Goal: Task Accomplishment & Management: Manage account settings

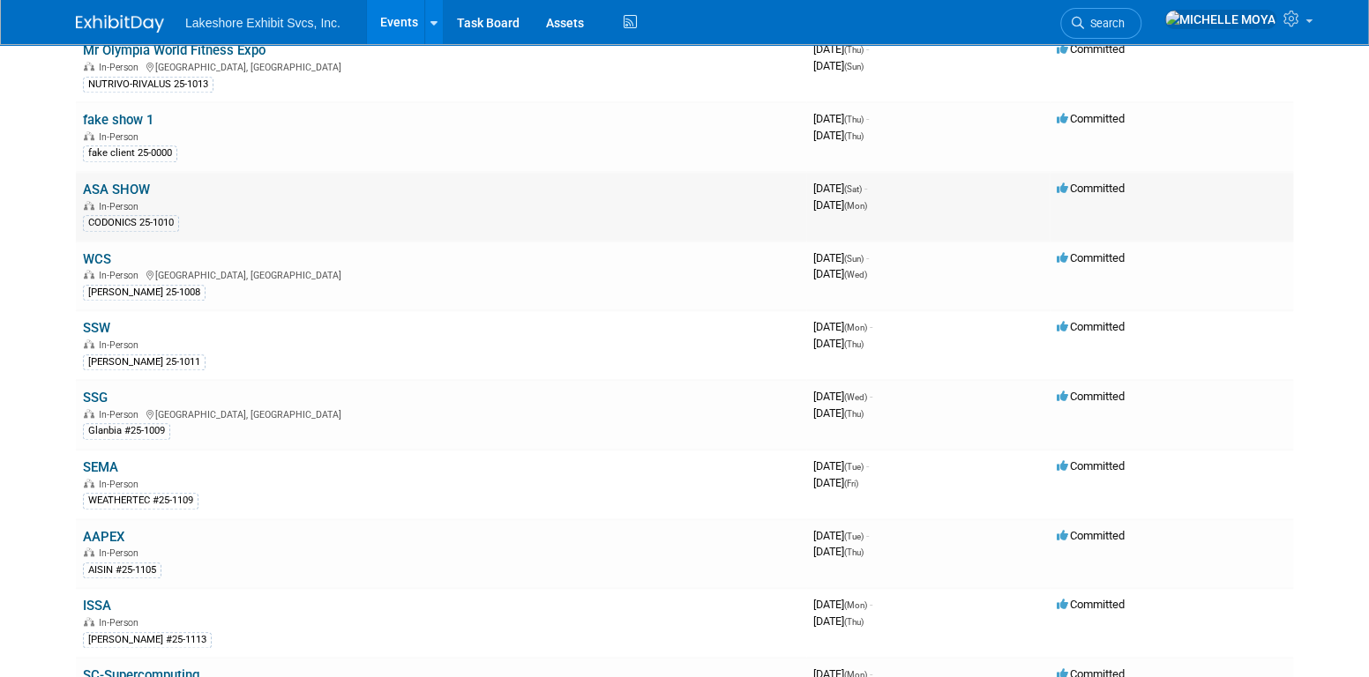
scroll to position [794, 0]
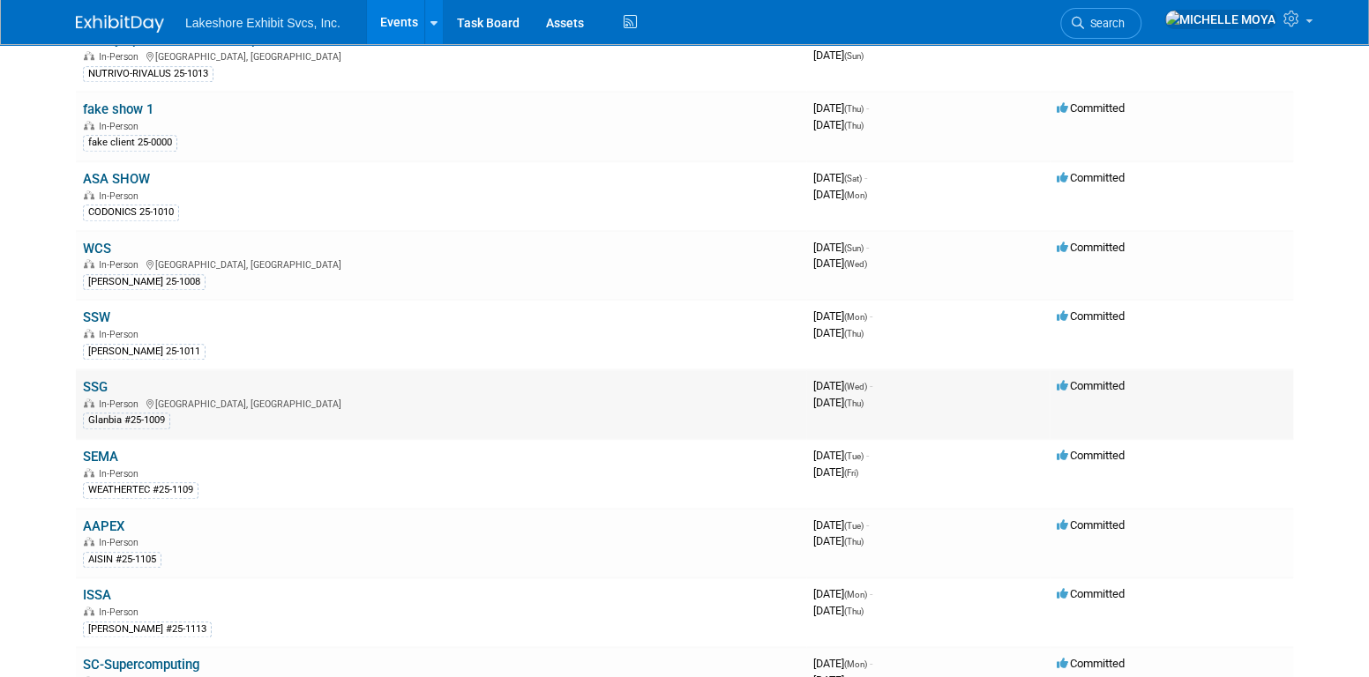
click at [97, 379] on link "SSG" at bounding box center [95, 387] width 25 height 16
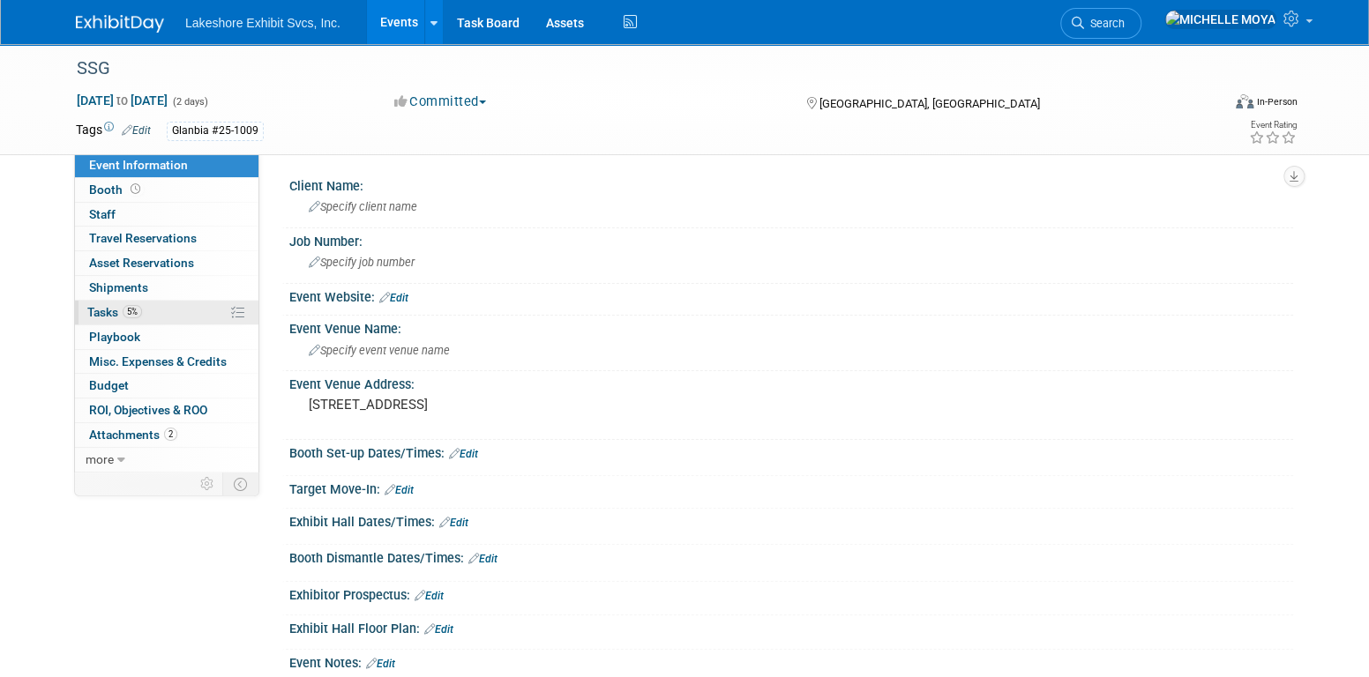
click at [151, 318] on link "5% Tasks 5%" at bounding box center [166, 313] width 183 height 24
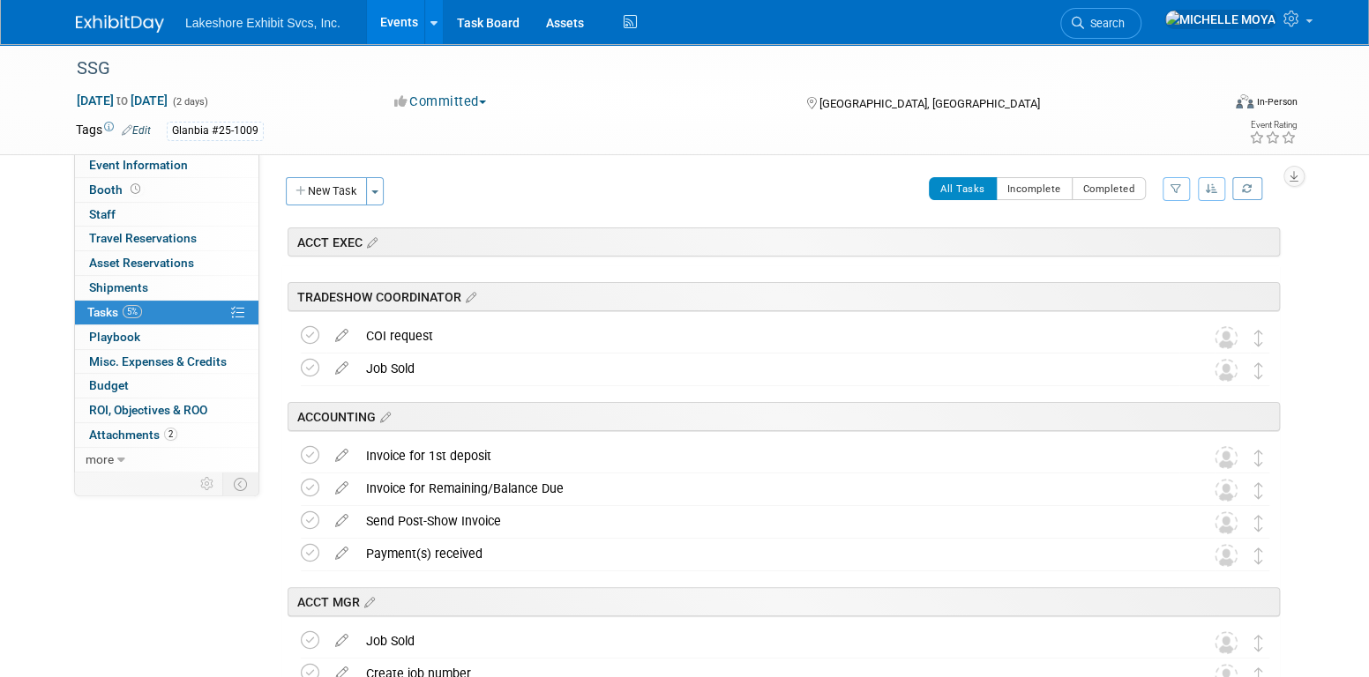
click at [1173, 191] on icon "button" at bounding box center [1175, 188] width 11 height 11
click at [1142, 252] on select "-- Select Assignee -- All unassigned tasks Assigned to me Amanda Koss Dave Desa…" at bounding box center [1103, 245] width 146 height 25
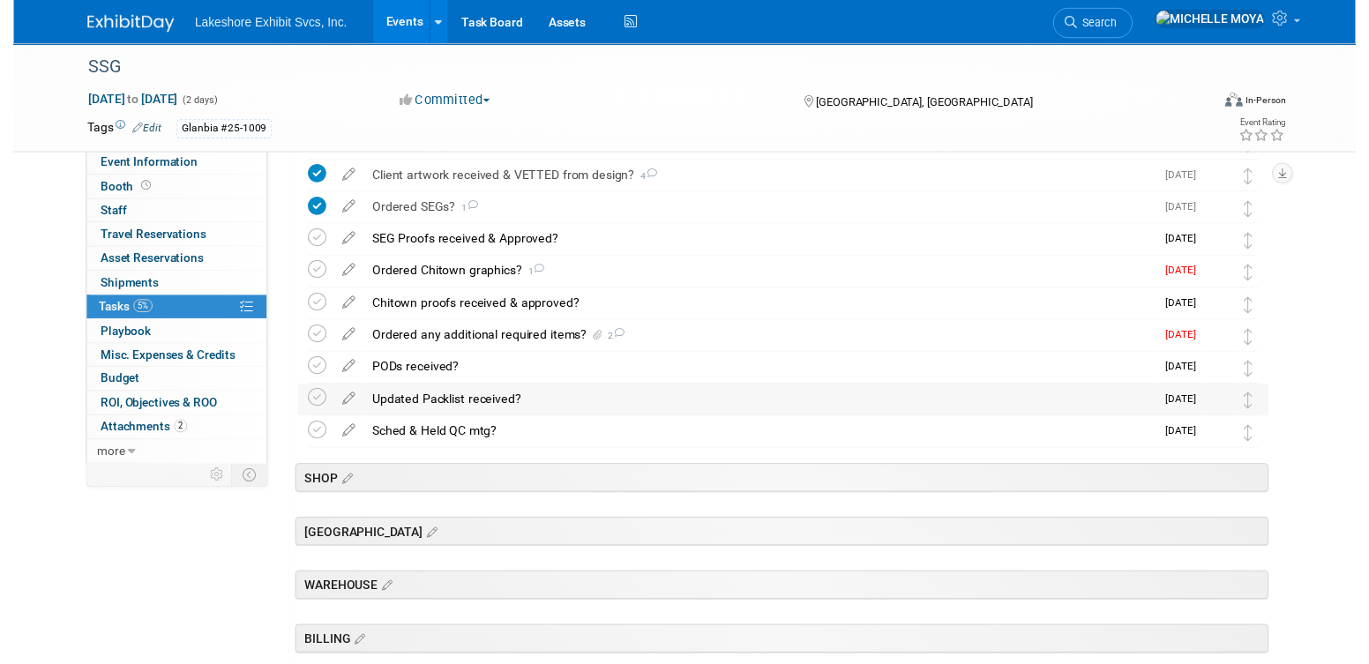
scroll to position [441, 0]
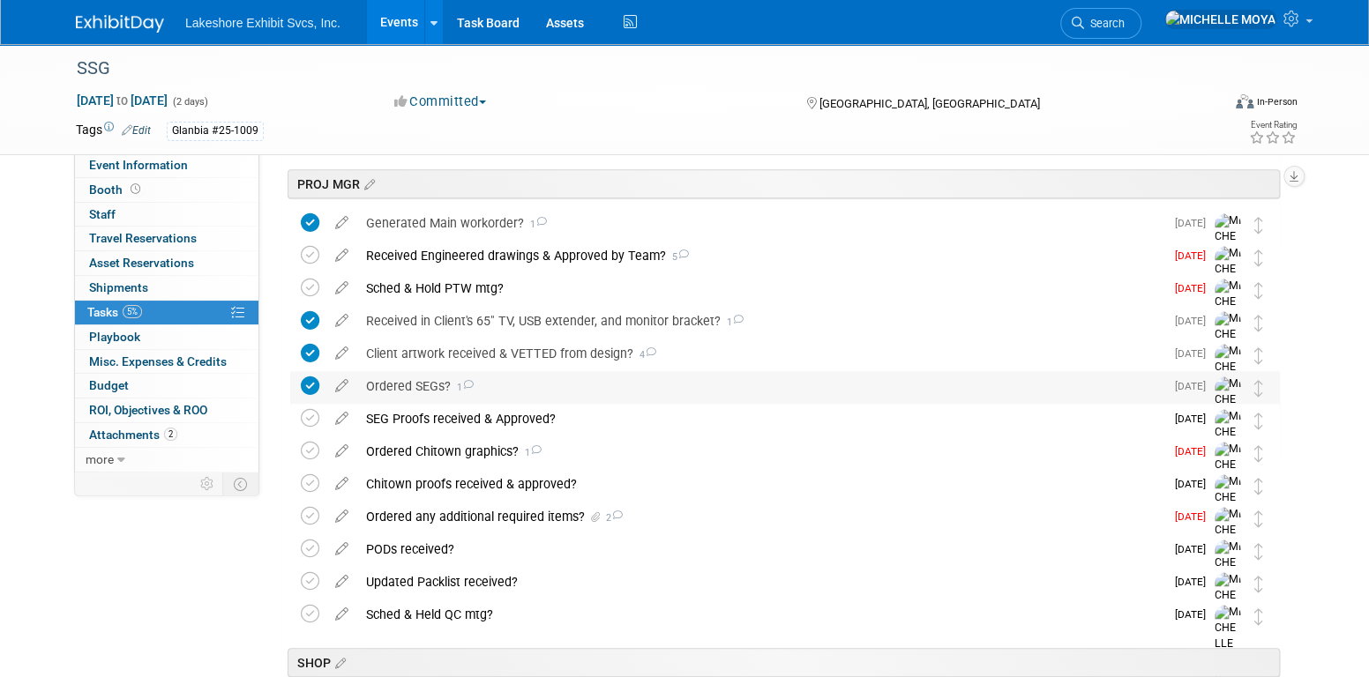
click at [423, 382] on div "Ordered SEGs? 1" at bounding box center [760, 386] width 807 height 30
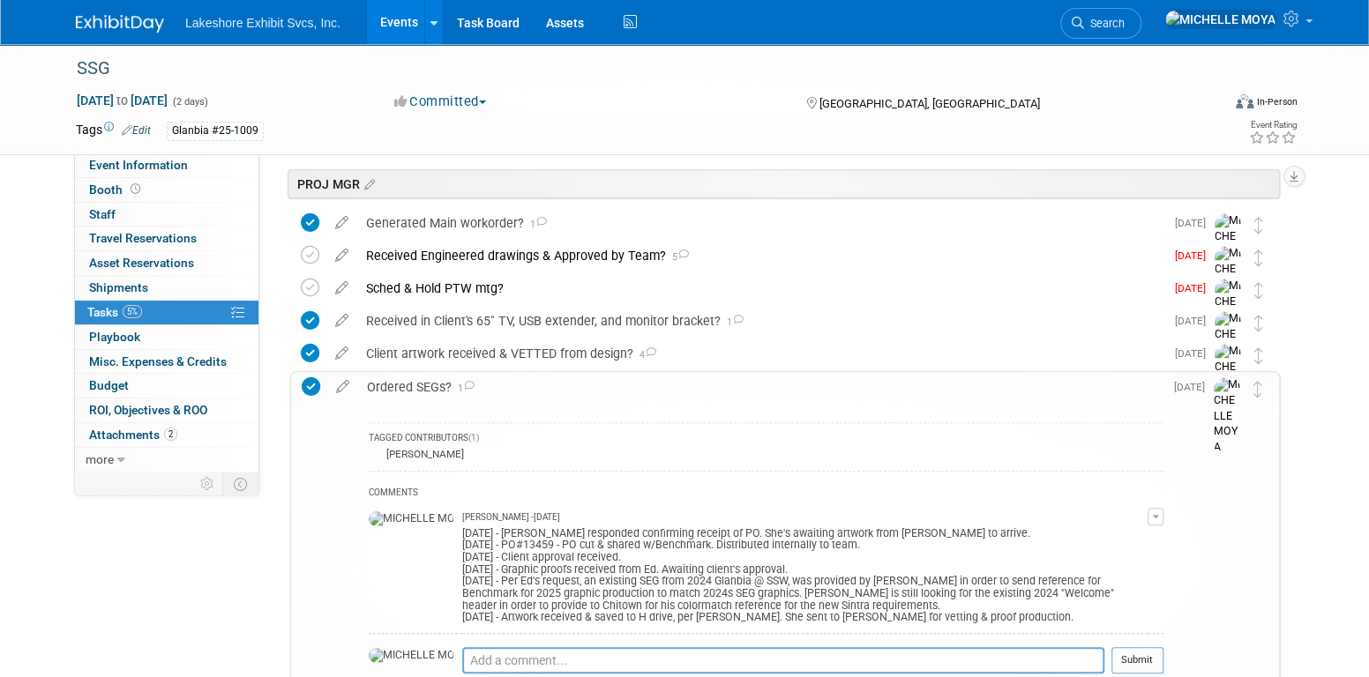
click at [1154, 517] on button "button" at bounding box center [1156, 517] width 16 height 18
click at [1122, 535] on link "Edit Comment" at bounding box center [1092, 542] width 139 height 25
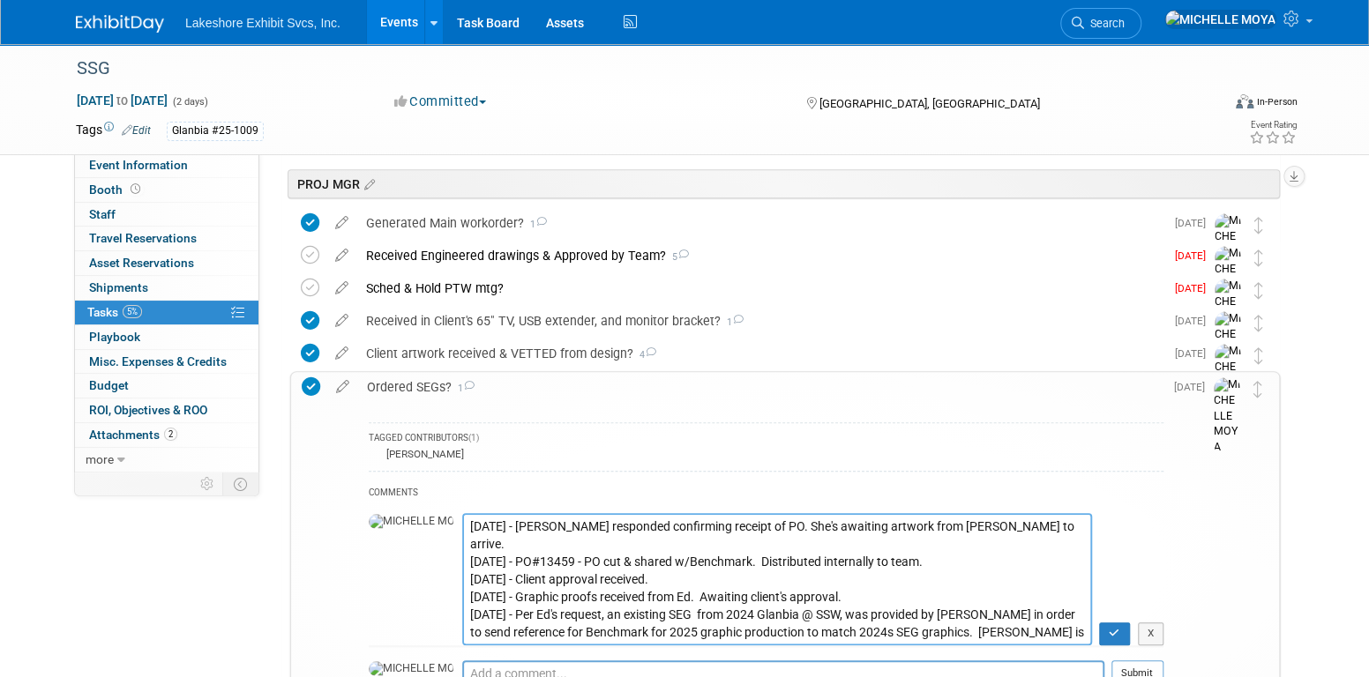
click at [462, 520] on textarea "9.5.25 - Kaitlyn responded confirming receipt of PO. She's awaiting artwork fro…" at bounding box center [777, 579] width 630 height 132
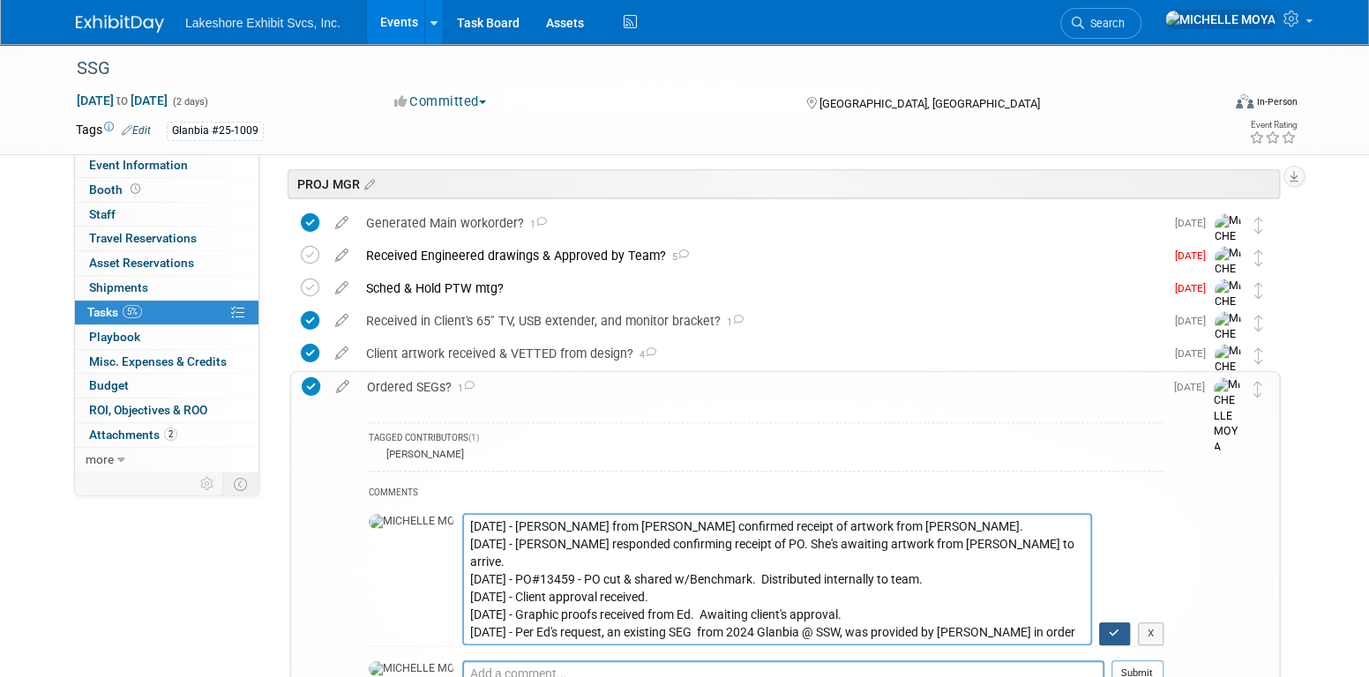
type textarea "9.5.25 - Craig from Benchmark confirmed receipt of artwork from Jill. 9.5.25 - …"
drag, startPoint x: 1103, startPoint y: 628, endPoint x: 997, endPoint y: 592, distance: 111.9
click at [1105, 627] on button "button" at bounding box center [1114, 634] width 31 height 23
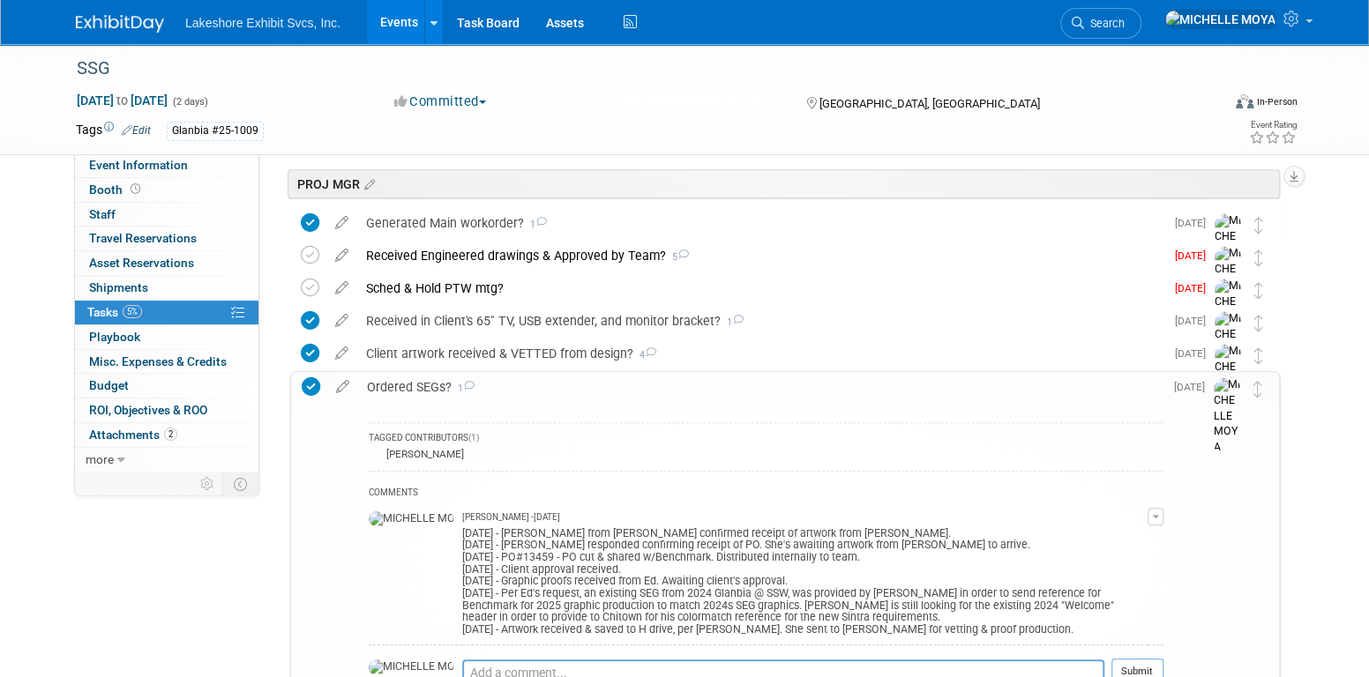
click at [424, 380] on div "Ordered SEGs? 1" at bounding box center [760, 387] width 805 height 30
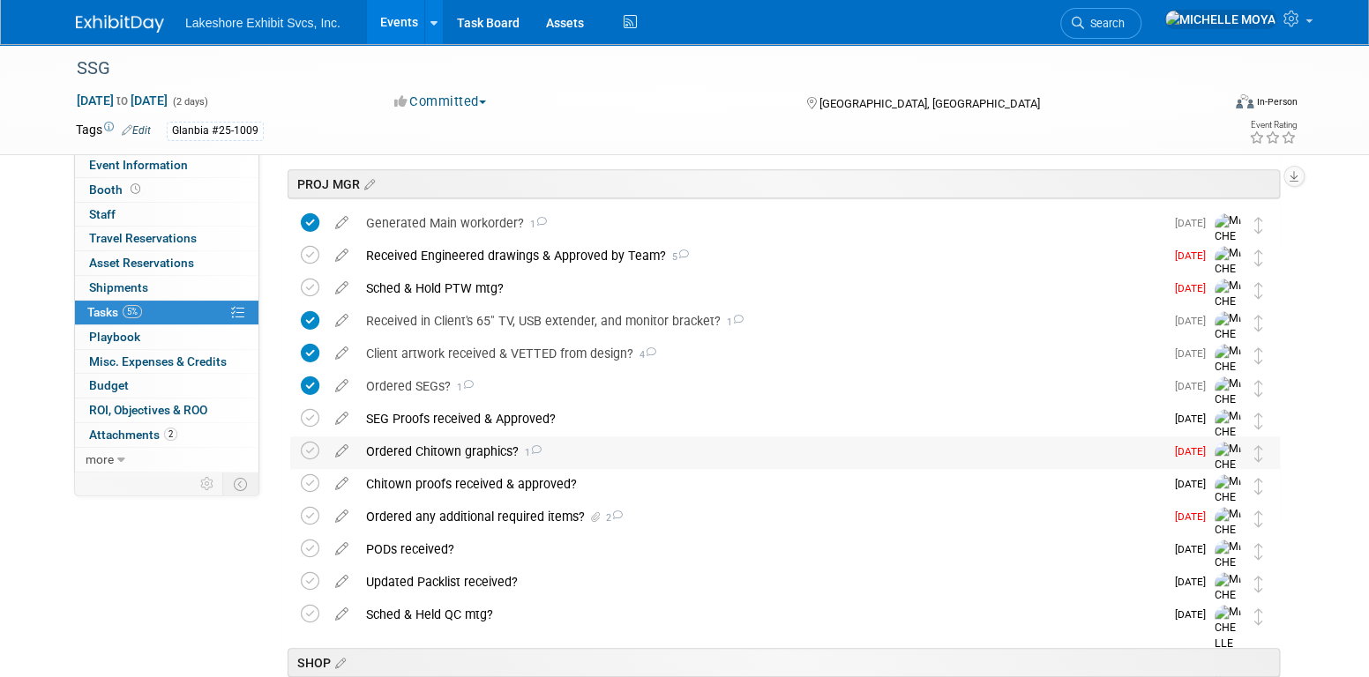
drag, startPoint x: 424, startPoint y: 380, endPoint x: 385, endPoint y: 452, distance: 81.3
click at [385, 452] on div "Ordered Chitown graphics? 1" at bounding box center [760, 452] width 807 height 30
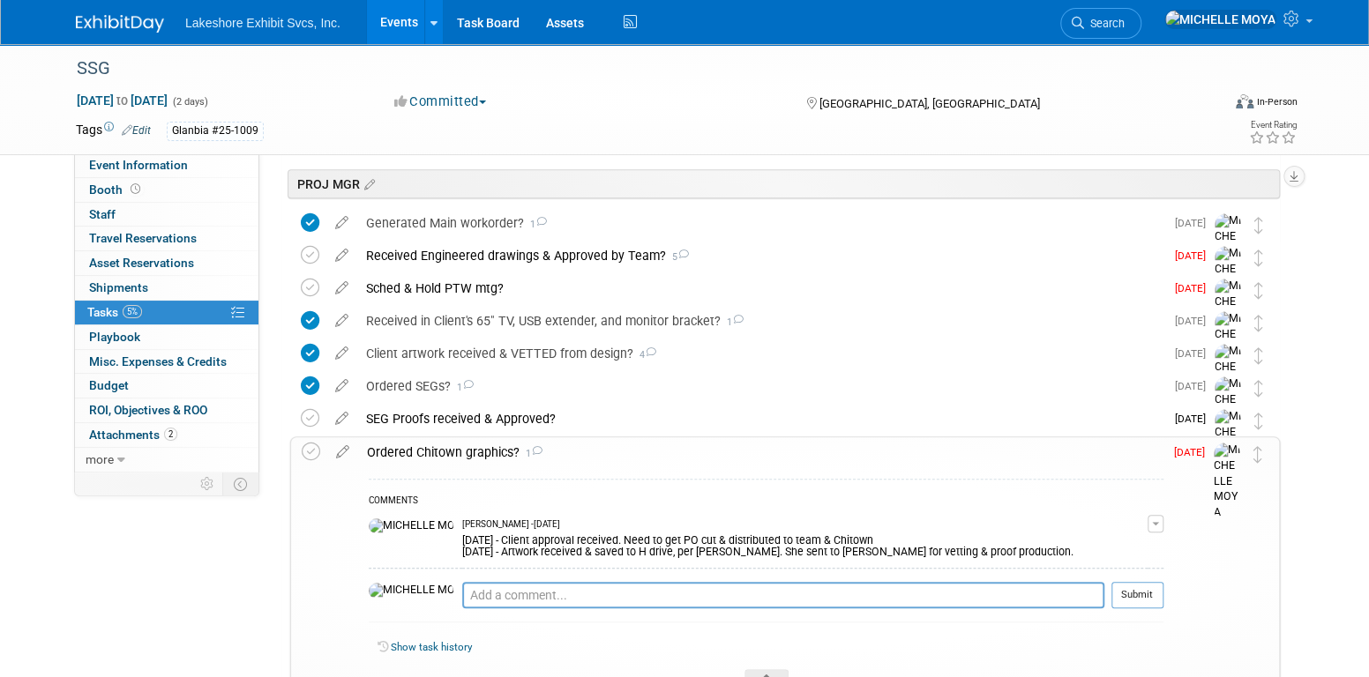
click at [1154, 522] on span "button" at bounding box center [1155, 524] width 7 height 4
click at [1122, 544] on link "Edit Comment" at bounding box center [1092, 549] width 139 height 25
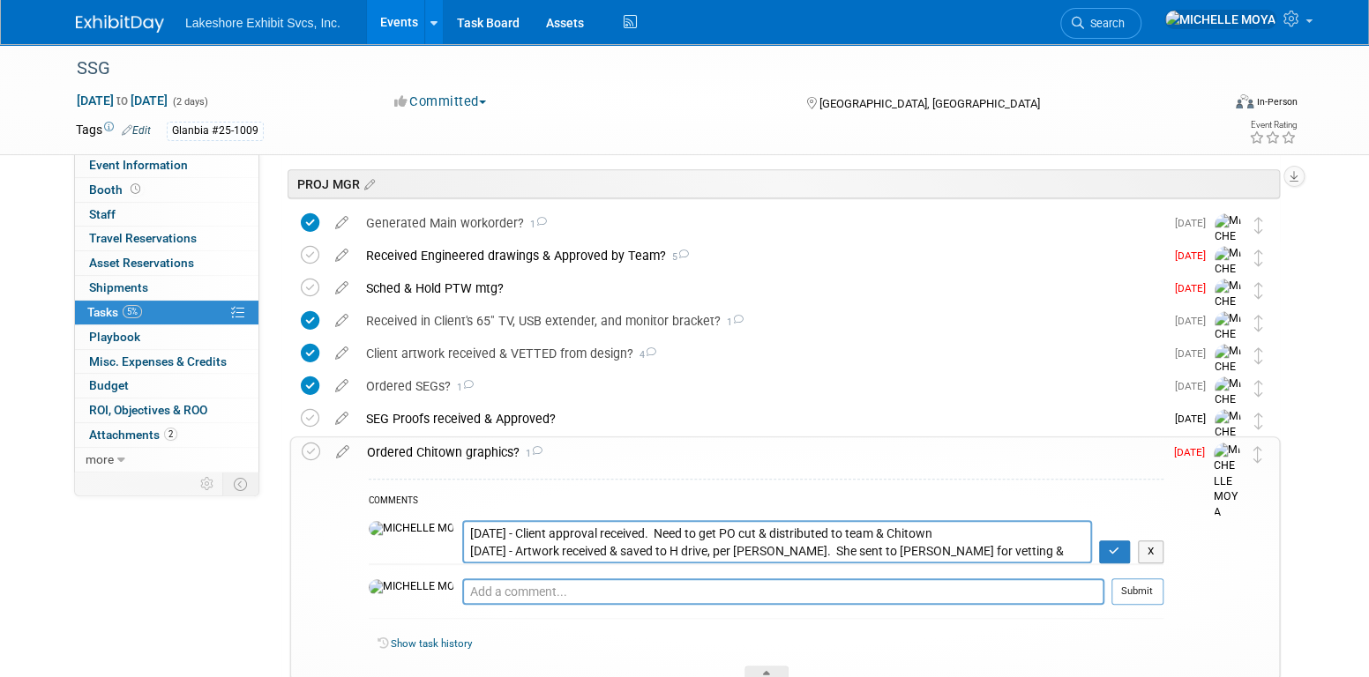
click at [462, 529] on textarea "9.03.25 - Client approval received. Need to get PO cut & distributed to team & …" at bounding box center [777, 541] width 630 height 43
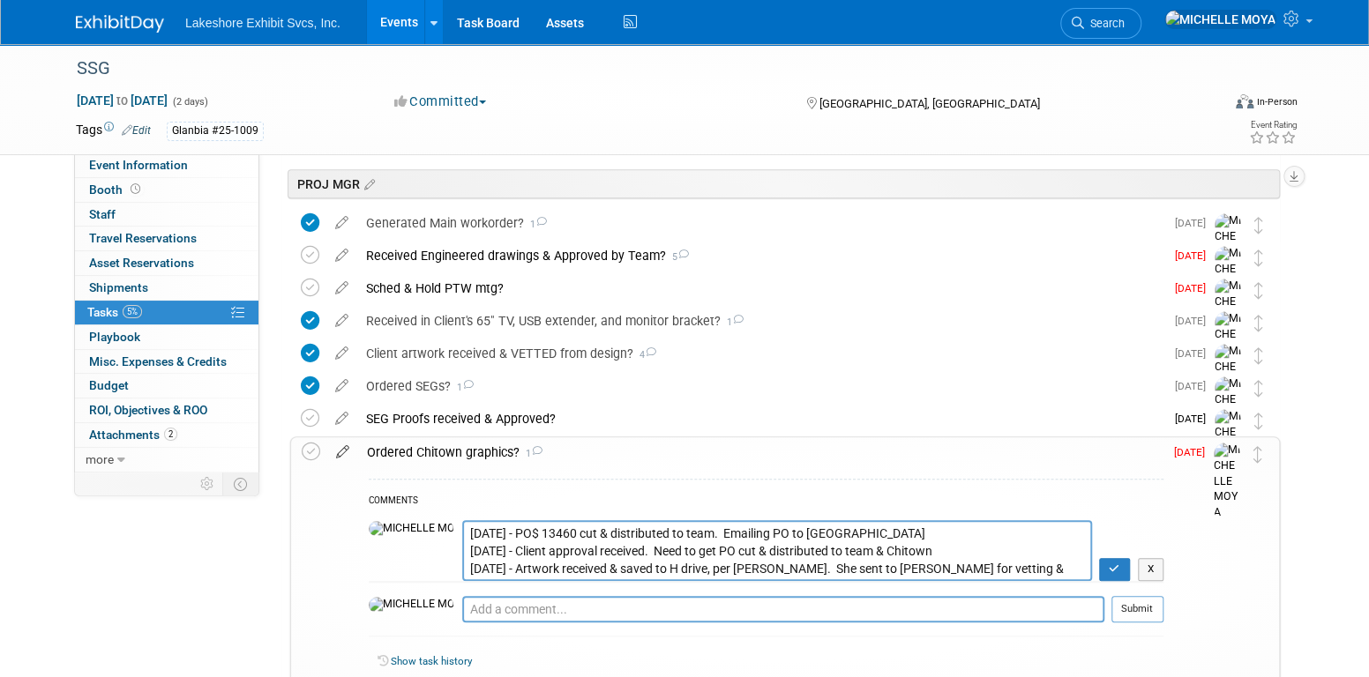
type textarea "9.8.25 - PO$ 13460 cut & distributed to team. Emailing PO to Chitown. 9.03.25 -…"
click at [341, 451] on icon at bounding box center [342, 449] width 31 height 22
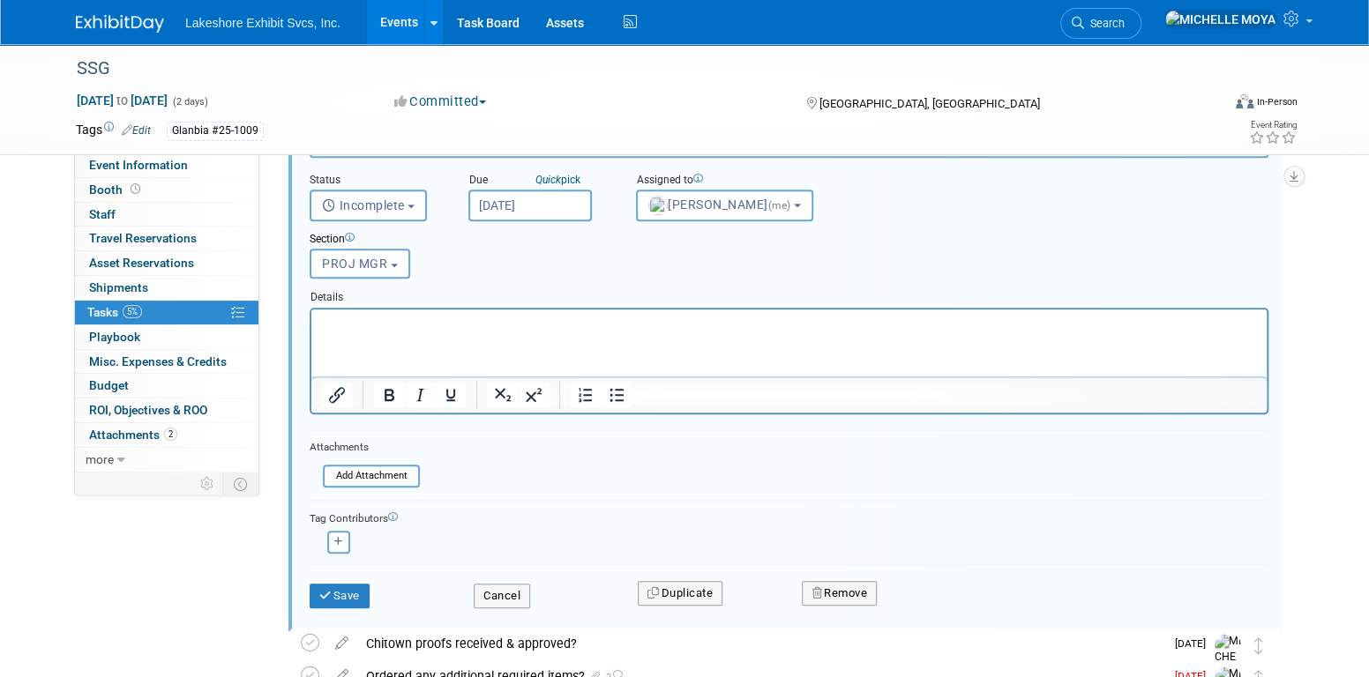
scroll to position [796, 0]
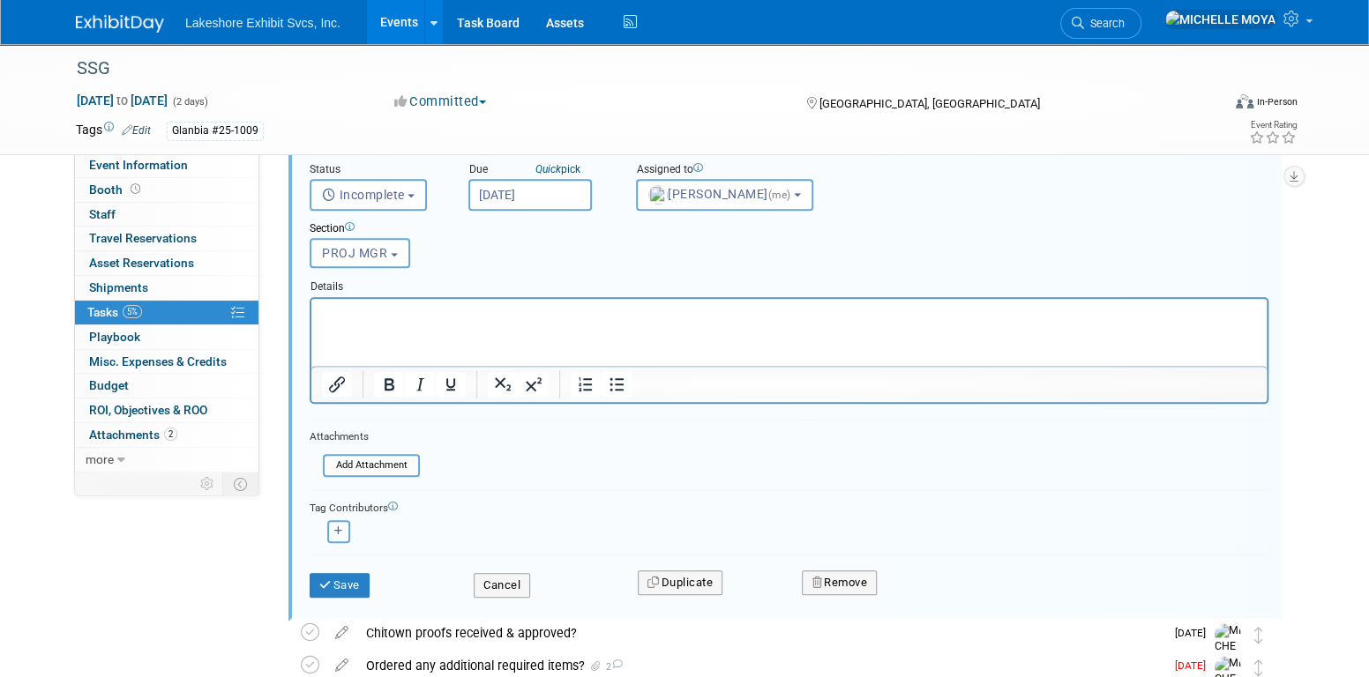
click at [347, 529] on button "button" at bounding box center [338, 531] width 23 height 23
select select
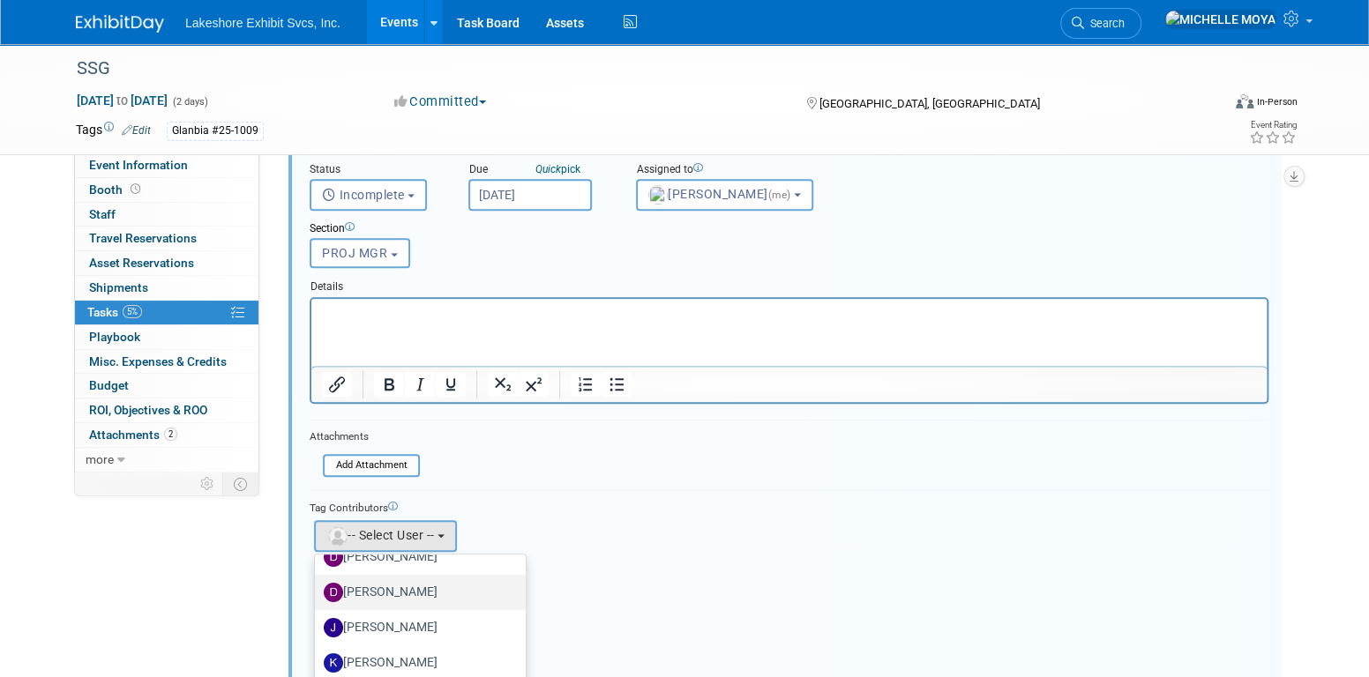
scroll to position [309, 0]
drag, startPoint x: 420, startPoint y: 654, endPoint x: 426, endPoint y: 646, distance: 10.1
click at [420, 653] on label "Stephen Hurn" at bounding box center [416, 660] width 184 height 28
click at [318, 653] on input "Stephen Hurn" at bounding box center [311, 657] width 11 height 11
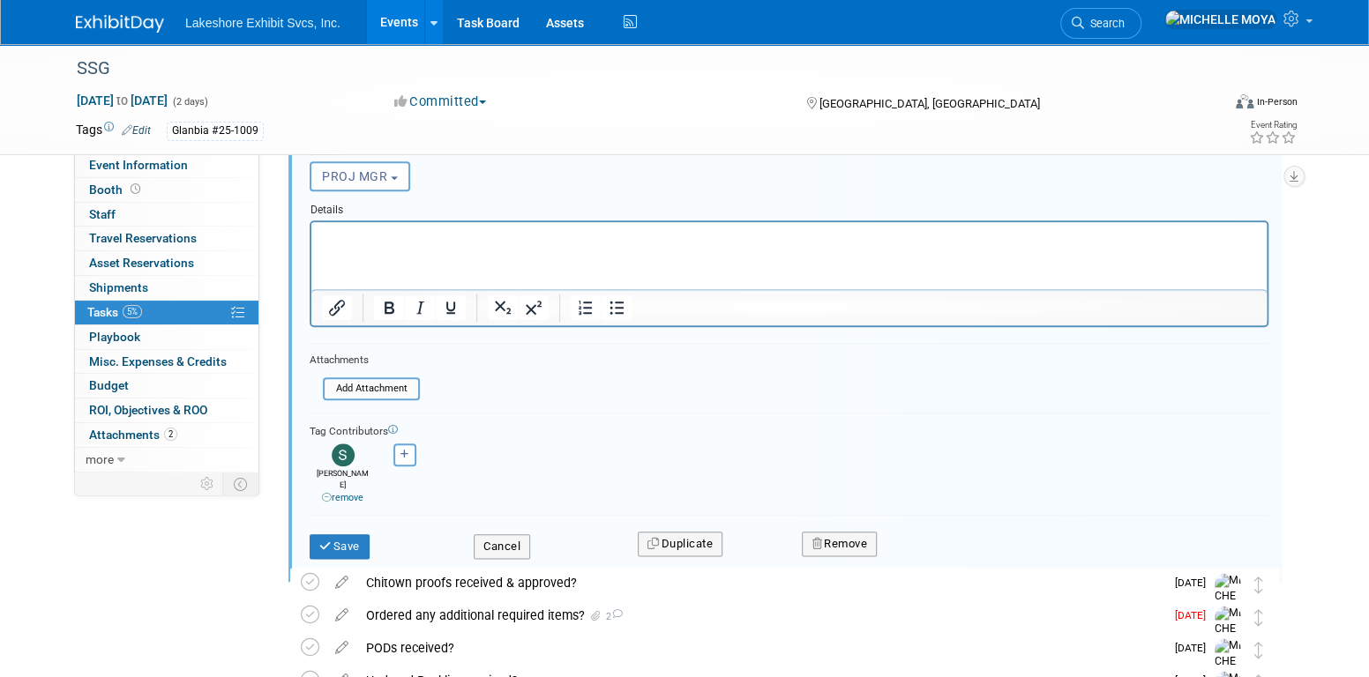
scroll to position [885, 0]
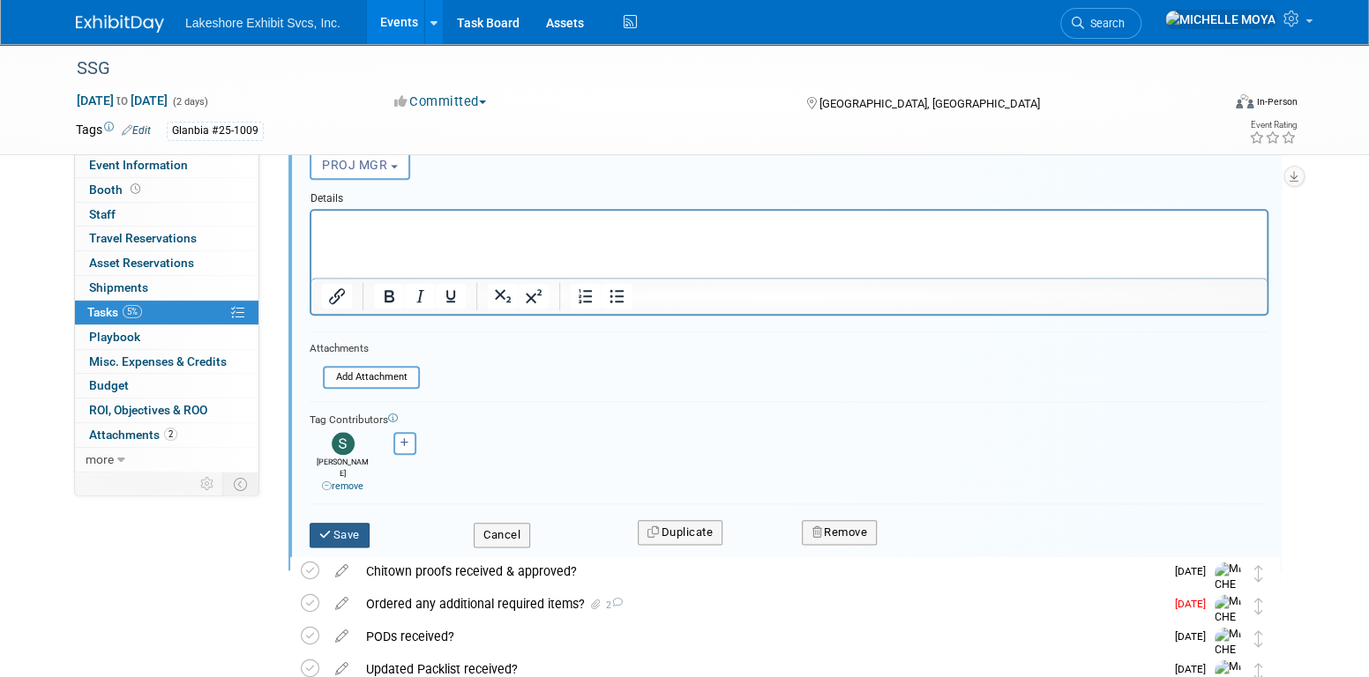
click at [358, 523] on button "Save" at bounding box center [340, 535] width 60 height 25
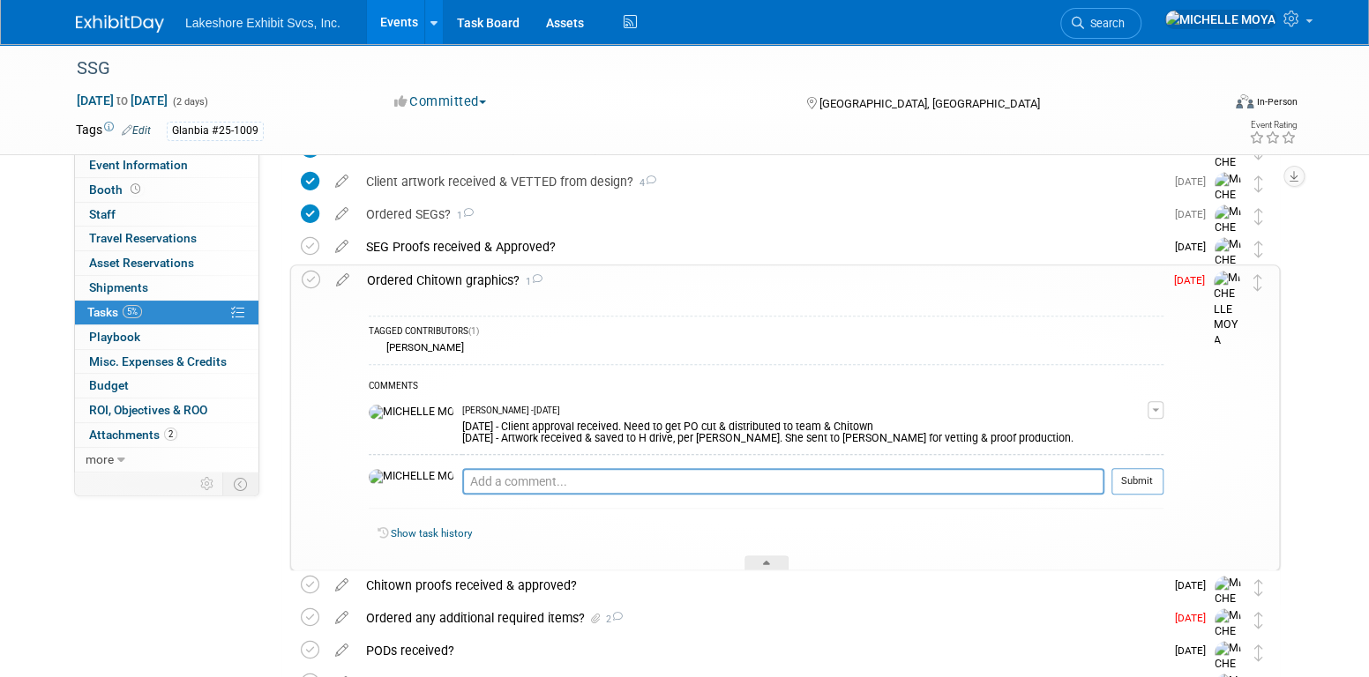
scroll to position [532, 0]
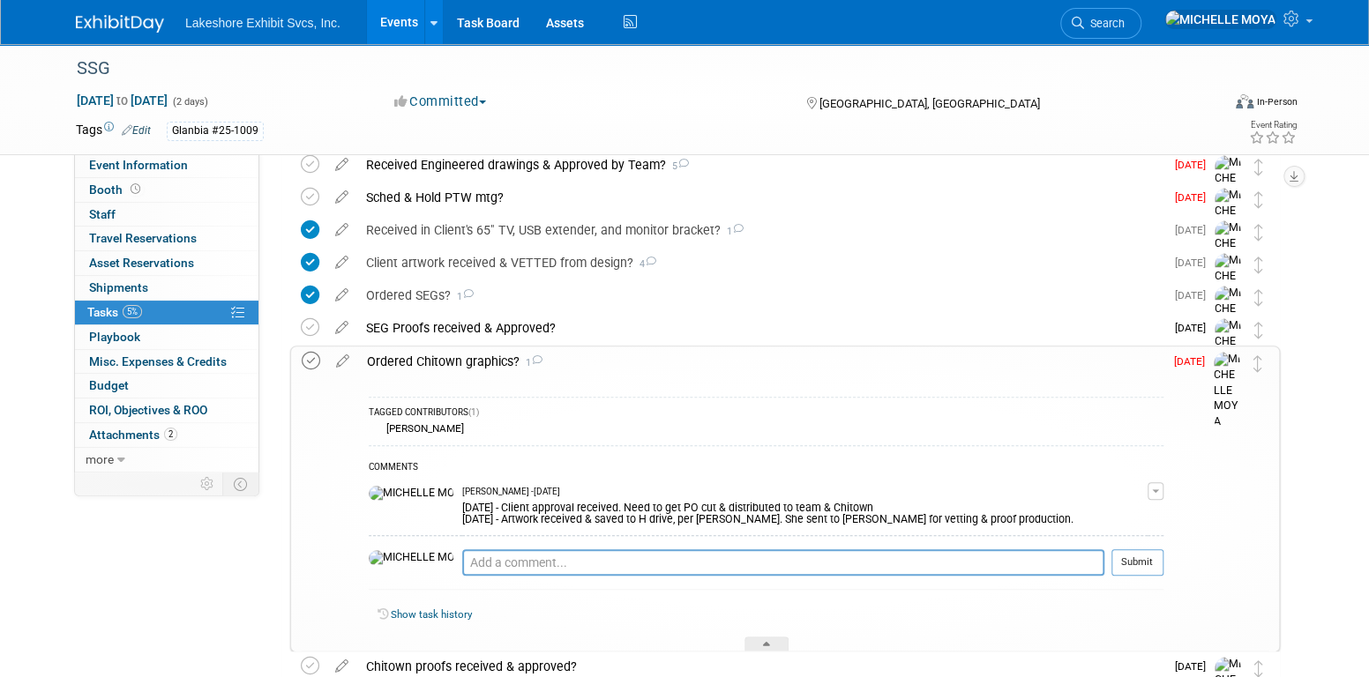
click at [307, 364] on icon at bounding box center [311, 361] width 19 height 19
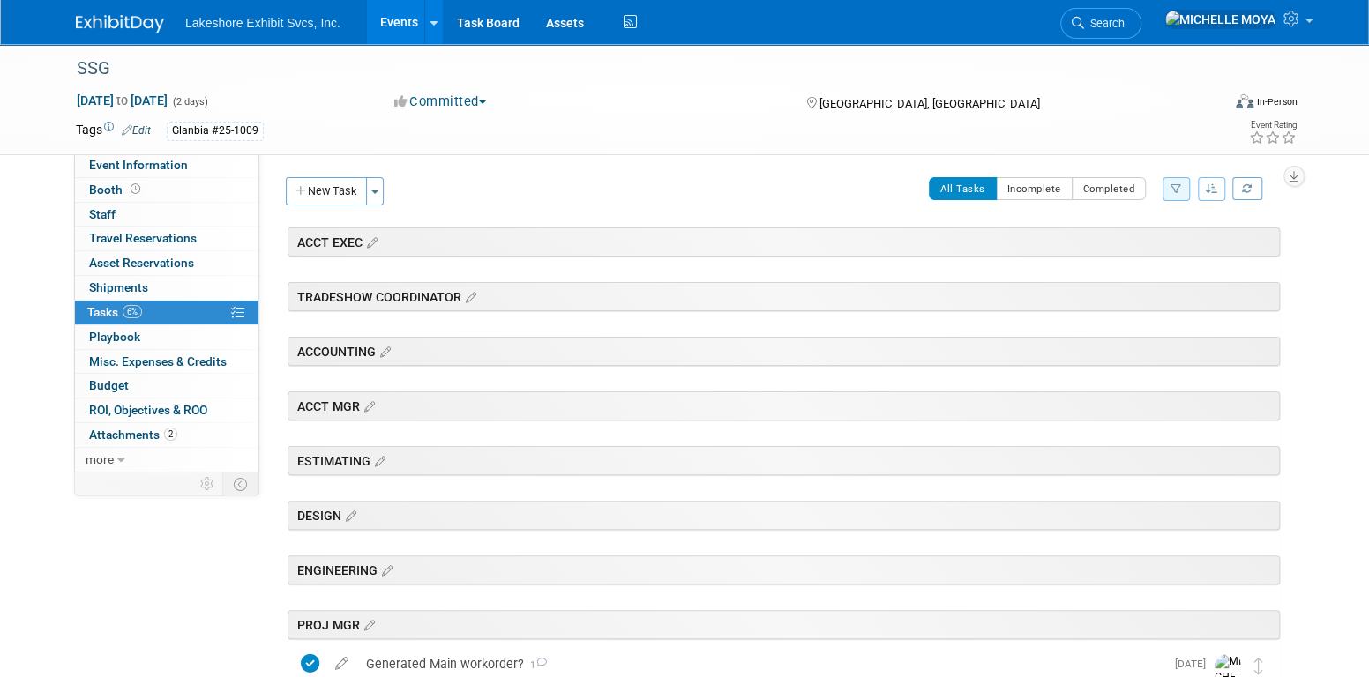
scroll to position [0, 0]
click at [399, 23] on link "Events" at bounding box center [399, 22] width 64 height 44
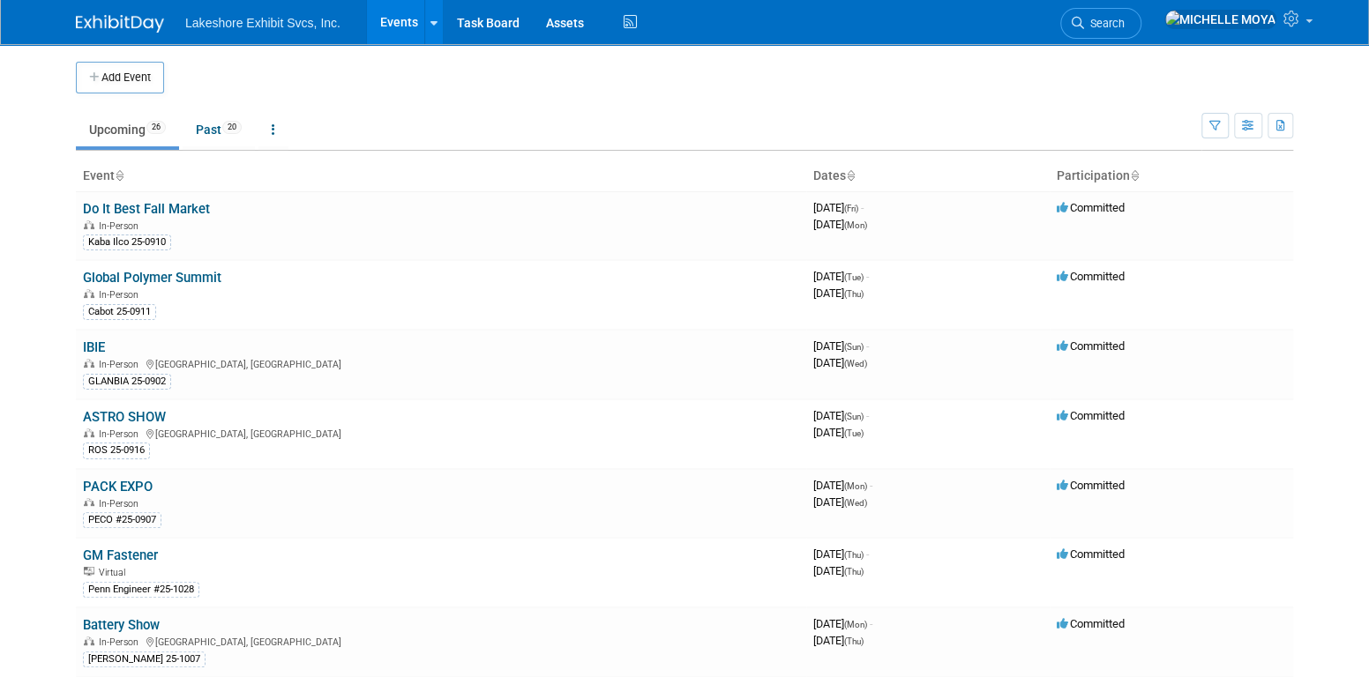
click at [399, 23] on link "Events" at bounding box center [399, 22] width 64 height 44
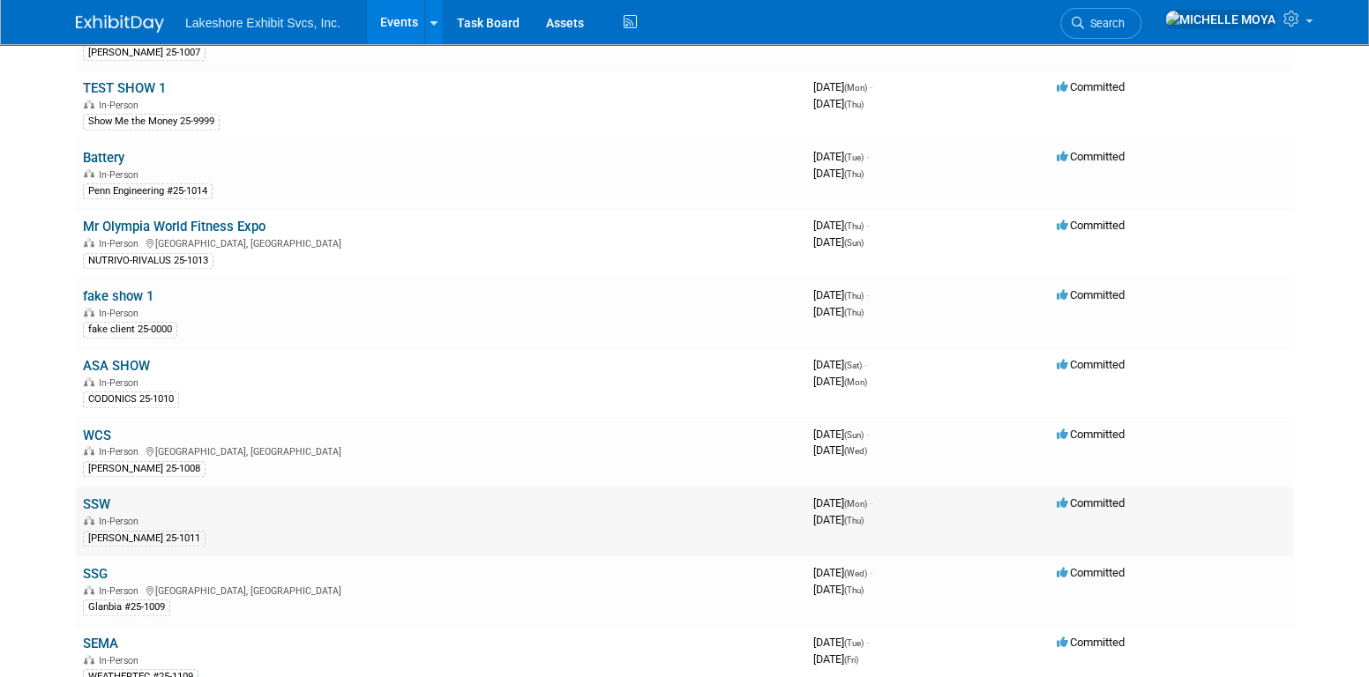
scroll to position [617, 0]
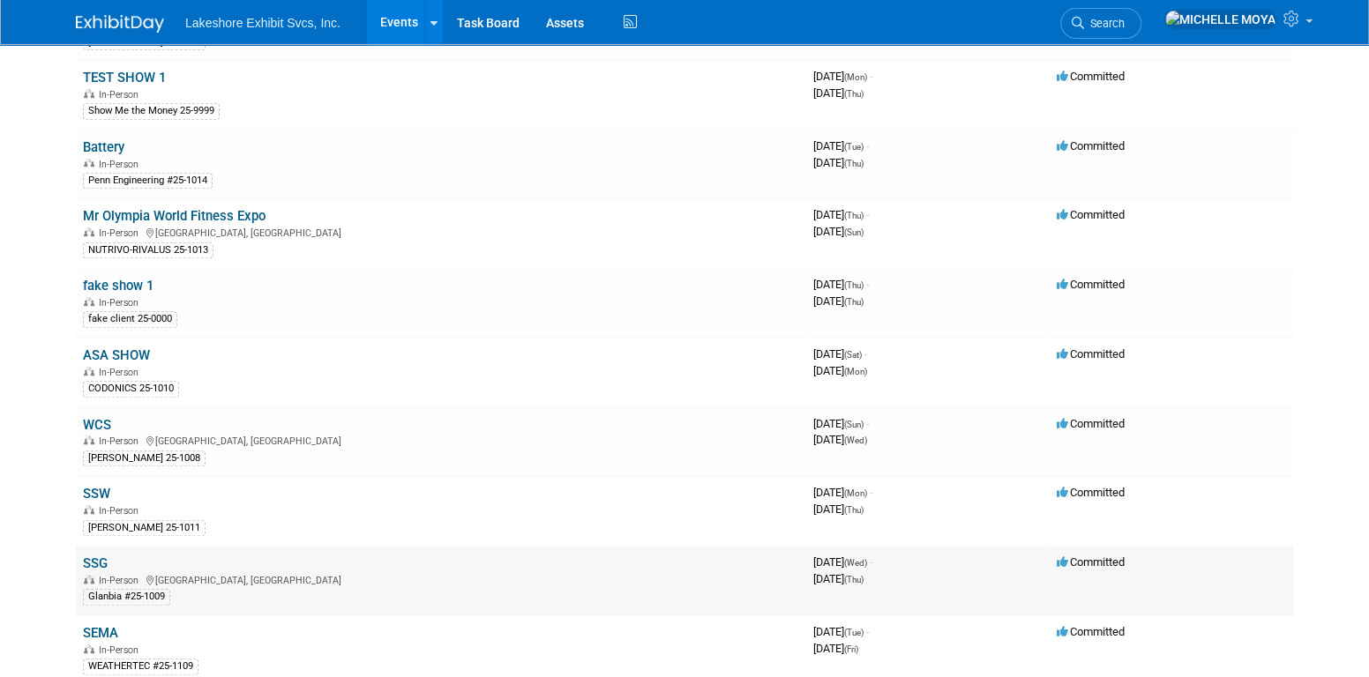
click at [96, 556] on link "SSG" at bounding box center [95, 564] width 25 height 16
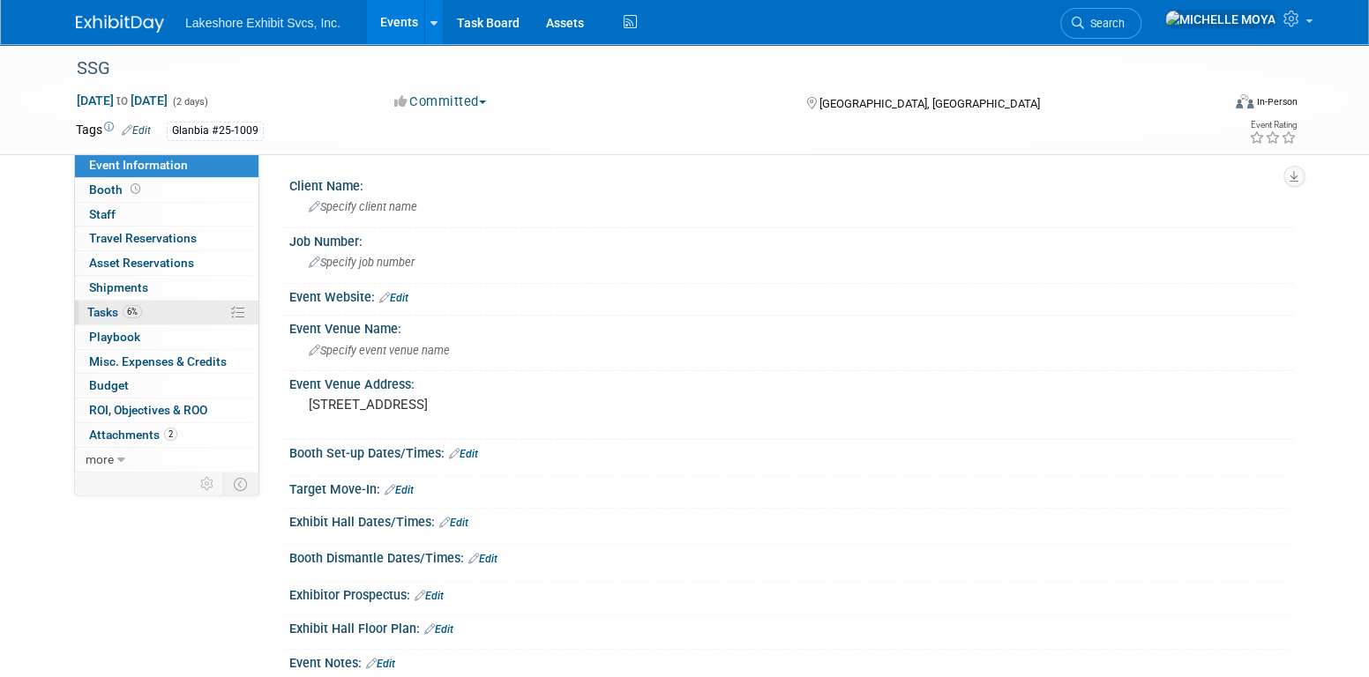
click at [176, 311] on link "6% Tasks 6%" at bounding box center [166, 313] width 183 height 24
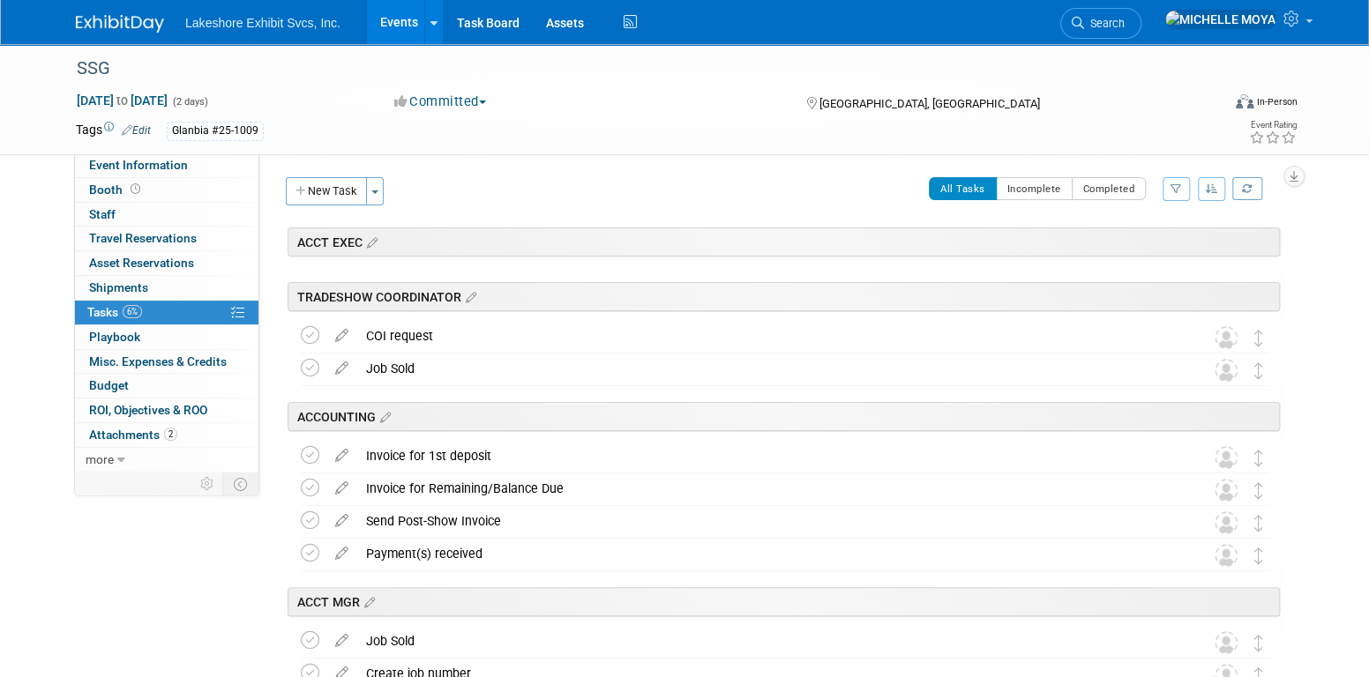
click at [1177, 189] on icon "button" at bounding box center [1175, 188] width 11 height 11
click at [1148, 258] on div "Clear Filter" at bounding box center [1103, 266] width 146 height 16
click at [1145, 244] on select "-- Select Assignee -- All unassigned tasks Assigned to me Amanda Koss Dave Desa…" at bounding box center [1103, 245] width 146 height 25
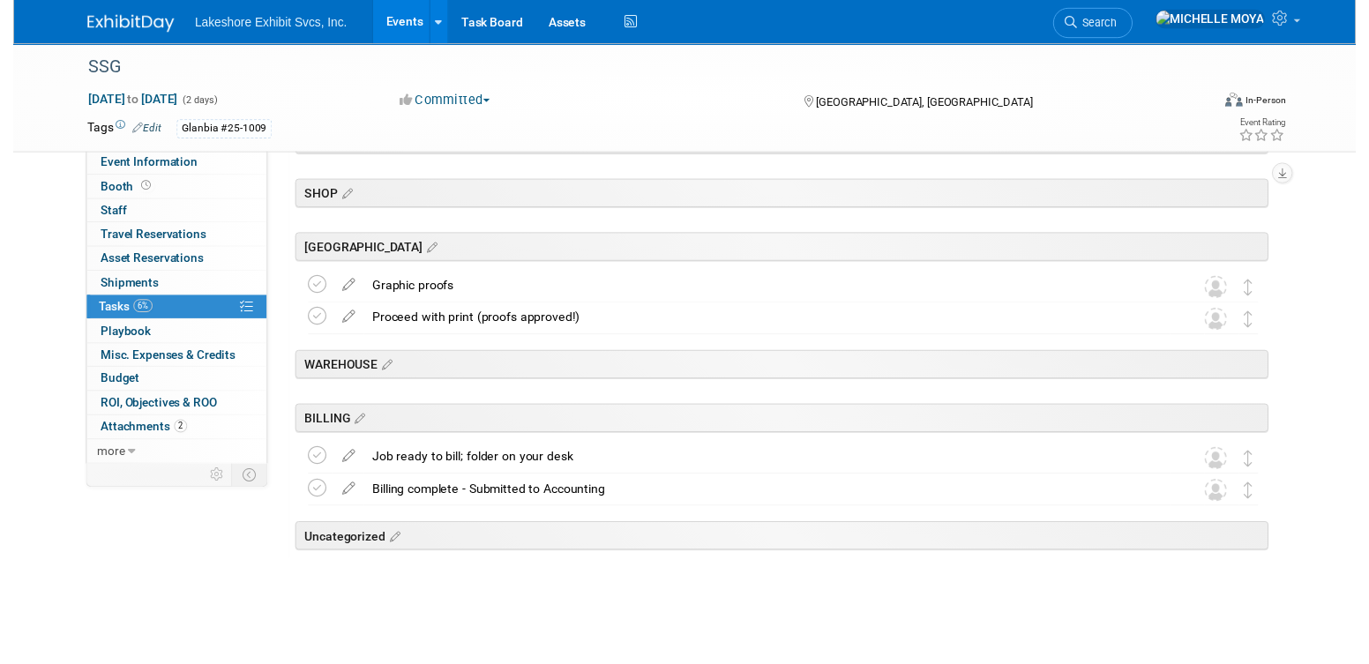
scroll to position [2352, 0]
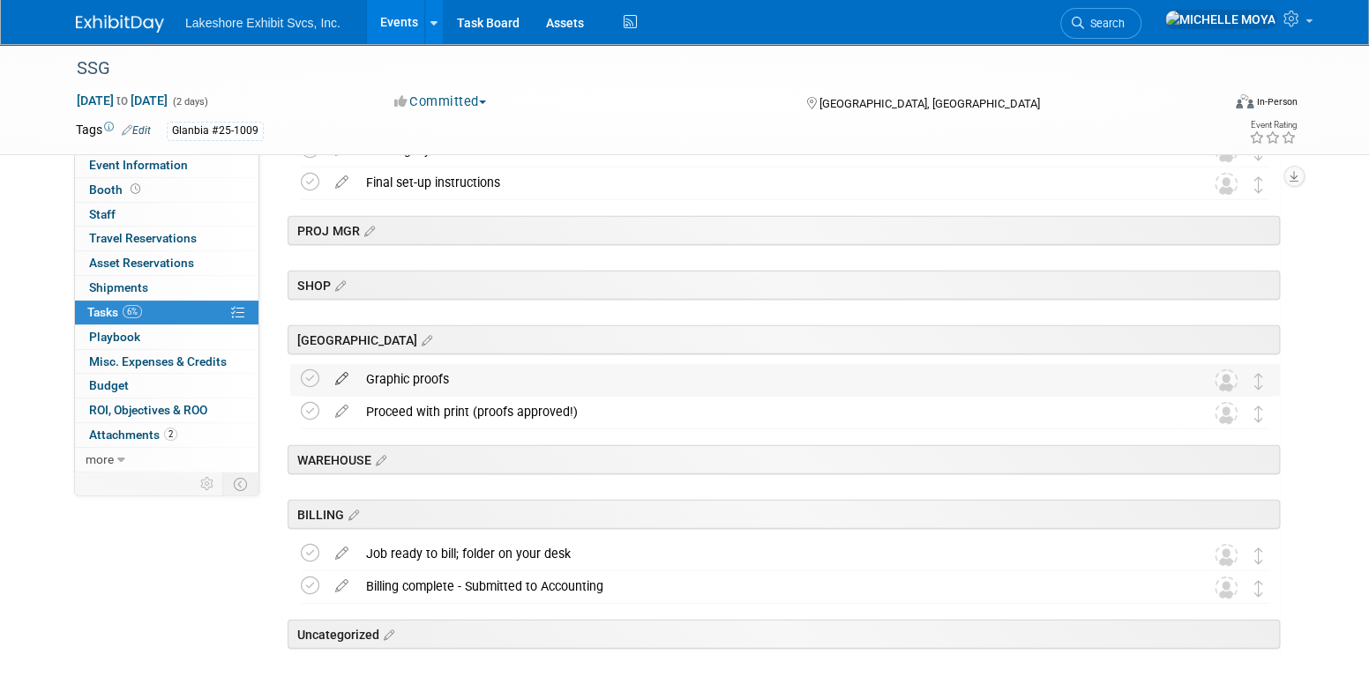
click at [343, 371] on icon at bounding box center [341, 375] width 31 height 22
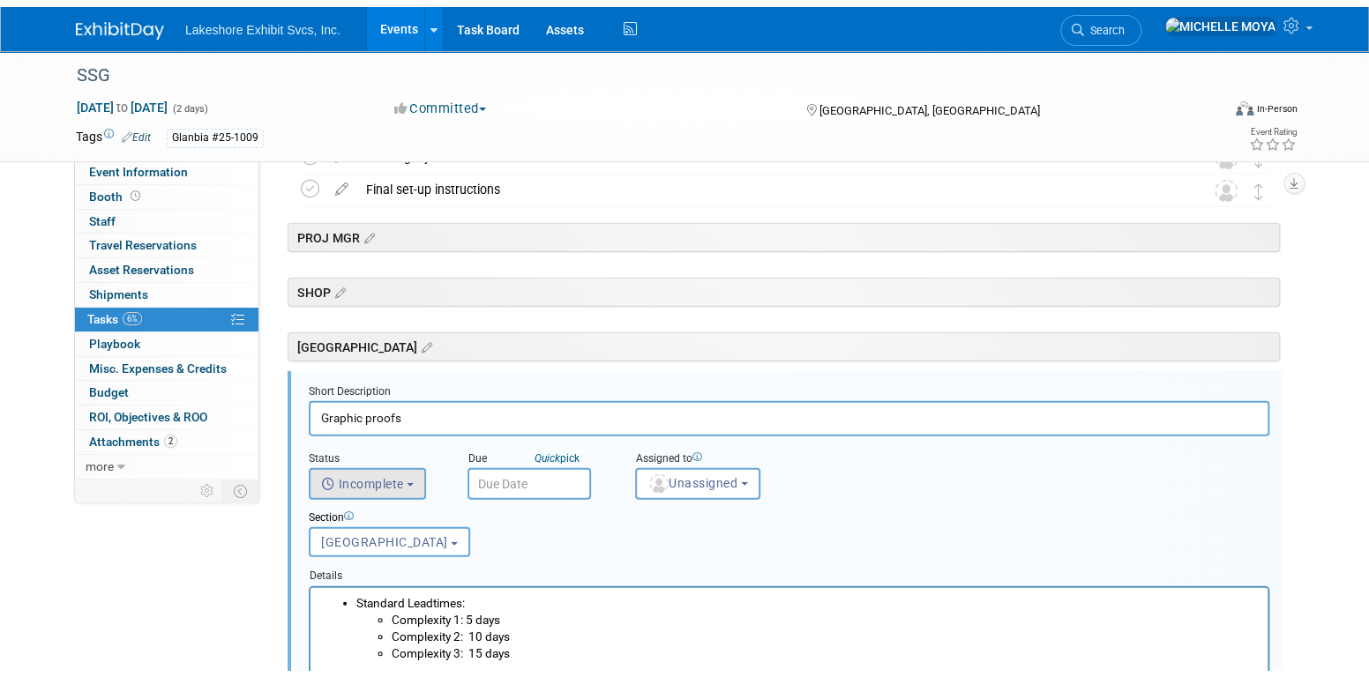
scroll to position [2457, 0]
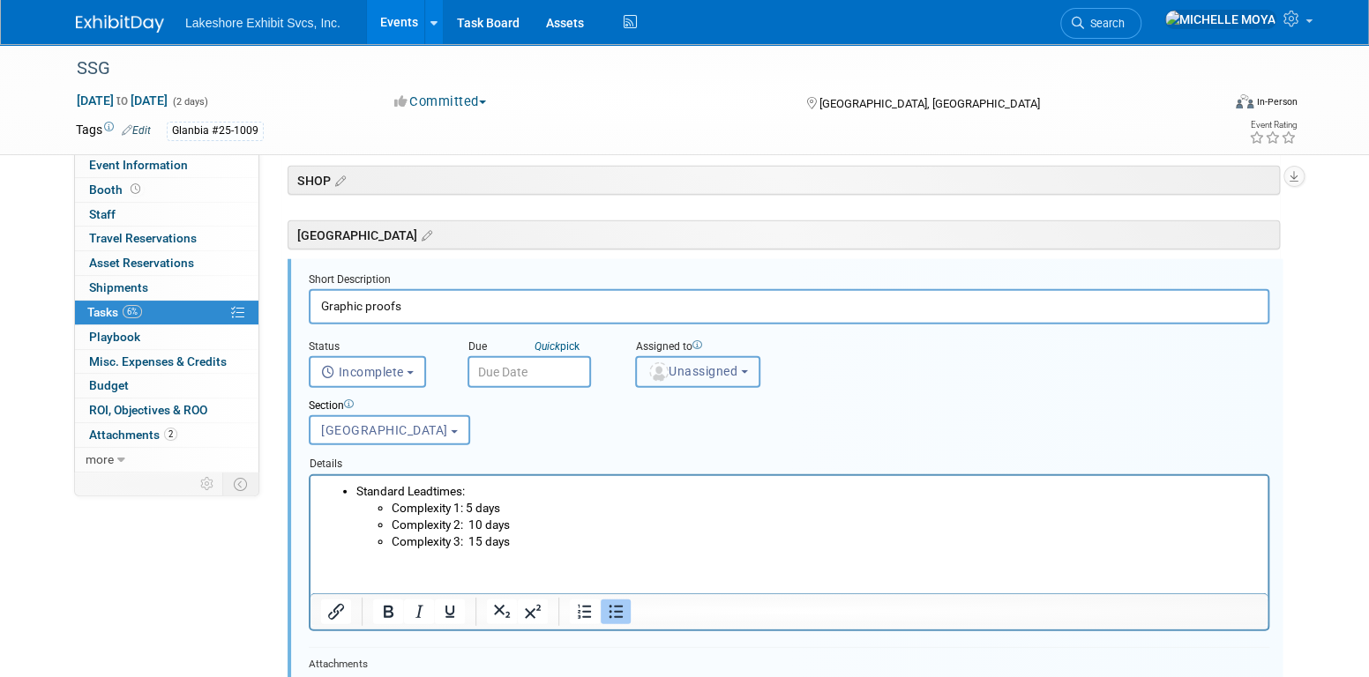
click at [692, 370] on span "Unassigned" at bounding box center [692, 371] width 90 height 14
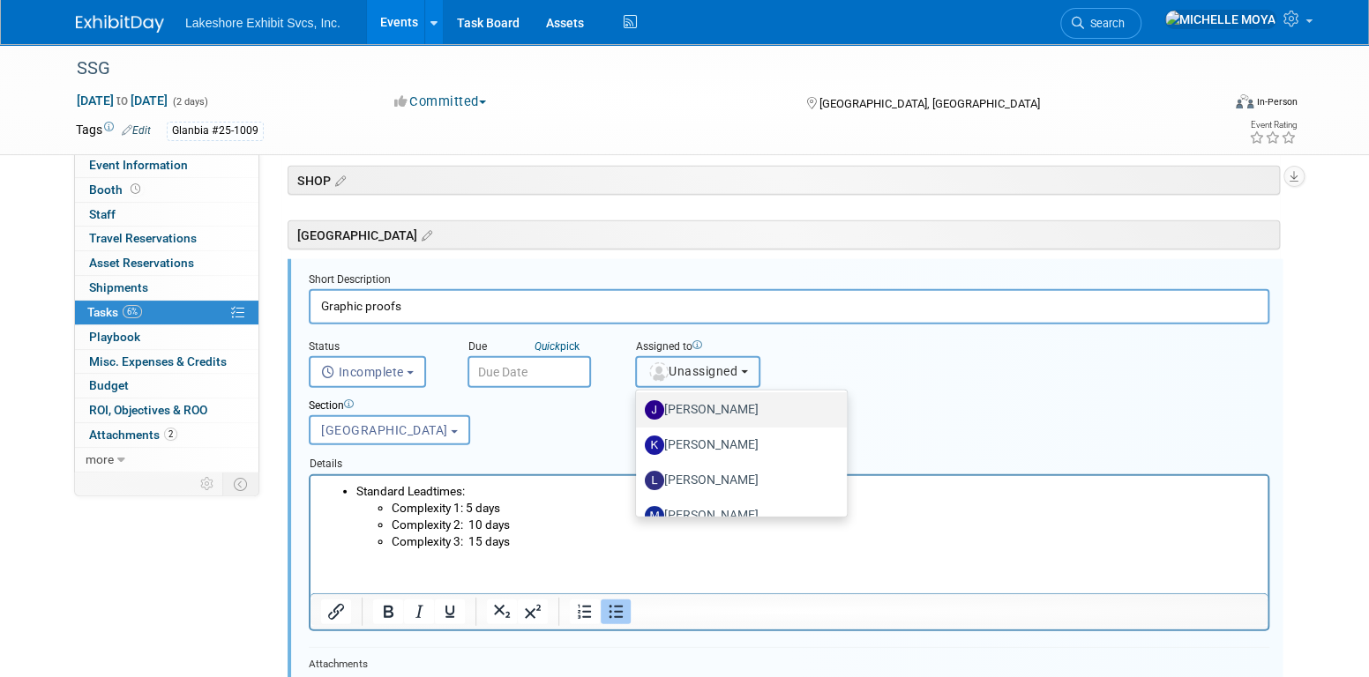
scroll to position [309, 0]
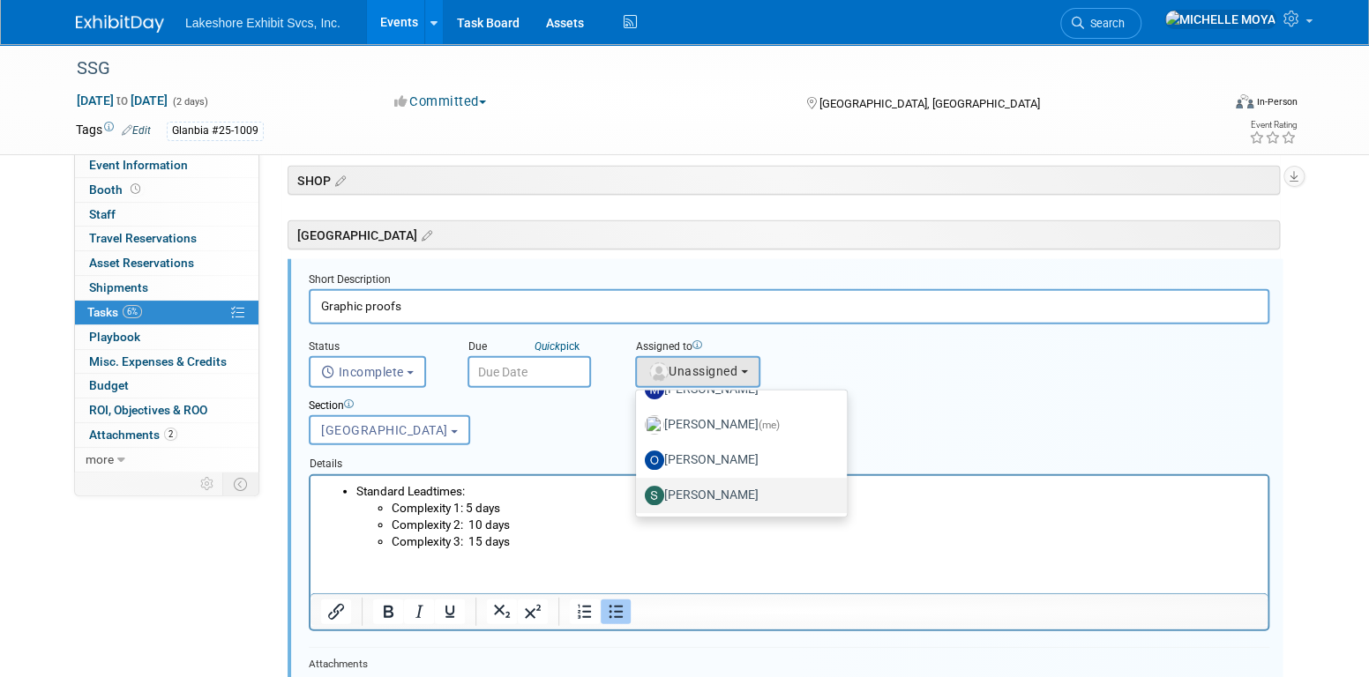
click at [741, 490] on label "Stephen Hurn" at bounding box center [737, 496] width 184 height 28
click at [639, 490] on input "Stephen Hurn" at bounding box center [632, 493] width 11 height 11
select select "9b29c328-8c3b-445d-b8d5-c5f8ee202ede"
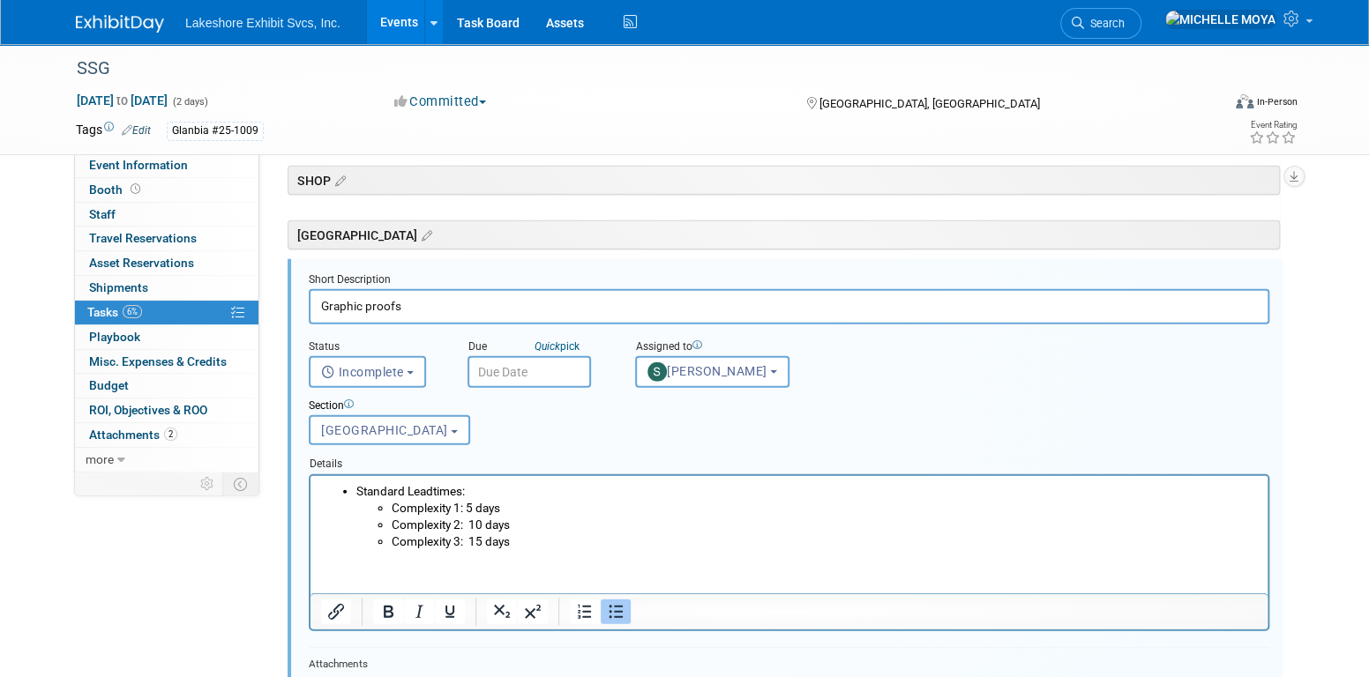
click at [532, 370] on input "text" at bounding box center [528, 372] width 123 height 32
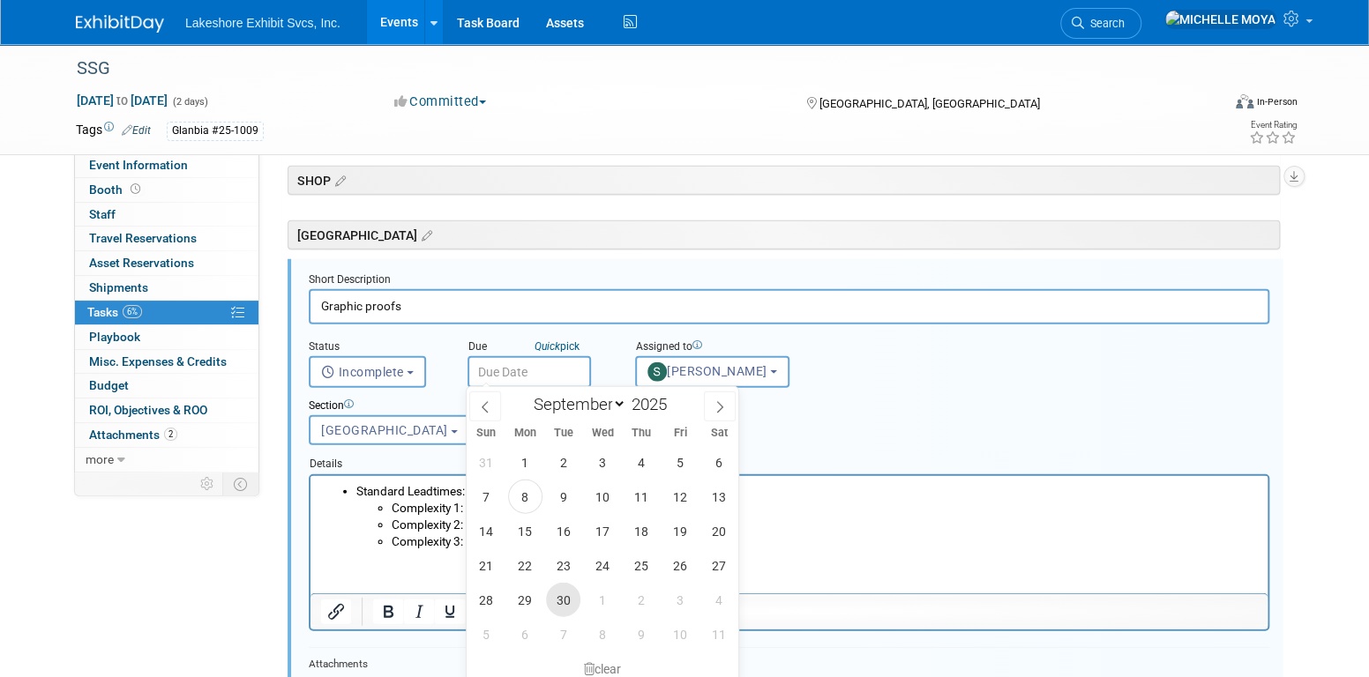
click at [570, 596] on span "30" at bounding box center [563, 600] width 34 height 34
type input "Sep 30, 2025"
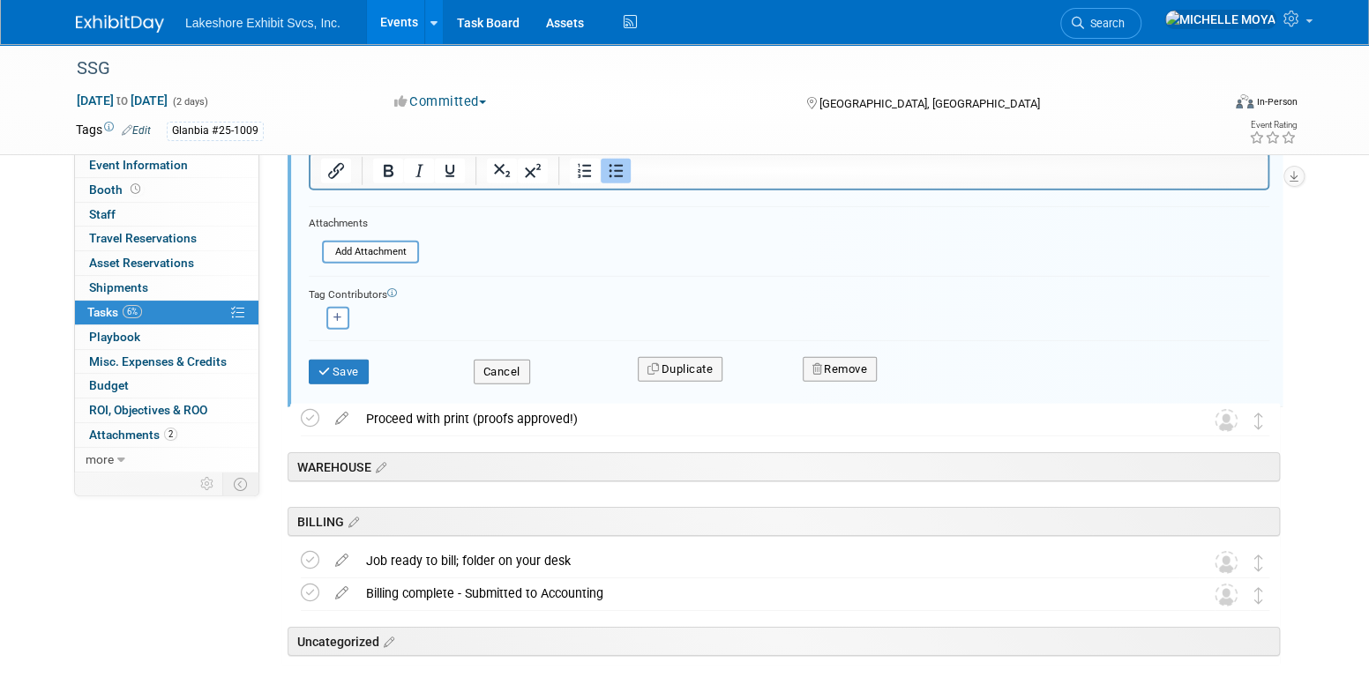
scroll to position [2810, 0]
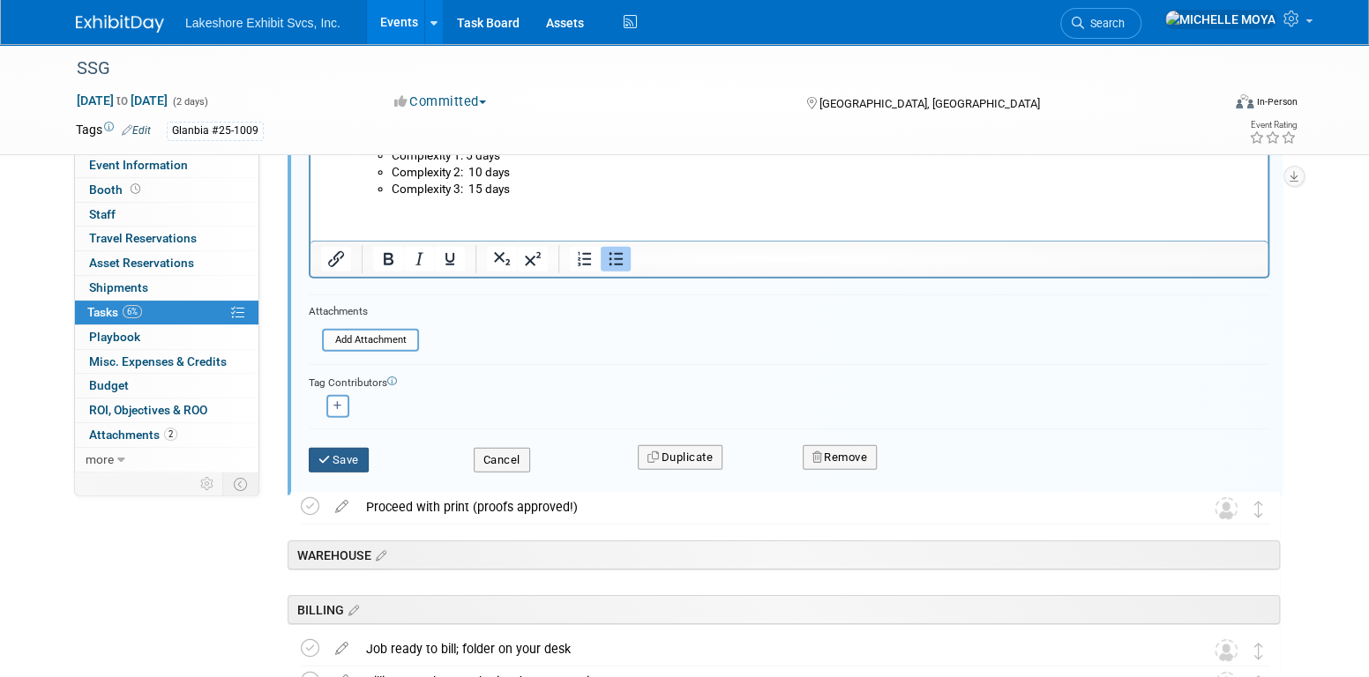
click at [363, 461] on button "Save" at bounding box center [339, 460] width 60 height 25
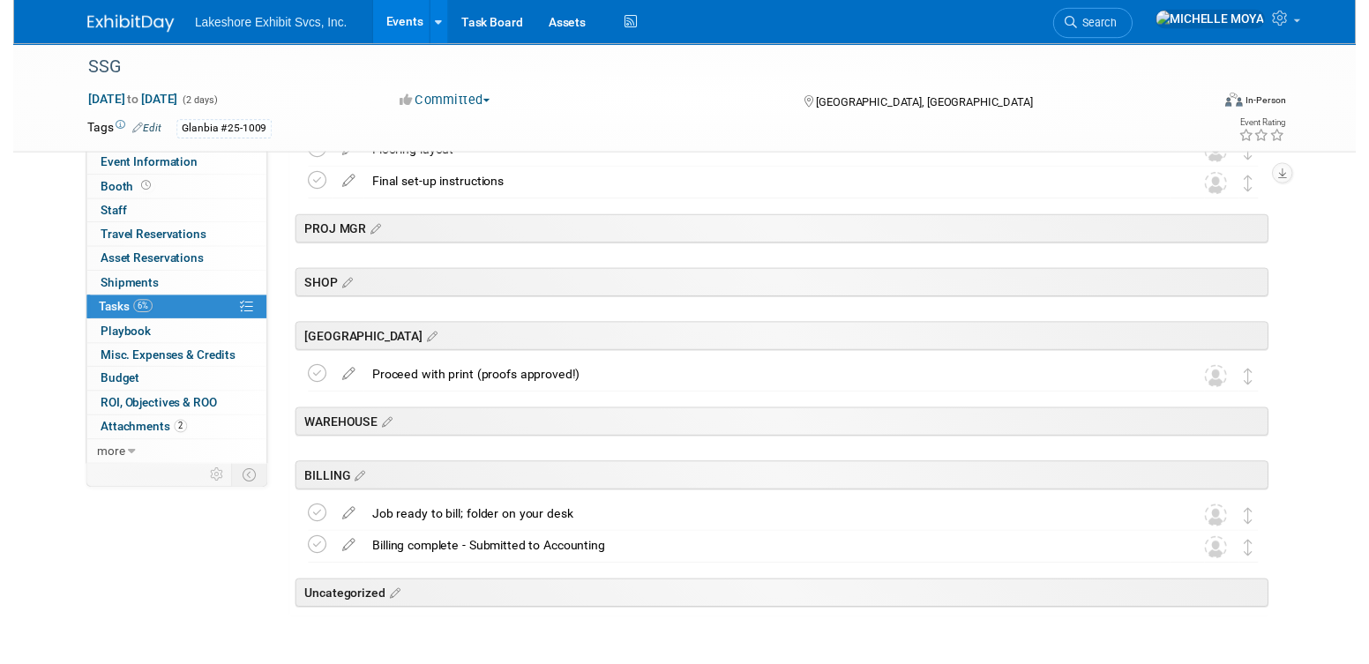
scroll to position [2320, 0]
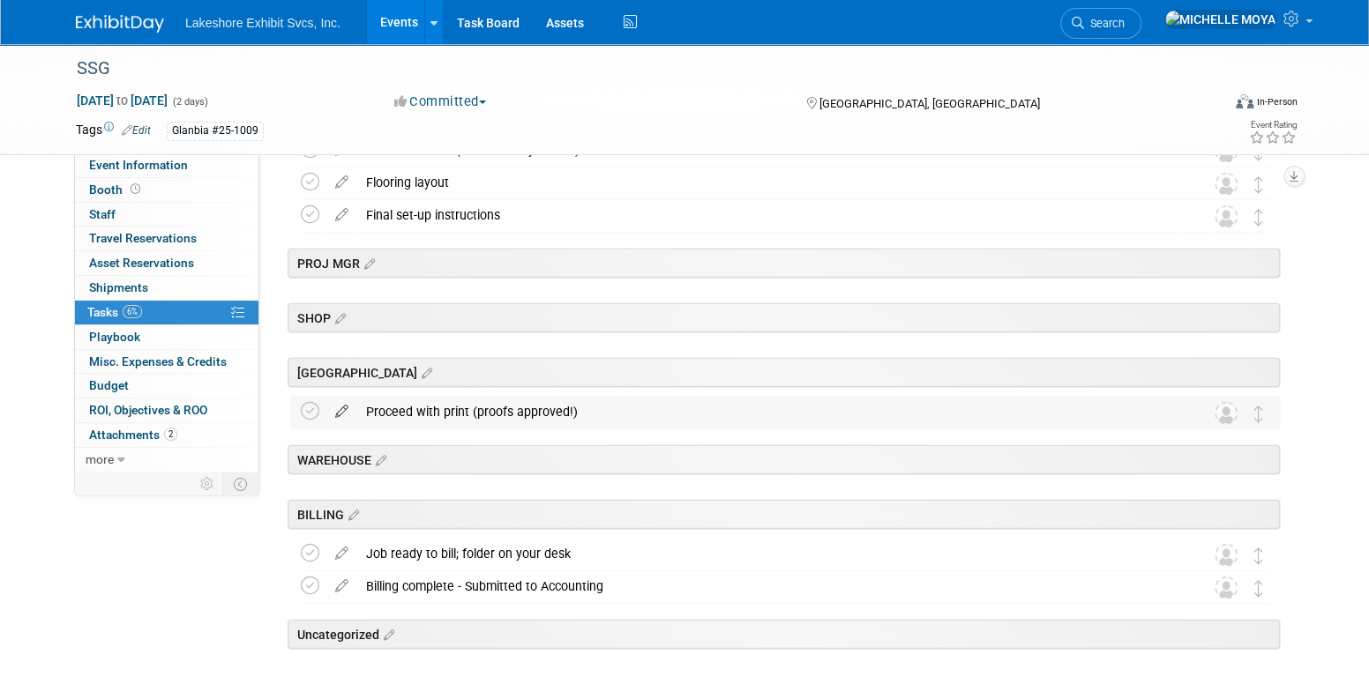
click at [347, 407] on icon at bounding box center [341, 408] width 31 height 22
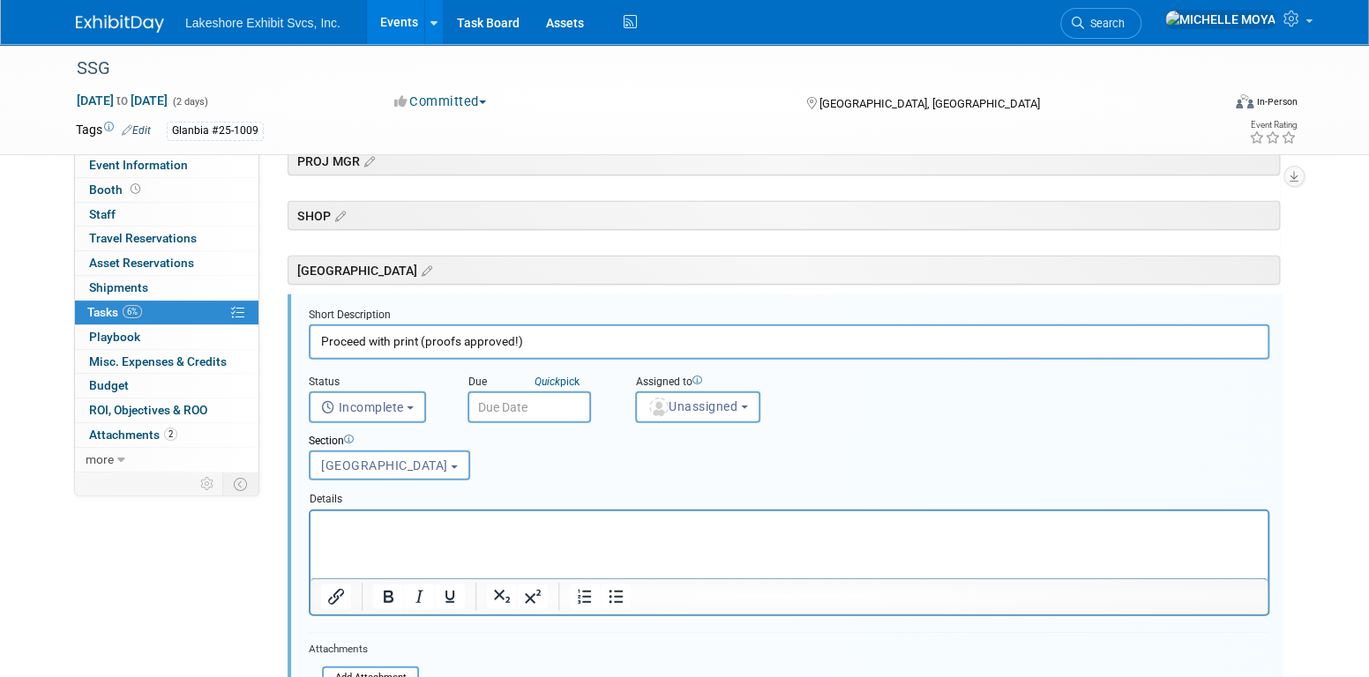
scroll to position [2457, 0]
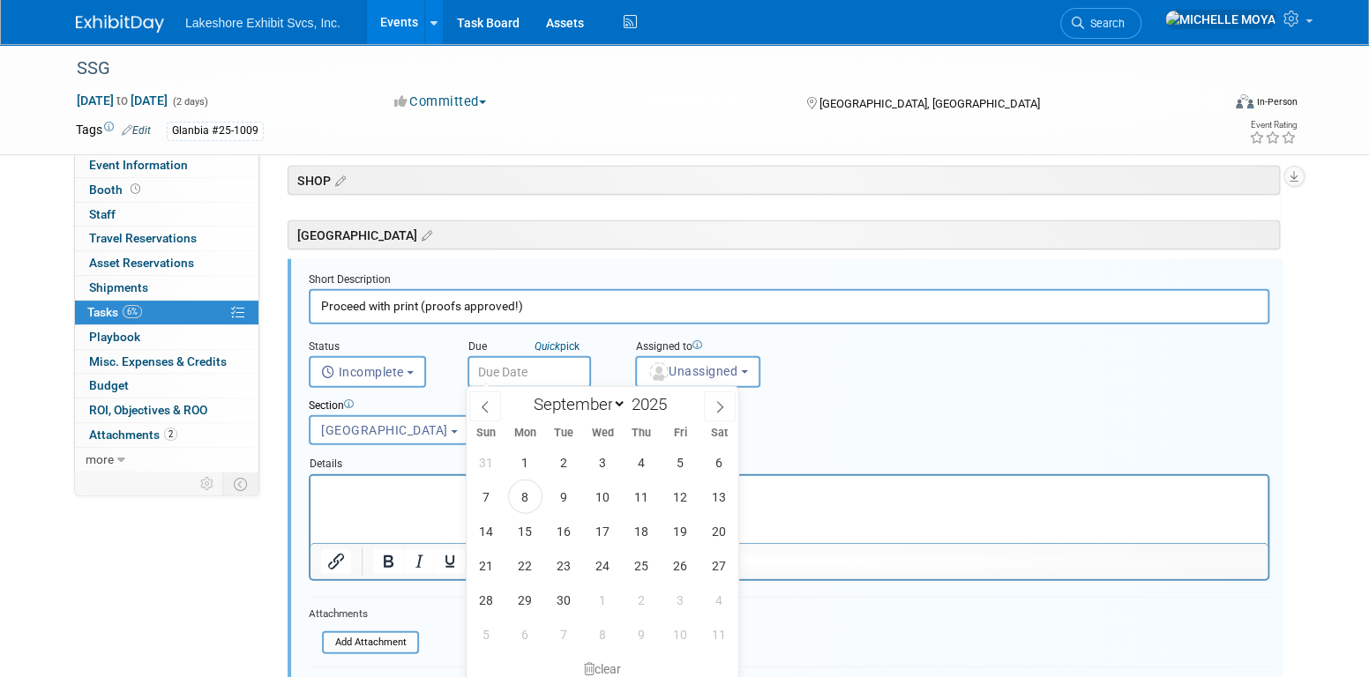
click at [535, 376] on input "text" at bounding box center [528, 372] width 123 height 32
click at [605, 535] on span "17" at bounding box center [602, 531] width 34 height 34
type input "Sep 17, 2025"
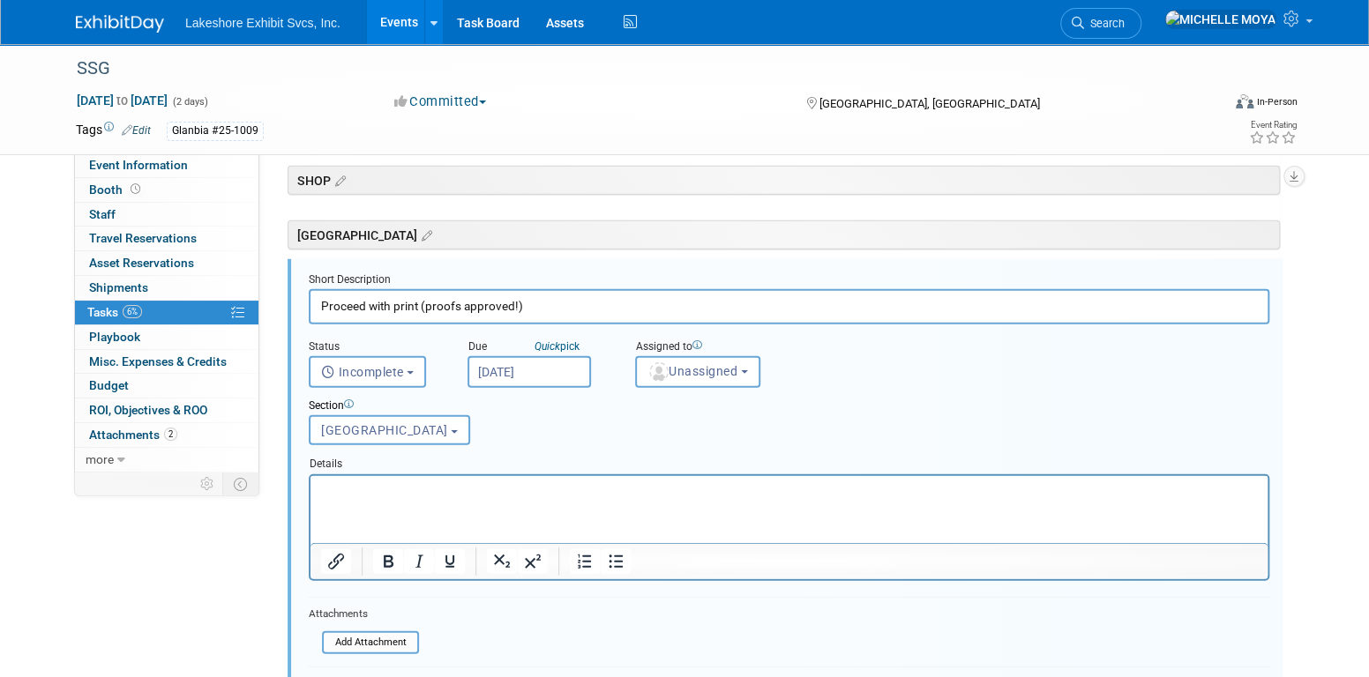
click at [702, 349] on span at bounding box center [697, 346] width 10 height 12
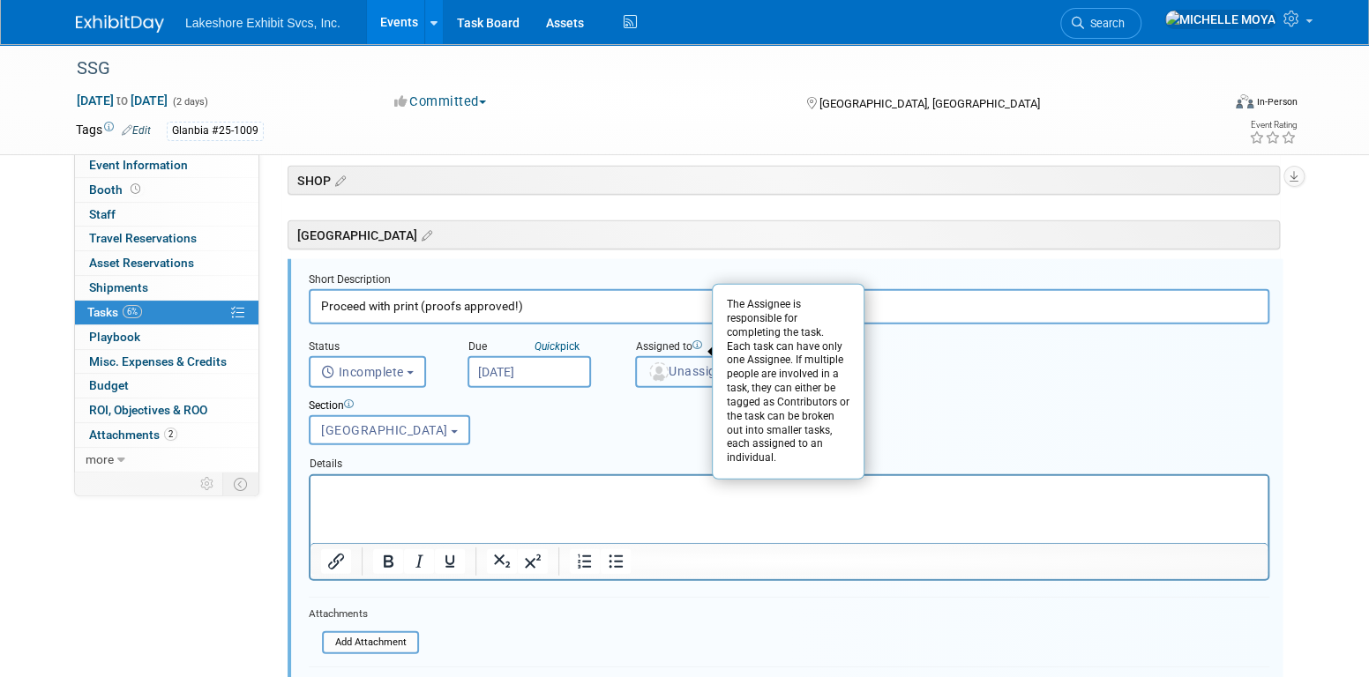
click at [701, 376] on button "Unassigned" at bounding box center [697, 372] width 125 height 32
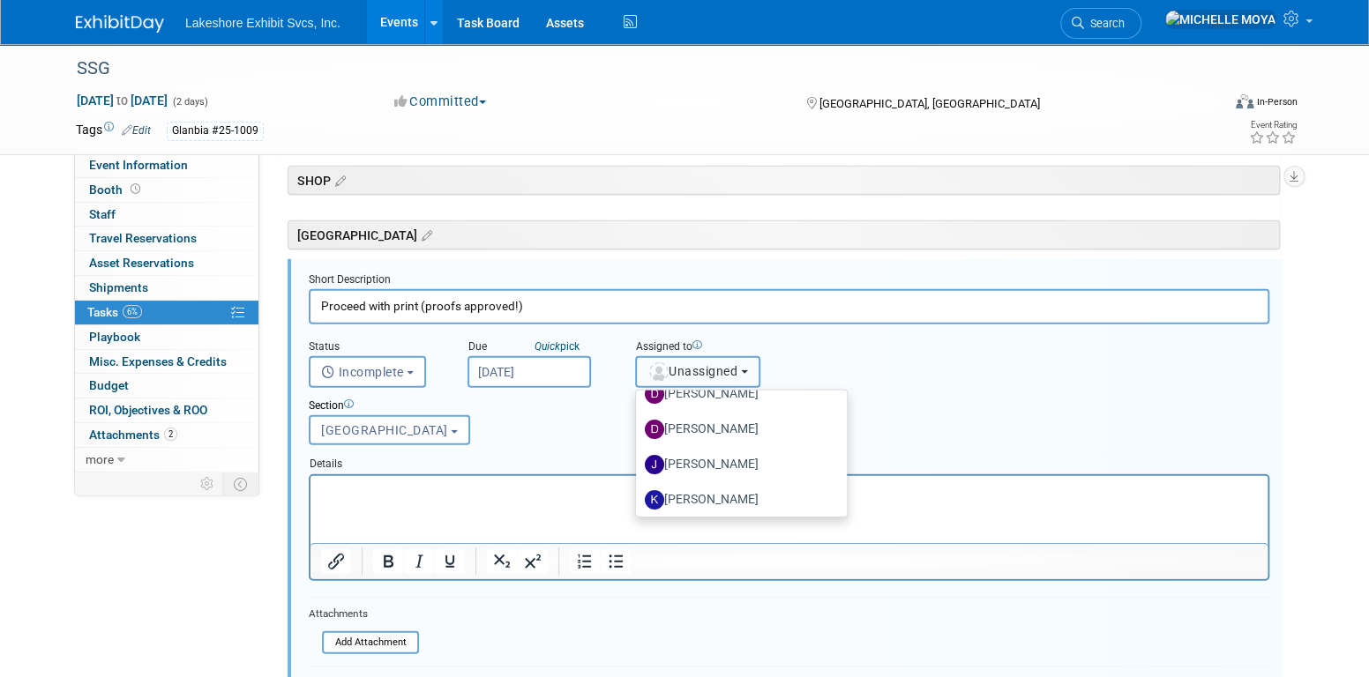
scroll to position [309, 0]
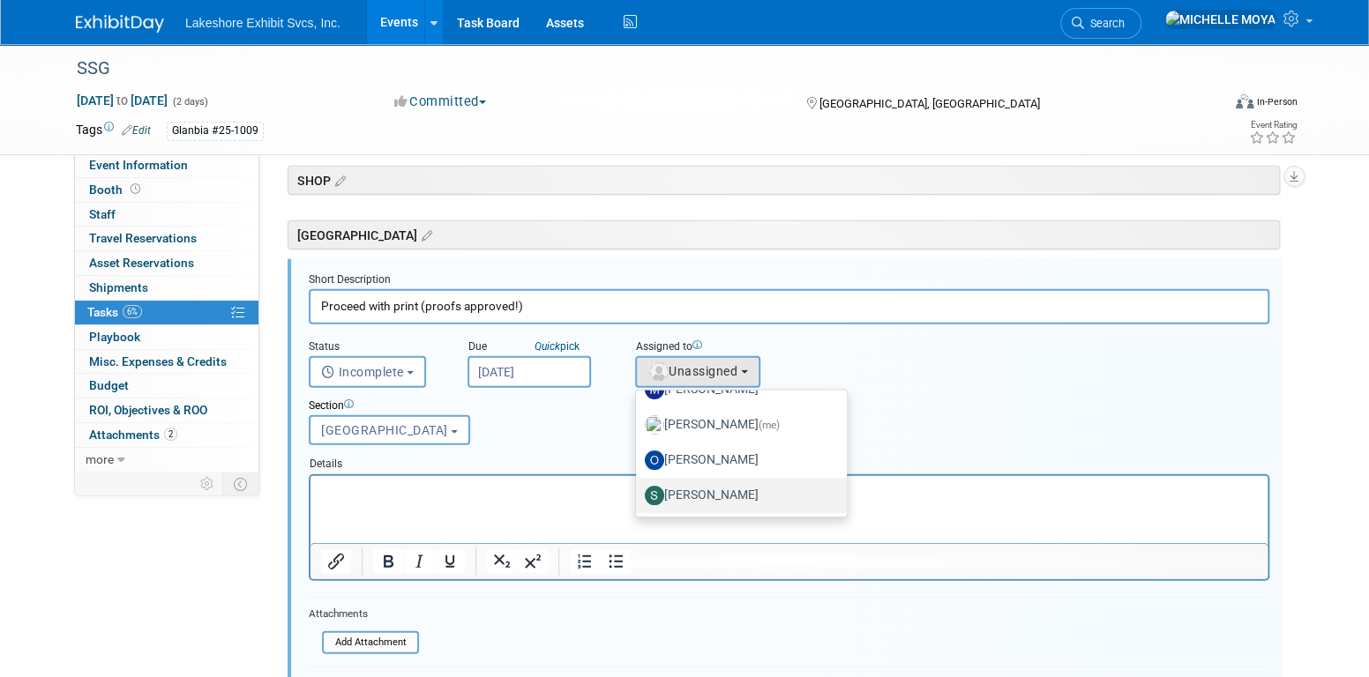
click at [722, 483] on label "Stephen Hurn" at bounding box center [737, 496] width 184 height 28
click at [639, 488] on input "Stephen Hurn" at bounding box center [632, 493] width 11 height 11
select select "9b29c328-8c3b-445d-b8d5-c5f8ee202ede"
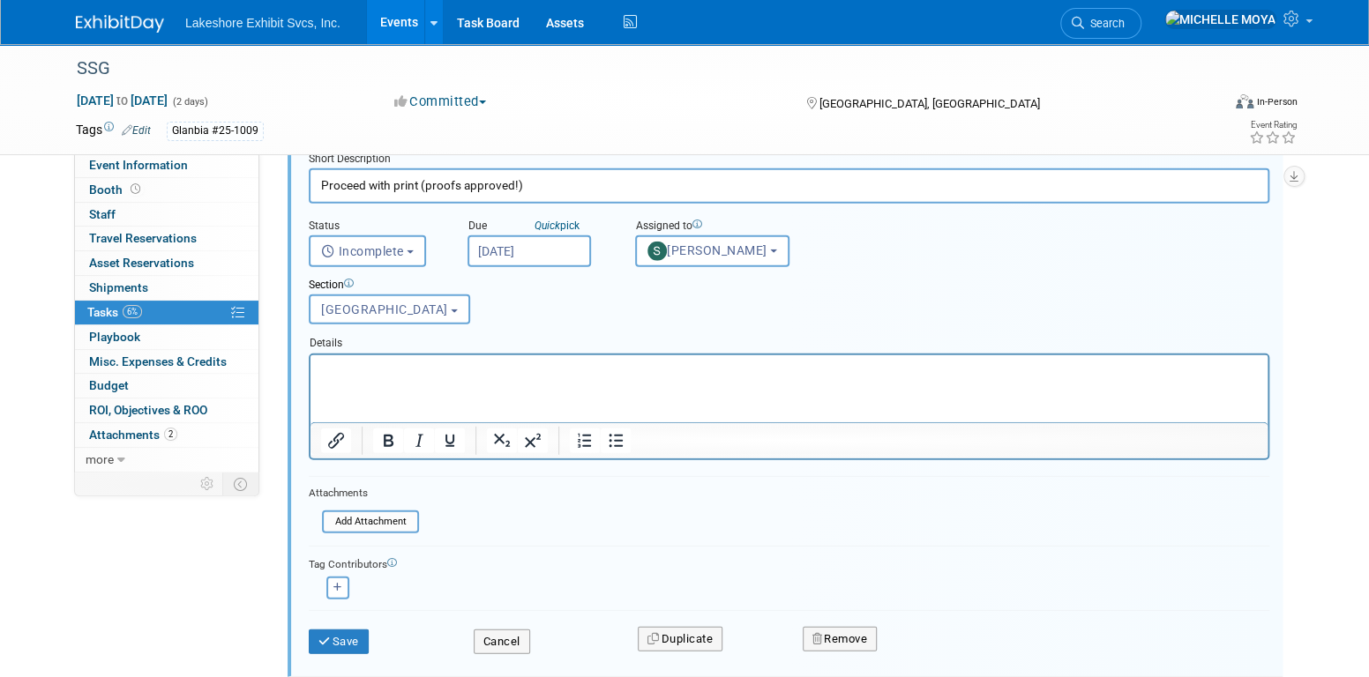
scroll to position [2634, 0]
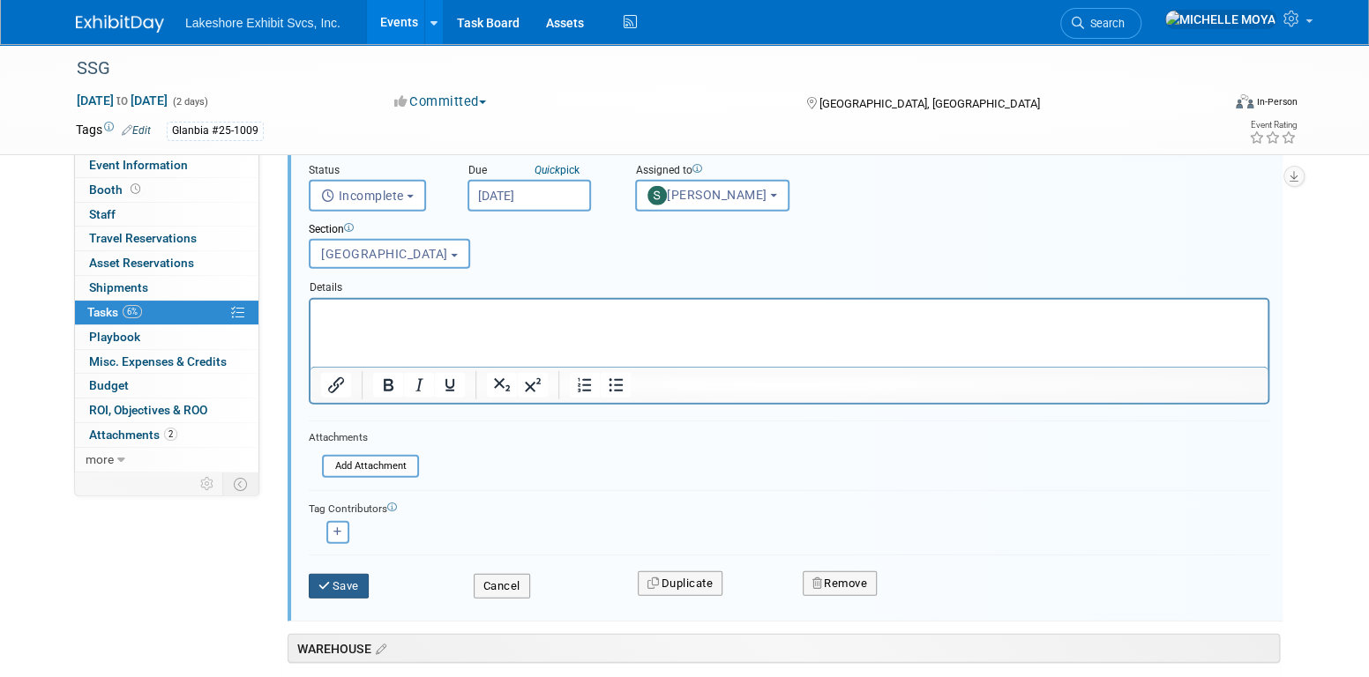
click at [357, 580] on button "Save" at bounding box center [339, 586] width 60 height 25
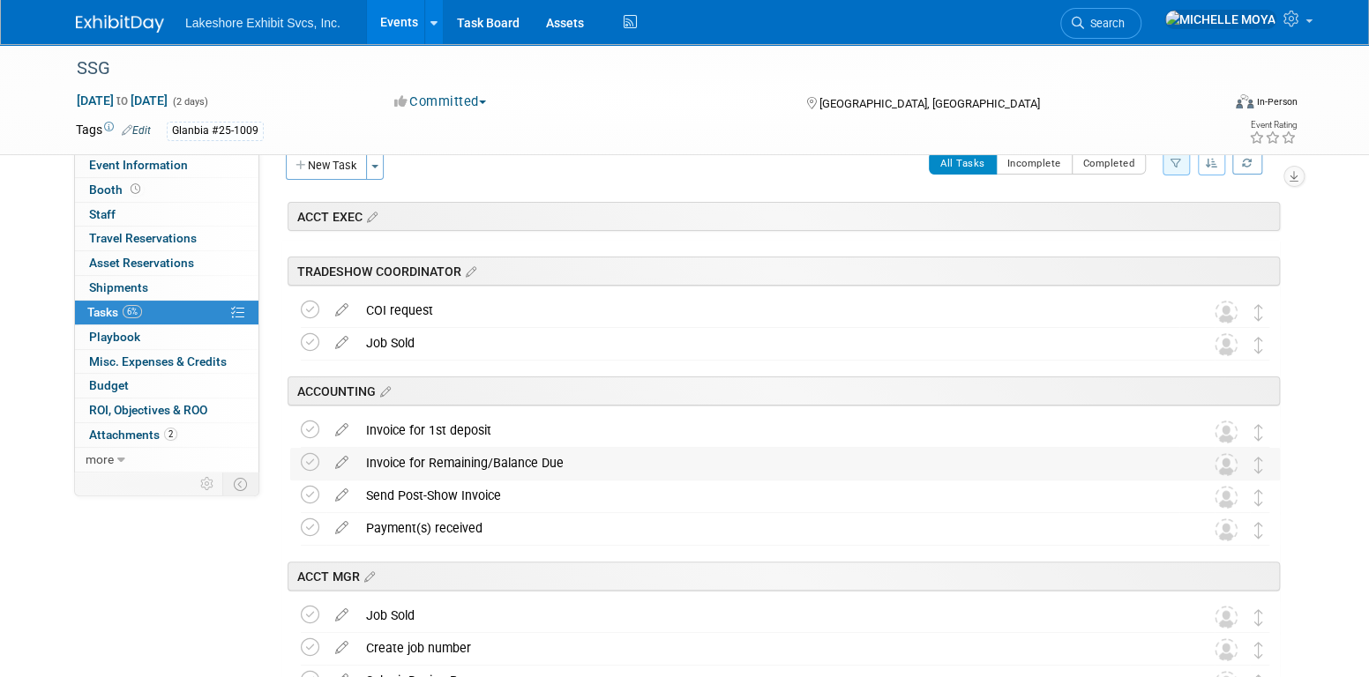
scroll to position [0, 0]
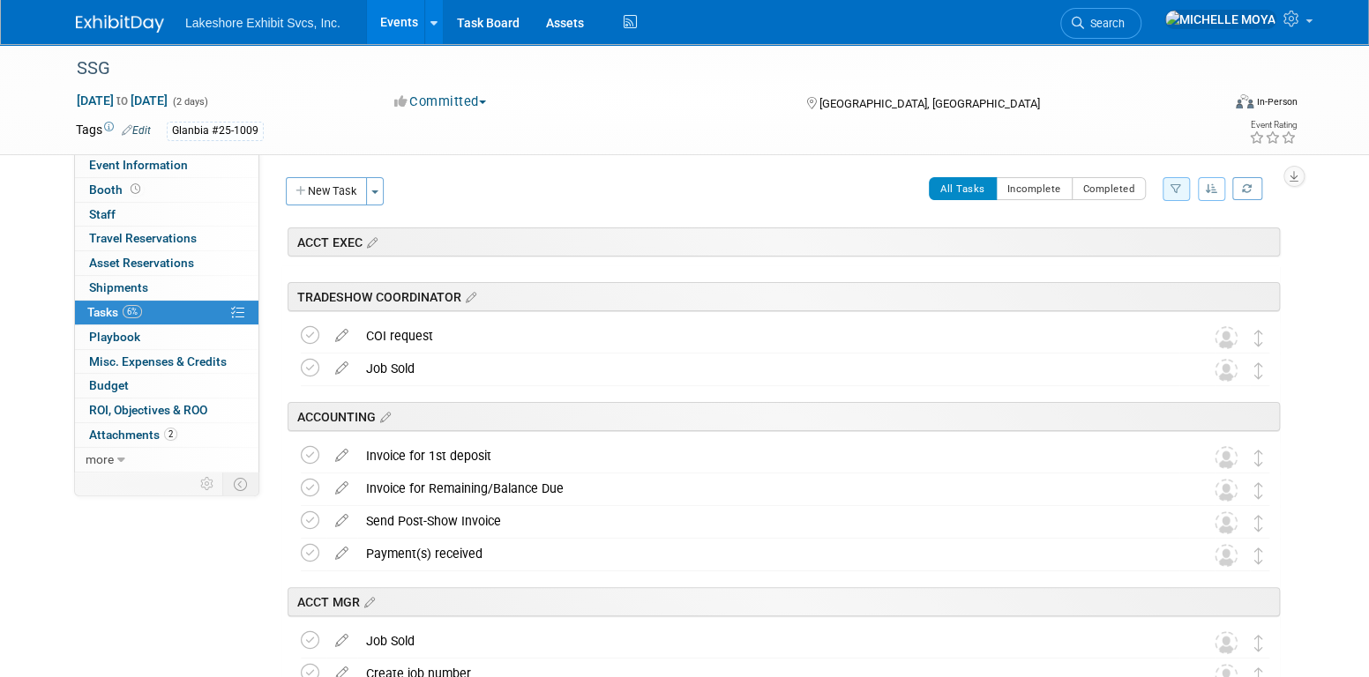
click at [1182, 186] on button "button" at bounding box center [1176, 189] width 27 height 24
click at [1133, 247] on select "-- Select Assignee -- All unassigned tasks Assigned to me Amanda Koss Dave Desa…" at bounding box center [1103, 245] width 146 height 25
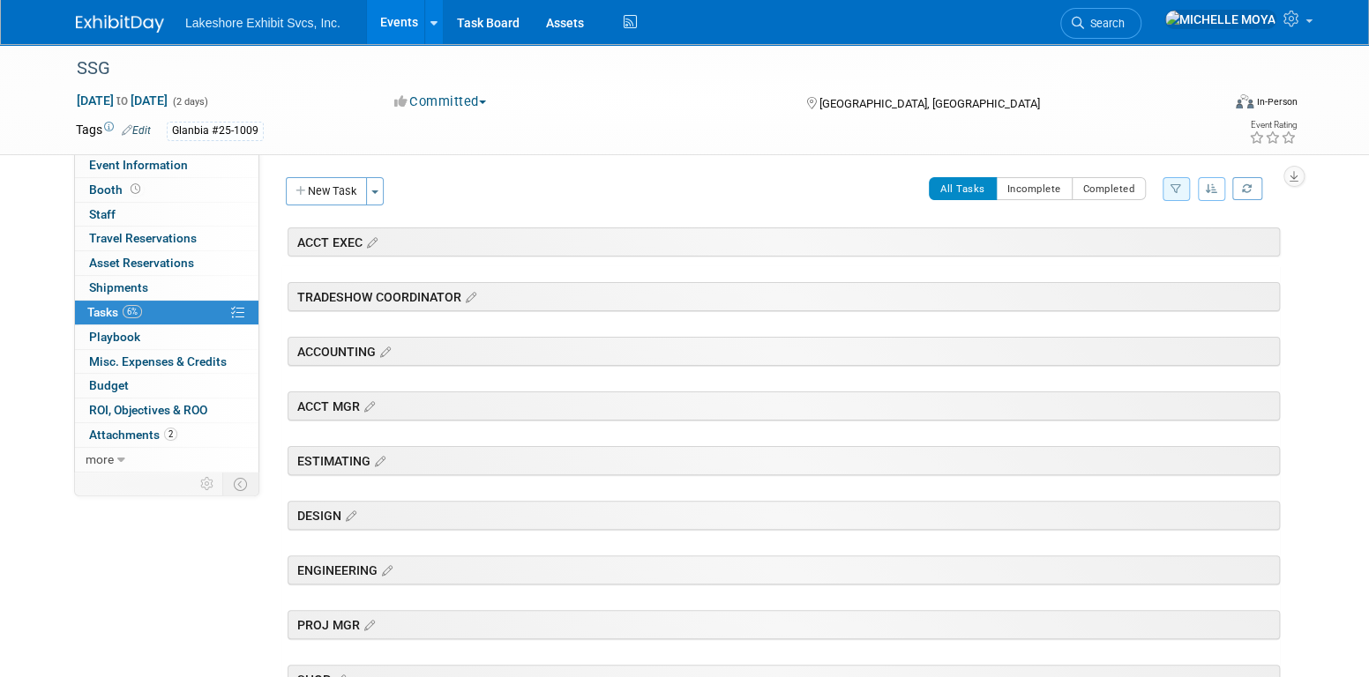
click at [1173, 190] on icon "button" at bounding box center [1175, 188] width 11 height 11
click at [1171, 189] on icon "button" at bounding box center [1175, 188] width 11 height 11
click at [1043, 187] on button "Incomplete" at bounding box center [1034, 188] width 77 height 23
click at [968, 194] on button "All Tasks" at bounding box center [963, 188] width 68 height 23
click at [1179, 187] on icon "button" at bounding box center [1175, 188] width 11 height 11
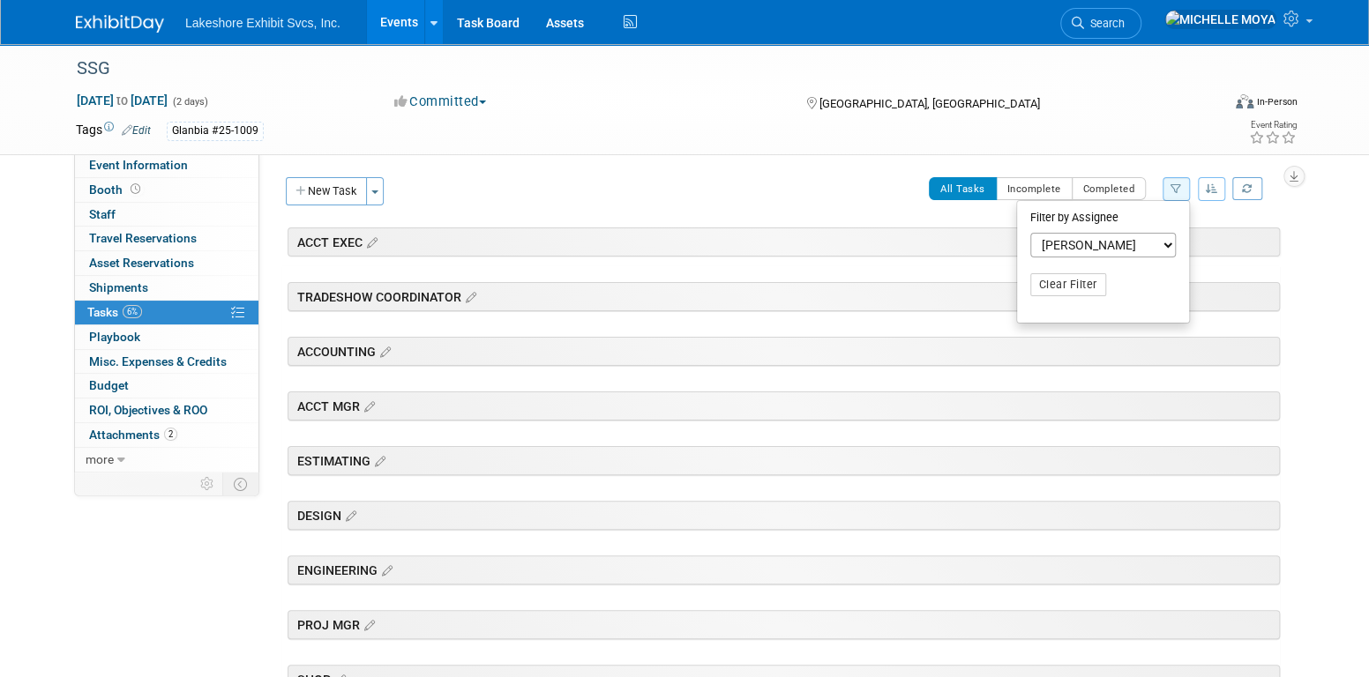
click at [1138, 251] on select "-- Select Assignee -- All unassigned tasks Assigned to me Amanda Koss Dave Desa…" at bounding box center [1103, 245] width 146 height 25
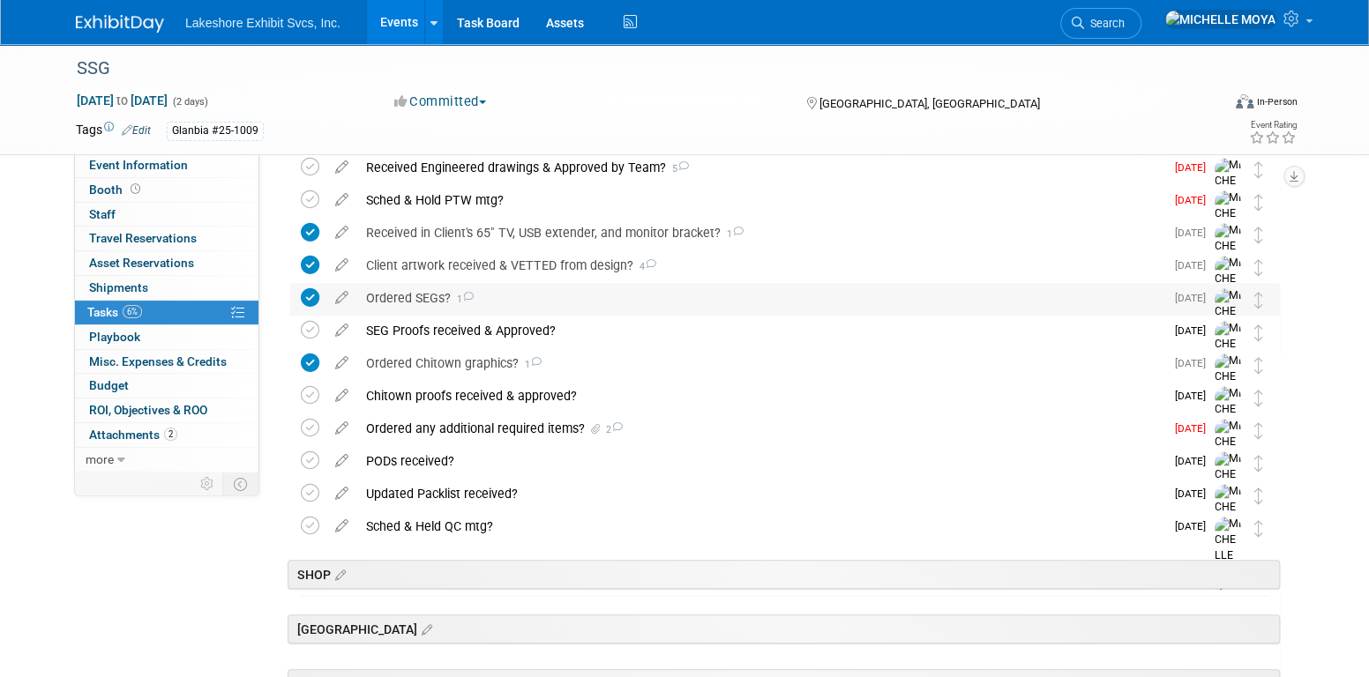
scroll to position [441, 0]
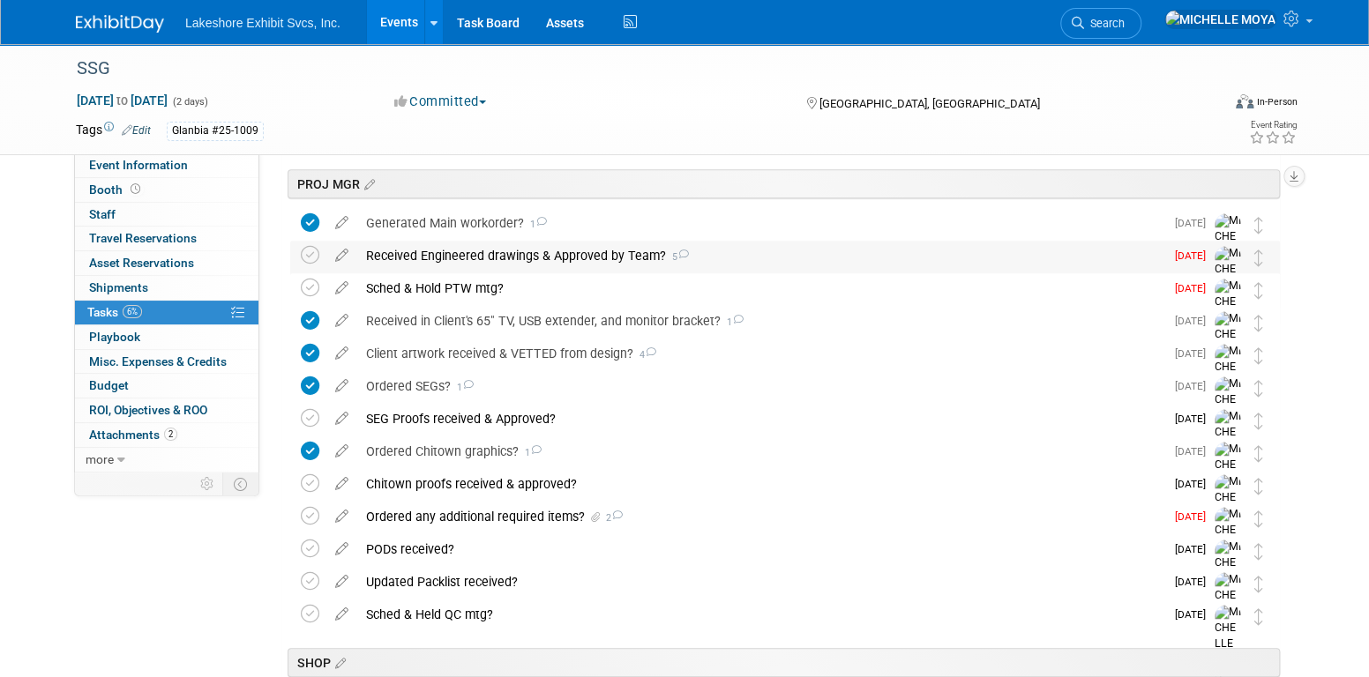
click at [470, 258] on div "Received Engineered drawings & Approved by Team? 5" at bounding box center [760, 256] width 807 height 30
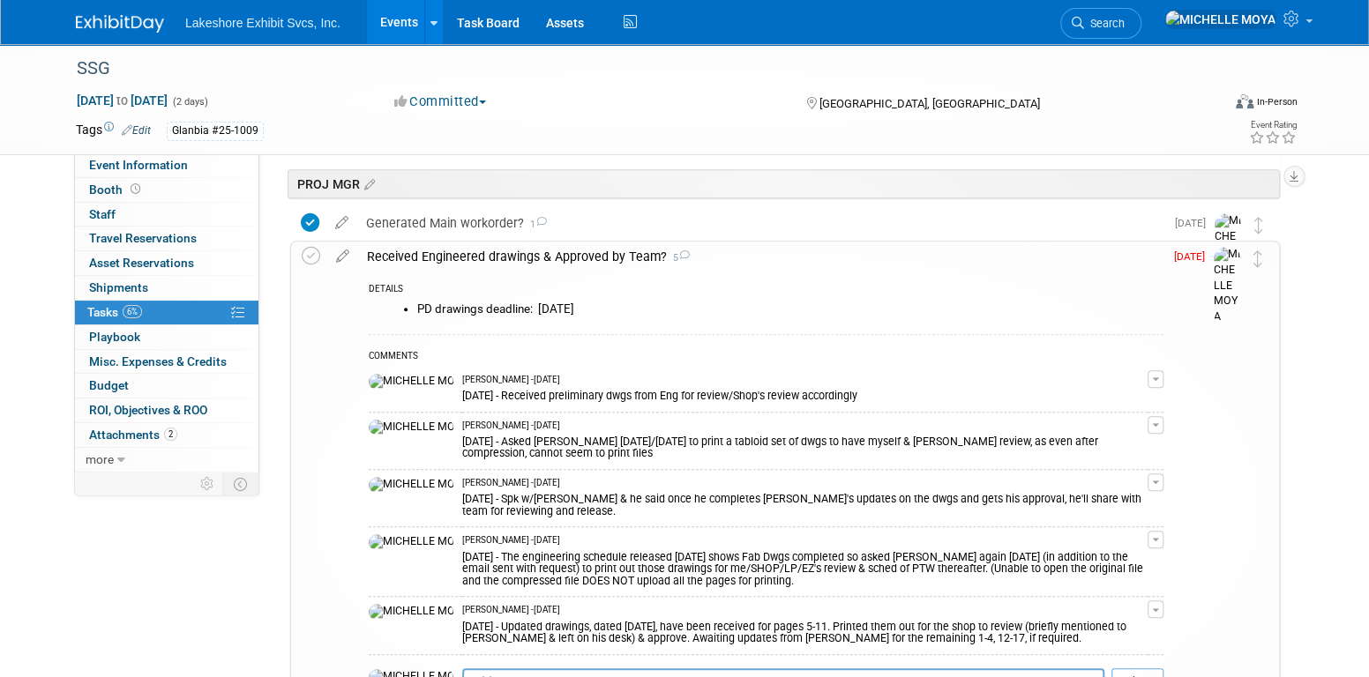
click at [1155, 601] on button "button" at bounding box center [1156, 610] width 16 height 18
click at [1132, 623] on link "Edit Comment" at bounding box center [1092, 635] width 139 height 25
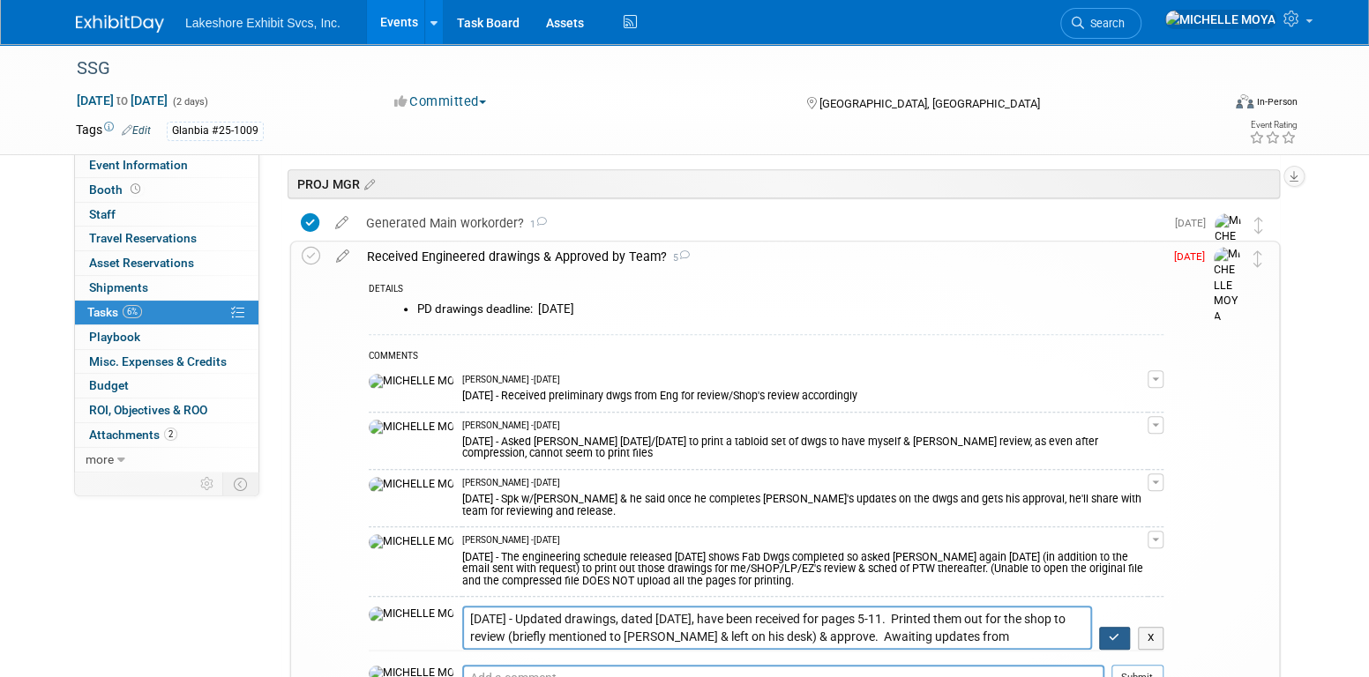
drag, startPoint x: 1106, startPoint y: 613, endPoint x: 979, endPoint y: 631, distance: 128.2
click at [1106, 627] on button "button" at bounding box center [1114, 638] width 31 height 23
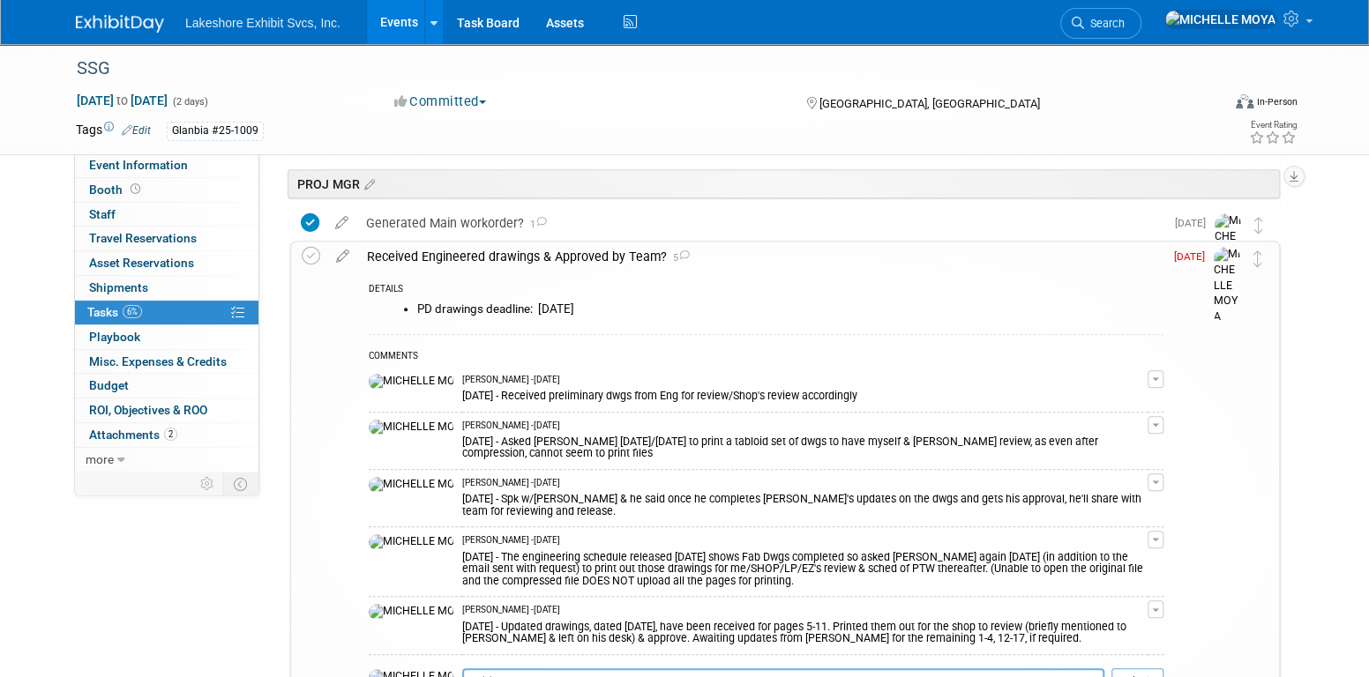
click at [561, 669] on textarea at bounding box center [783, 682] width 642 height 26
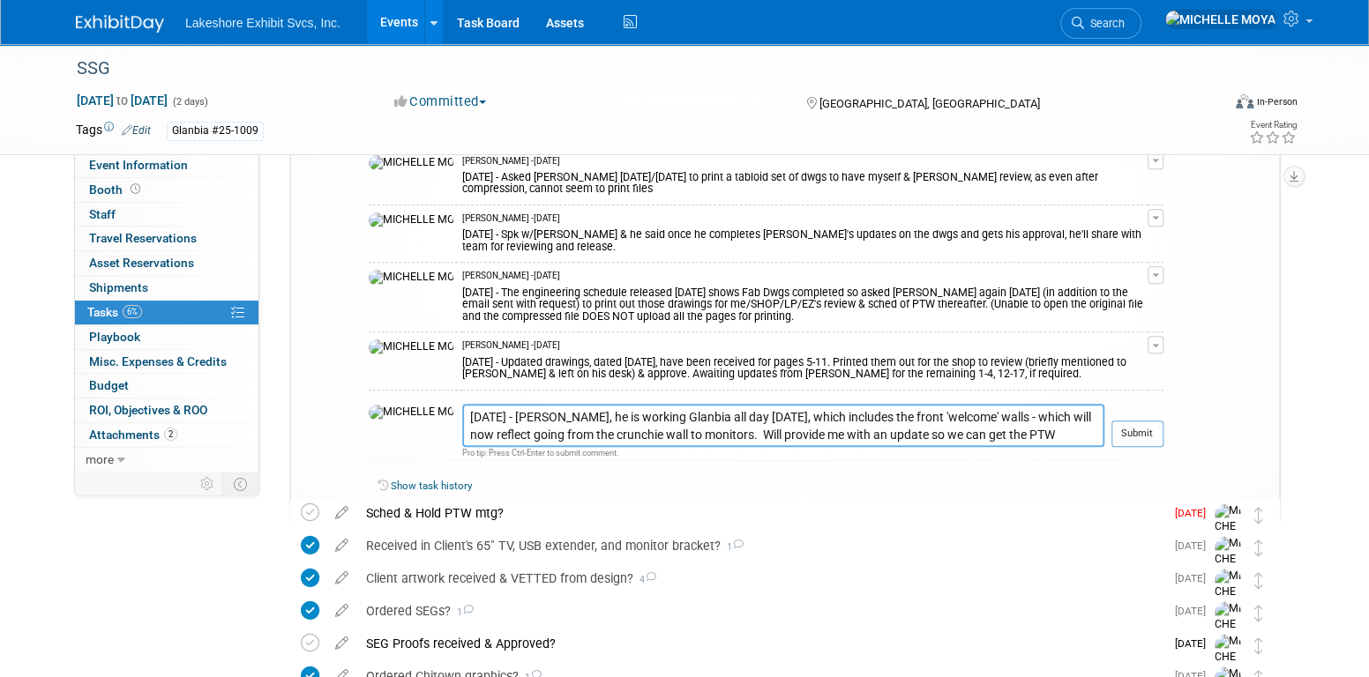
scroll to position [708, 0]
type textarea "9.8.25 - Per David, he is working Glanbia all day today, which includes the fro…"
click at [1139, 418] on button "Submit" at bounding box center [1137, 431] width 52 height 26
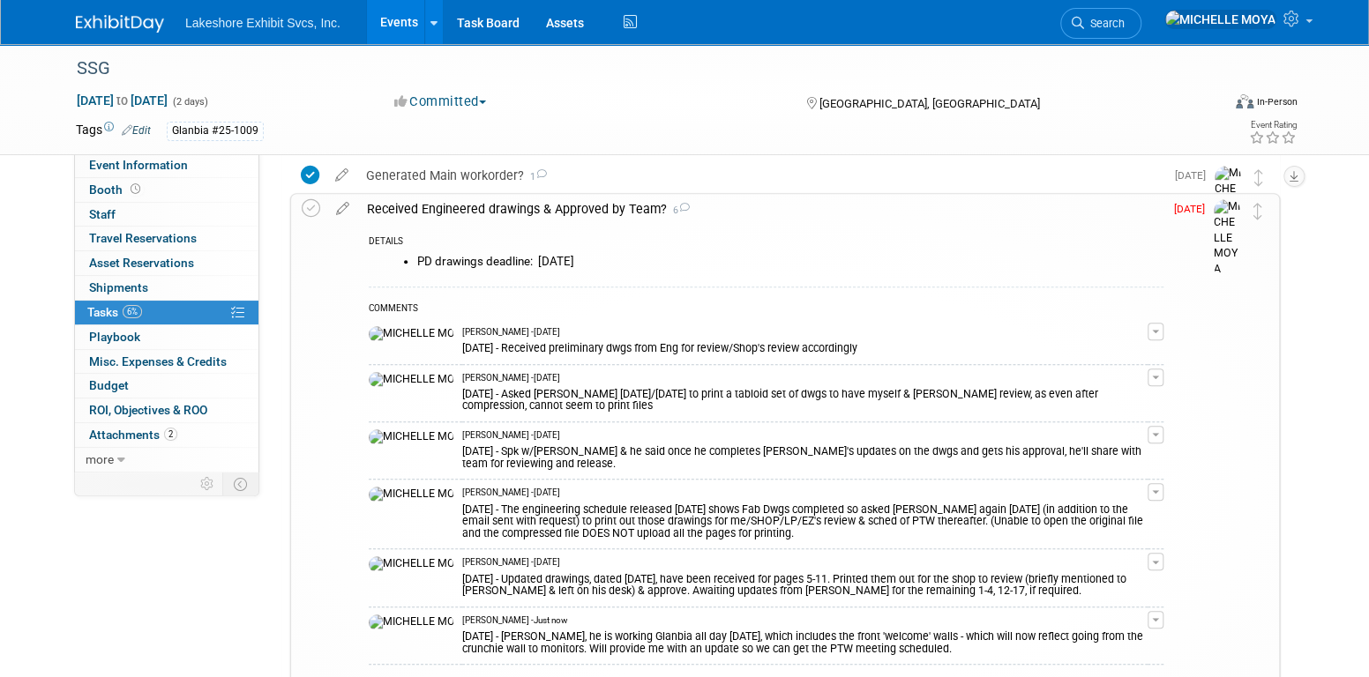
scroll to position [444, 0]
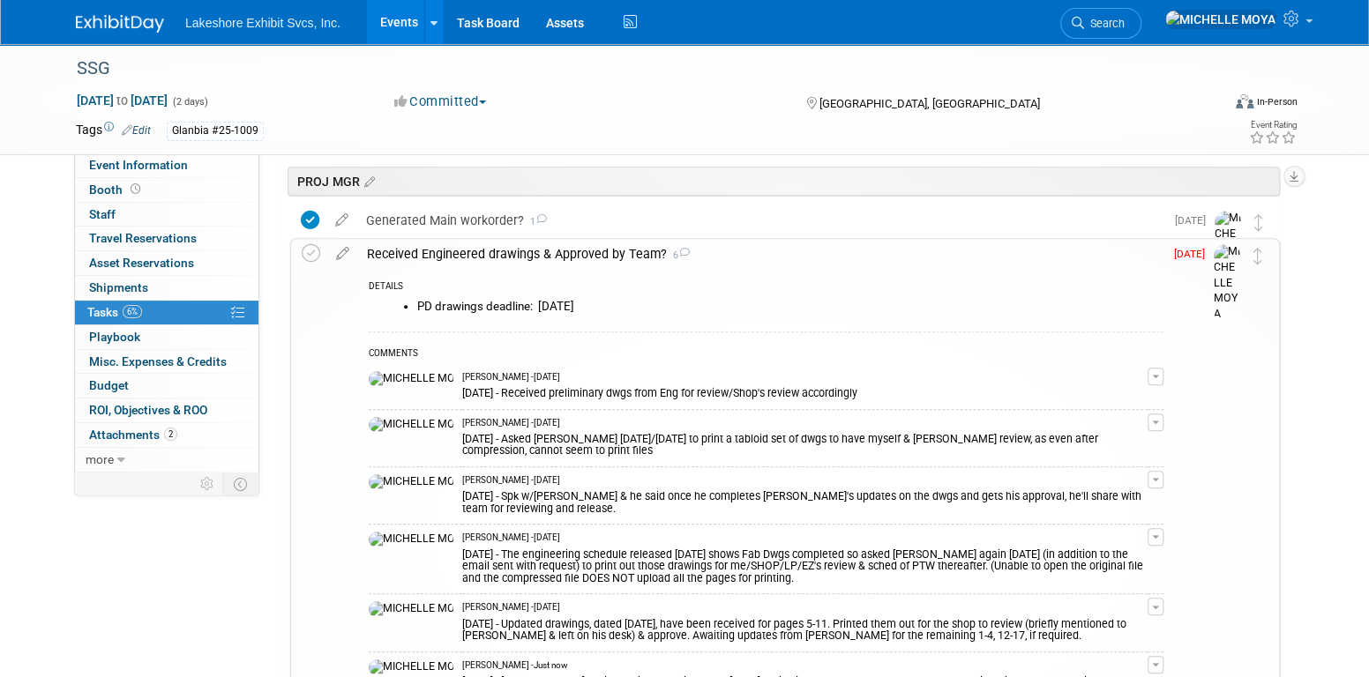
click at [559, 251] on div "Received Engineered drawings & Approved by Team? 6" at bounding box center [760, 254] width 805 height 30
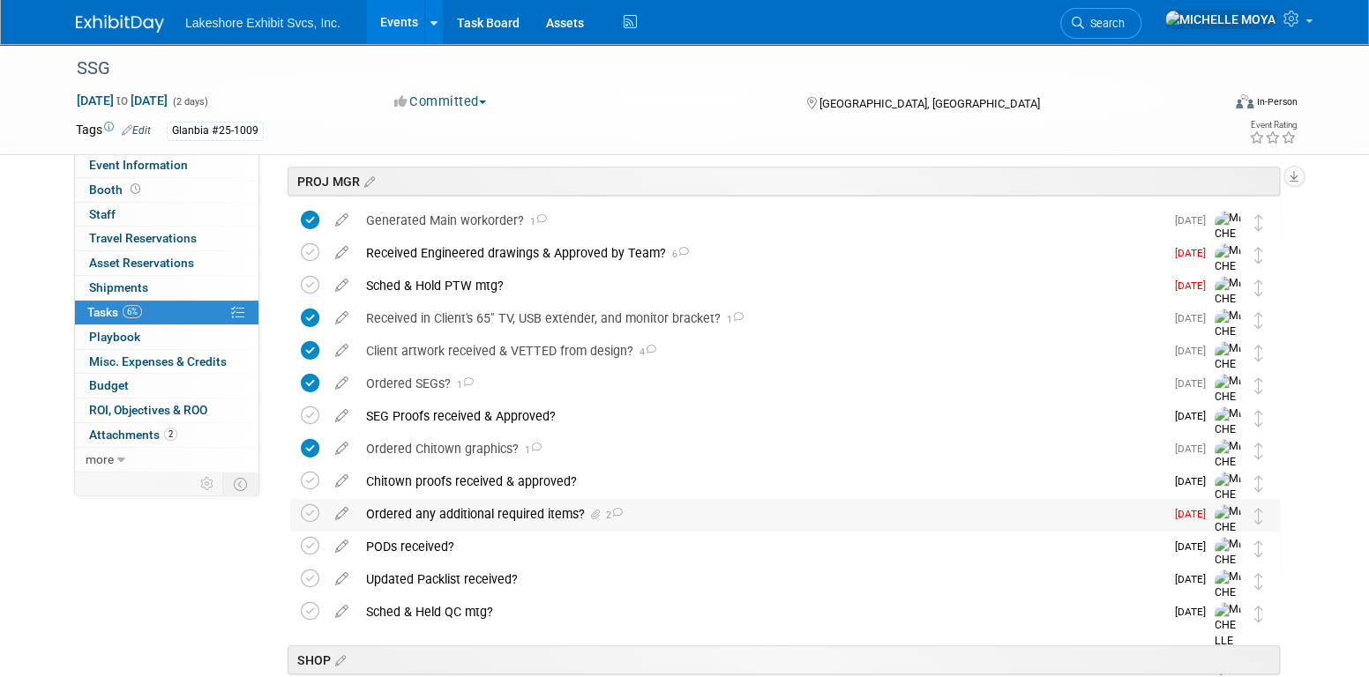
click at [482, 514] on div "Ordered any additional required items? 2" at bounding box center [760, 514] width 807 height 30
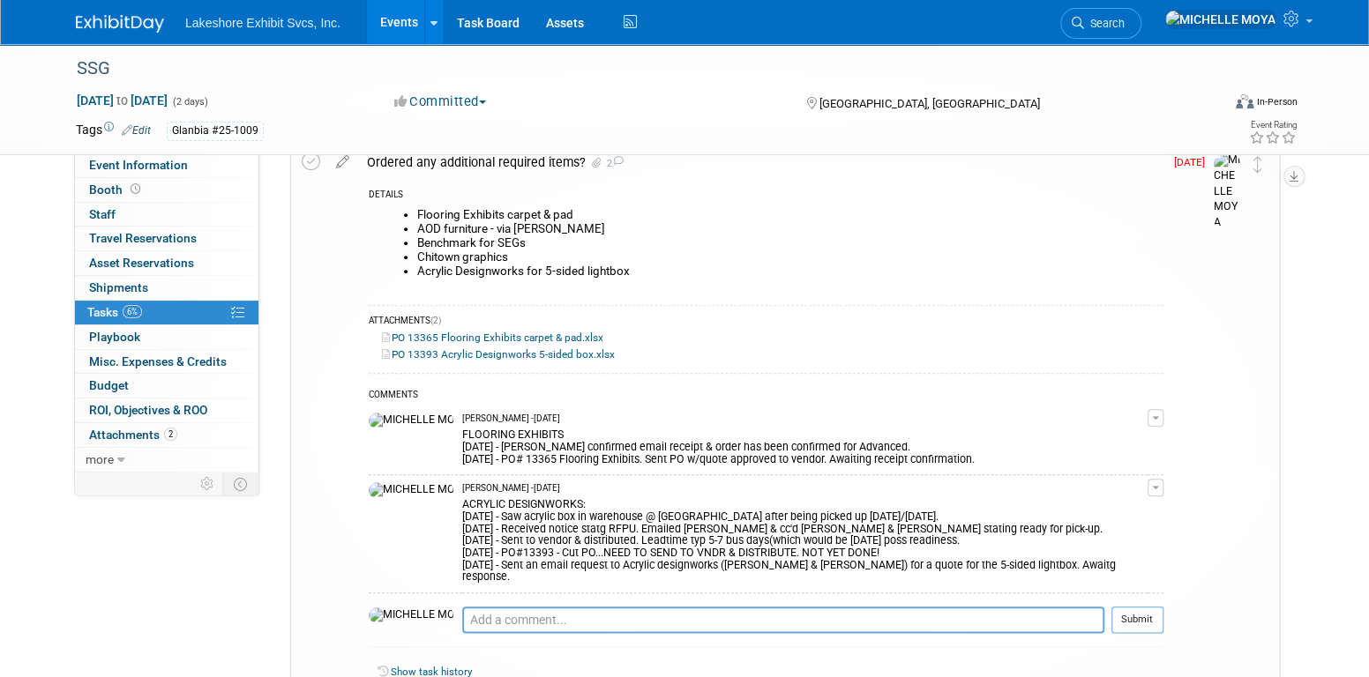
scroll to position [708, 0]
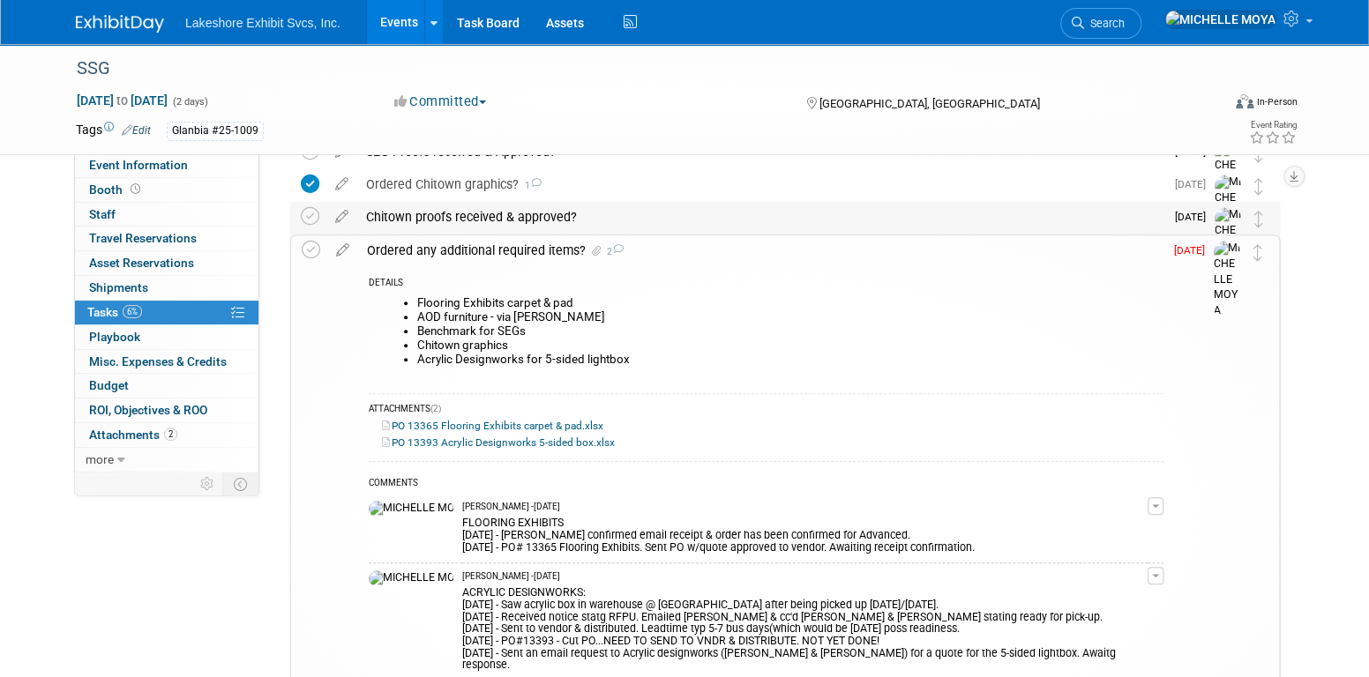
click at [485, 221] on div "Chitown proofs received & approved?" at bounding box center [760, 217] width 807 height 30
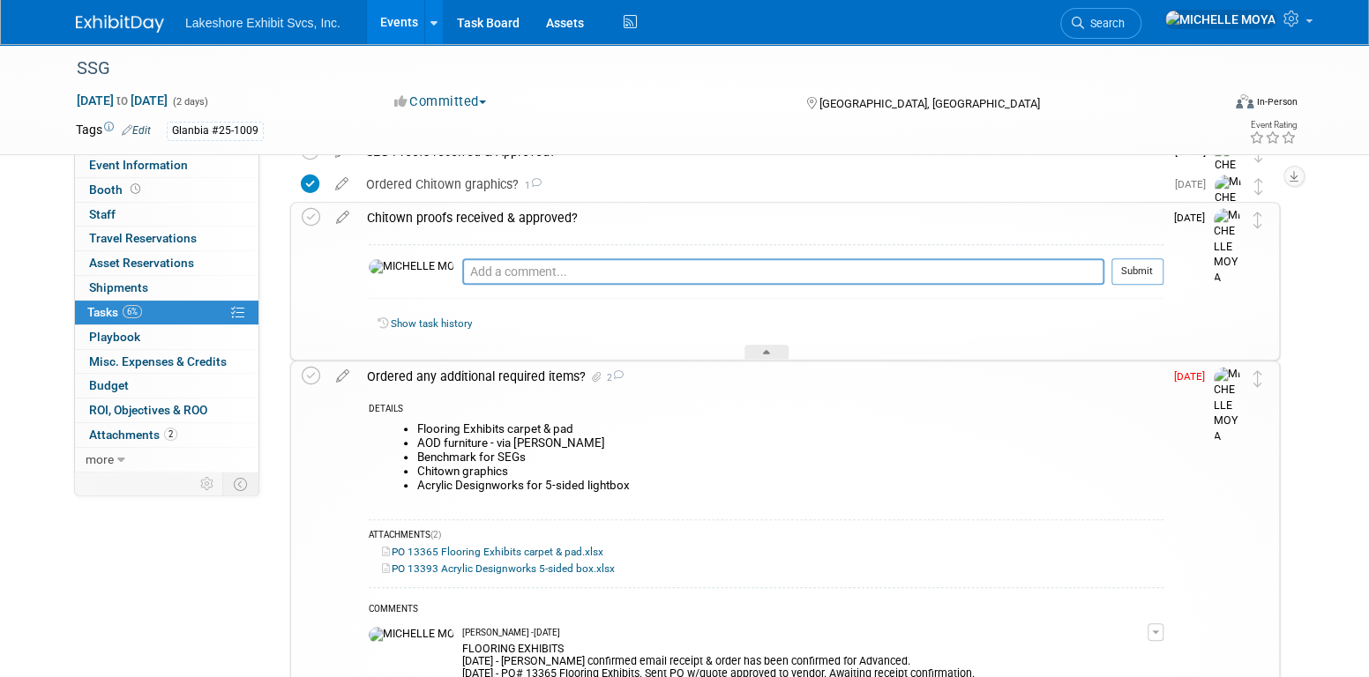
click at [486, 218] on div "Chitown proofs received & approved?" at bounding box center [760, 218] width 805 height 30
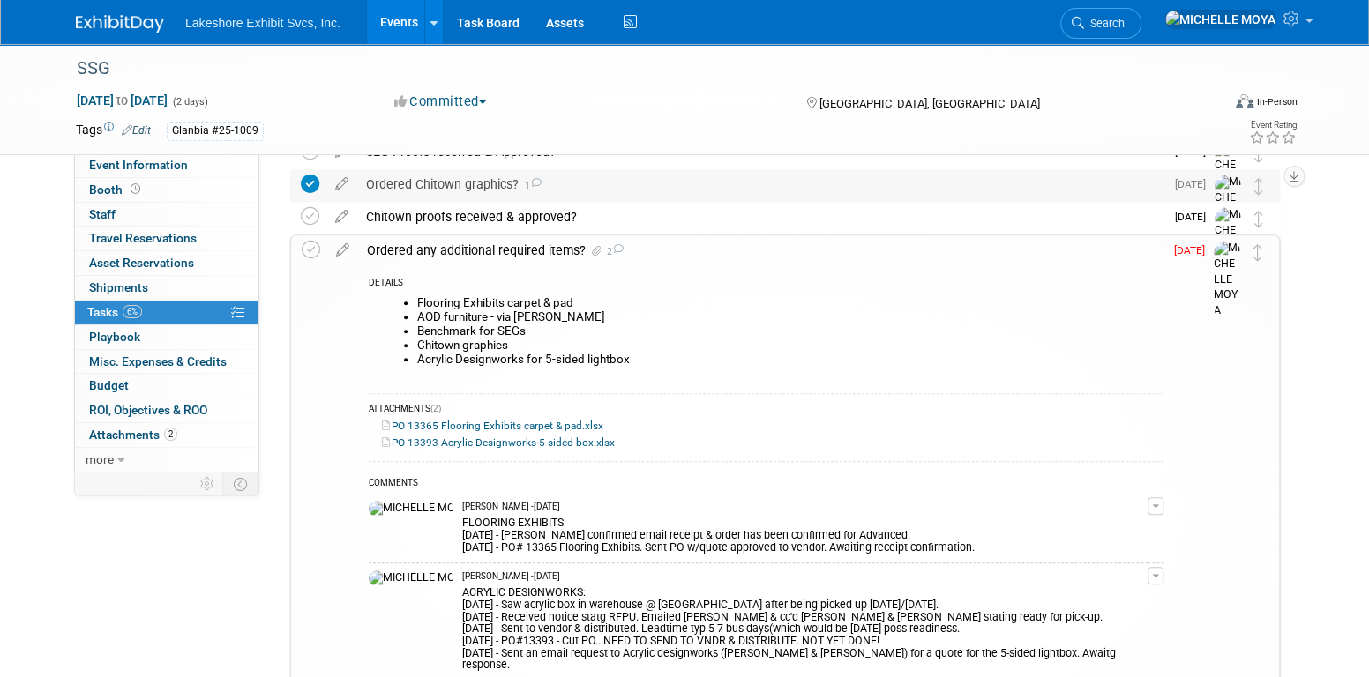
click at [485, 187] on div "Ordered Chitown graphics? 1" at bounding box center [760, 184] width 807 height 30
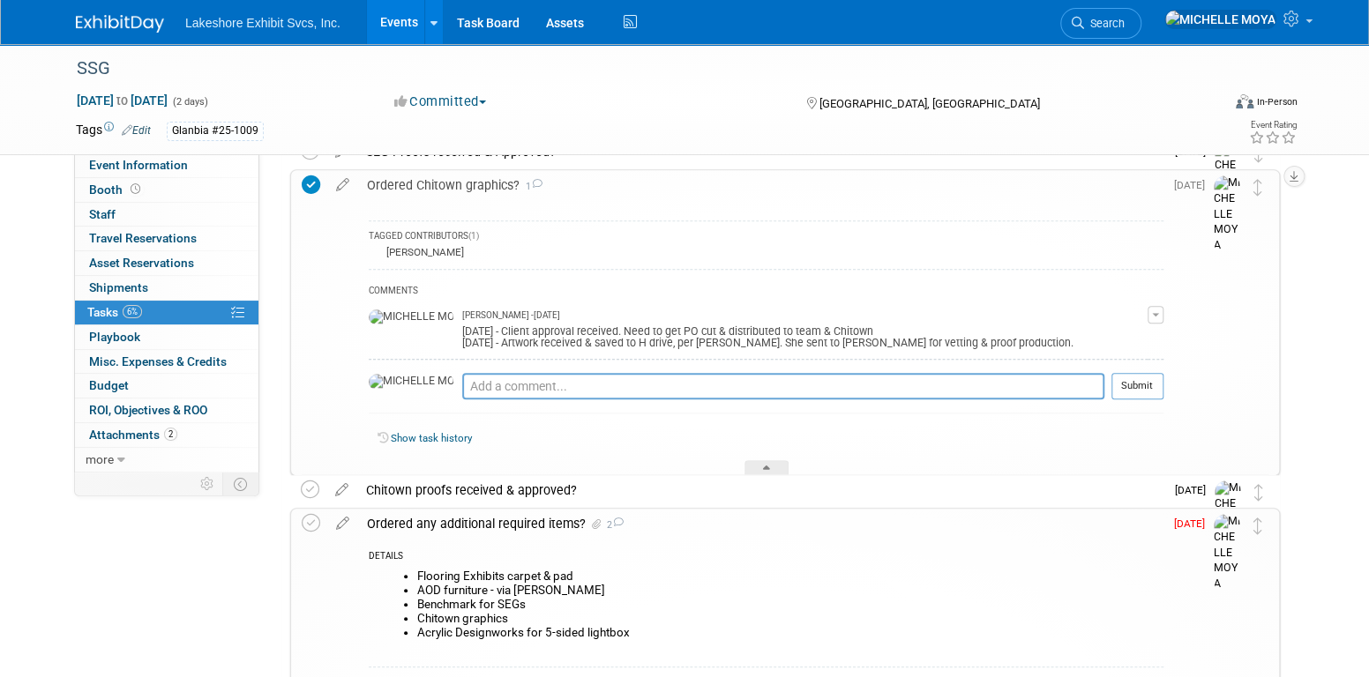
click at [461, 182] on div "Ordered Chitown graphics? 1" at bounding box center [760, 185] width 805 height 30
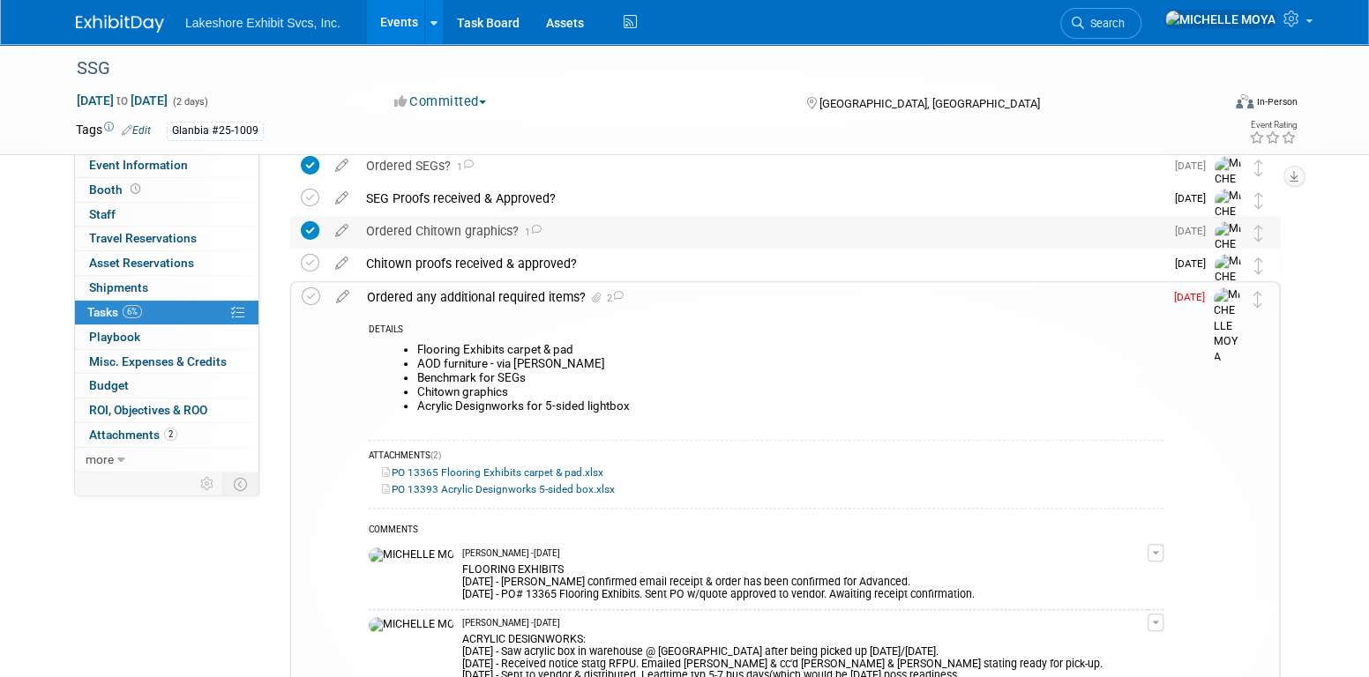
scroll to position [620, 0]
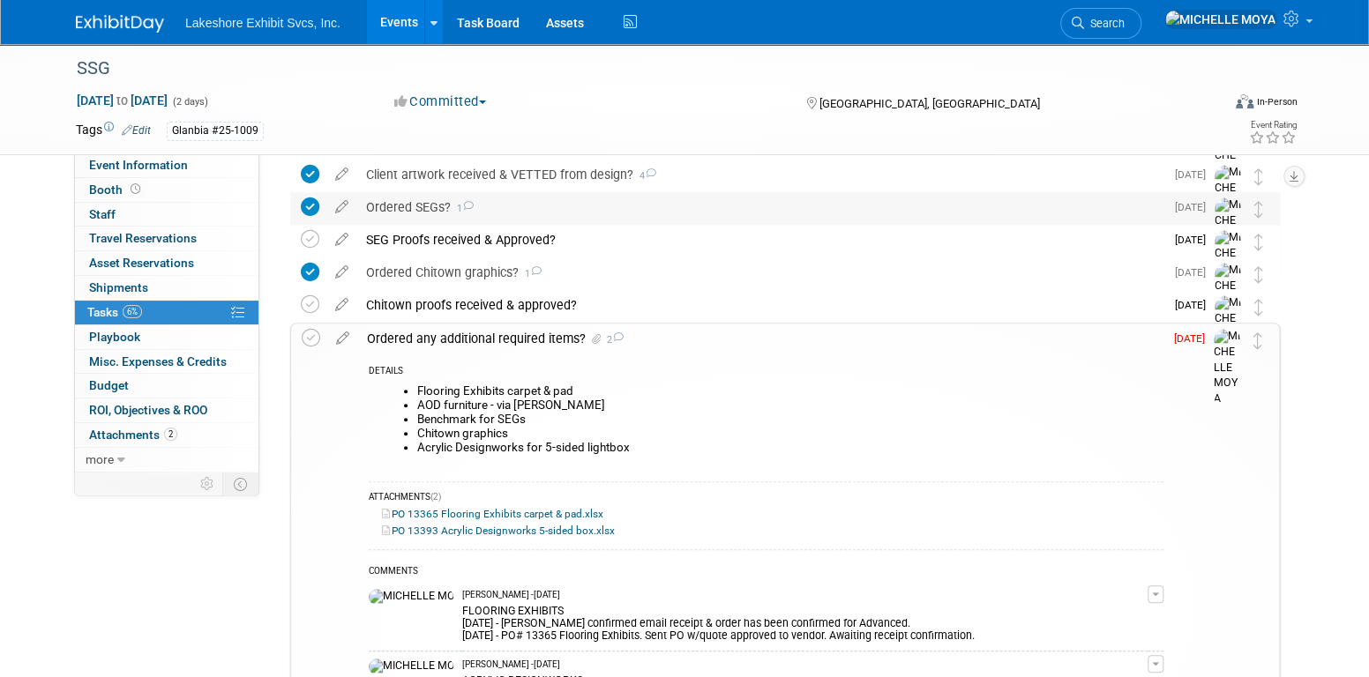
click at [403, 192] on div "Ordered SEGs? 1" at bounding box center [760, 207] width 807 height 30
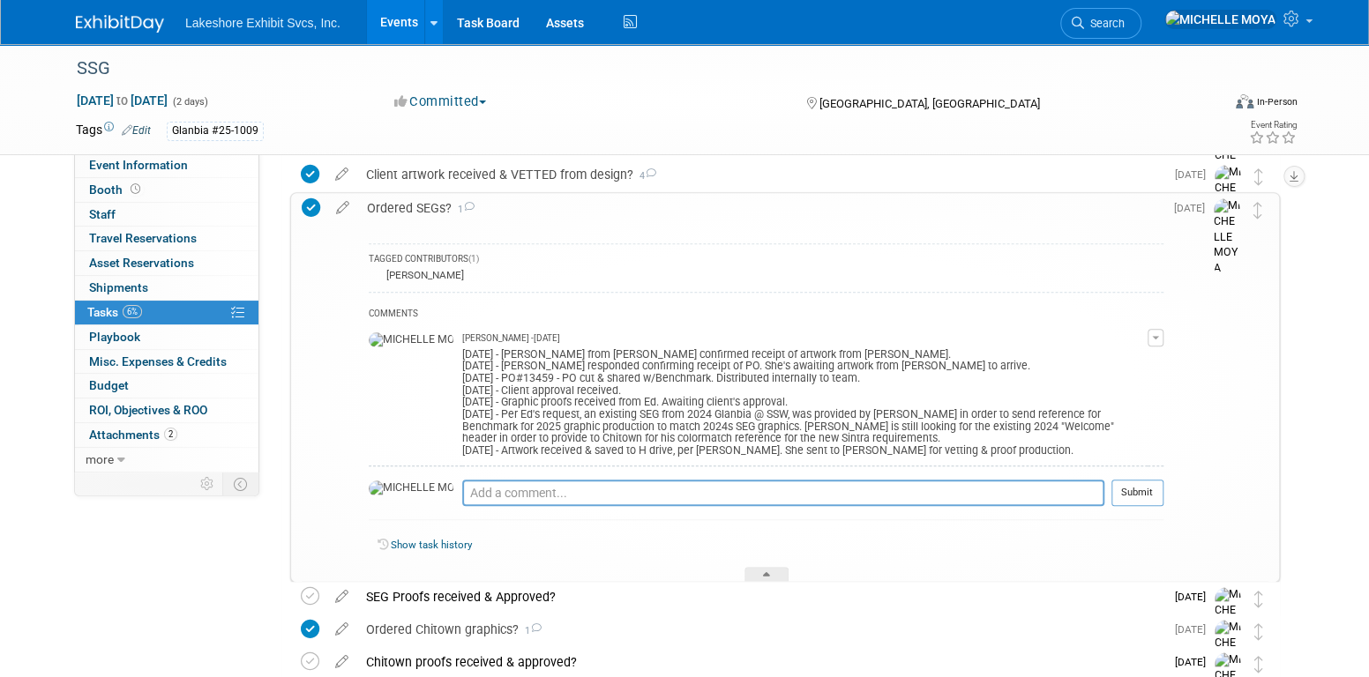
click at [408, 198] on div "Ordered SEGs? 1" at bounding box center [760, 208] width 805 height 30
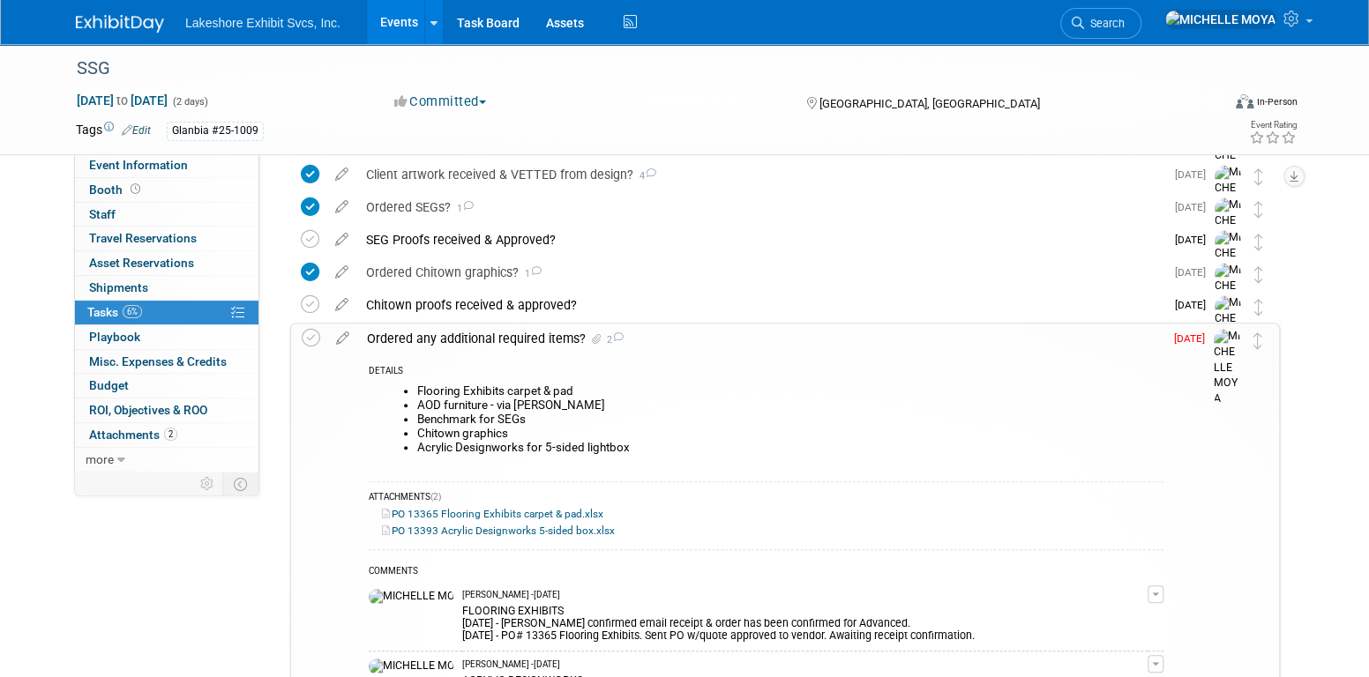
click at [398, 16] on link "Events" at bounding box center [399, 22] width 64 height 44
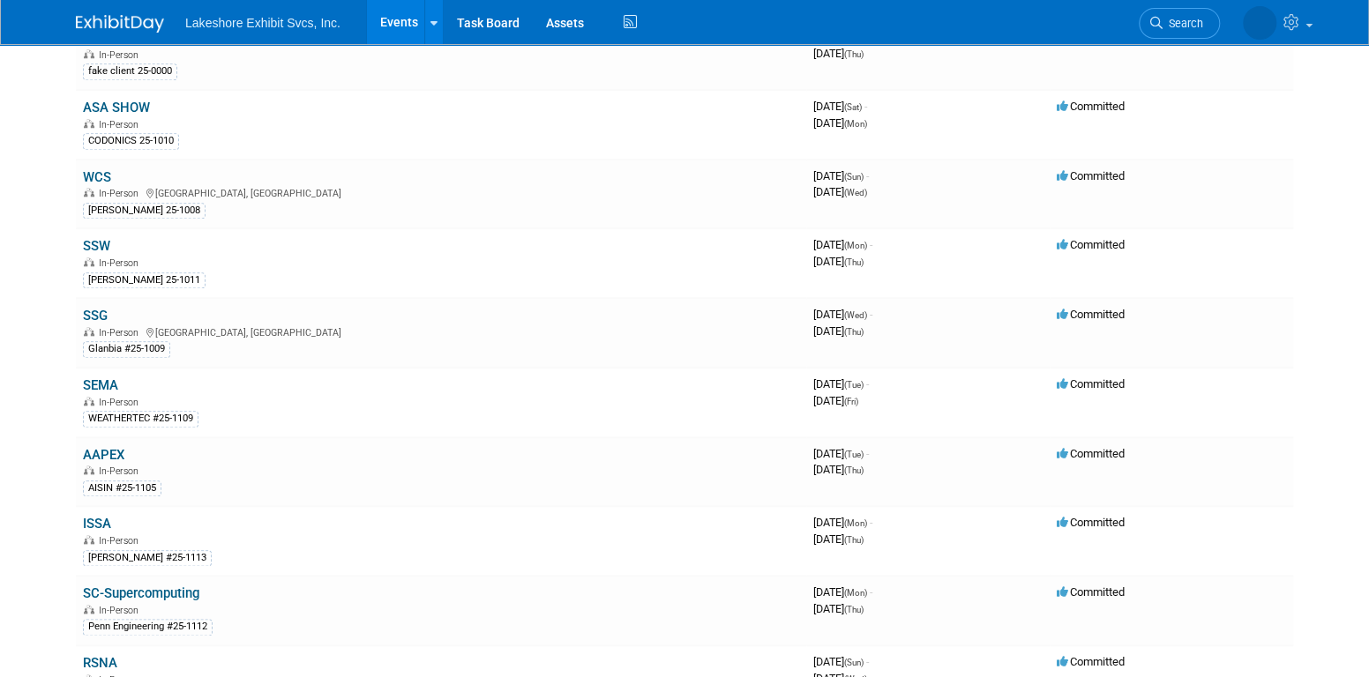
scroll to position [882, 0]
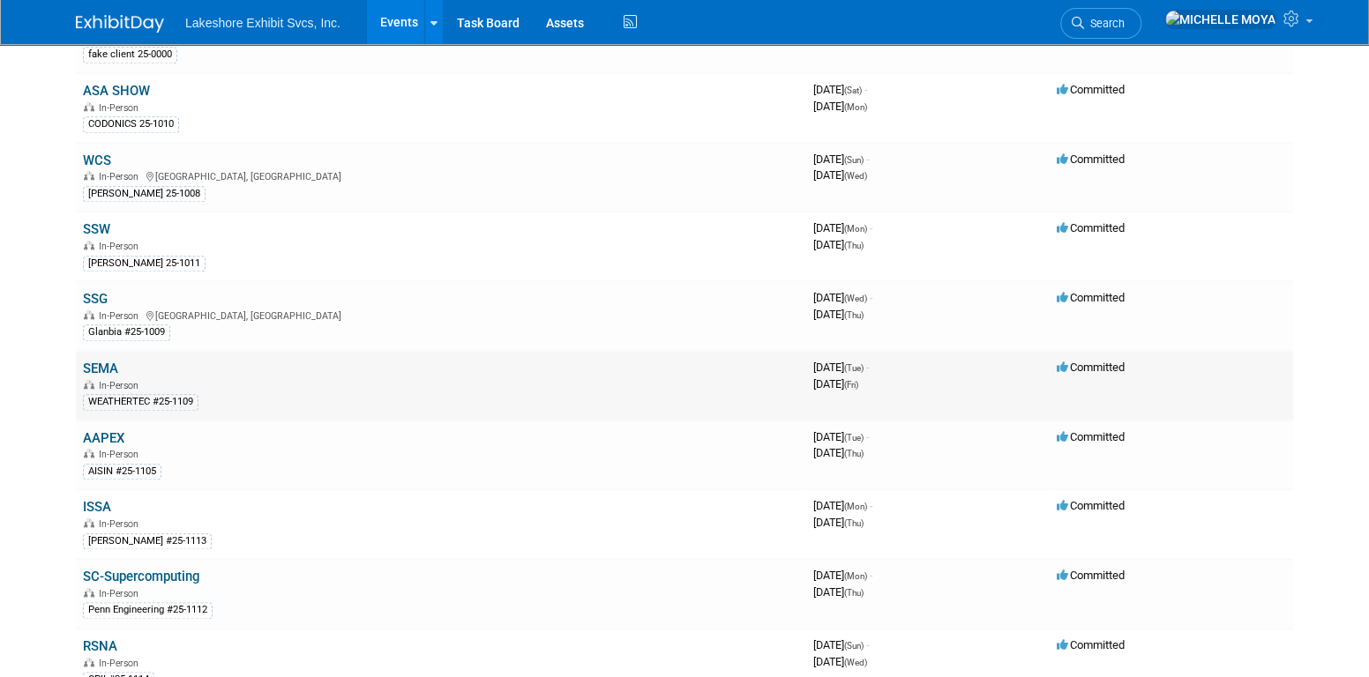
click at [112, 361] on link "SEMA" at bounding box center [100, 369] width 35 height 16
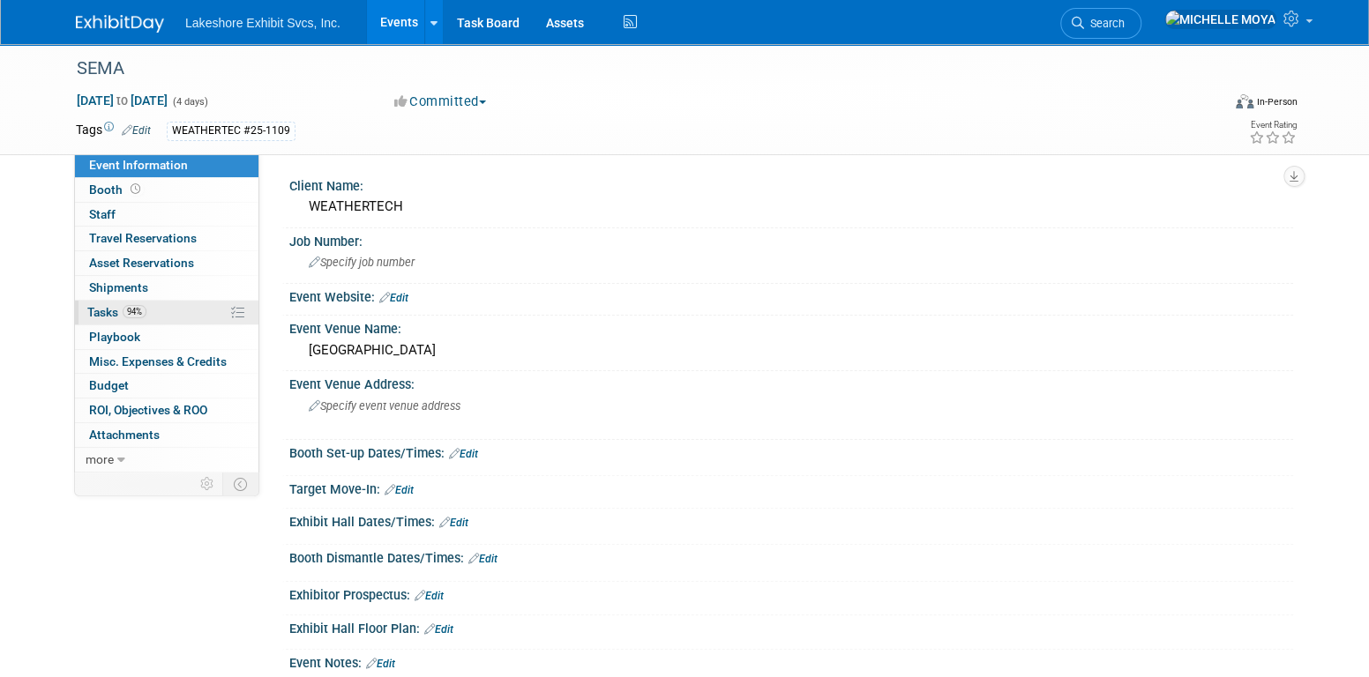
click at [162, 305] on link "94% Tasks 94%" at bounding box center [166, 313] width 183 height 24
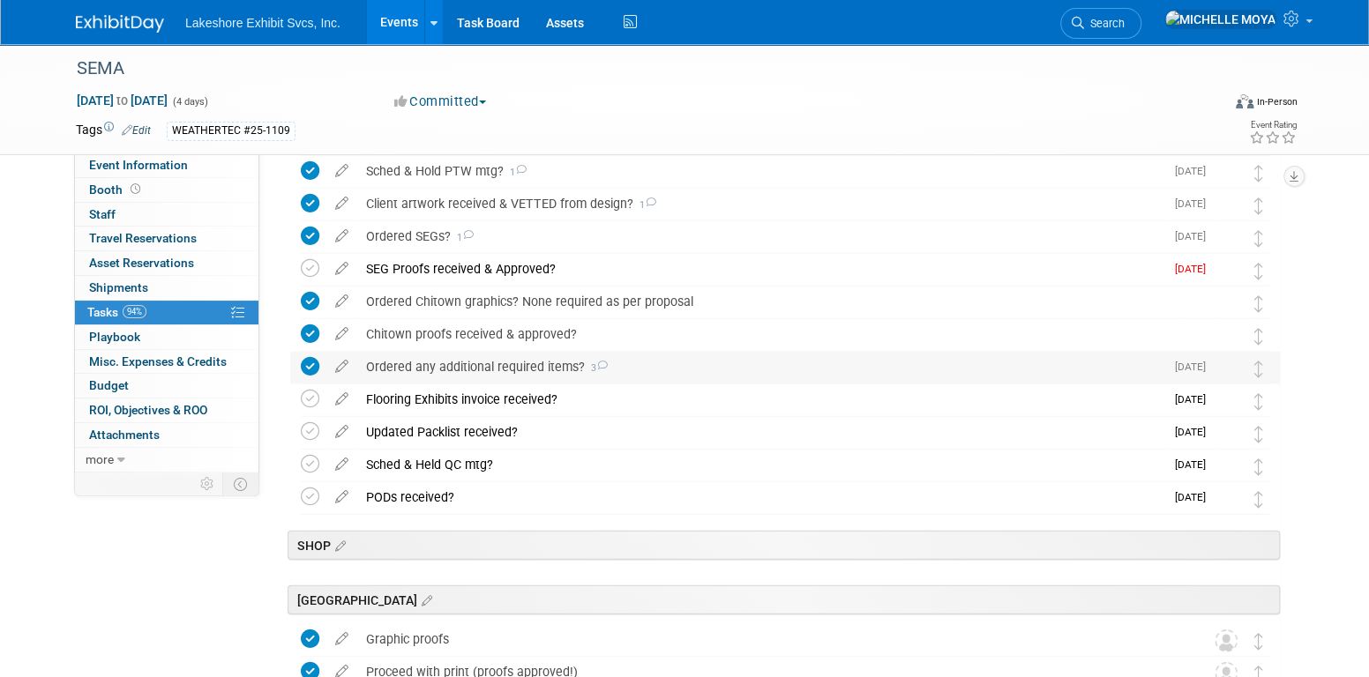
scroll to position [2558, 0]
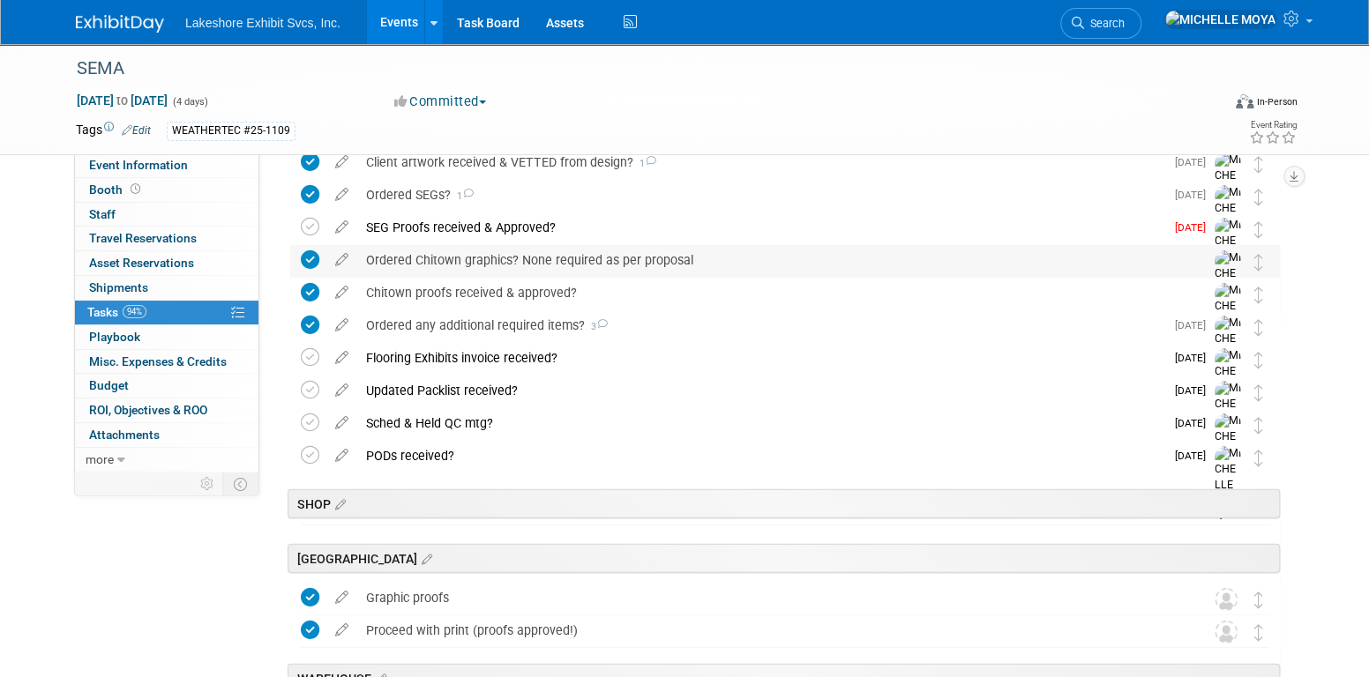
click at [490, 260] on div "Ordered Chitown graphics? None required as per proposal" at bounding box center [768, 260] width 822 height 30
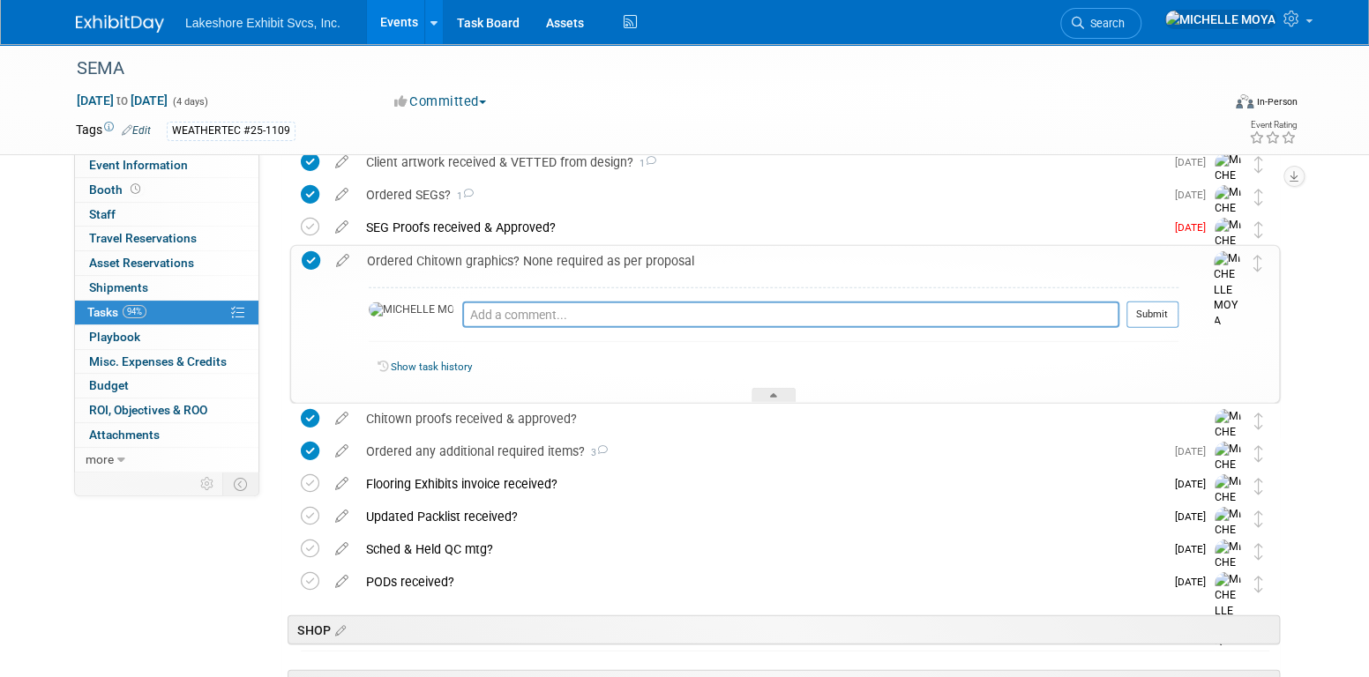
click at [490, 260] on div "Ordered Chitown graphics? None required as per proposal" at bounding box center [768, 261] width 820 height 30
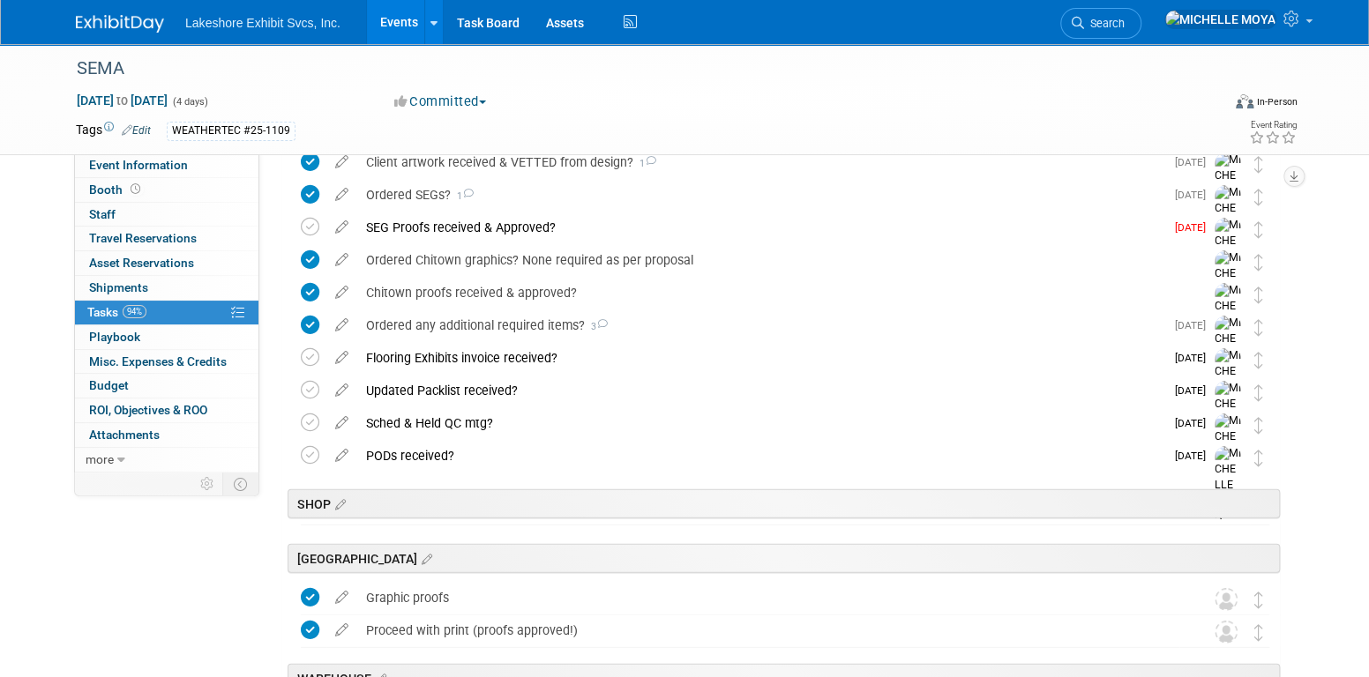
click at [398, 31] on link "Events" at bounding box center [399, 22] width 64 height 44
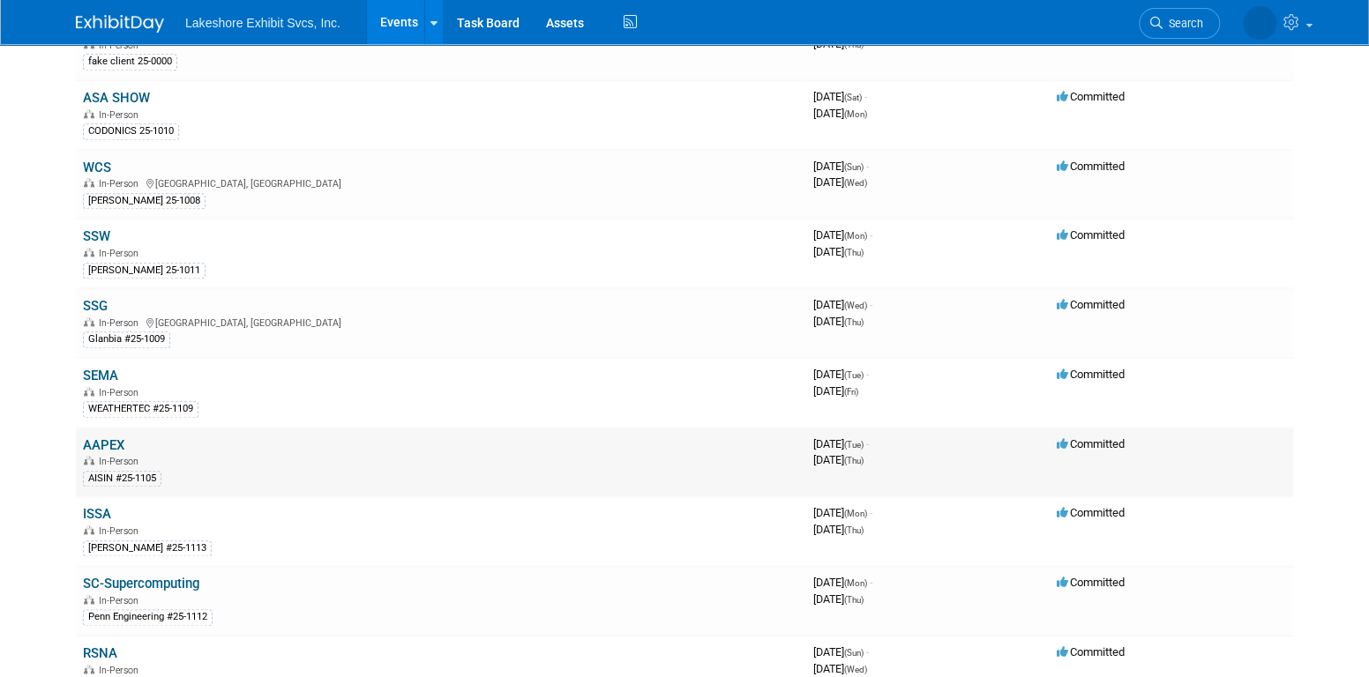
scroll to position [882, 0]
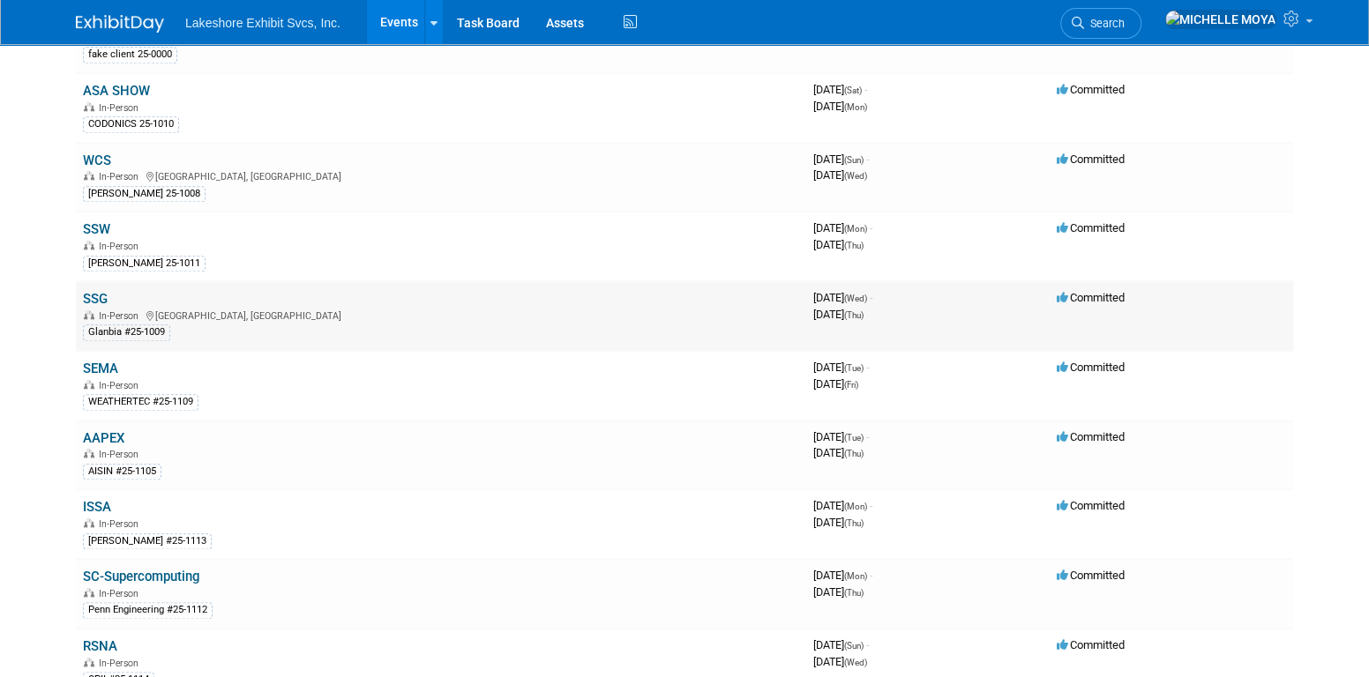
click at [93, 291] on link "SSG" at bounding box center [95, 299] width 25 height 16
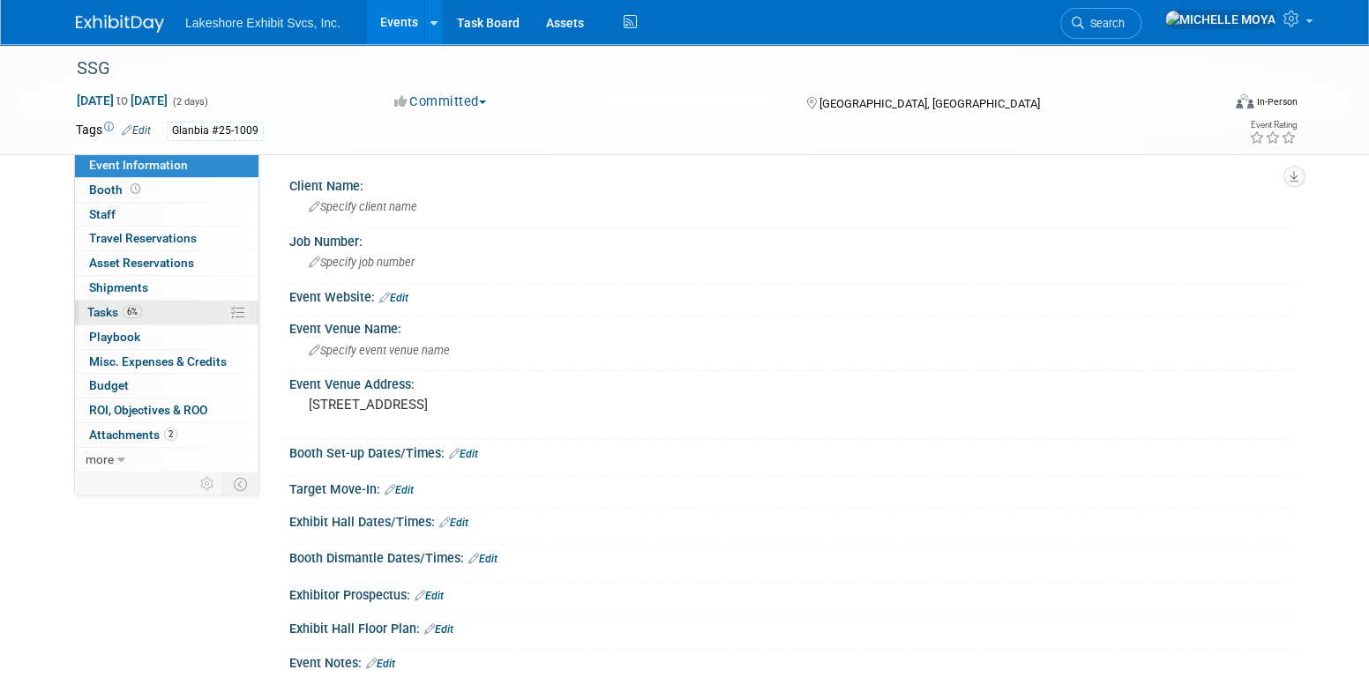
click at [137, 313] on span "6%" at bounding box center [132, 311] width 19 height 13
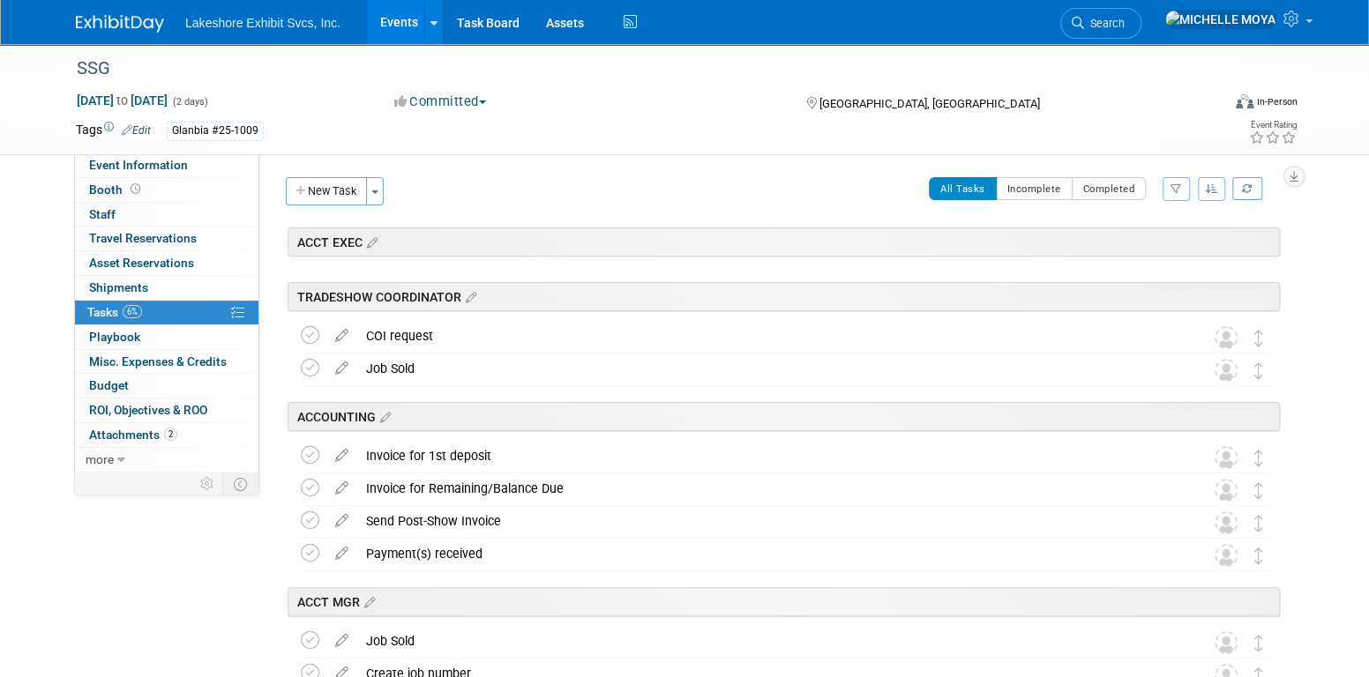
drag, startPoint x: 1175, startPoint y: 183, endPoint x: 1163, endPoint y: 215, distance: 34.6
click at [1175, 183] on button "button" at bounding box center [1176, 189] width 27 height 24
click at [1137, 242] on select "-- Select Assignee -- All unassigned tasks Assigned to me [PERSON_NAME] [PERSON…" at bounding box center [1103, 245] width 146 height 25
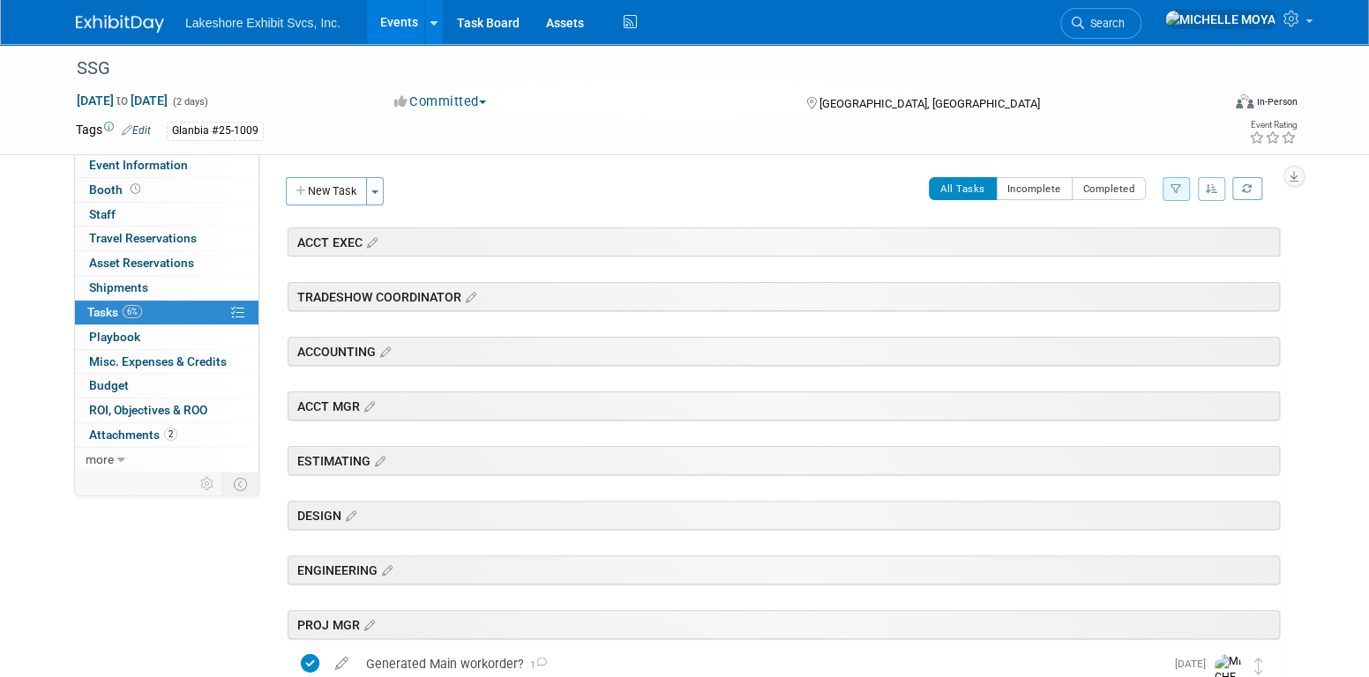
click at [1172, 192] on icon "button" at bounding box center [1175, 188] width 11 height 11
click at [1134, 243] on select "-- Select Assignee -- All unassigned tasks Assigned to me Amanda Koss Dave Desa…" at bounding box center [1103, 245] width 146 height 25
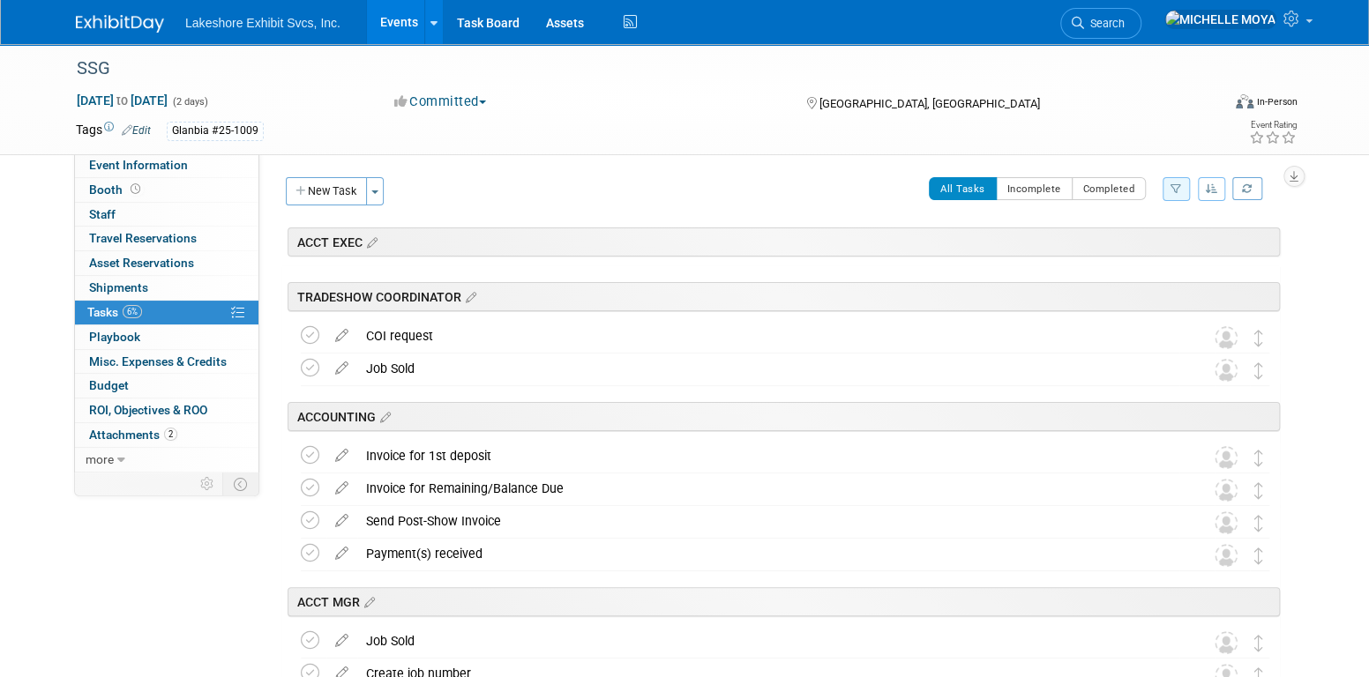
click at [1174, 183] on button "button" at bounding box center [1176, 189] width 27 height 24
click at [1154, 250] on select "-- Select Assignee -- All unassigned tasks Assigned to me Amanda Koss Dave Desa…" at bounding box center [1103, 245] width 146 height 25
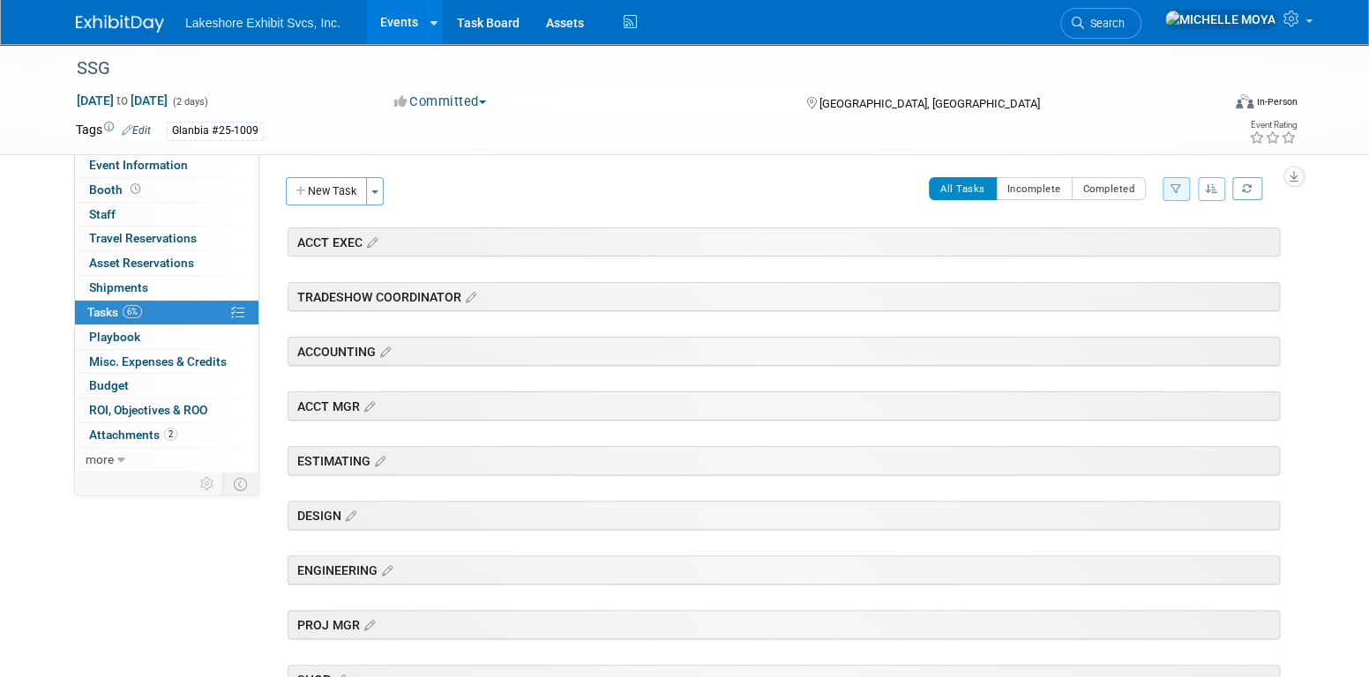
click at [1170, 187] on button "button" at bounding box center [1176, 189] width 27 height 24
click at [1115, 242] on select "-- Select Assignee -- All unassigned tasks Assigned to me Amanda Koss Dave Desa…" at bounding box center [1103, 245] width 146 height 25
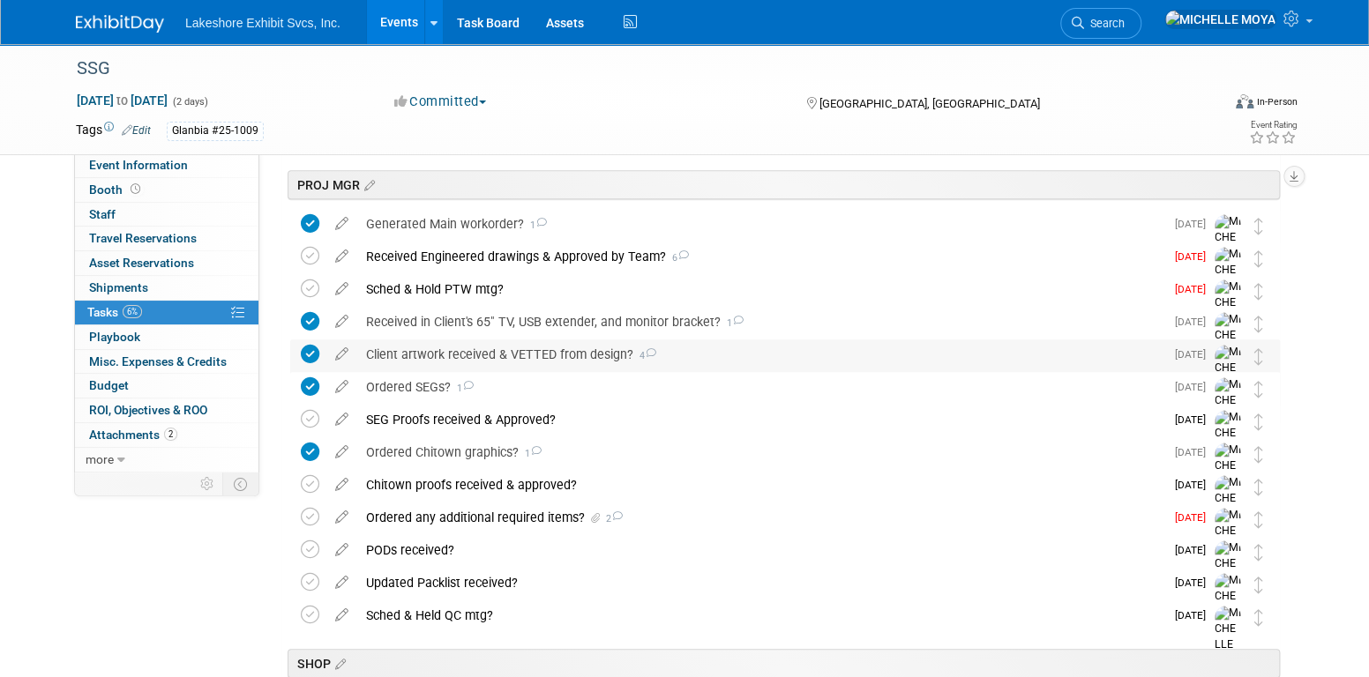
scroll to position [441, 0]
click at [436, 384] on div "Ordered SEGs? 1" at bounding box center [760, 386] width 807 height 30
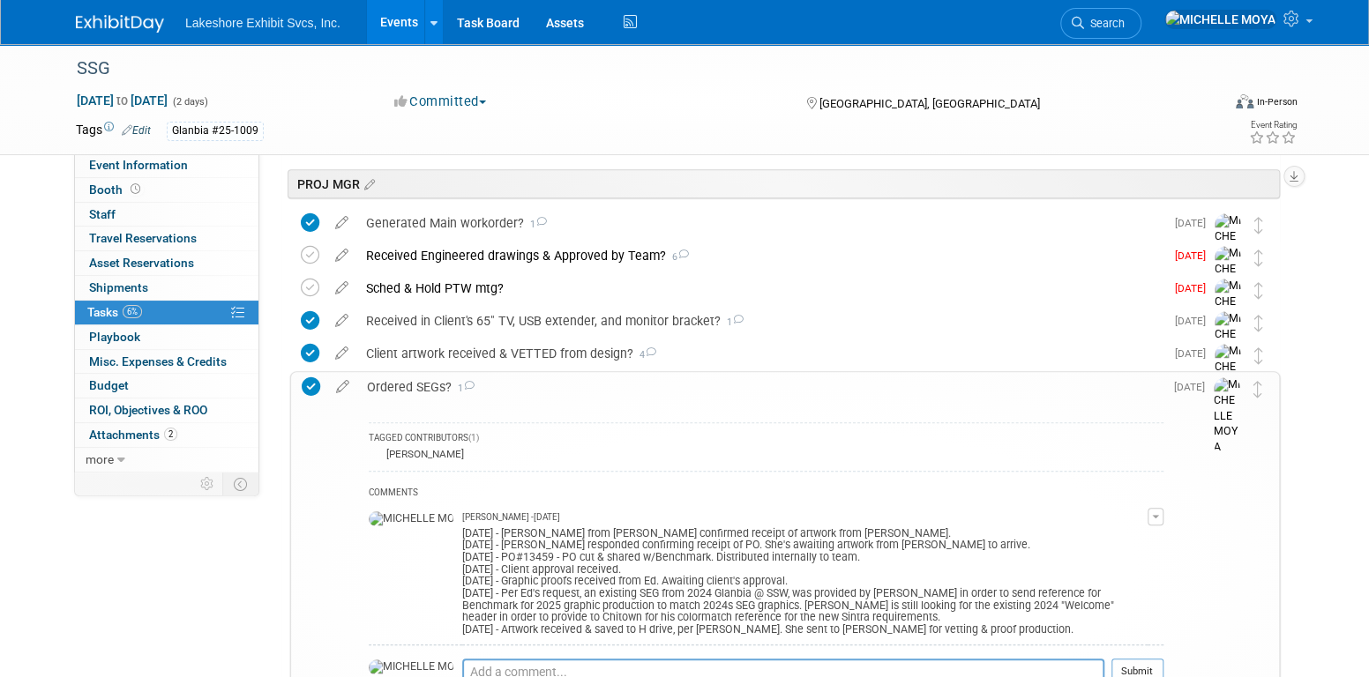
click at [437, 384] on div "Ordered SEGs? 1" at bounding box center [760, 387] width 805 height 30
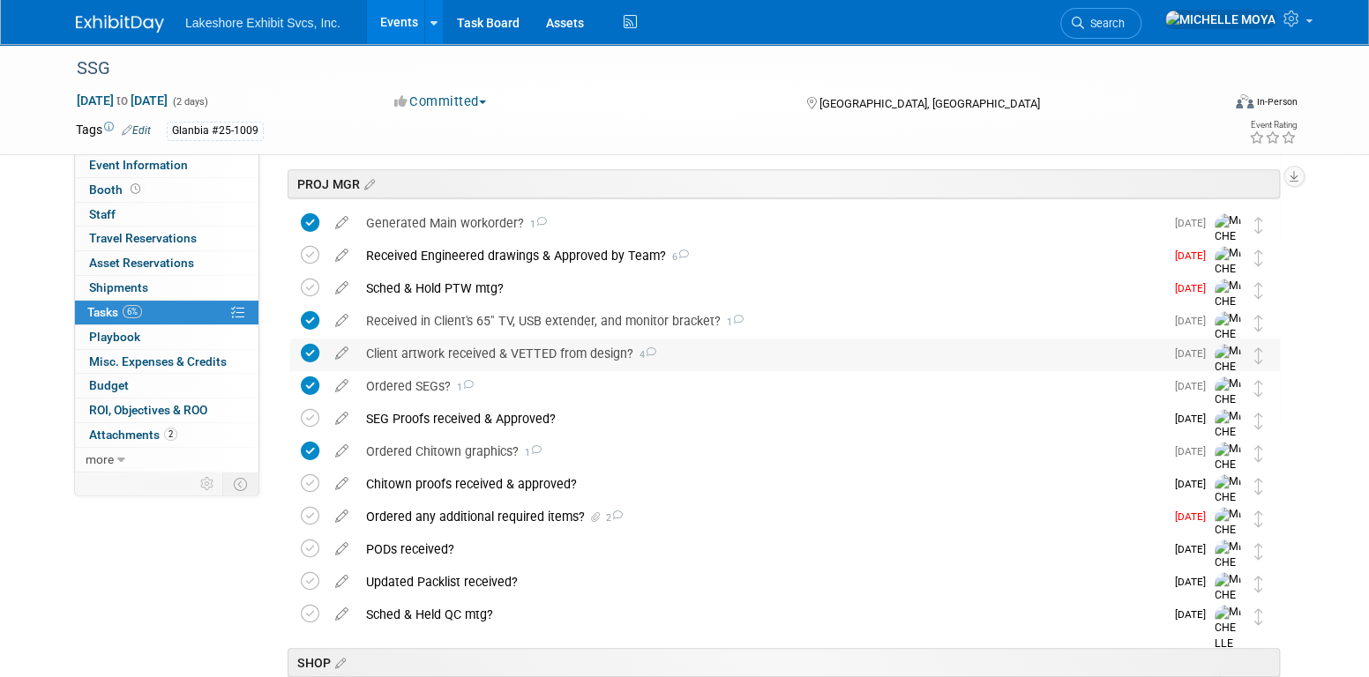
click at [445, 339] on div "Client artwork received & VETTED from design? 4" at bounding box center [760, 354] width 807 height 30
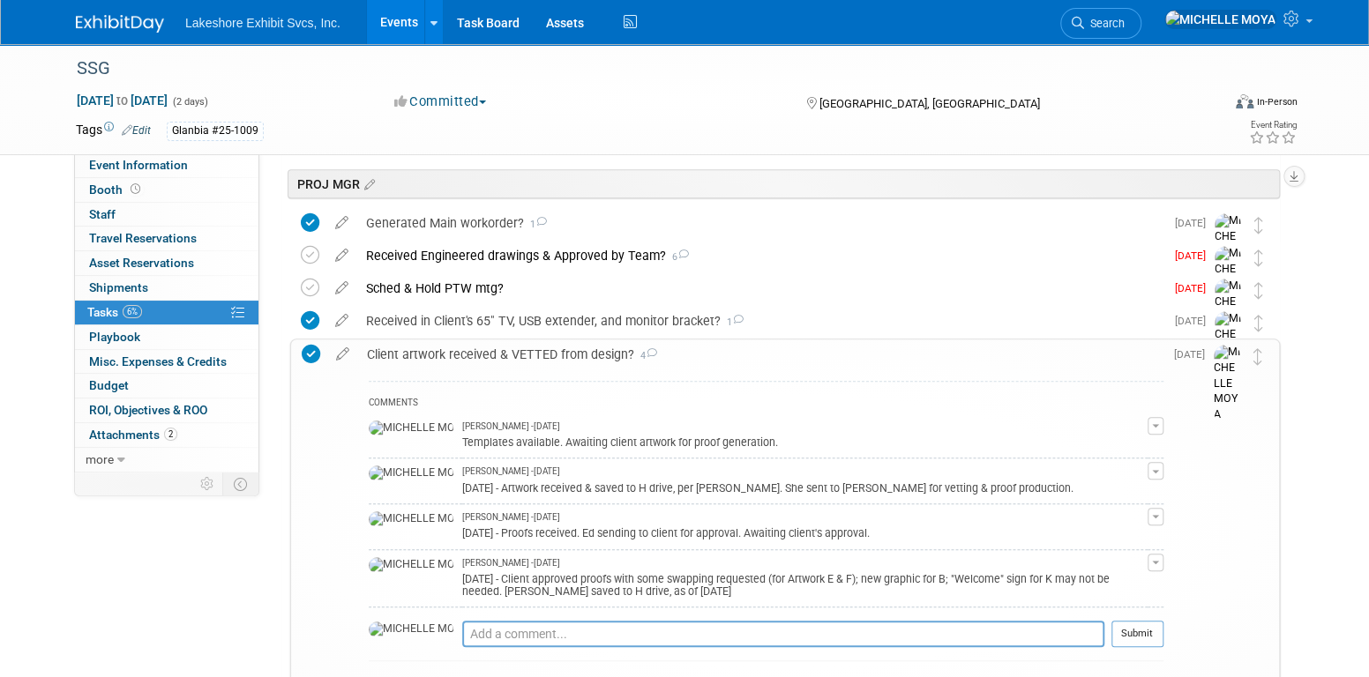
click at [449, 351] on div "Client artwork received & VETTED from design? 4" at bounding box center [760, 355] width 805 height 30
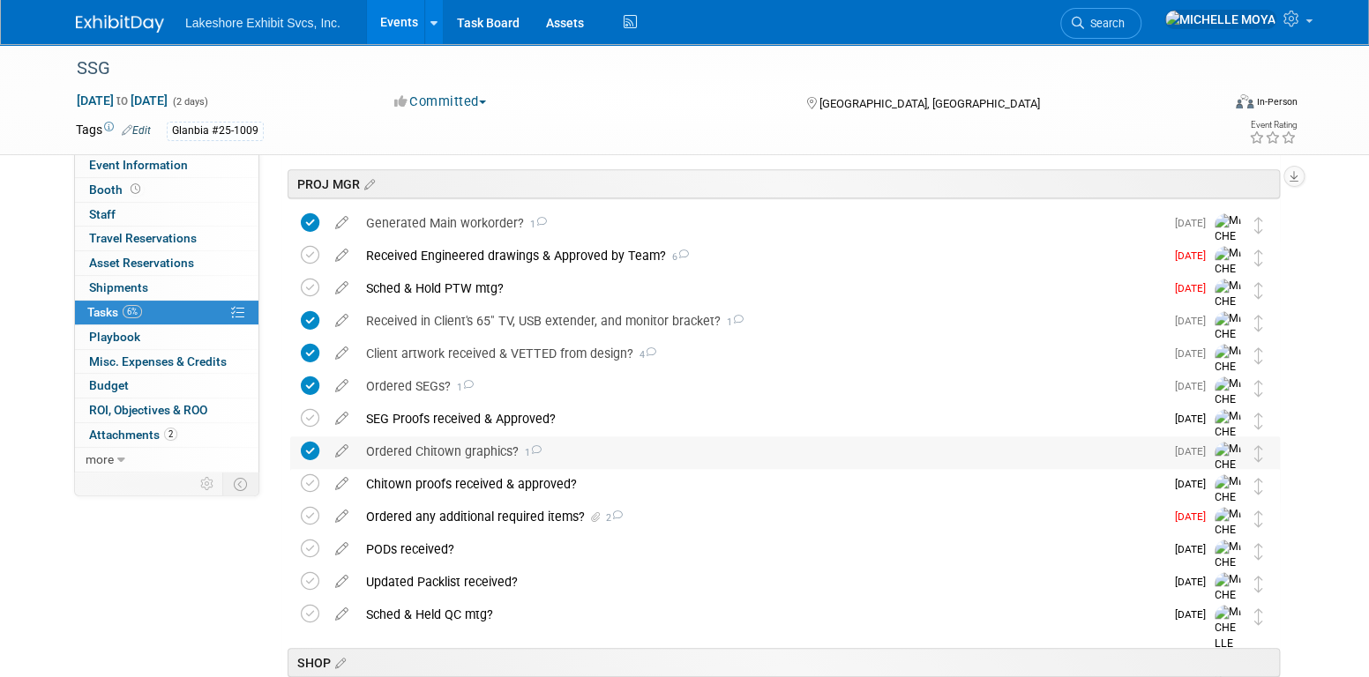
click at [457, 444] on div "Ordered Chitown graphics? 1" at bounding box center [760, 452] width 807 height 30
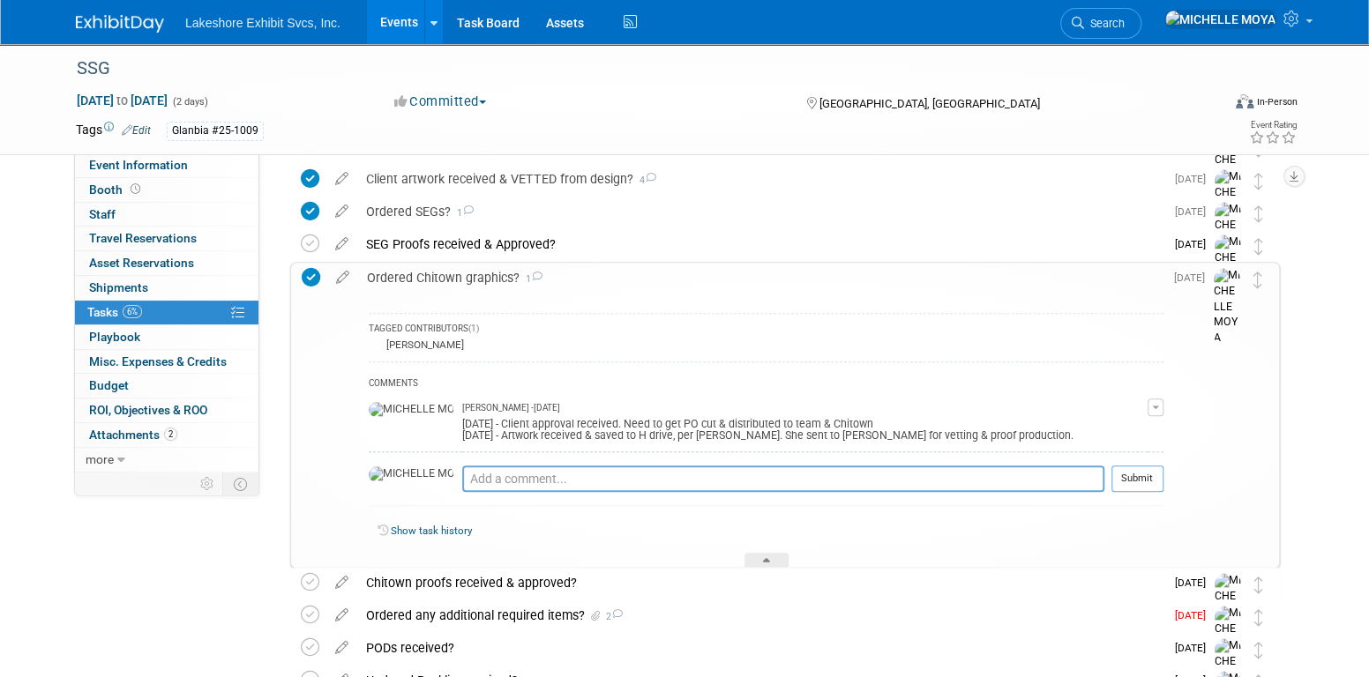
scroll to position [617, 0]
click at [1154, 400] on button "button" at bounding box center [1156, 406] width 16 height 18
click at [1102, 423] on link "Edit Comment" at bounding box center [1092, 431] width 139 height 25
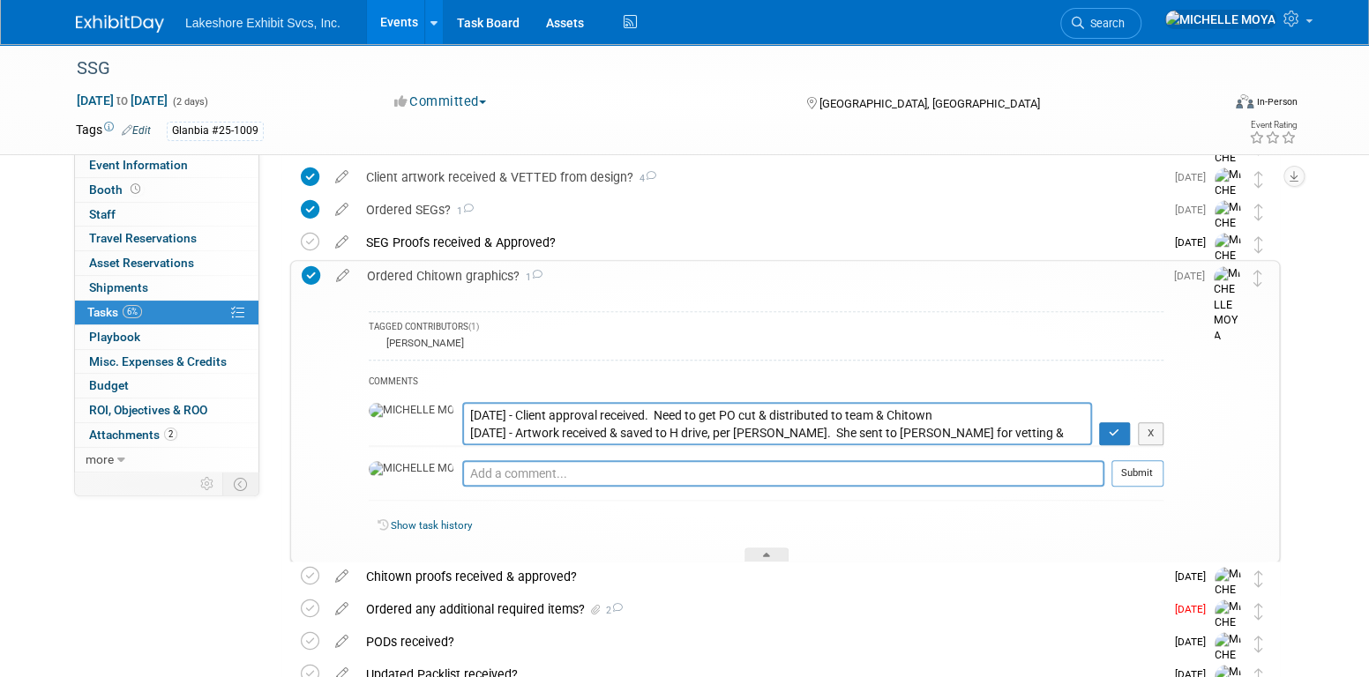
click at [462, 408] on textarea "9.03.25 - Client approval received. Need to get PO cut & distributed to team & …" at bounding box center [777, 423] width 630 height 43
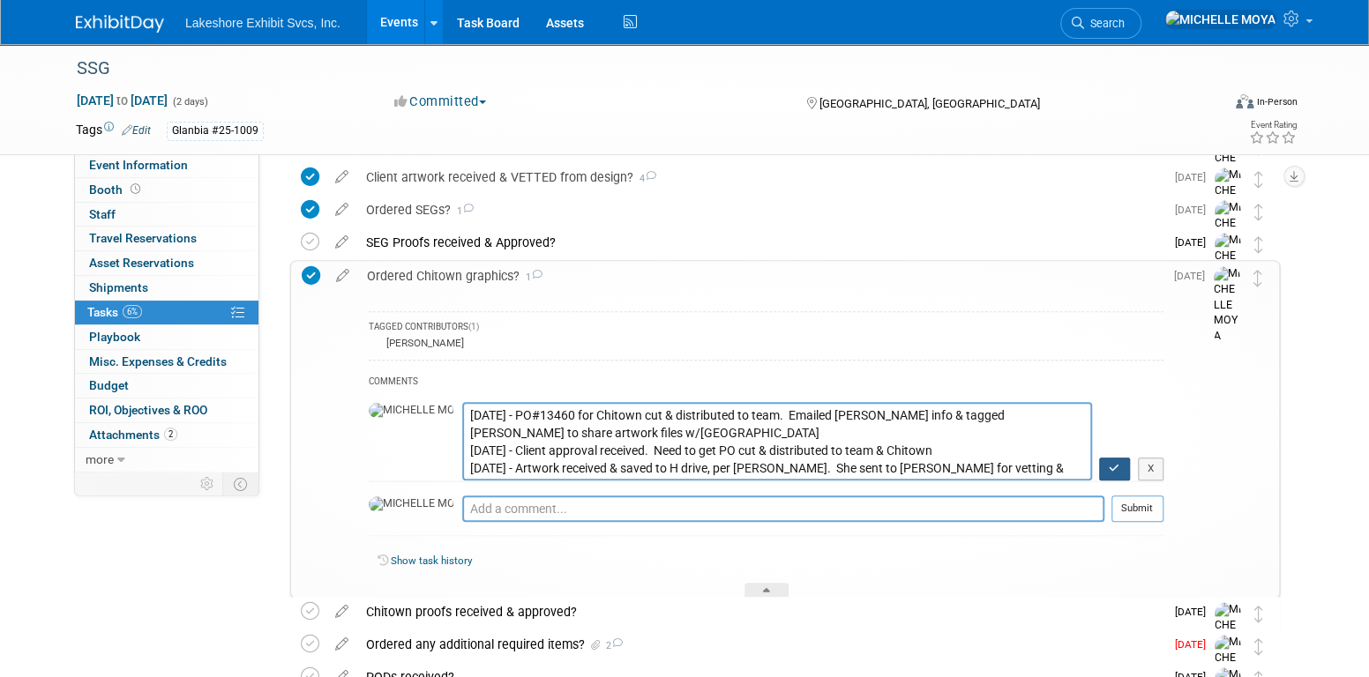
type textarea "9.08.25 - PO#13460 for Chitown cut & distributed to team. Emailed Stephen info …"
click at [1113, 465] on icon "button" at bounding box center [1114, 468] width 11 height 11
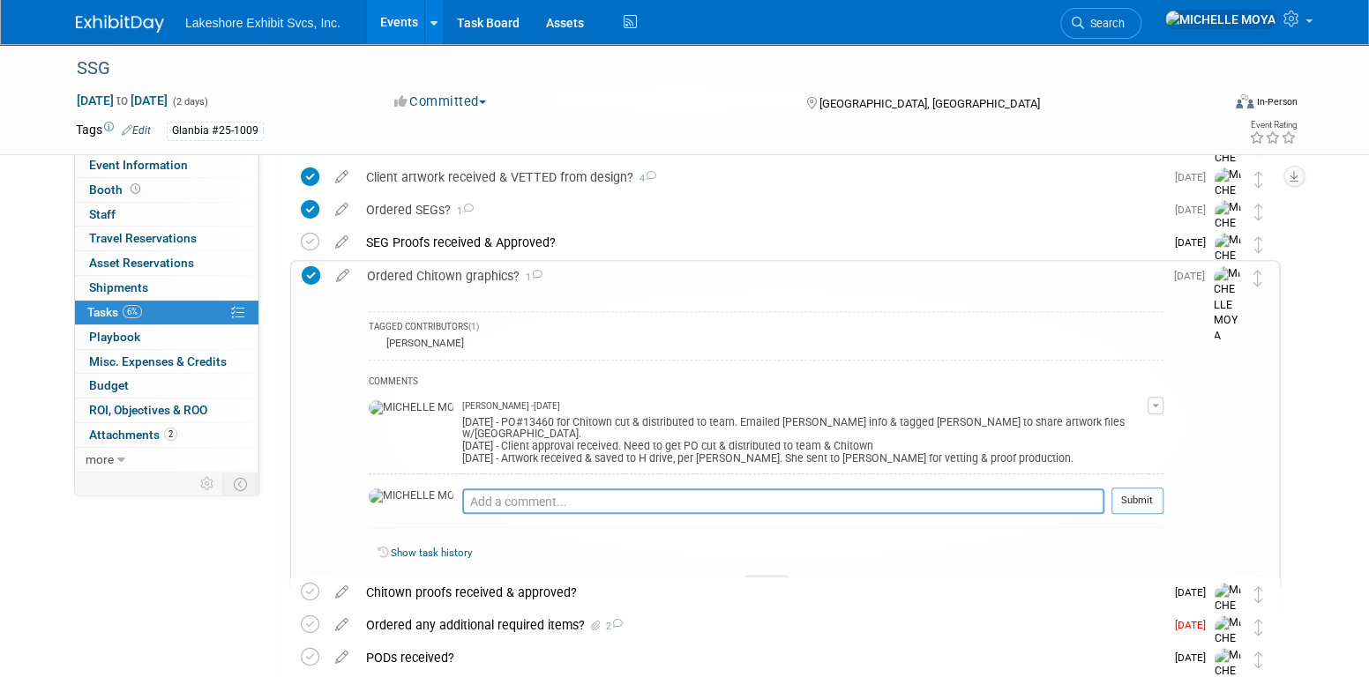
click at [1152, 400] on button "button" at bounding box center [1156, 406] width 16 height 18
click at [1098, 433] on link "Edit Comment" at bounding box center [1092, 431] width 139 height 25
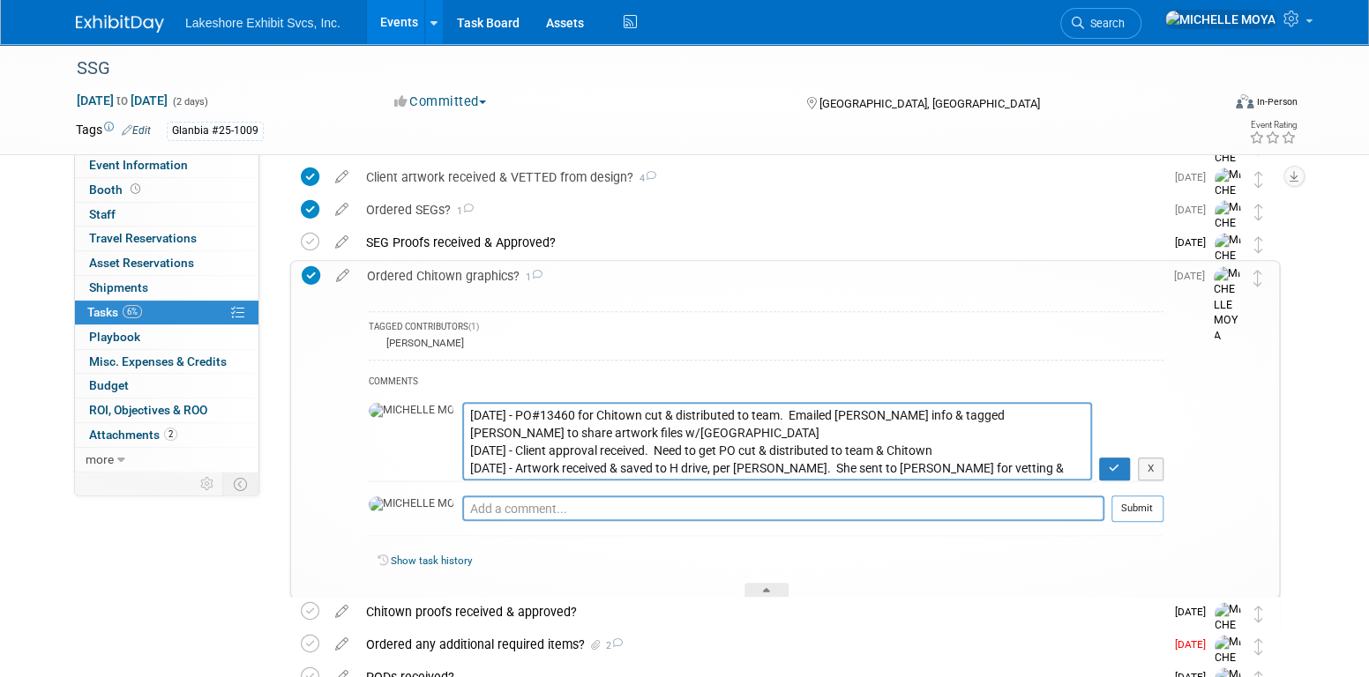
click at [487, 430] on textarea "9.08.25 - PO#13460 for Chitown cut & distributed to team. Emailed Stephen info …" at bounding box center [777, 441] width 630 height 79
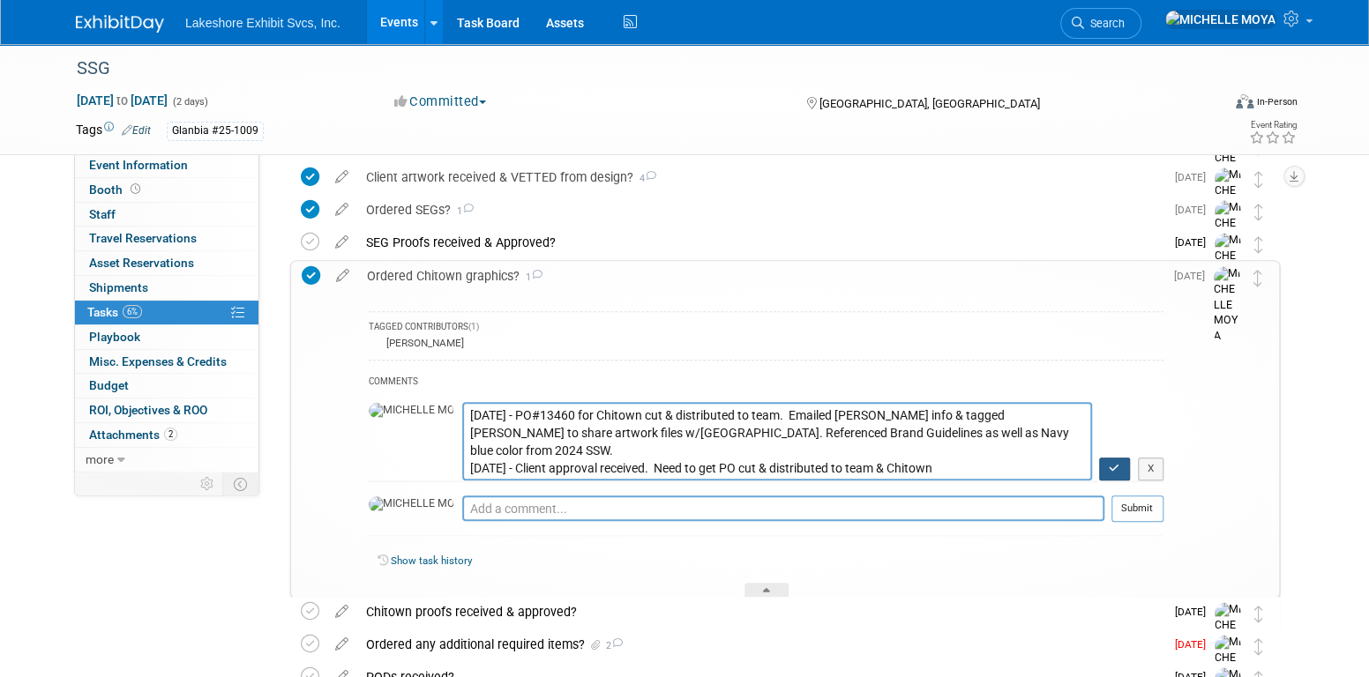
type textarea "9.08.25 - PO#13460 for Chitown cut & distributed to team. Emailed Stephen info …"
click at [1118, 473] on button "button" at bounding box center [1114, 469] width 31 height 23
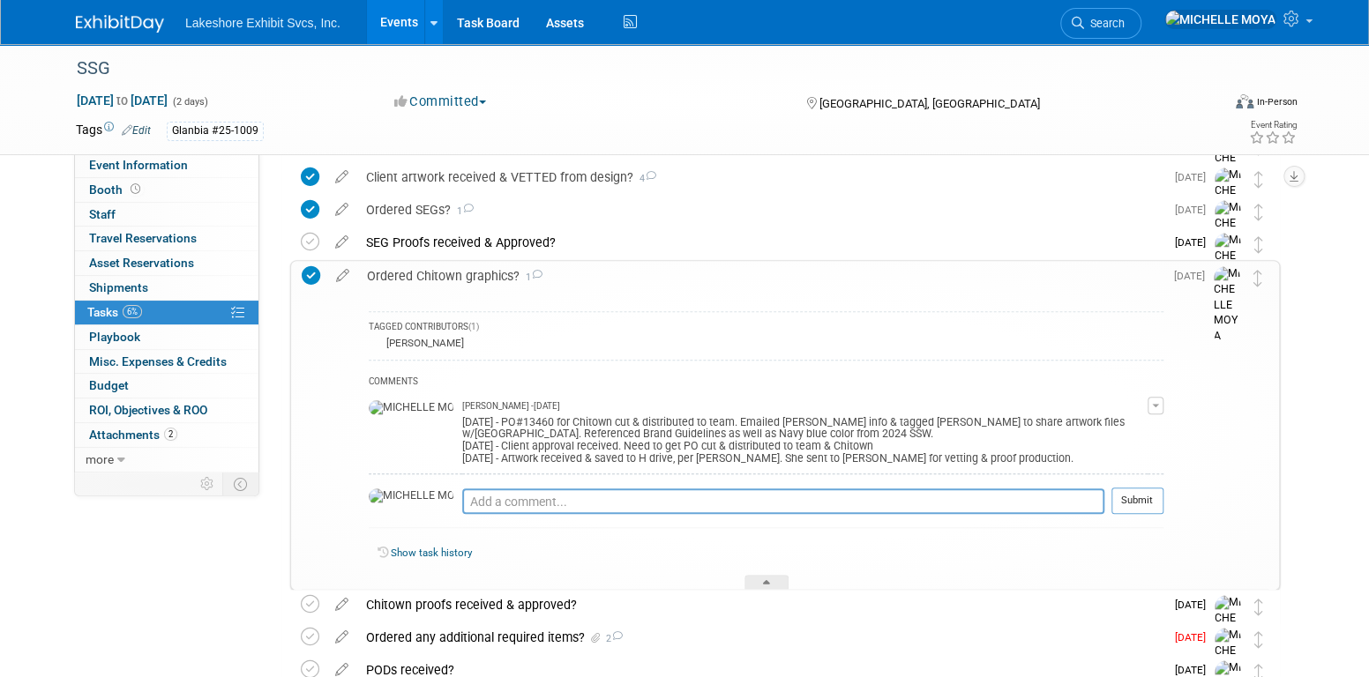
click at [470, 281] on div "Ordered Chitown graphics? 1" at bounding box center [760, 276] width 805 height 30
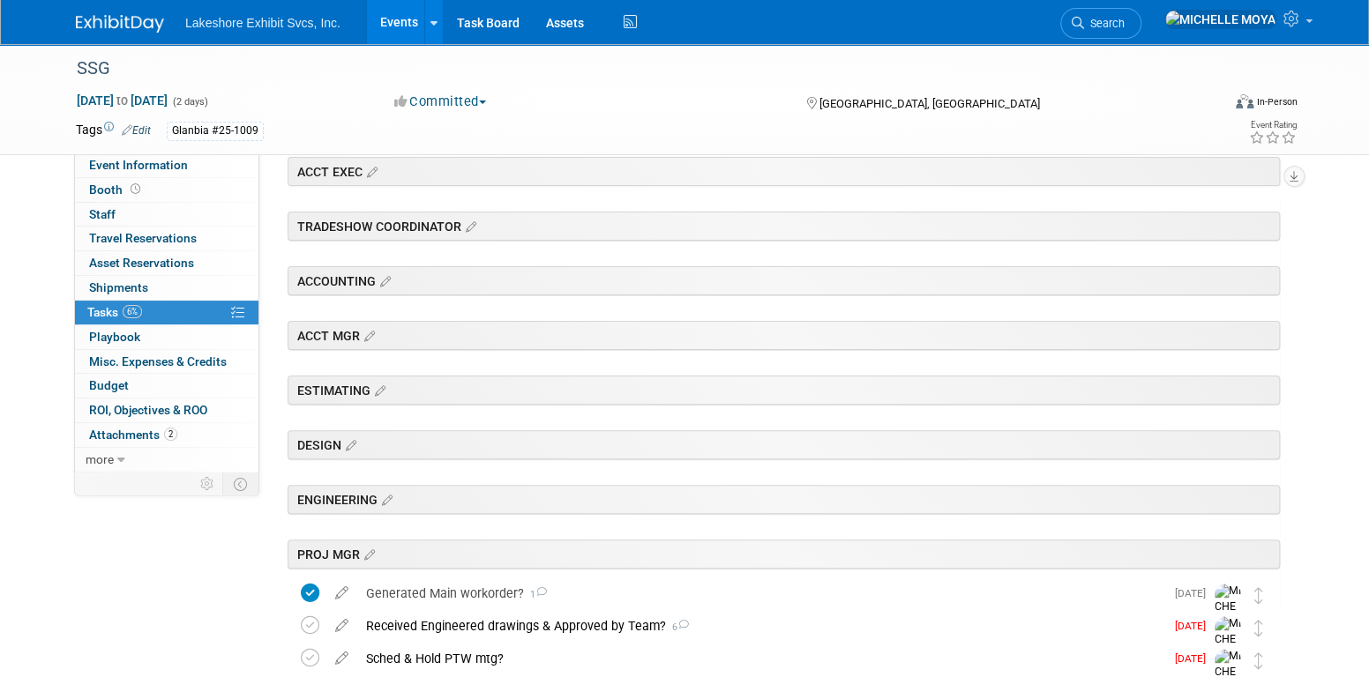
scroll to position [0, 0]
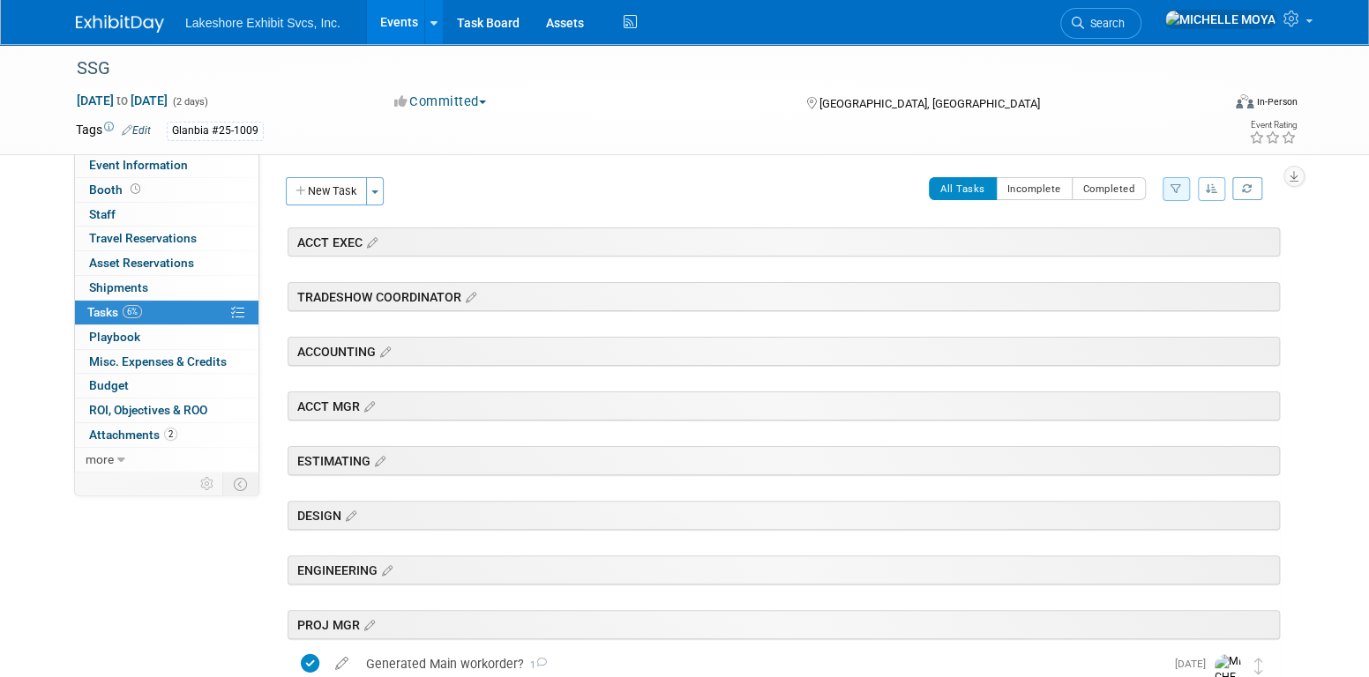
click at [1175, 188] on icon "button" at bounding box center [1175, 188] width 11 height 11
click at [1155, 245] on select "-- Select Assignee -- All unassigned tasks Assigned to me Amanda Koss Dave Desa…" at bounding box center [1103, 245] width 146 height 25
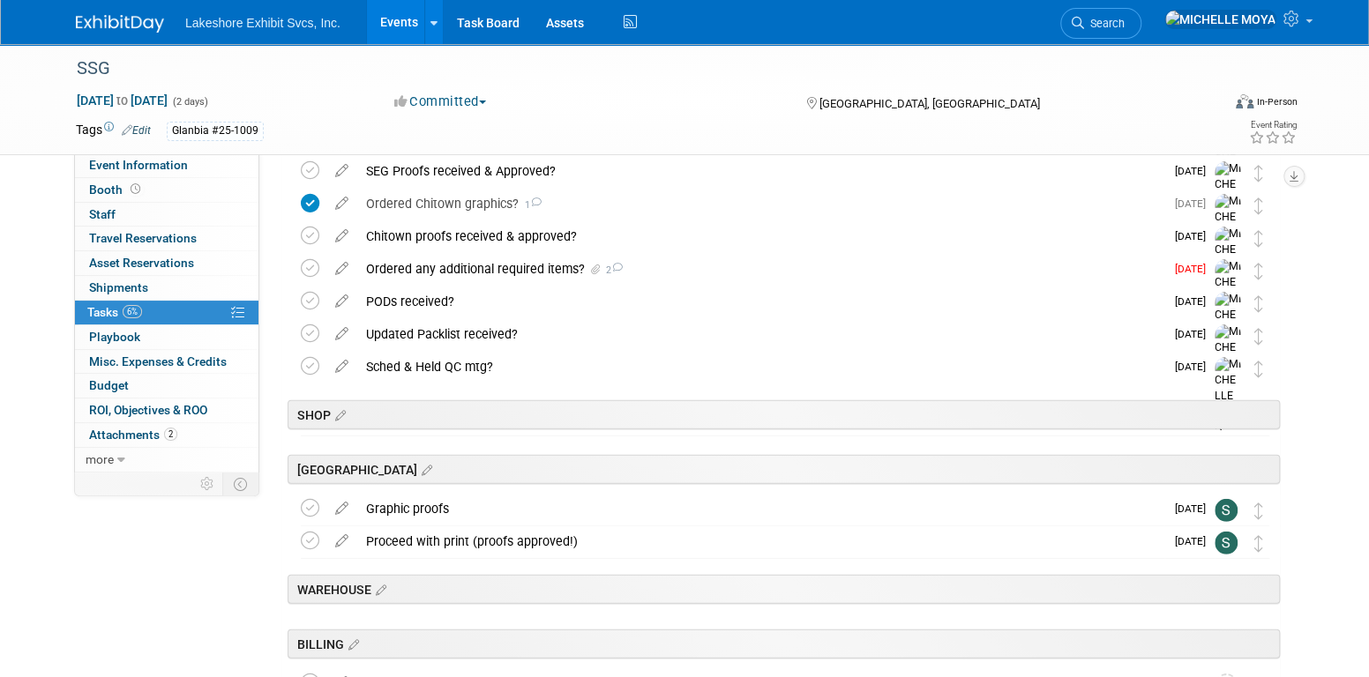
scroll to position [2689, 0]
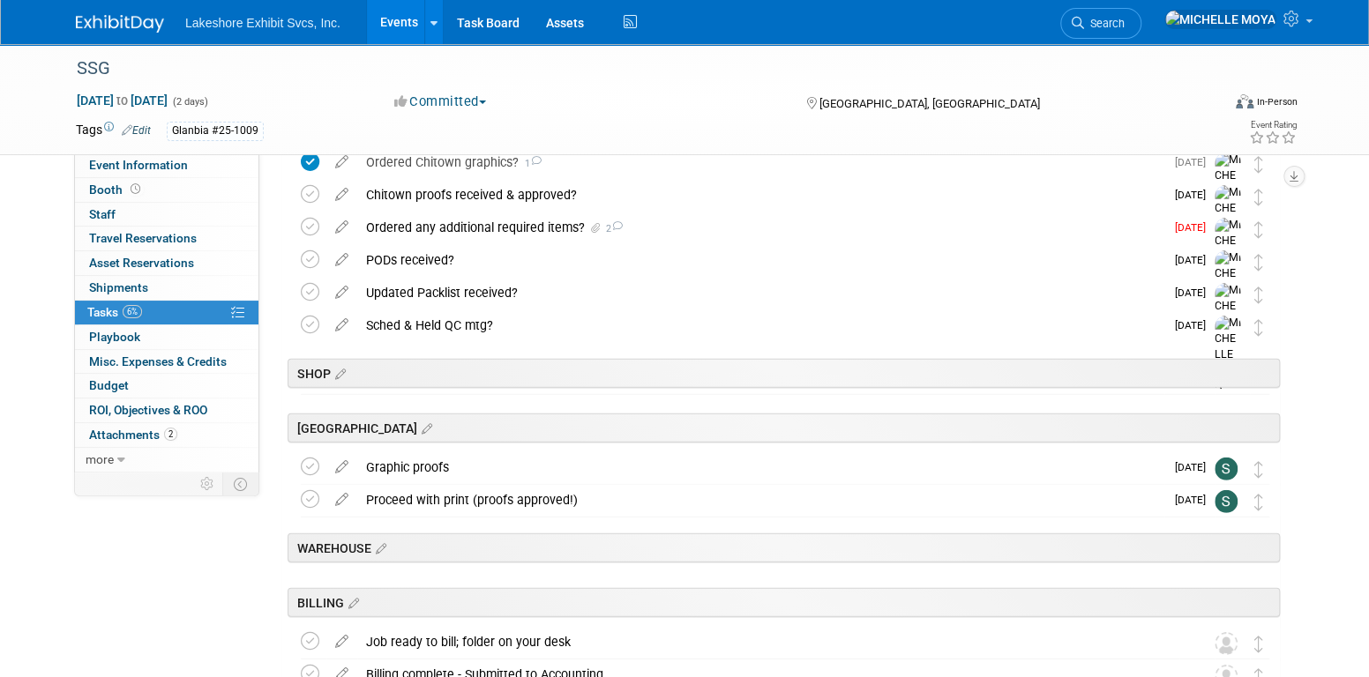
click at [400, 28] on link "Events" at bounding box center [399, 22] width 64 height 44
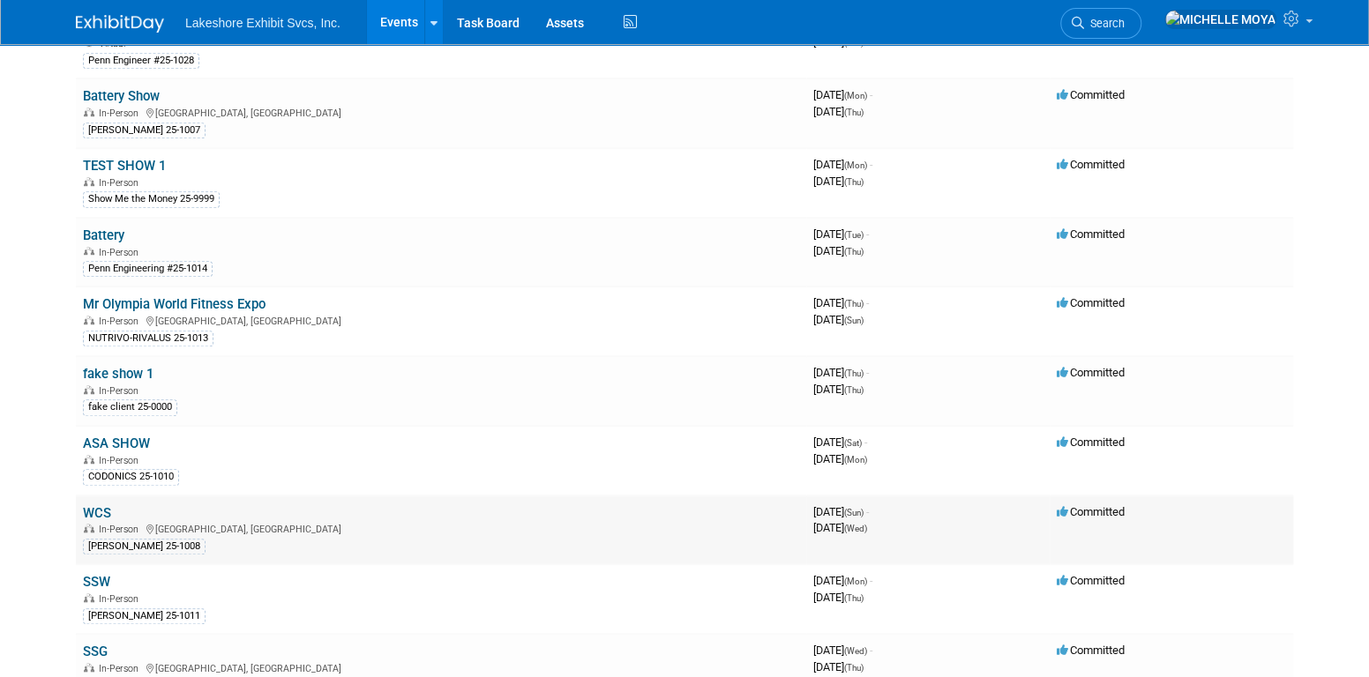
scroll to position [529, 0]
click at [113, 228] on link "Battery" at bounding box center [103, 236] width 41 height 16
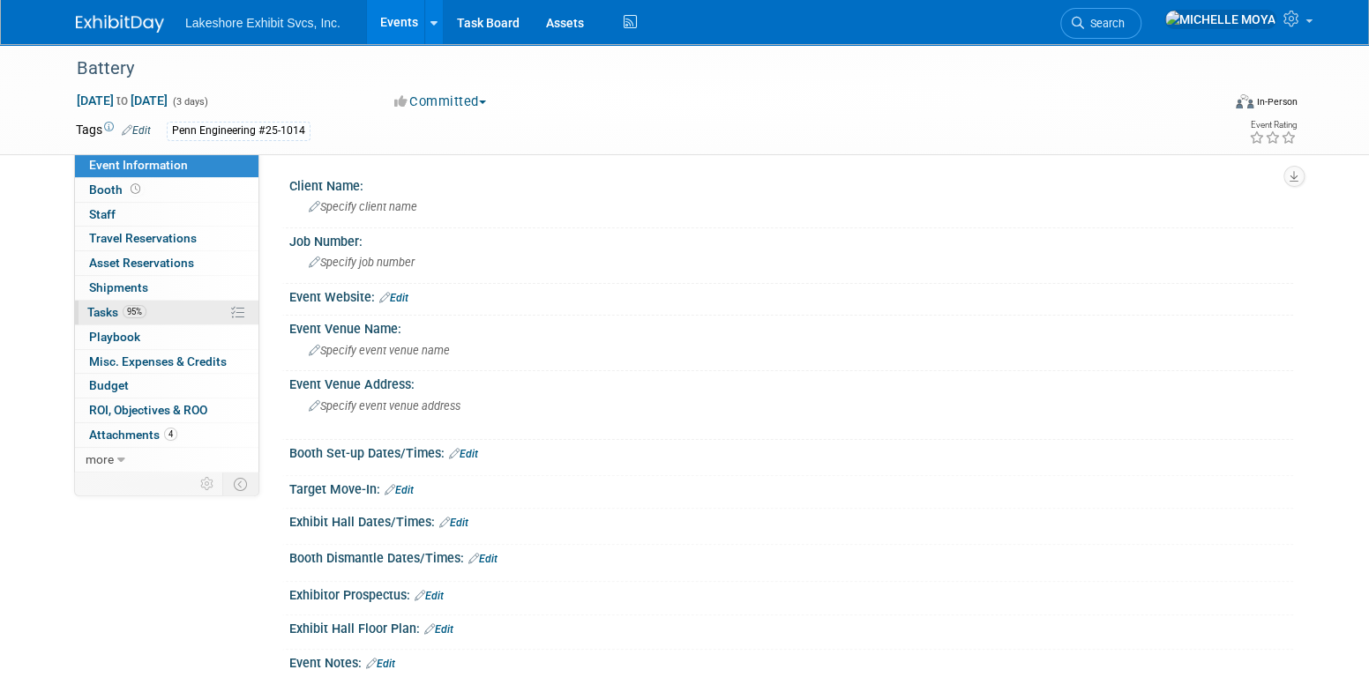
click at [184, 308] on link "95% Tasks 95%" at bounding box center [166, 313] width 183 height 24
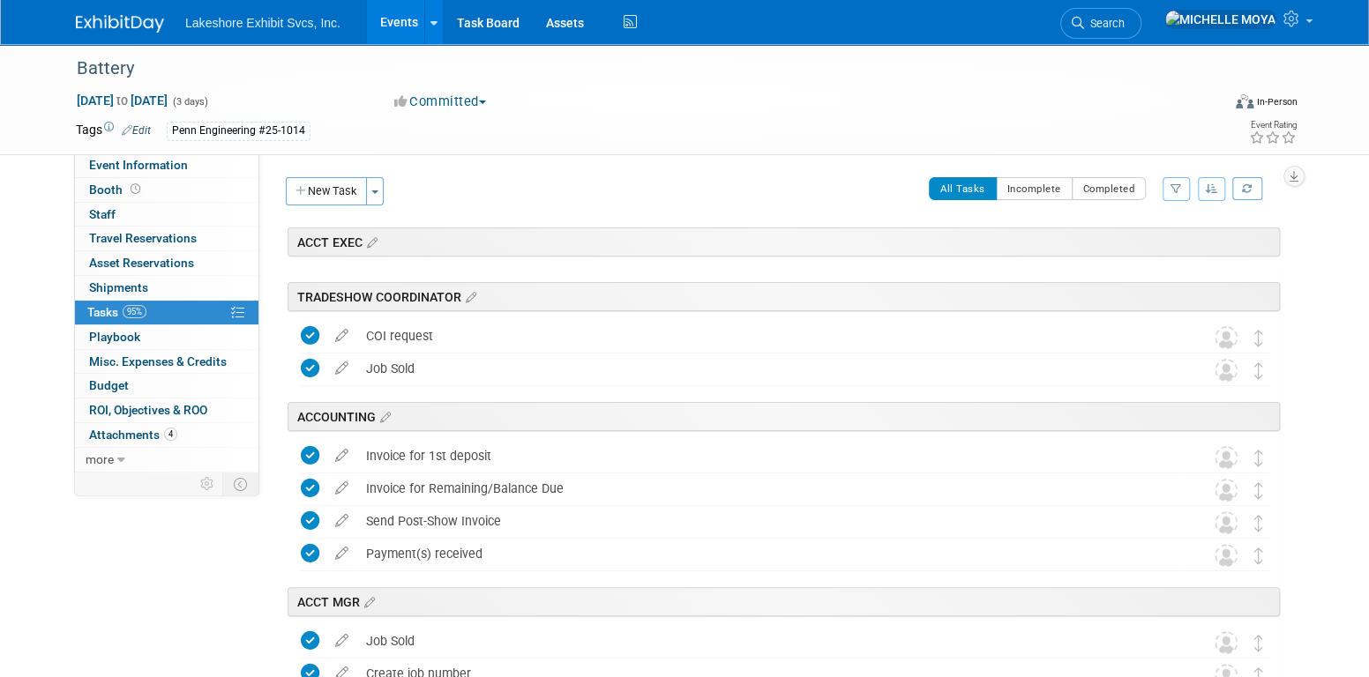
click at [1181, 191] on icon "button" at bounding box center [1175, 188] width 11 height 11
click at [1134, 232] on li "Filter by Assignee -- Select Assignee -- All unassigned tasks Assigned to me Am…" at bounding box center [1103, 249] width 146 height 86
click at [1127, 254] on select "-- Select Assignee -- All unassigned tasks Assigned to me Amanda Koss Dave Desa…" at bounding box center [1103, 245] width 146 height 25
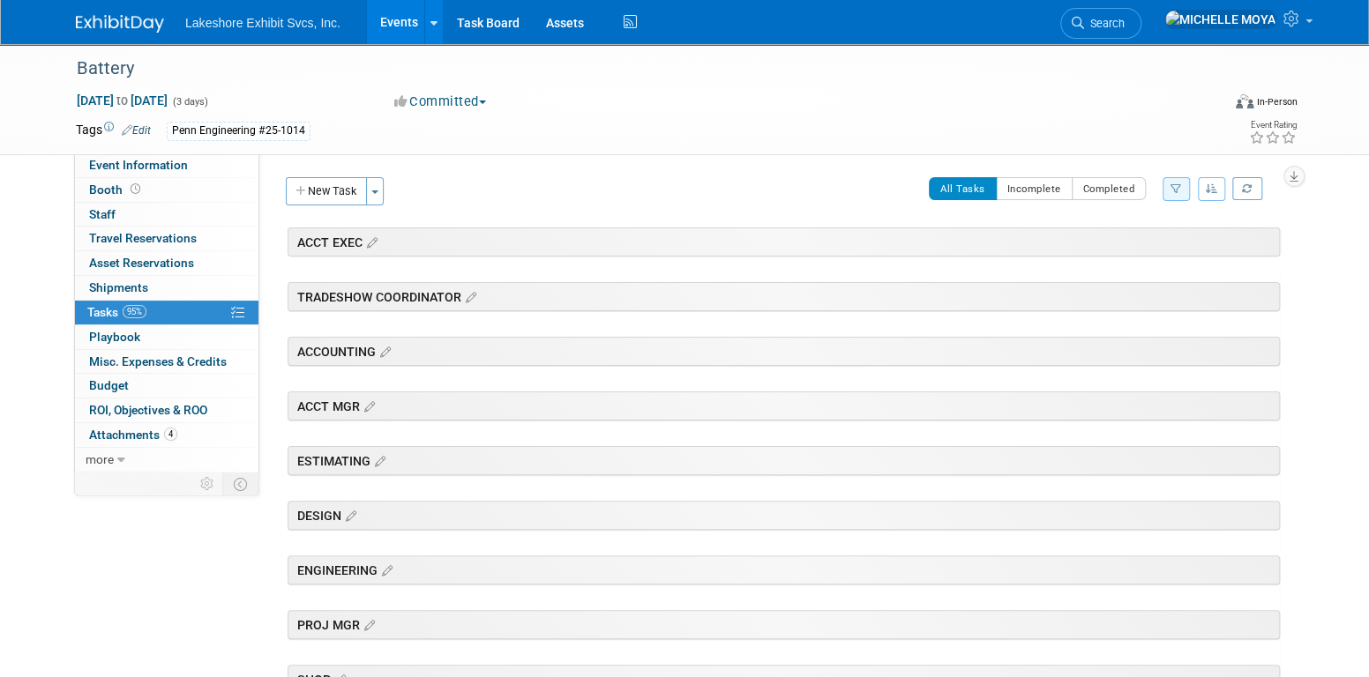
click at [1173, 191] on icon "button" at bounding box center [1175, 188] width 11 height 11
click at [1134, 239] on select "-- Select Assignee -- All unassigned tasks Assigned to me Amanda Koss Dave Desa…" at bounding box center [1103, 245] width 146 height 25
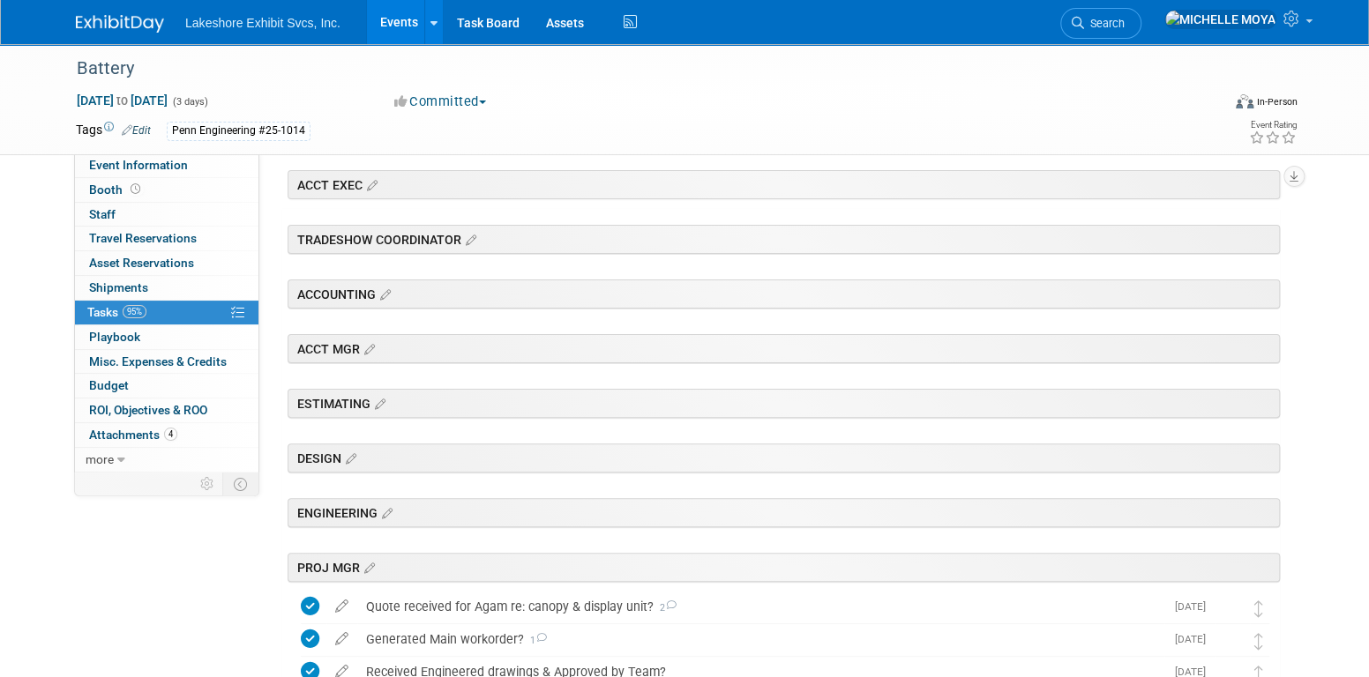
scroll to position [441, 0]
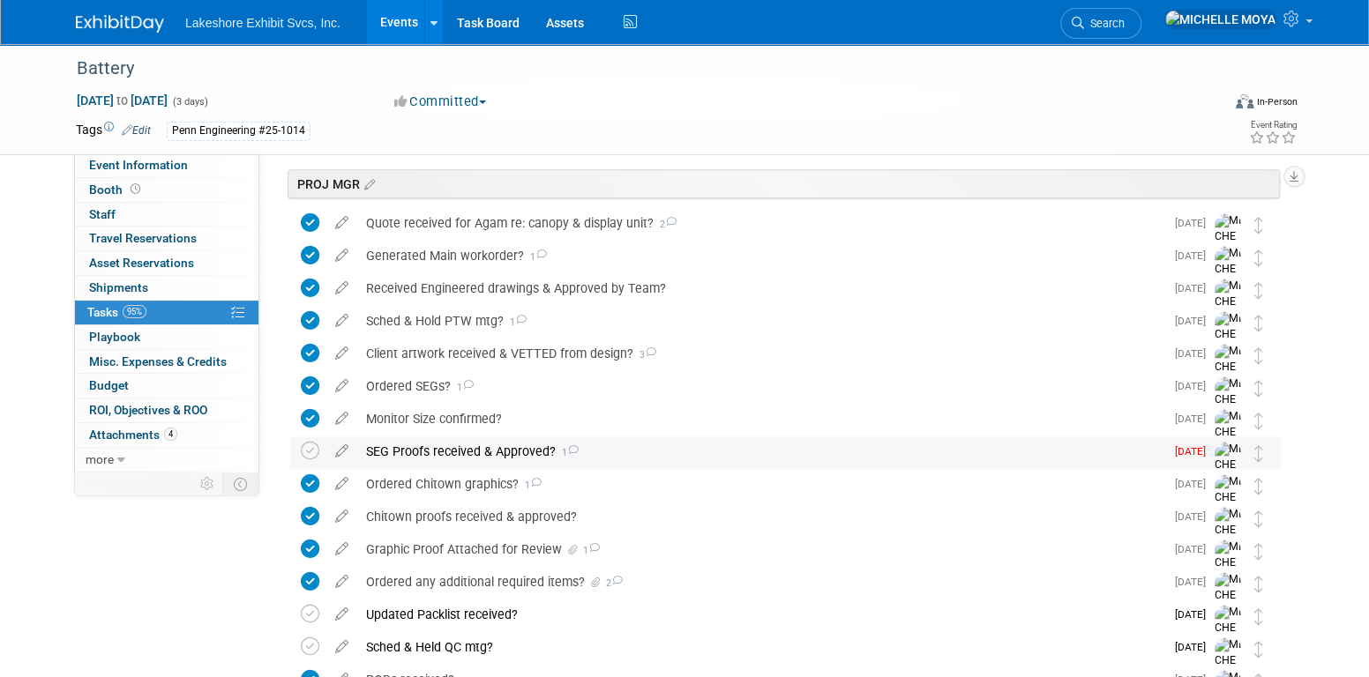
click at [643, 446] on div "SEG Proofs received & Approved? 1" at bounding box center [760, 452] width 807 height 30
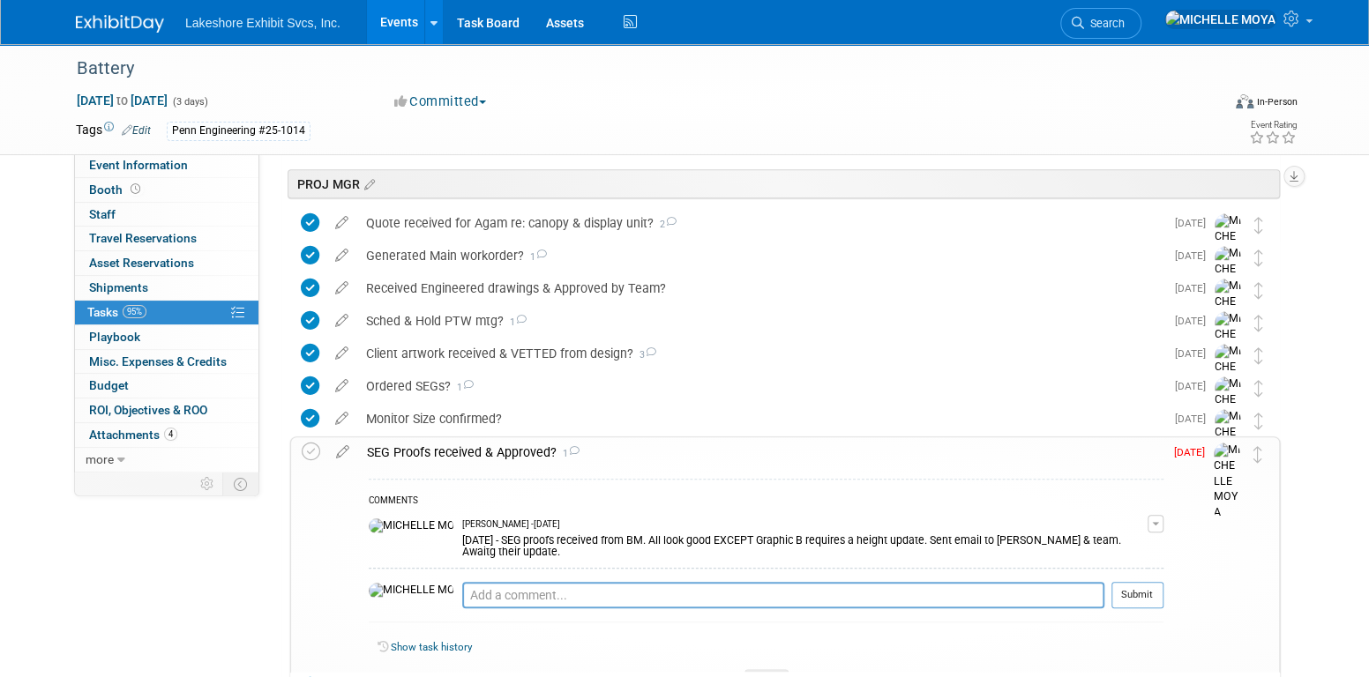
click at [1159, 523] on span "button" at bounding box center [1155, 524] width 7 height 4
click at [1131, 552] on link "Edit Comment" at bounding box center [1092, 549] width 139 height 25
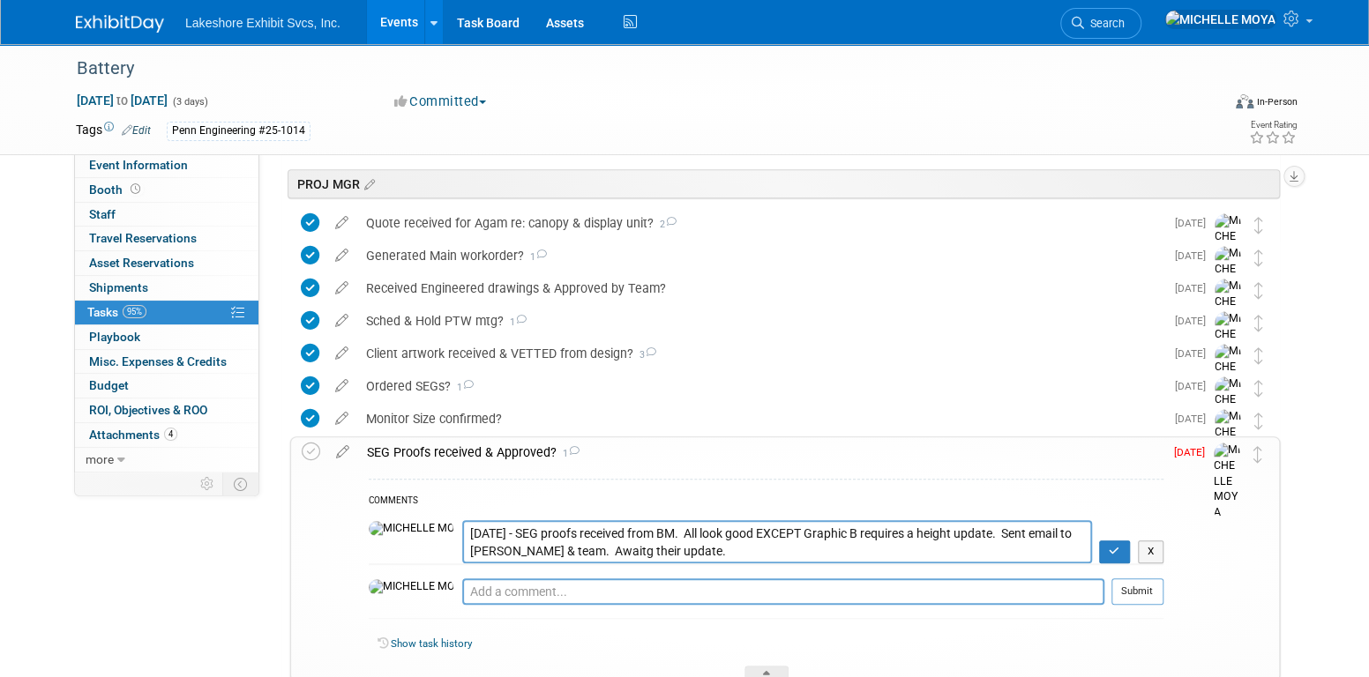
click at [462, 529] on textarea "9.4.25 - SEG proofs received from BM. All look good EXCEPT Graphic B requires a…" at bounding box center [777, 541] width 630 height 43
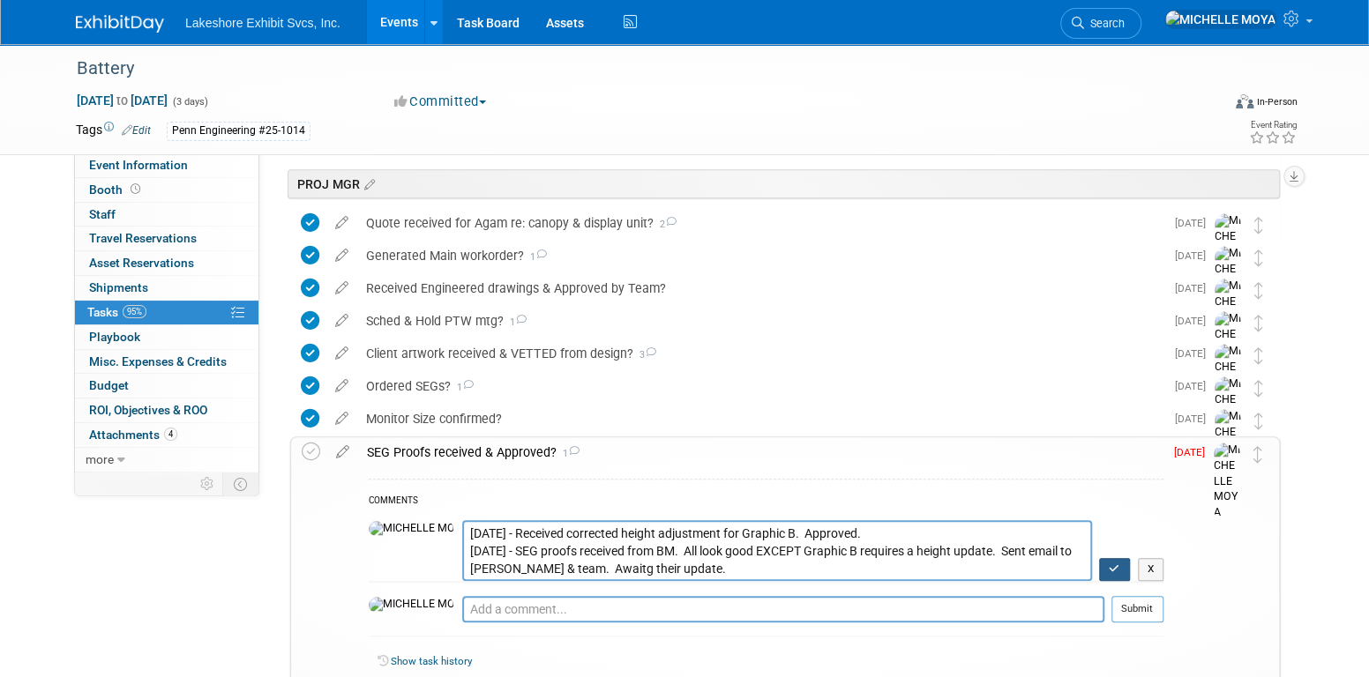
type textarea "9.4.25 - Received corrected height adjustment for Graphic B. Approved. 9.4.25 -…"
drag, startPoint x: 1124, startPoint y: 565, endPoint x: 1107, endPoint y: 556, distance: 19.4
click at [1120, 564] on icon "button" at bounding box center [1114, 569] width 11 height 11
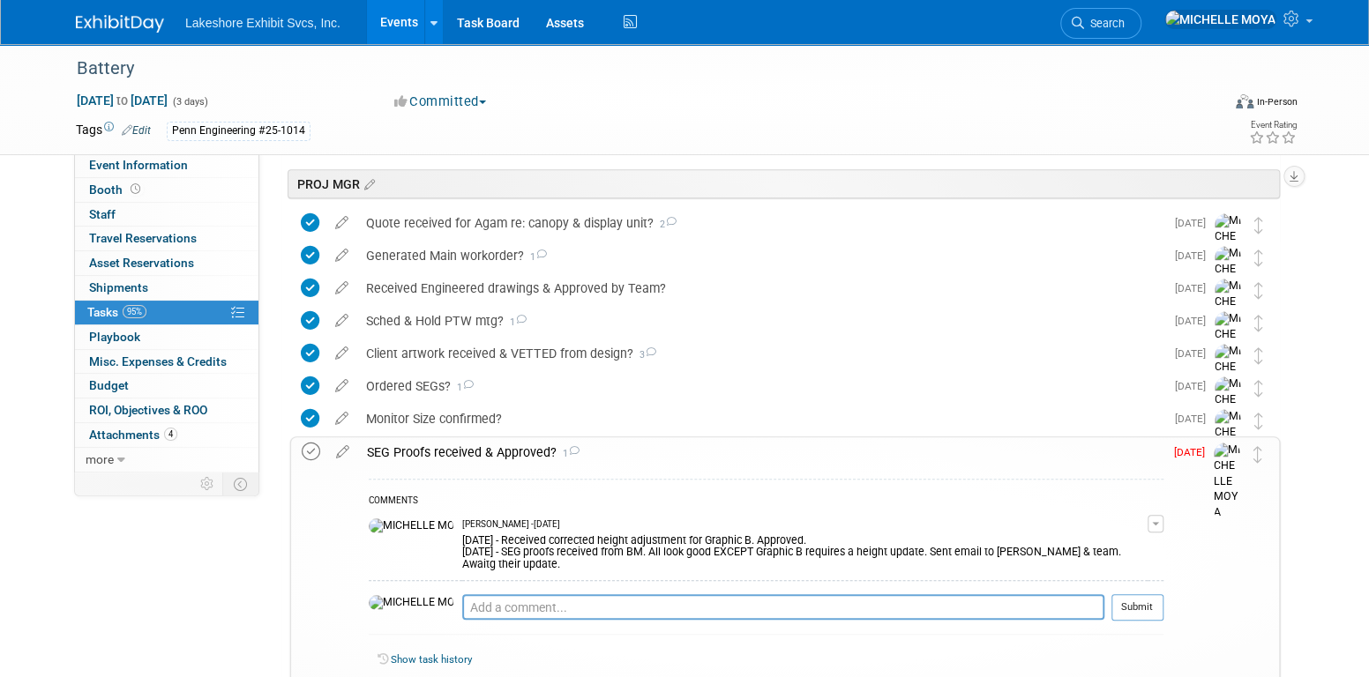
click at [313, 451] on icon at bounding box center [311, 452] width 19 height 19
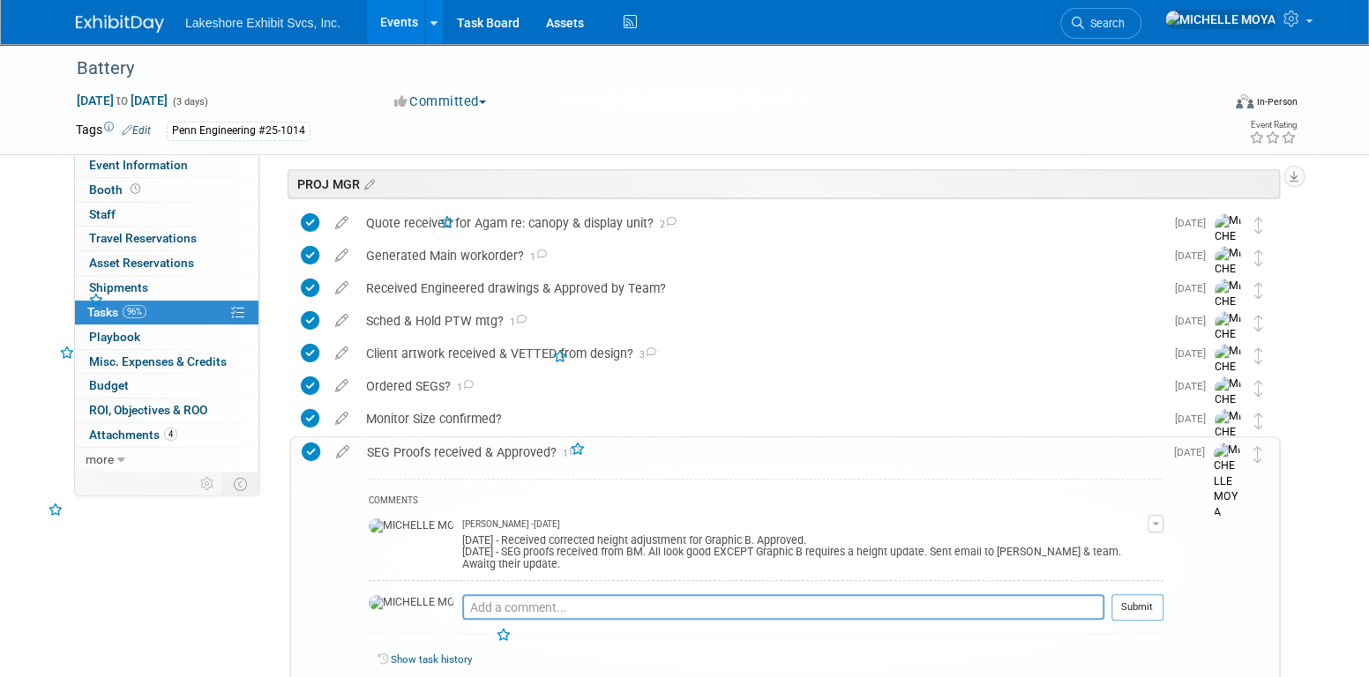
click at [411, 447] on div "SEG Proofs received & Approved? 1" at bounding box center [760, 453] width 805 height 30
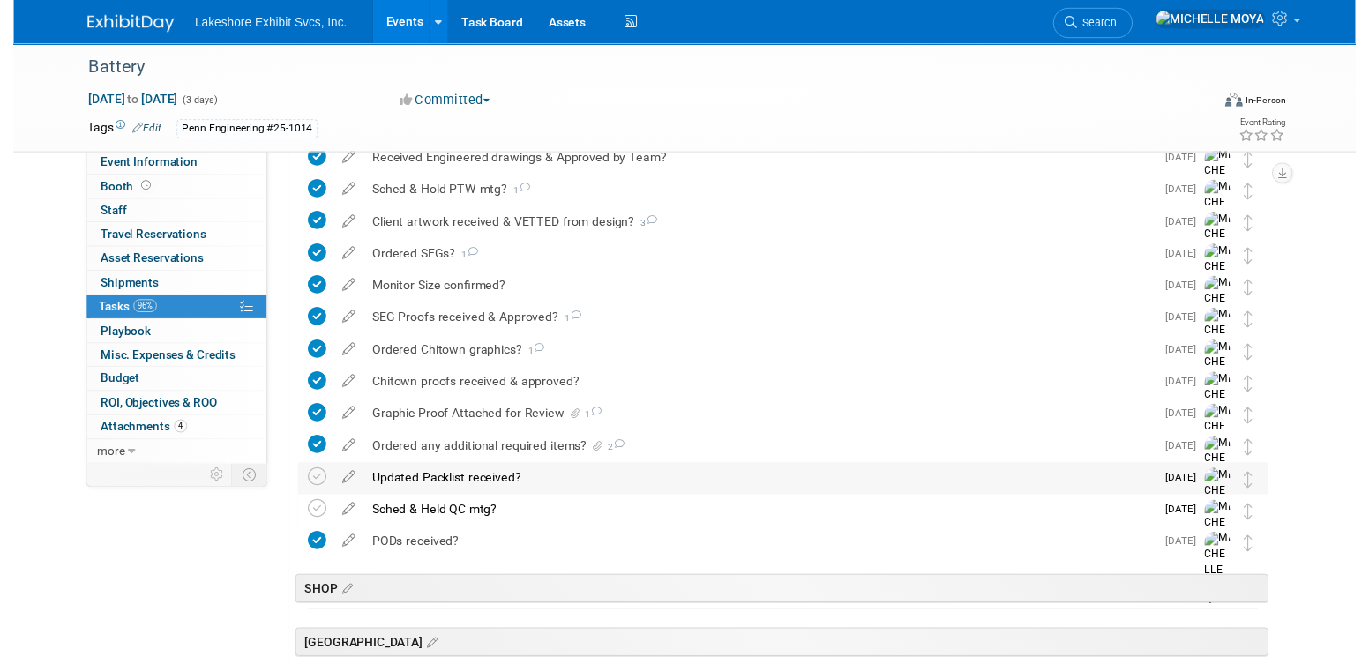
scroll to position [617, 0]
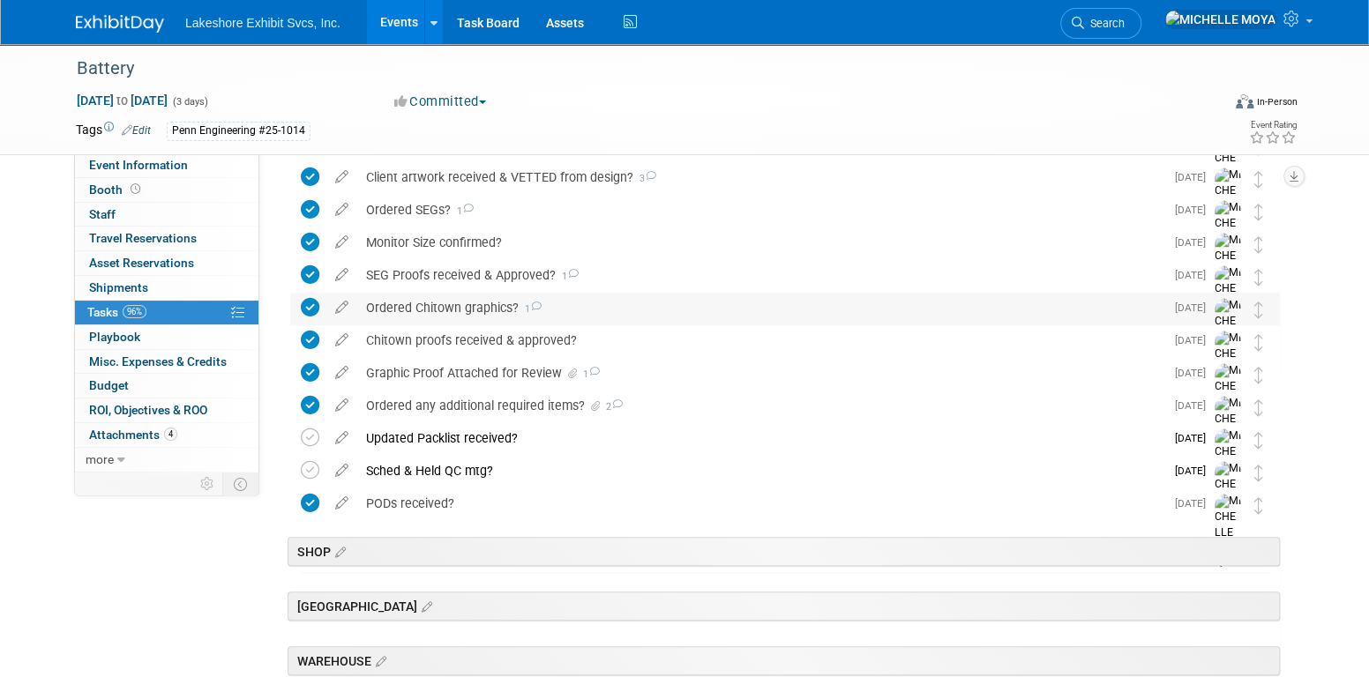
click at [485, 311] on div "Ordered Chitown graphics? 1" at bounding box center [760, 308] width 807 height 30
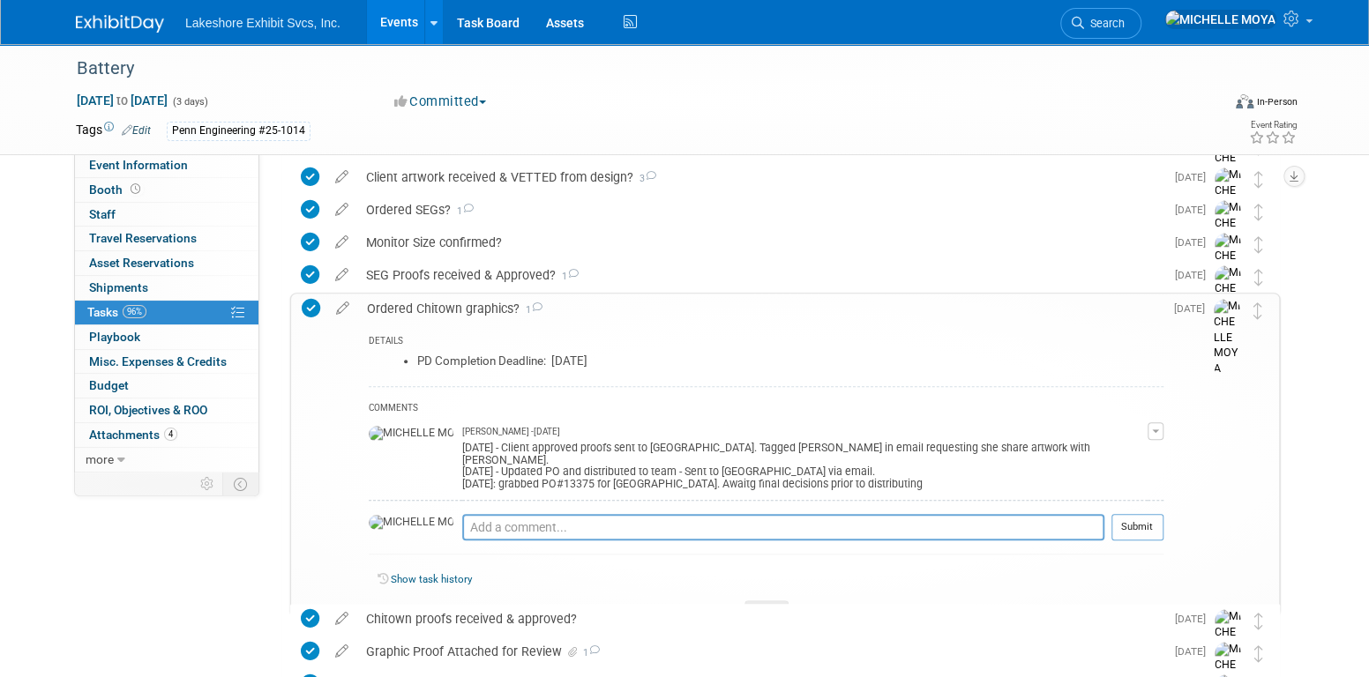
click at [485, 311] on div "Ordered Chitown graphics? 1" at bounding box center [760, 309] width 805 height 30
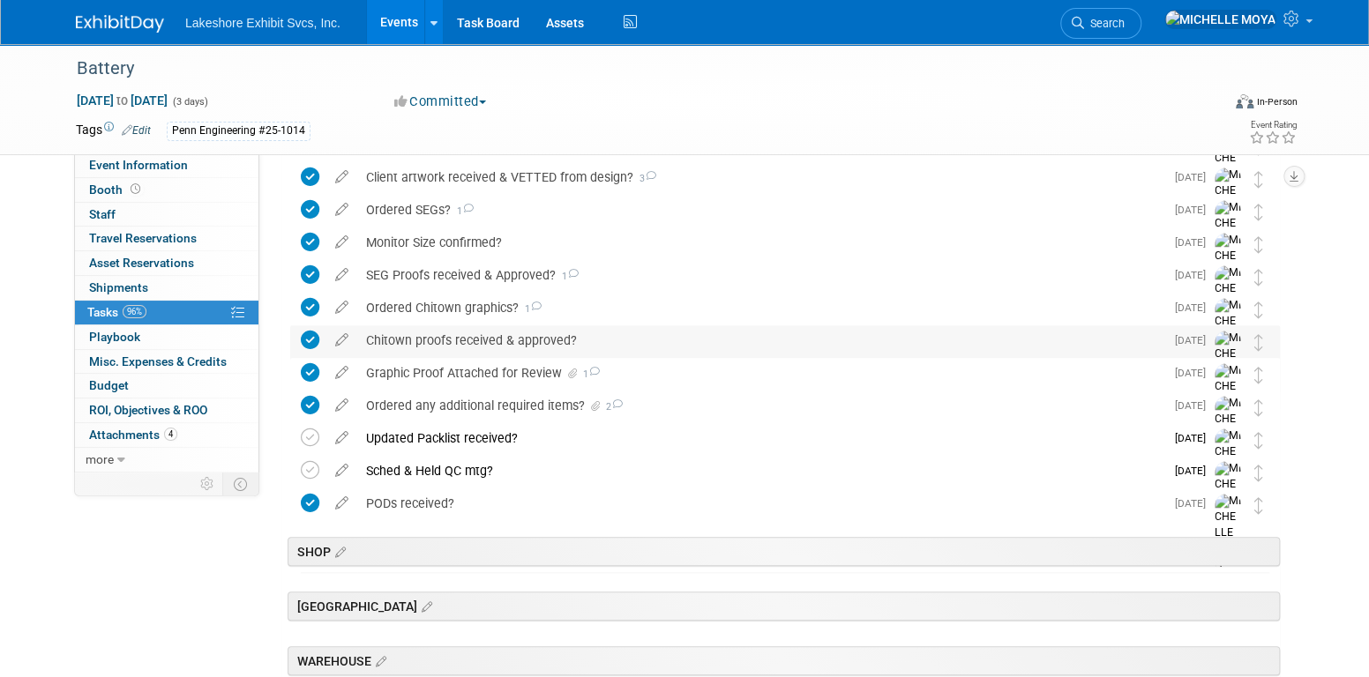
click at [493, 340] on div "Chitown proofs received & approved?" at bounding box center [760, 340] width 807 height 30
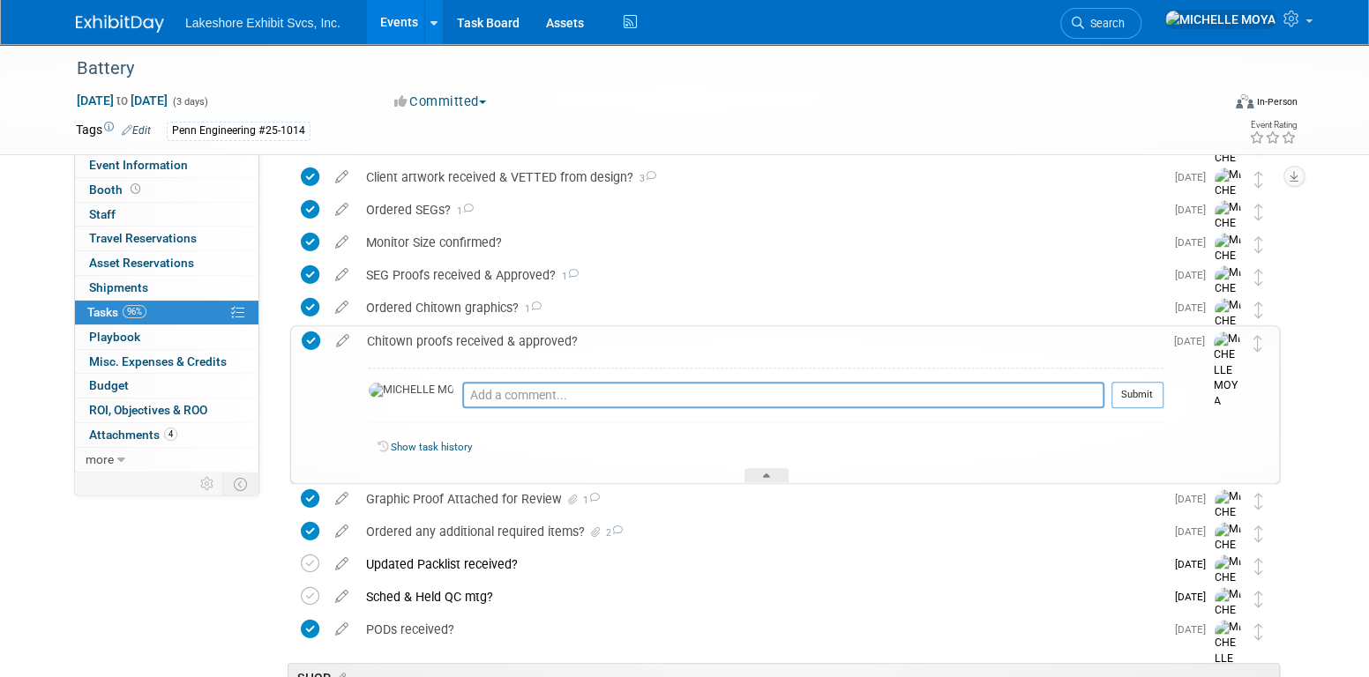
click at [493, 340] on div "Chitown proofs received & approved?" at bounding box center [760, 341] width 805 height 30
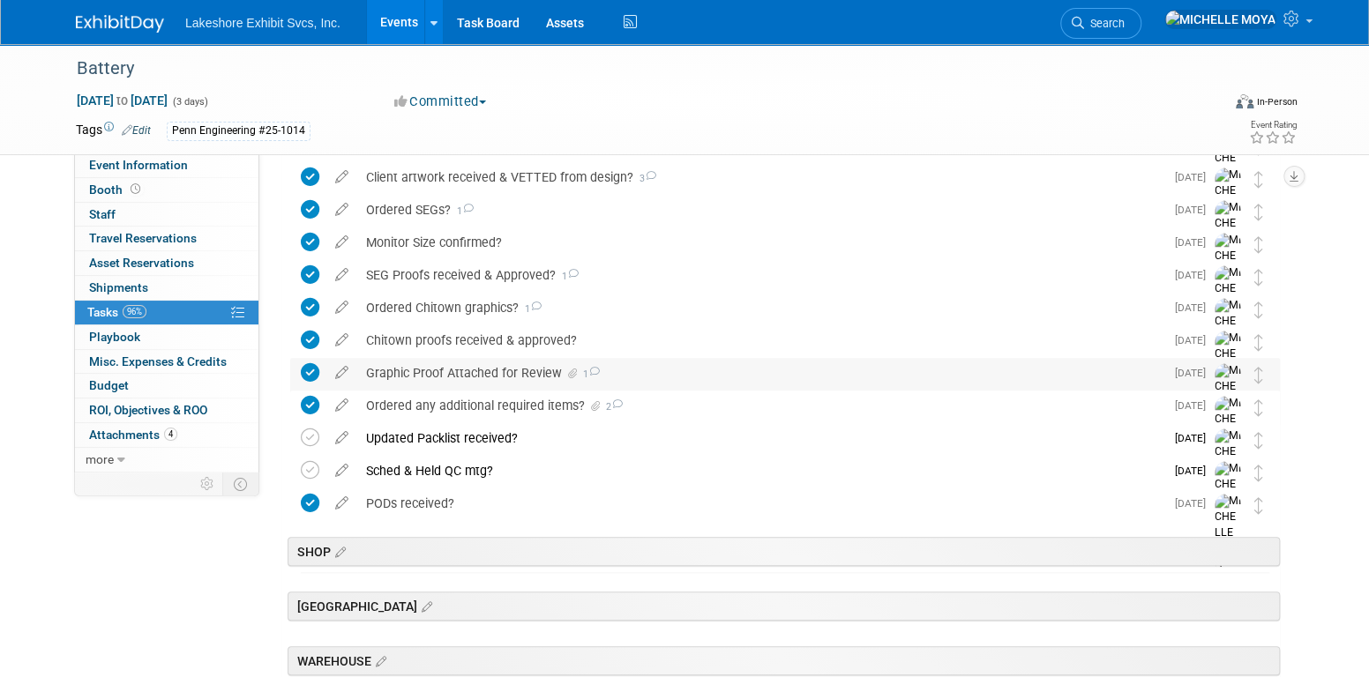
click at [490, 366] on div "Graphic Proof Attached for Review 1" at bounding box center [760, 373] width 807 height 30
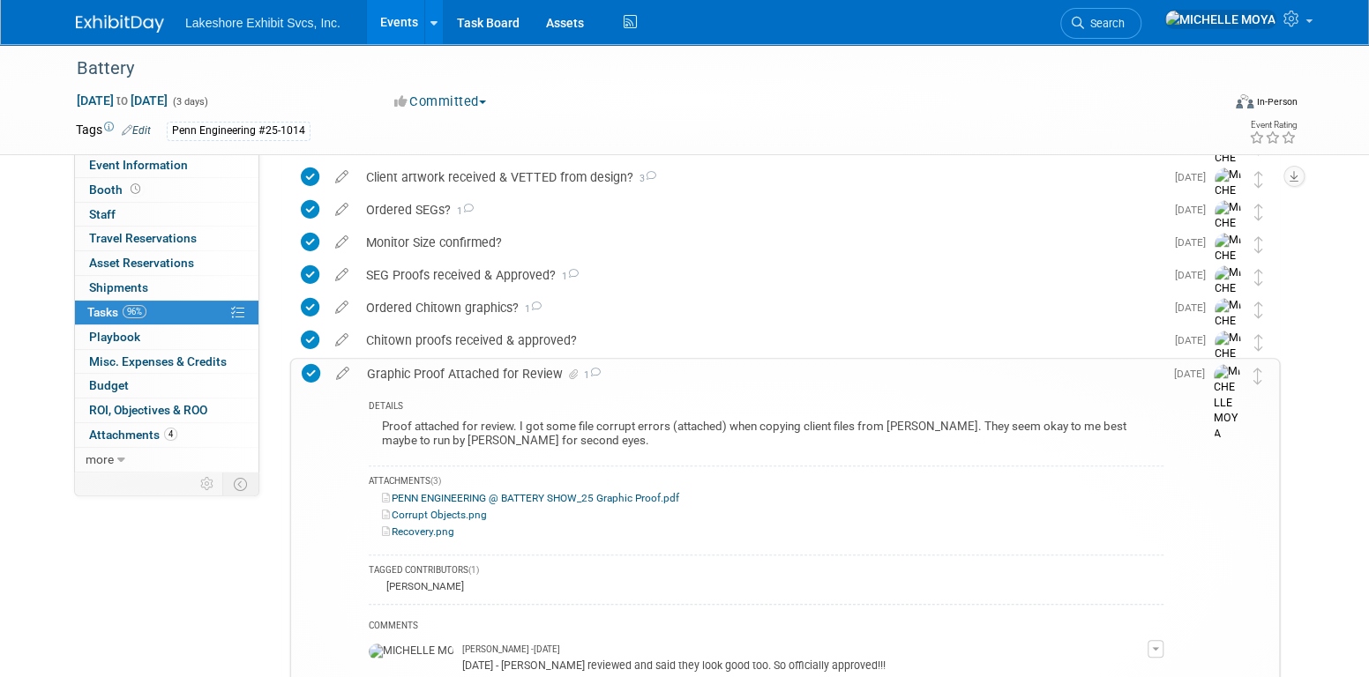
click at [490, 366] on div "Graphic Proof Attached for Review 1" at bounding box center [760, 374] width 805 height 30
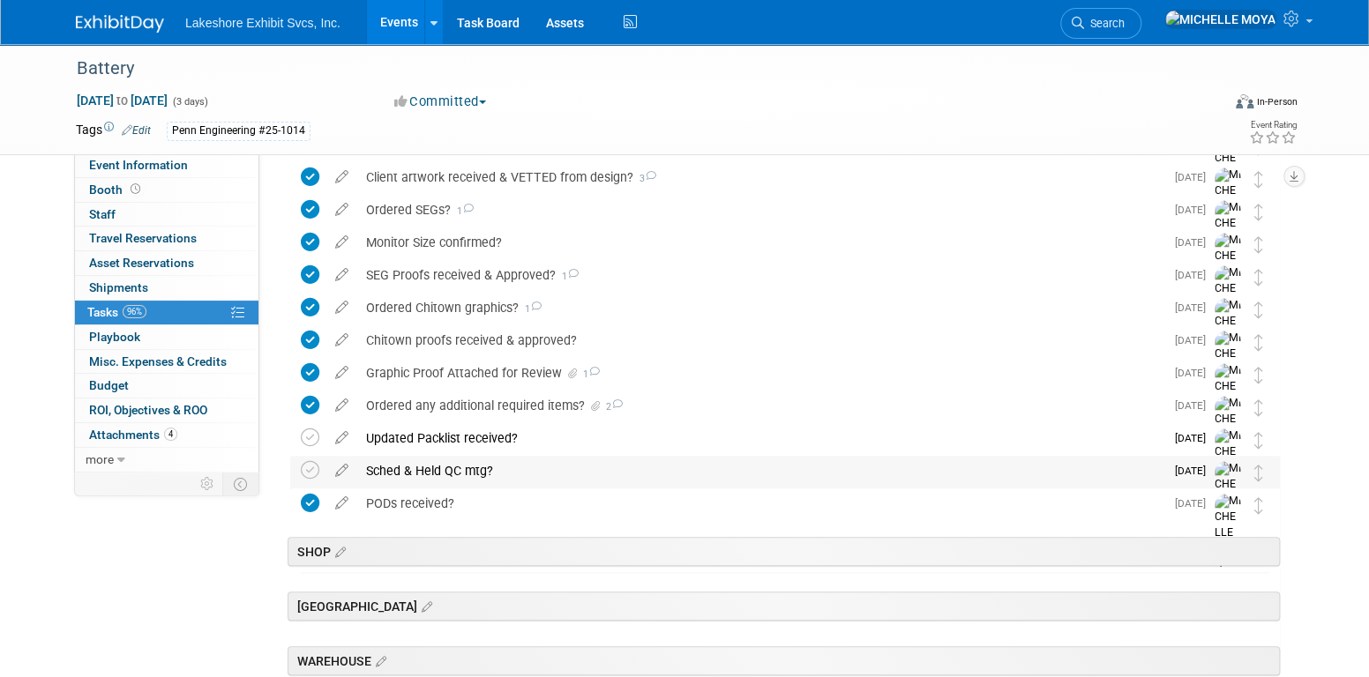
click at [435, 475] on div "Sched & Held QC mtg?" at bounding box center [760, 471] width 807 height 30
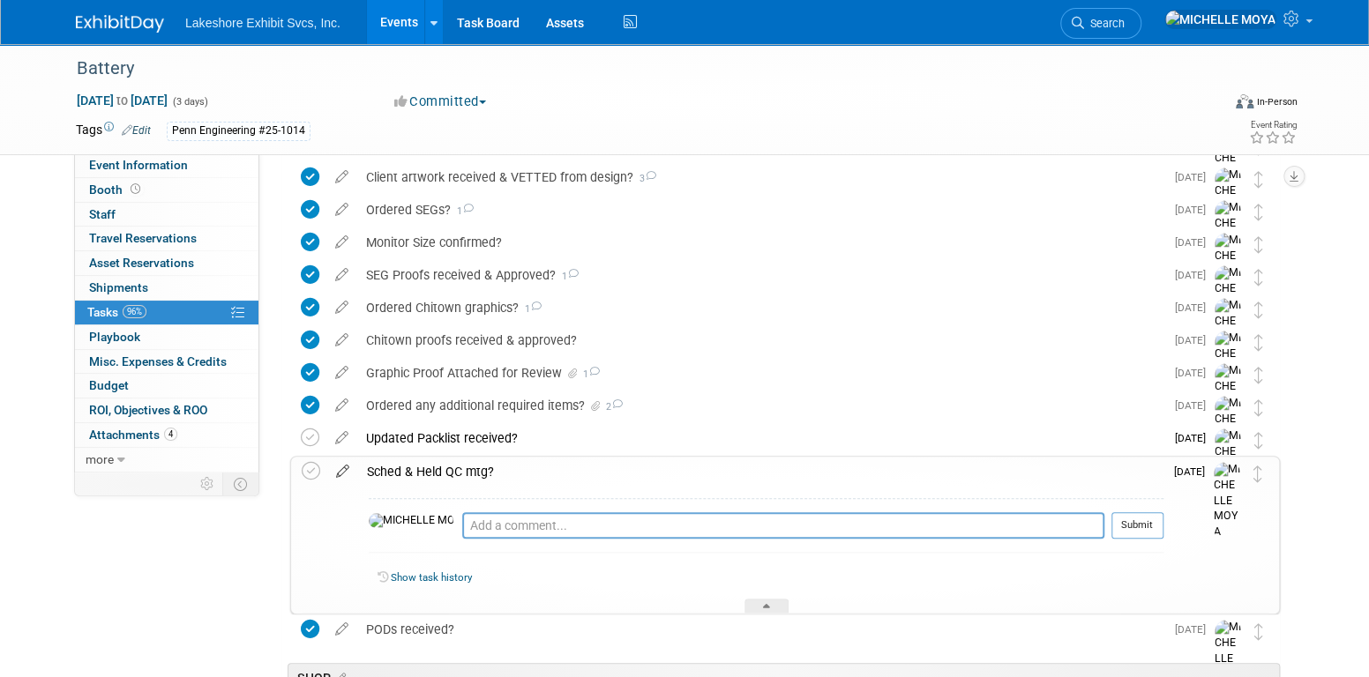
click at [344, 471] on icon at bounding box center [342, 468] width 31 height 22
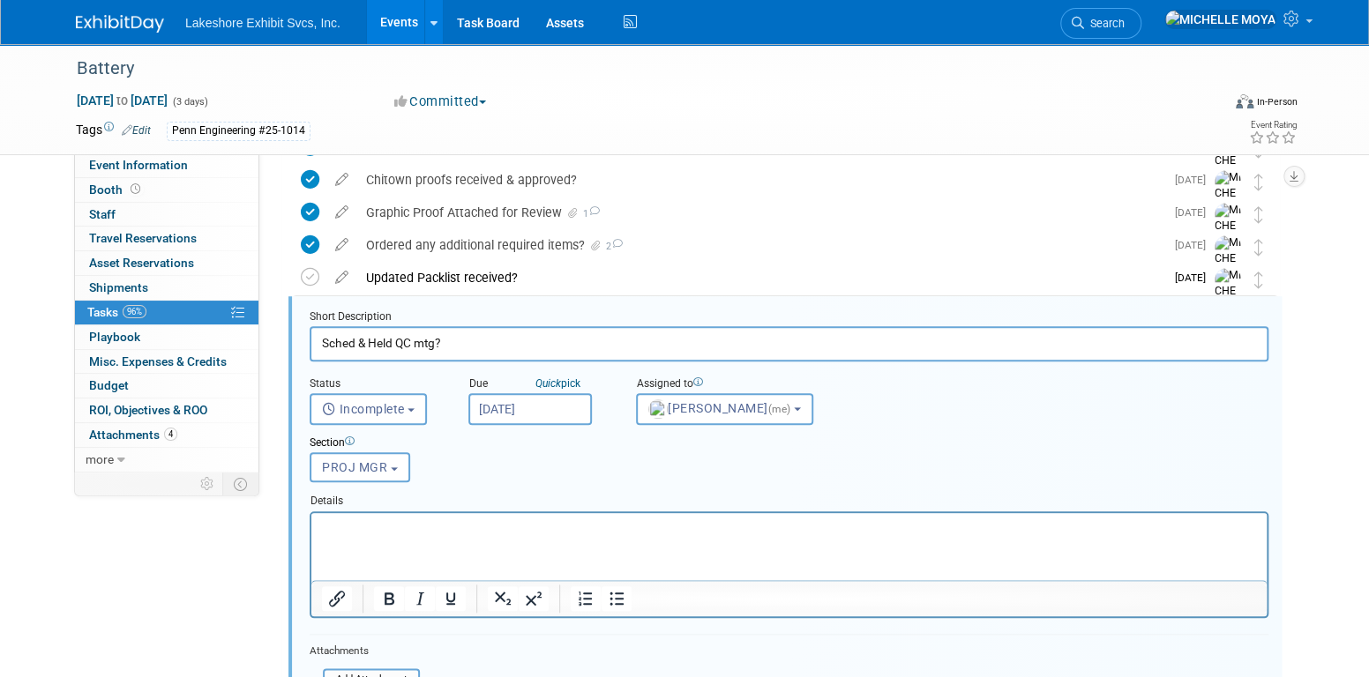
scroll to position [816, 0]
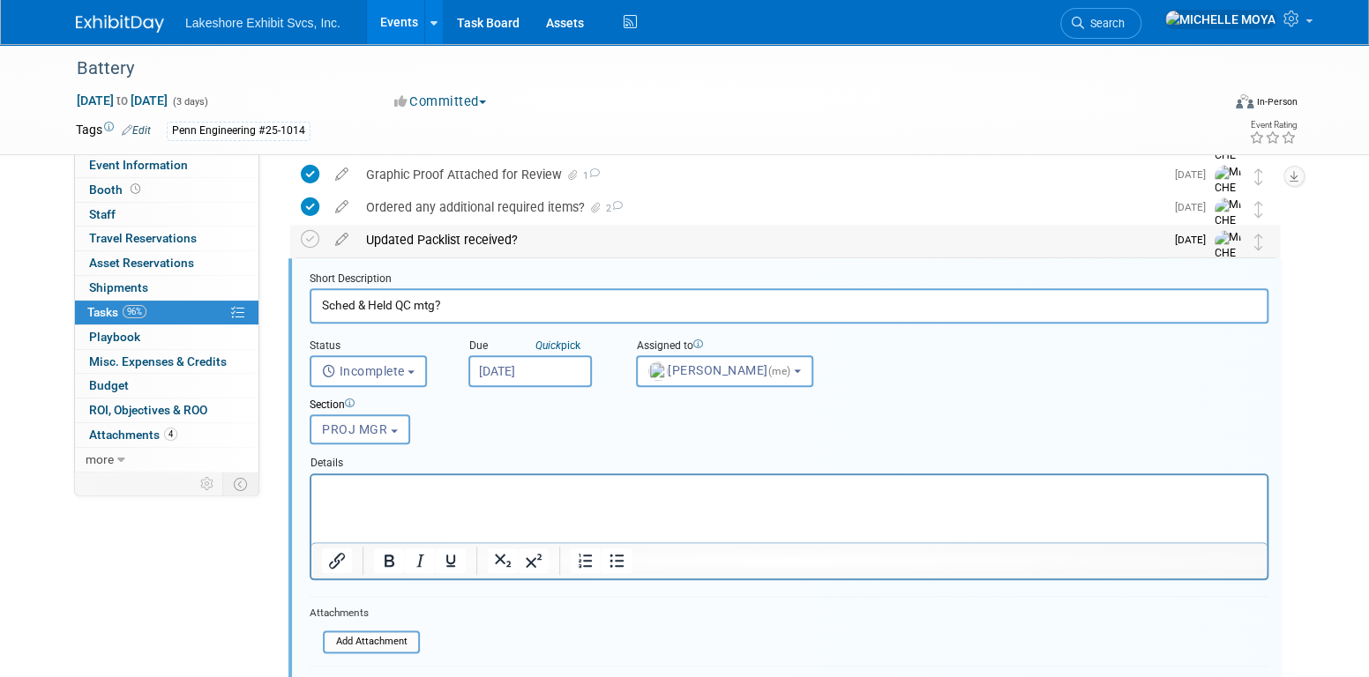
click at [410, 236] on div "Updated Packlist received?" at bounding box center [760, 240] width 807 height 30
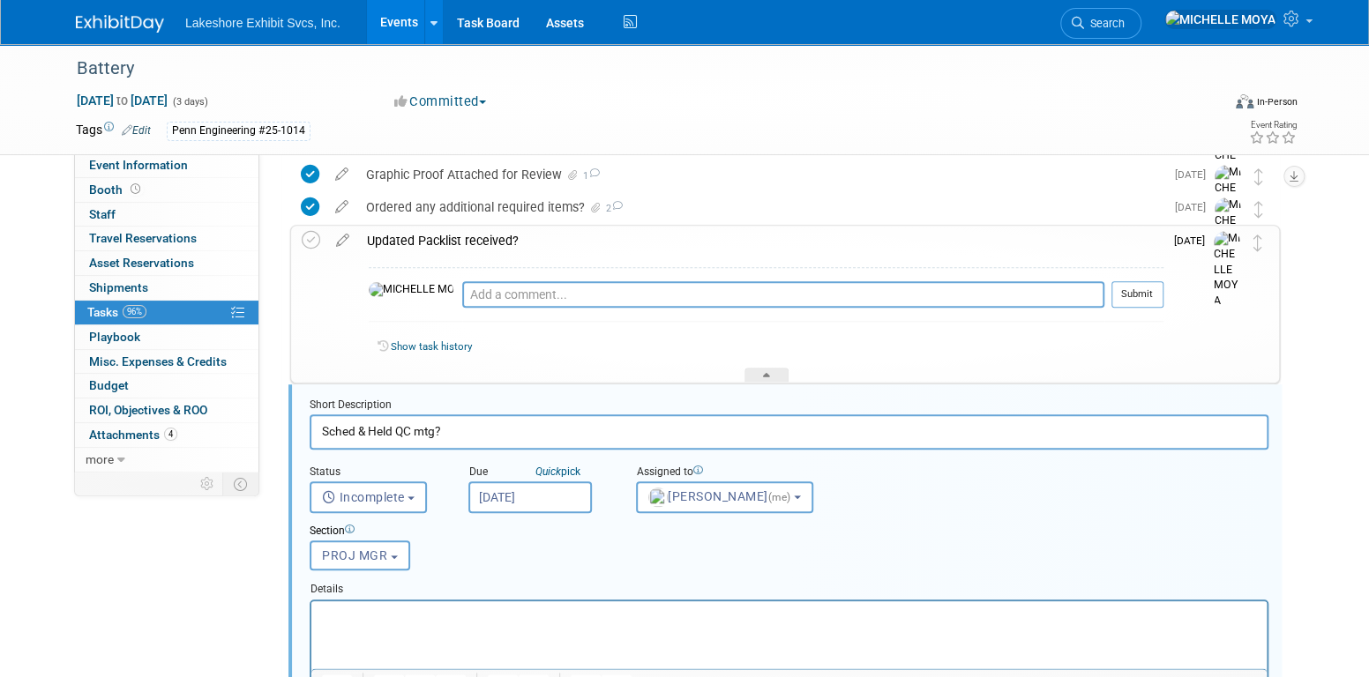
click at [427, 235] on div "Updated Packlist received?" at bounding box center [760, 241] width 805 height 30
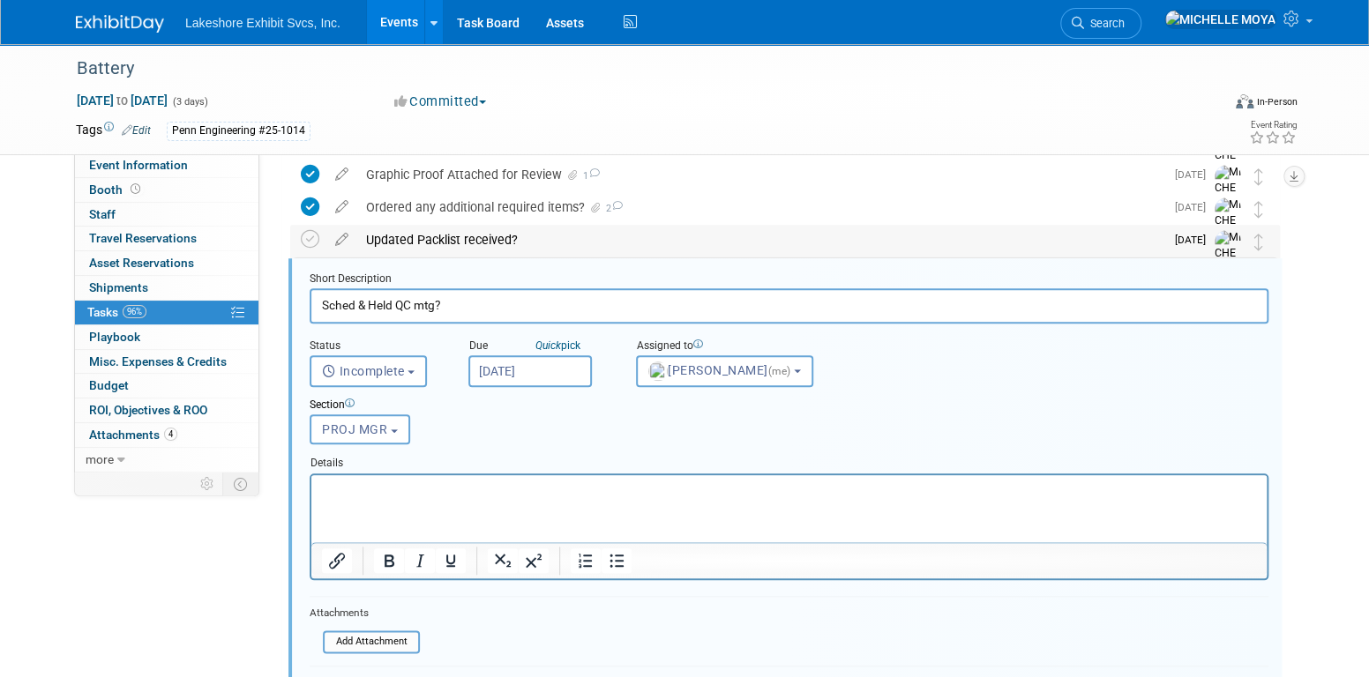
click at [400, 238] on div "Updated Packlist received?" at bounding box center [760, 240] width 807 height 30
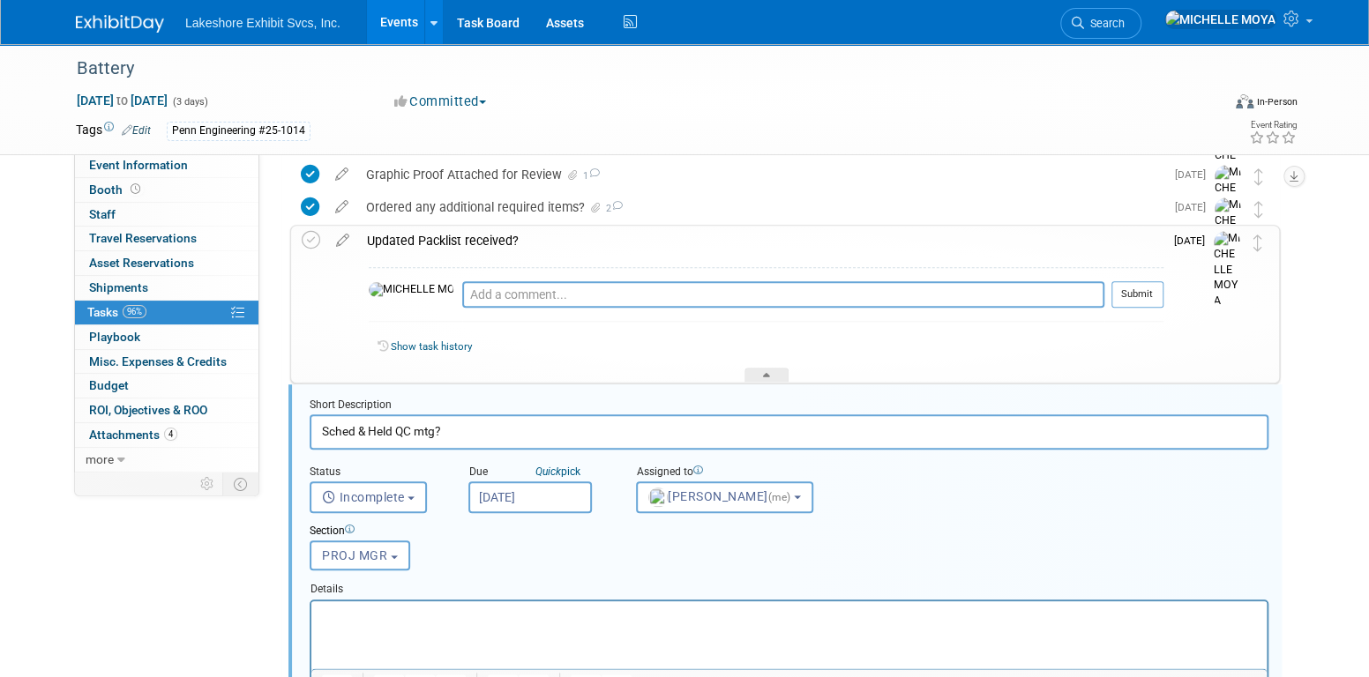
click at [400, 238] on div "Updated Packlist received?" at bounding box center [760, 241] width 805 height 30
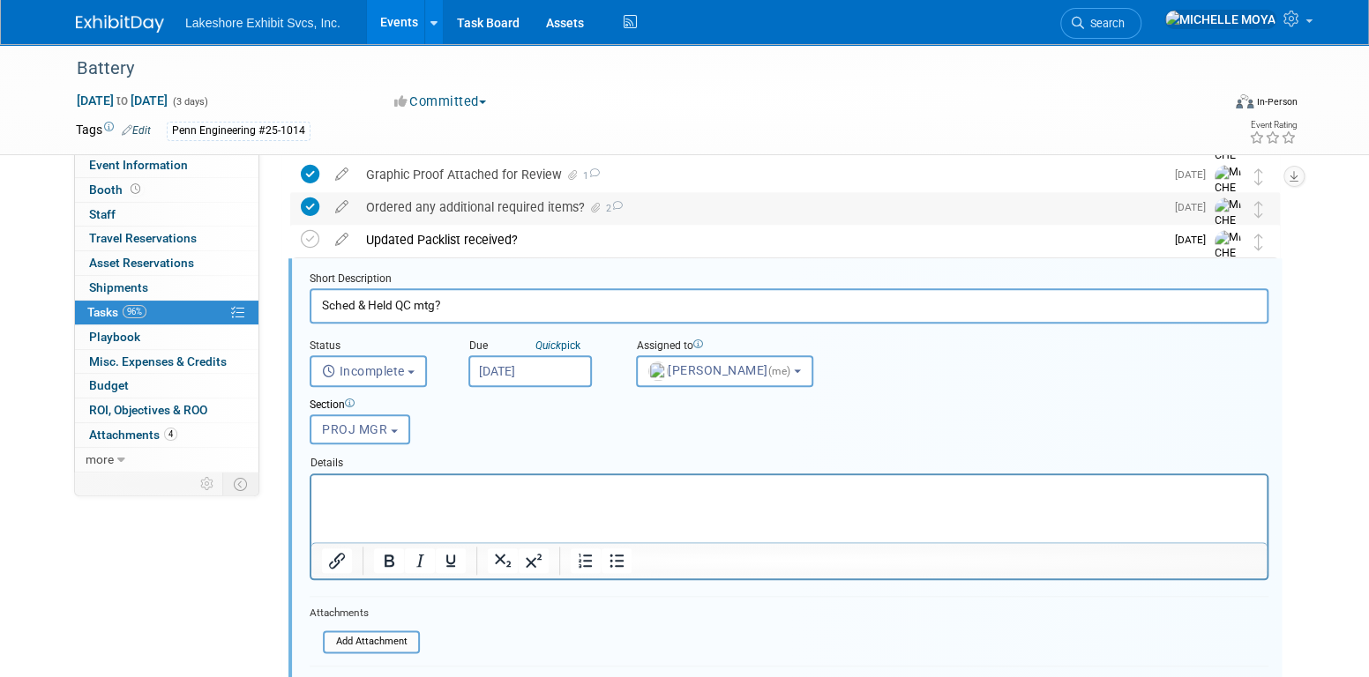
click at [421, 210] on div "Ordered any additional required items? 2" at bounding box center [760, 207] width 807 height 30
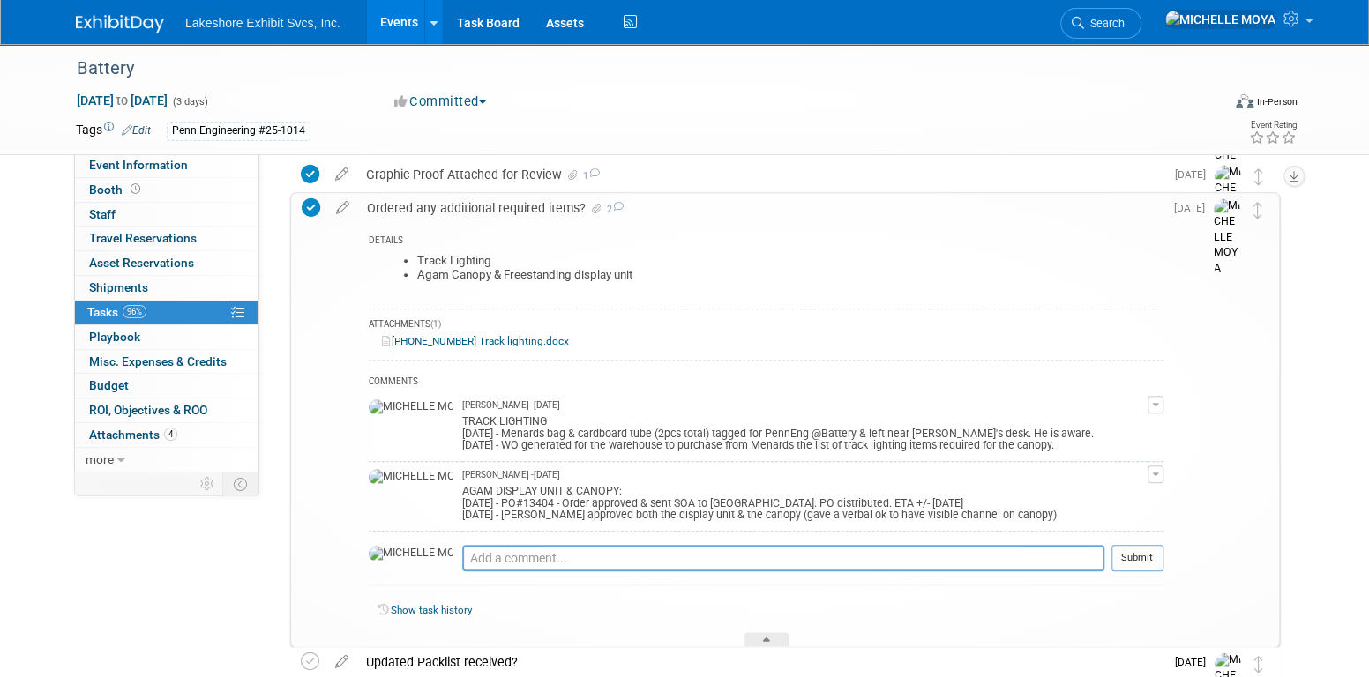
click at [424, 207] on div "Ordered any additional required items? 2" at bounding box center [760, 208] width 805 height 30
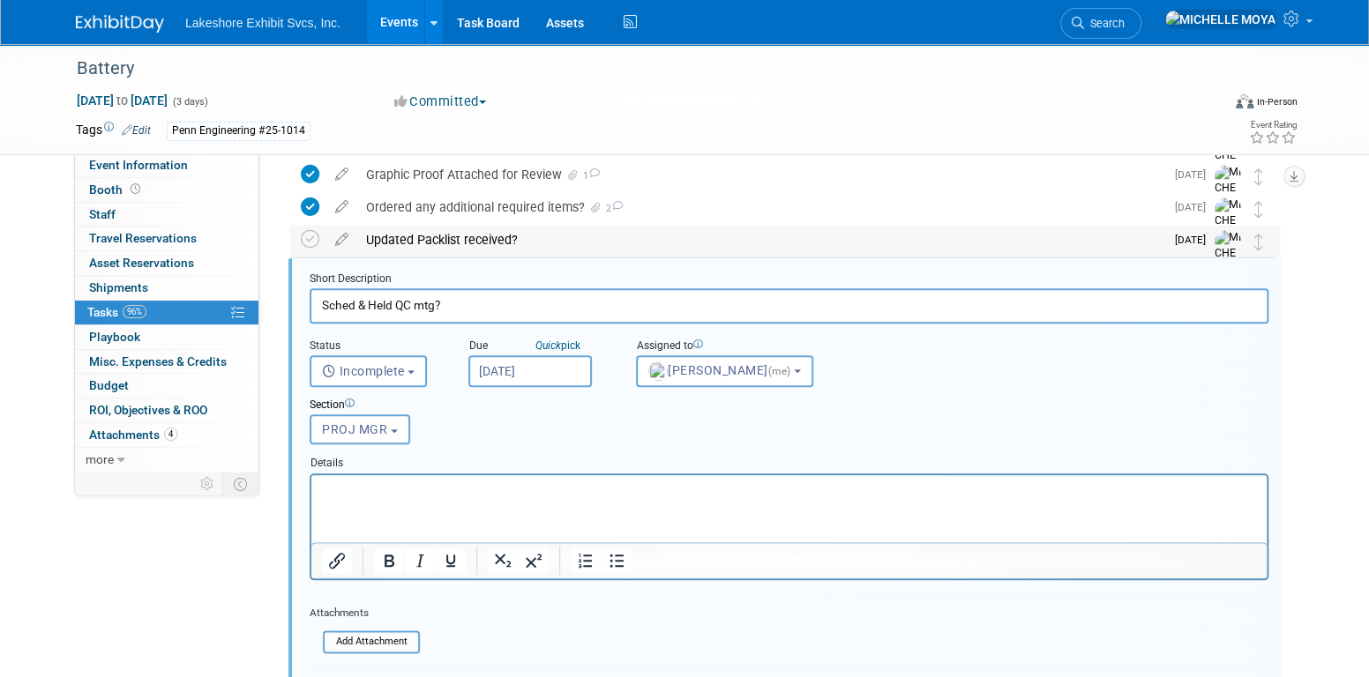
click at [433, 229] on div "Updated Packlist received?" at bounding box center [760, 240] width 807 height 30
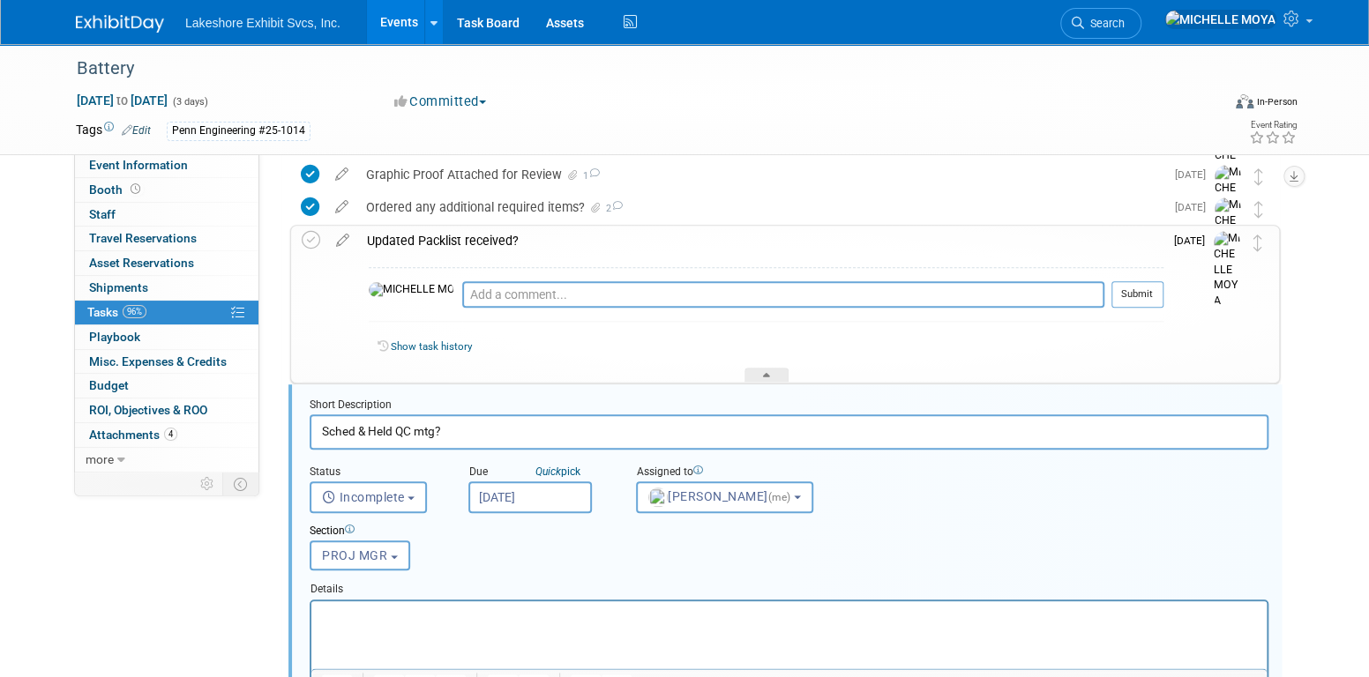
click at [440, 238] on div "Updated Packlist received?" at bounding box center [760, 241] width 805 height 30
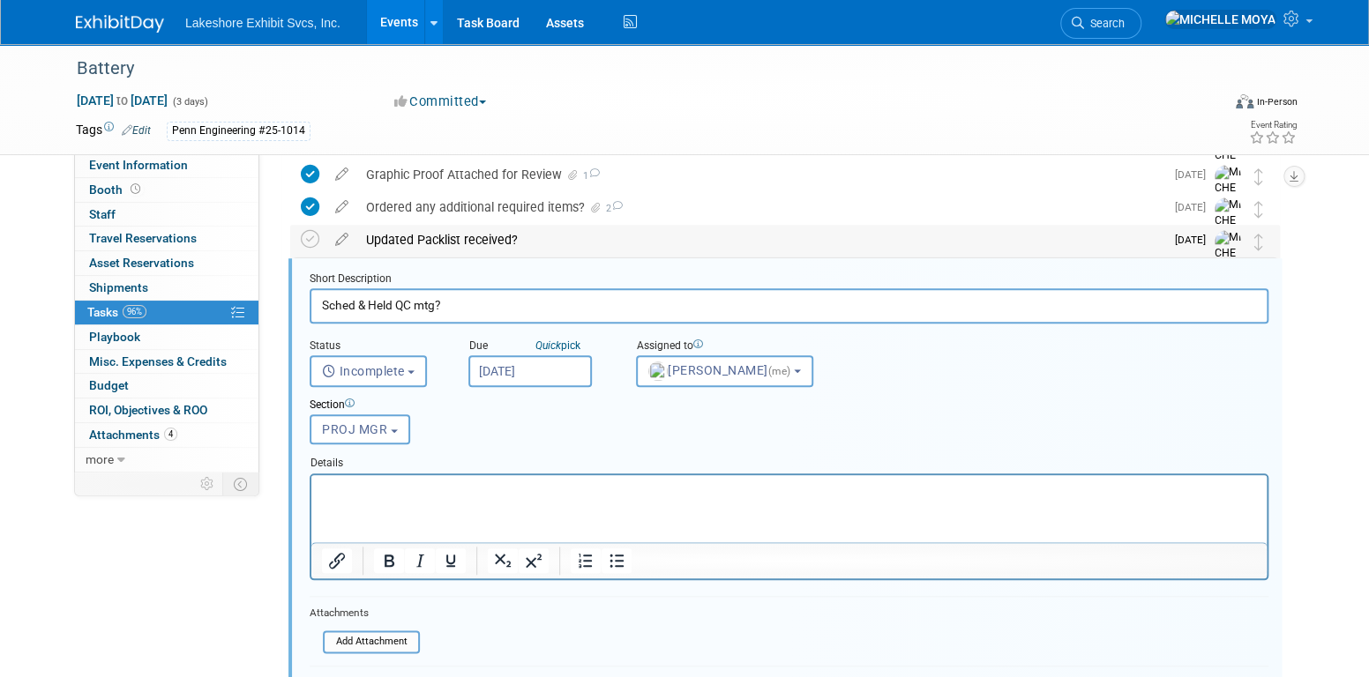
click at [441, 239] on div "Updated Packlist received?" at bounding box center [760, 240] width 807 height 30
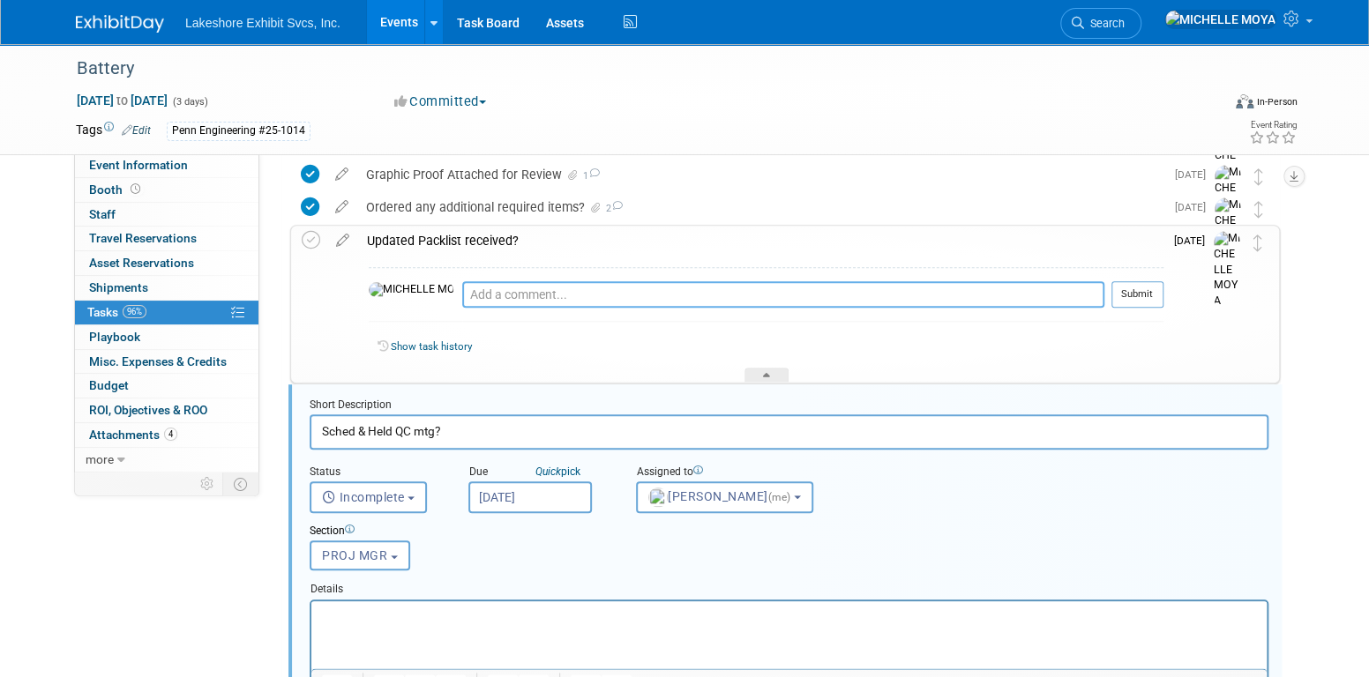
click at [466, 298] on textarea at bounding box center [783, 294] width 642 height 26
type textarea "9.8.25 - Sched for Mon 09/15/25 @ 9:30am"
click at [1122, 292] on button "Submit" at bounding box center [1137, 294] width 52 height 26
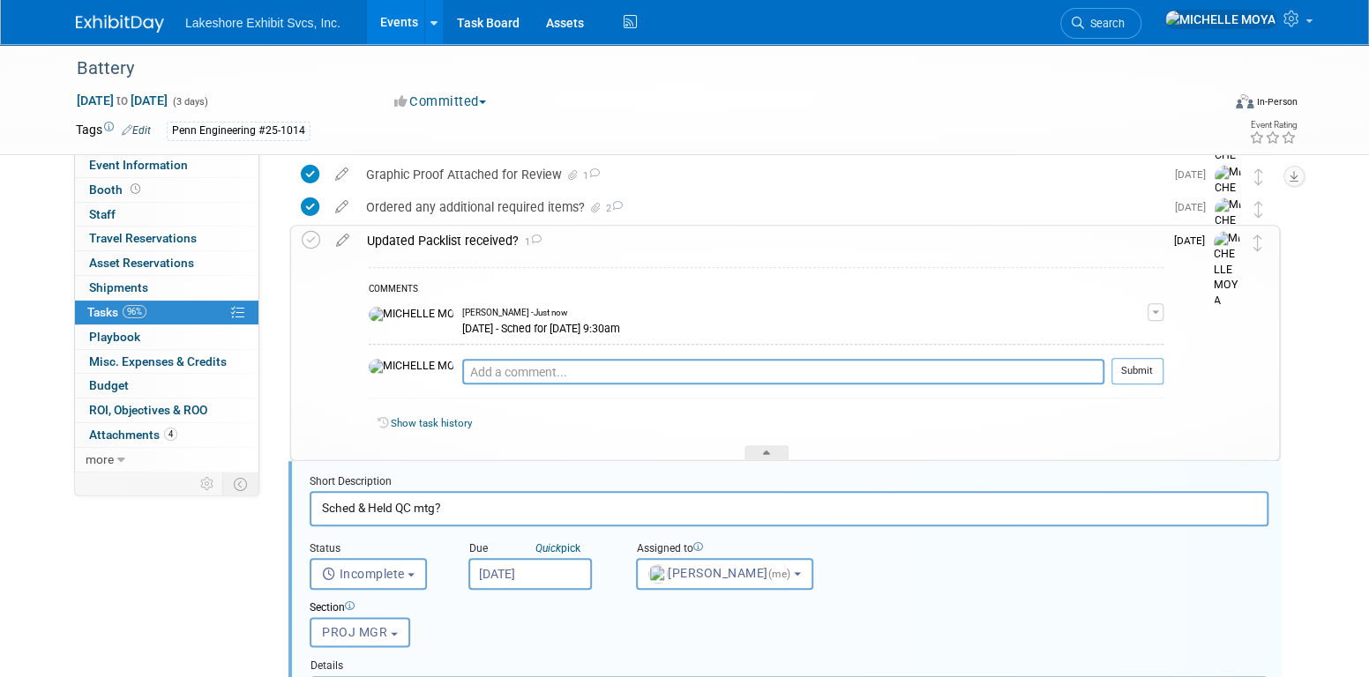
click at [462, 241] on div "Updated Packlist received? 1" at bounding box center [760, 241] width 805 height 30
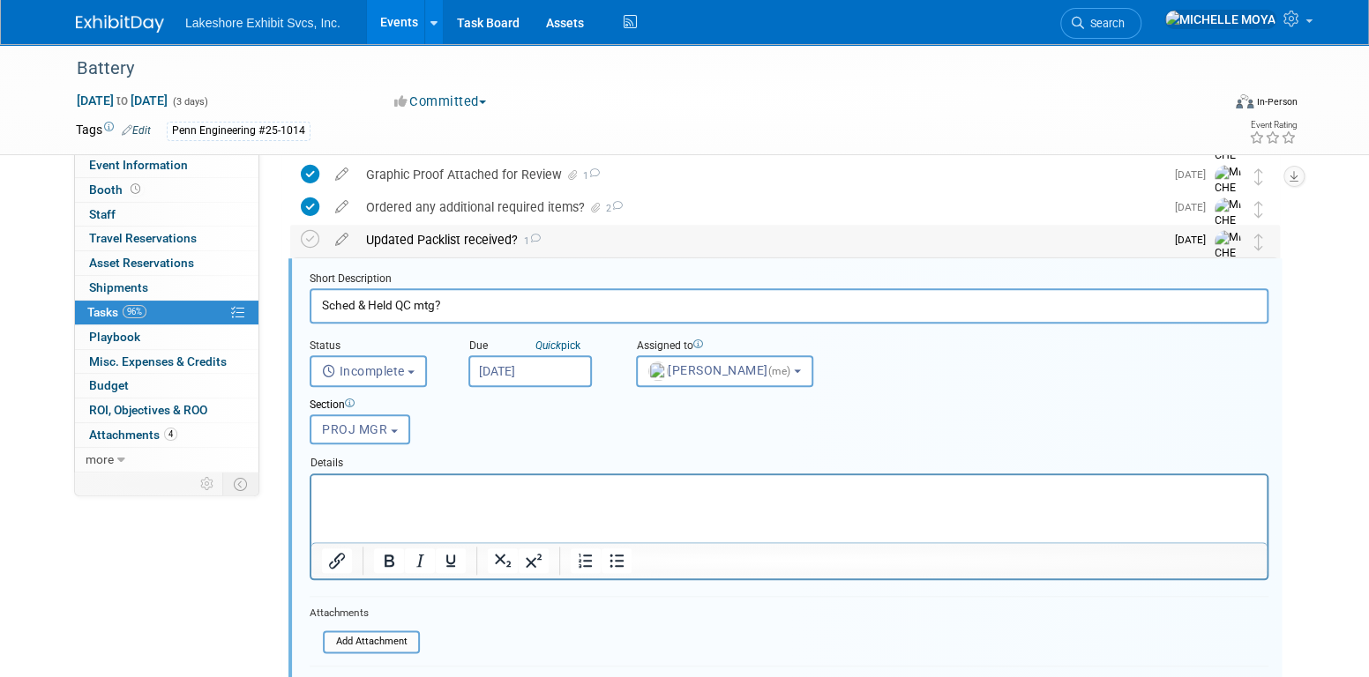
click at [470, 251] on div "Updated Packlist received? 1" at bounding box center [760, 240] width 807 height 30
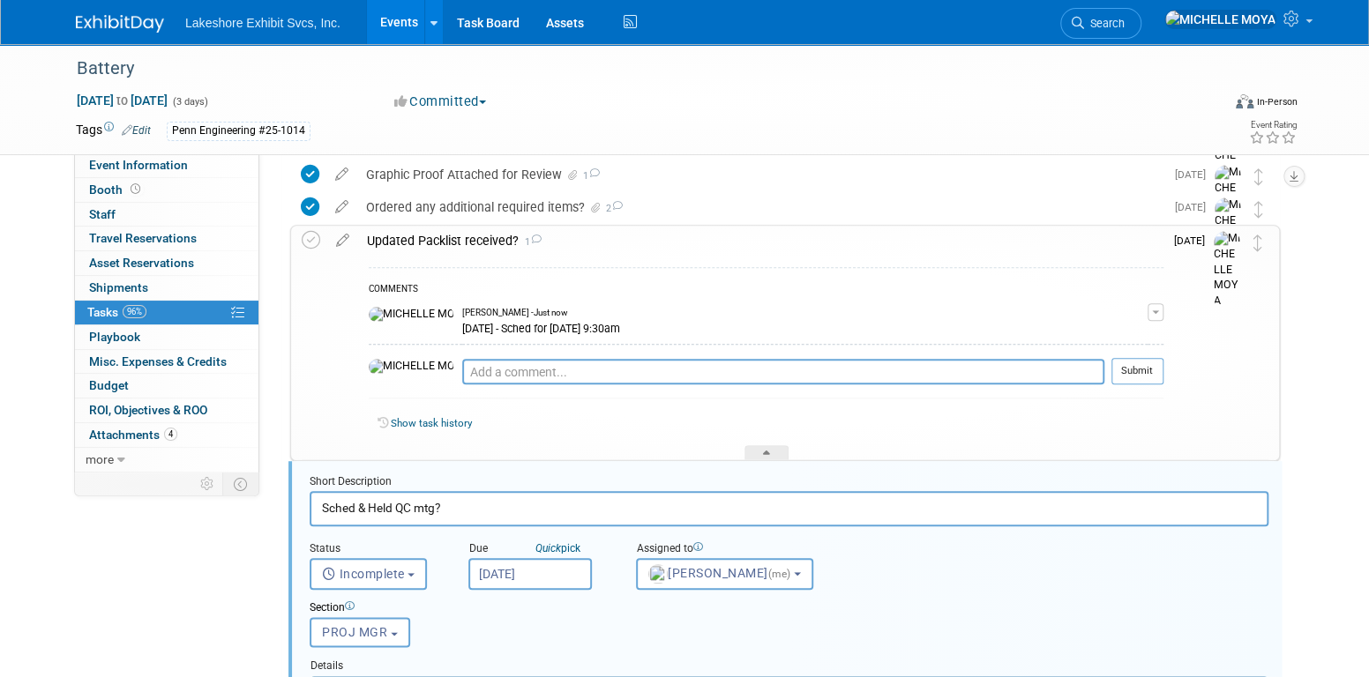
drag, startPoint x: 614, startPoint y: 328, endPoint x: 584, endPoint y: 325, distance: 30.2
click at [584, 325] on div "9.8.25 - Sched for Mon 09/15/25 @ 9:30am" at bounding box center [804, 327] width 685 height 17
click at [1155, 312] on button "button" at bounding box center [1156, 312] width 16 height 18
click at [1092, 323] on ul "Edit Comment Remove" at bounding box center [1092, 349] width 141 height 59
click at [1159, 305] on button "button" at bounding box center [1156, 312] width 16 height 18
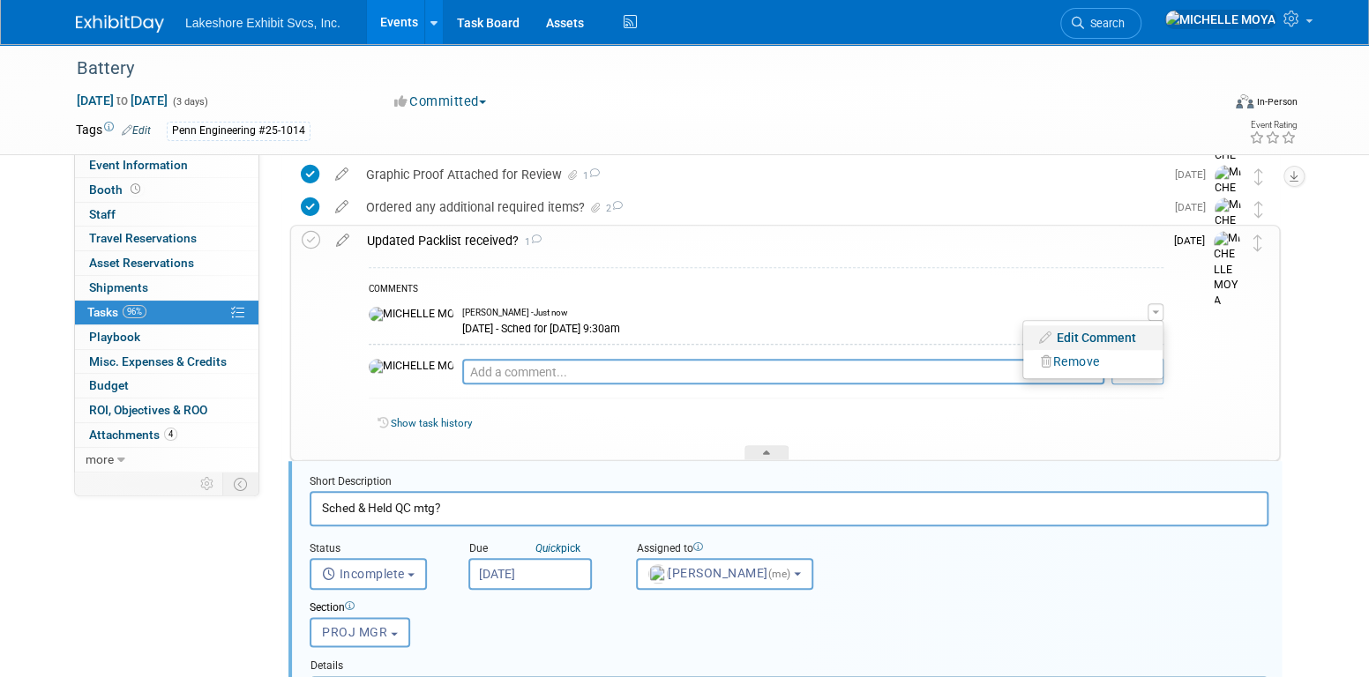
click at [1120, 332] on link "Edit Comment" at bounding box center [1092, 337] width 139 height 25
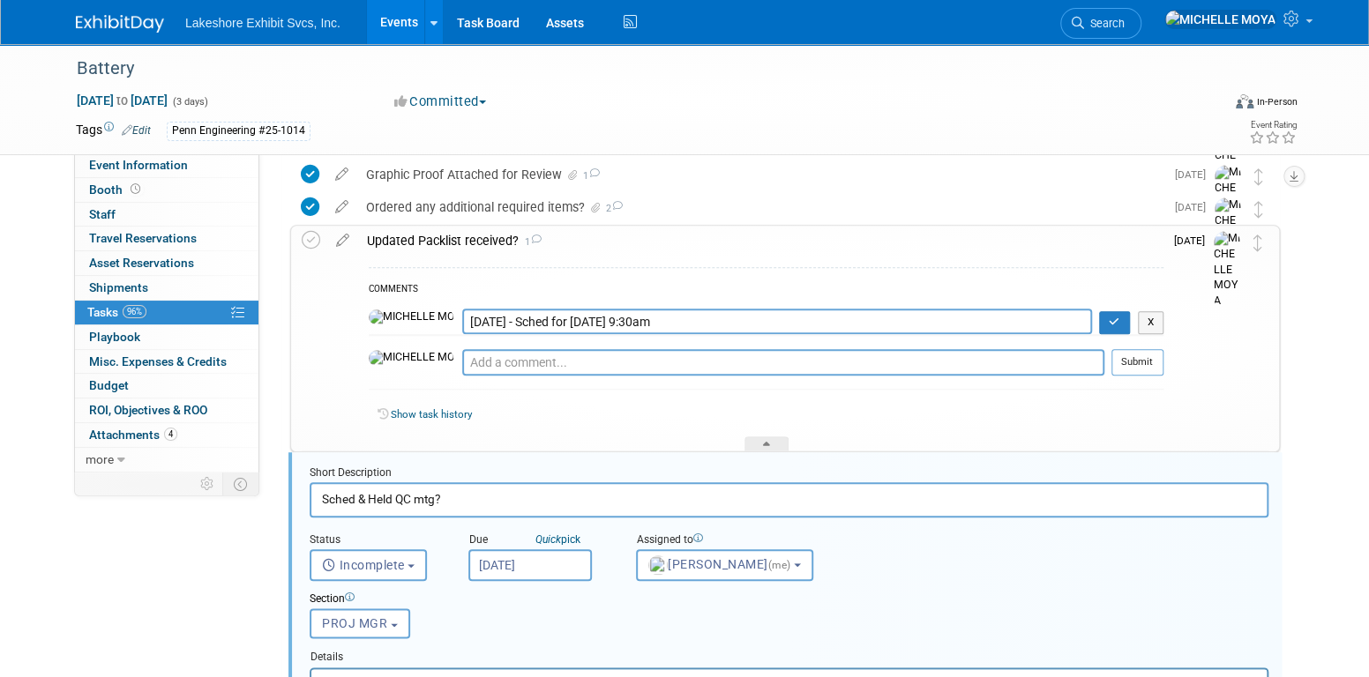
drag, startPoint x: 664, startPoint y: 316, endPoint x: 398, endPoint y: 317, distance: 266.4
click at [394, 317] on tr "9.8.25 - Sched for Mon 09/15/25 @ 9:30am X" at bounding box center [766, 322] width 795 height 26
click at [1150, 318] on button "X" at bounding box center [1151, 322] width 26 height 23
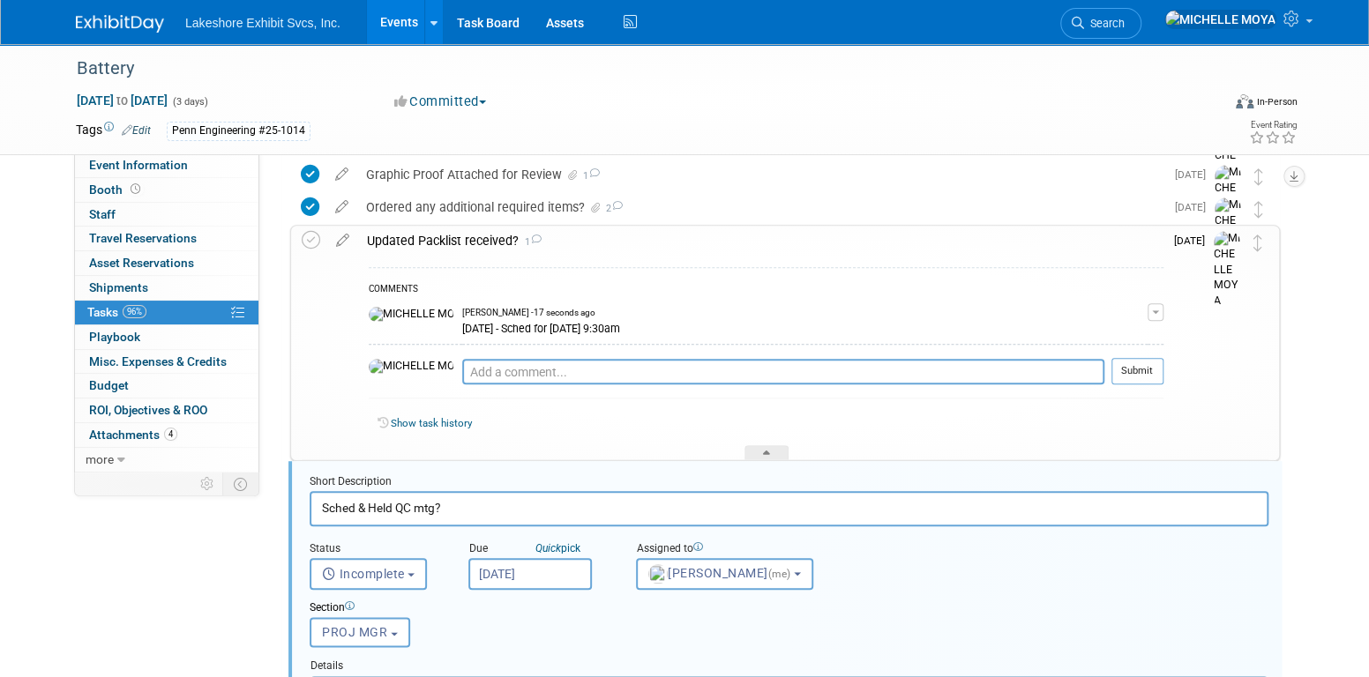
click at [1159, 307] on button "button" at bounding box center [1156, 312] width 16 height 18
click at [1104, 359] on button "Remove" at bounding box center [1070, 362] width 77 height 24
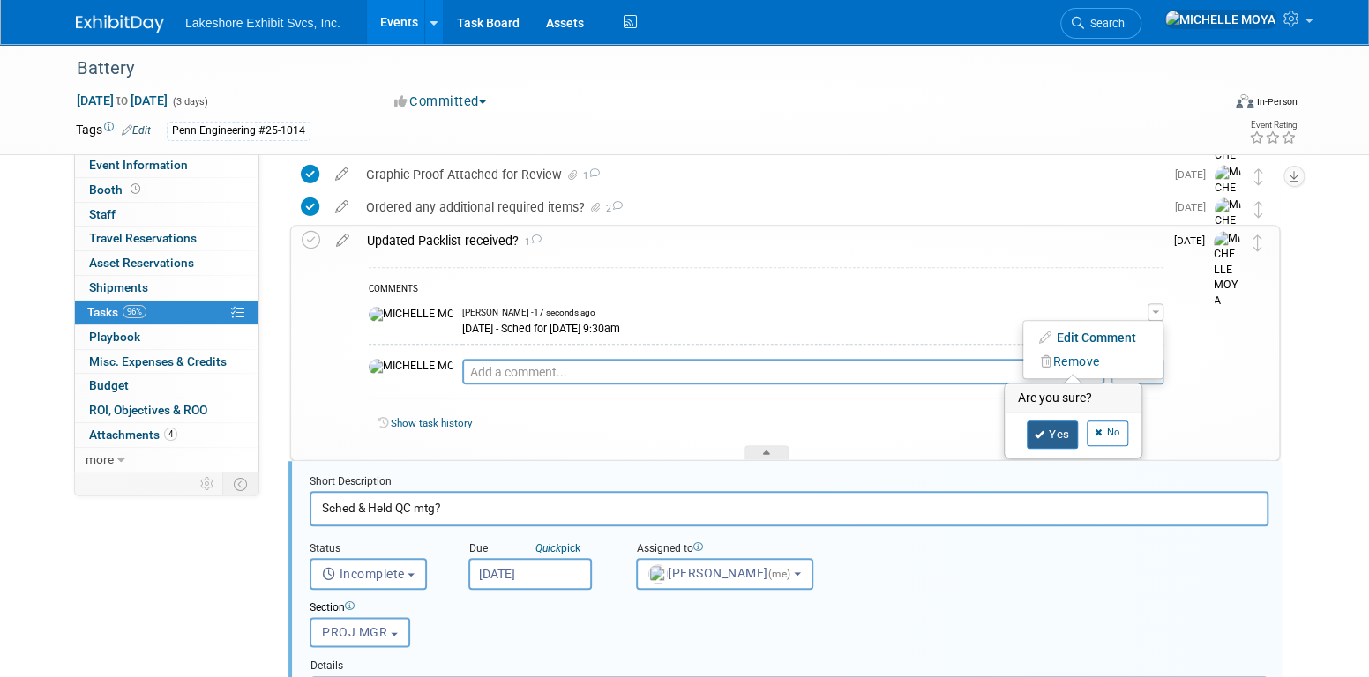
click at [1059, 430] on link "Yes" at bounding box center [1052, 435] width 51 height 28
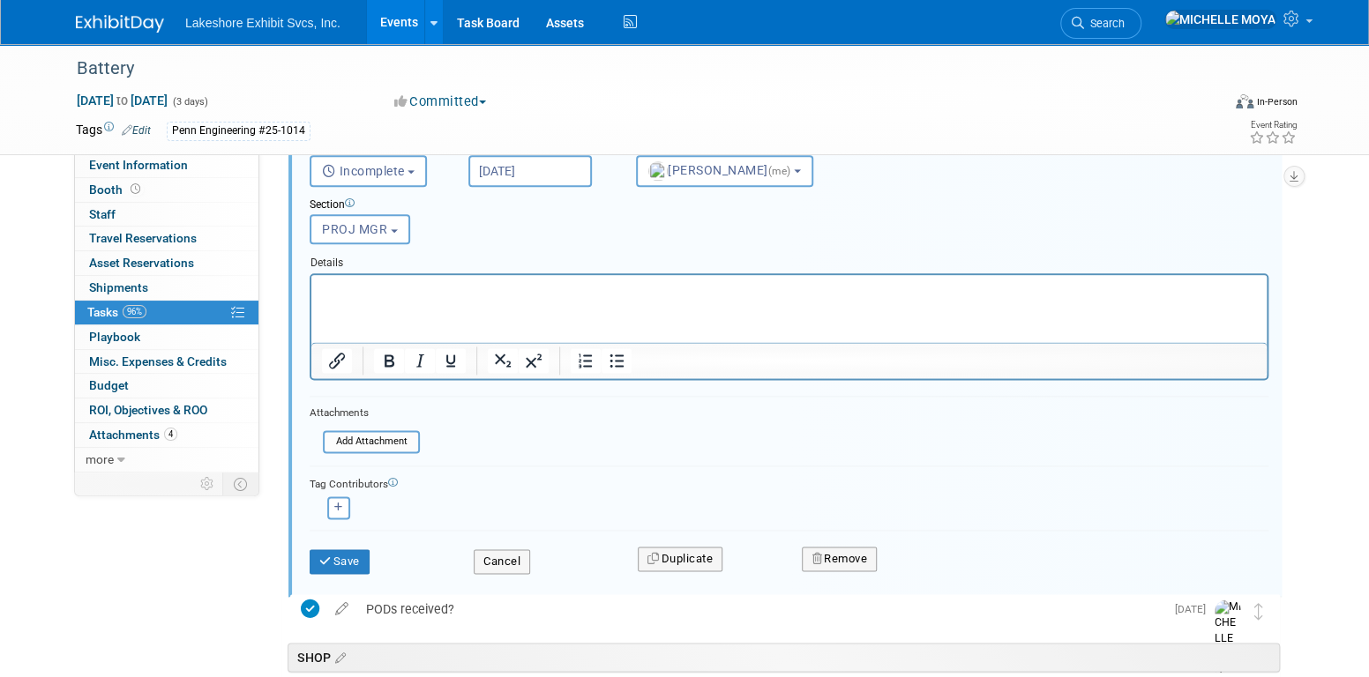
scroll to position [1169, 0]
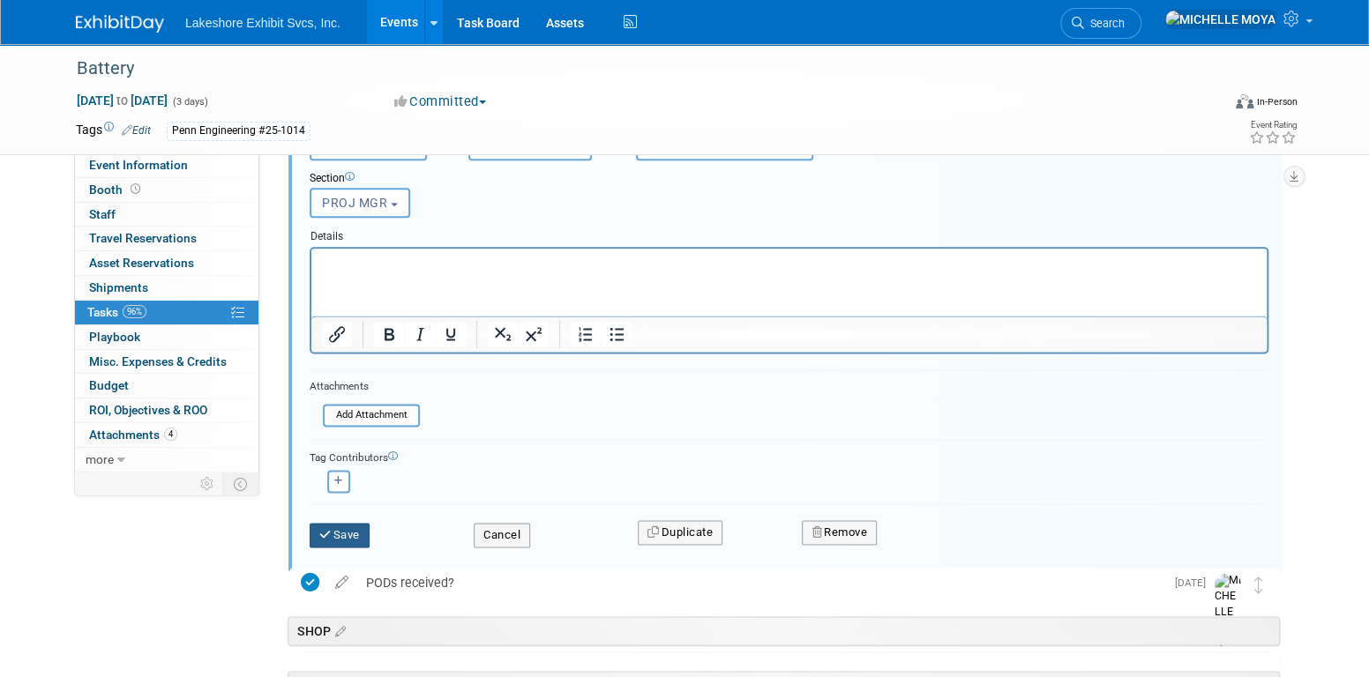
click at [359, 532] on button "Save" at bounding box center [340, 535] width 60 height 25
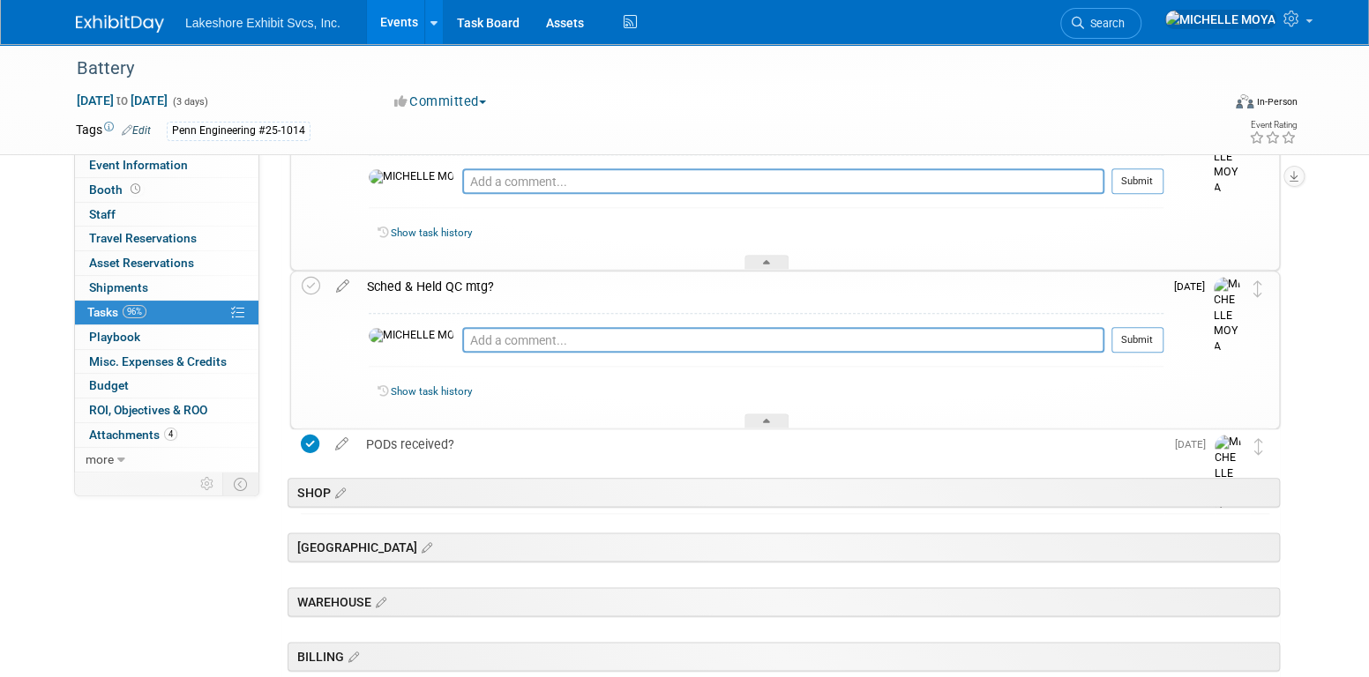
scroll to position [917, 0]
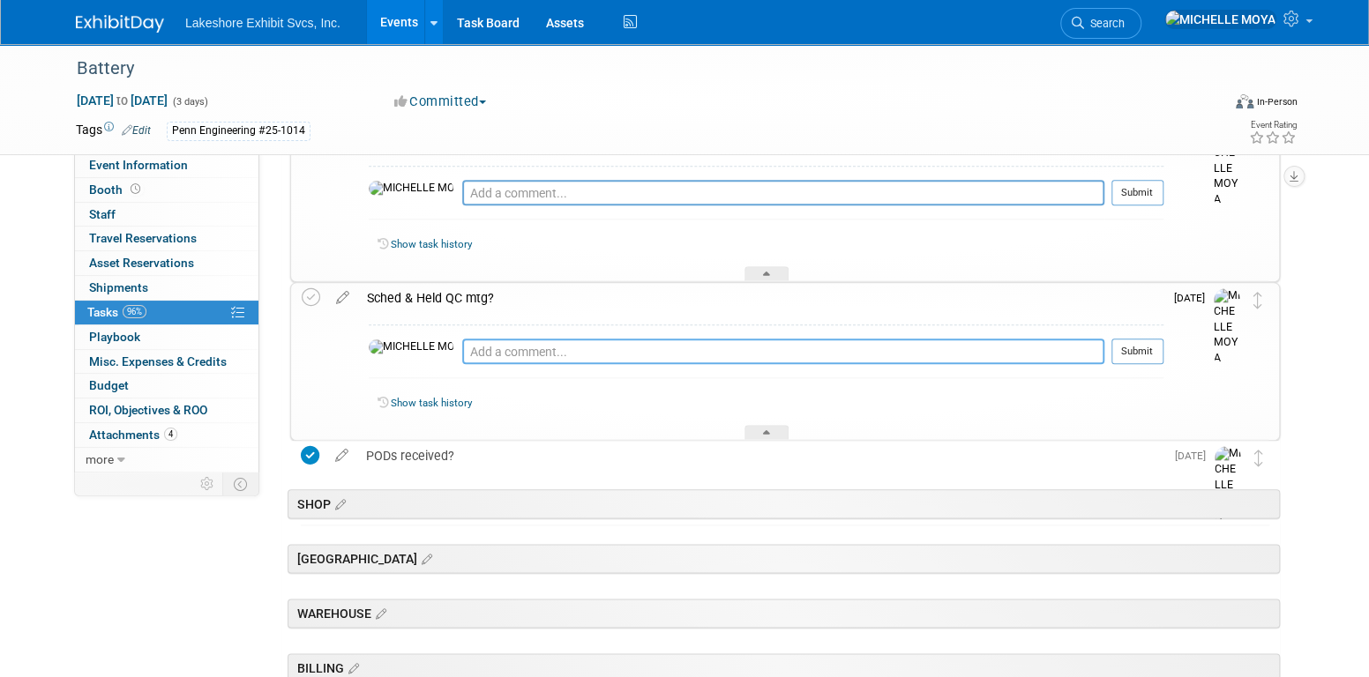
click at [485, 344] on textarea at bounding box center [783, 352] width 642 height 26
paste textarea "9.8.25 - Sched for Mon 09/15/25 @ 9:30am"
type textarea "9.8.25 - Sched for Mon 09/15/25 @ 9:30am"
click at [1145, 348] on button "Submit" at bounding box center [1137, 352] width 52 height 26
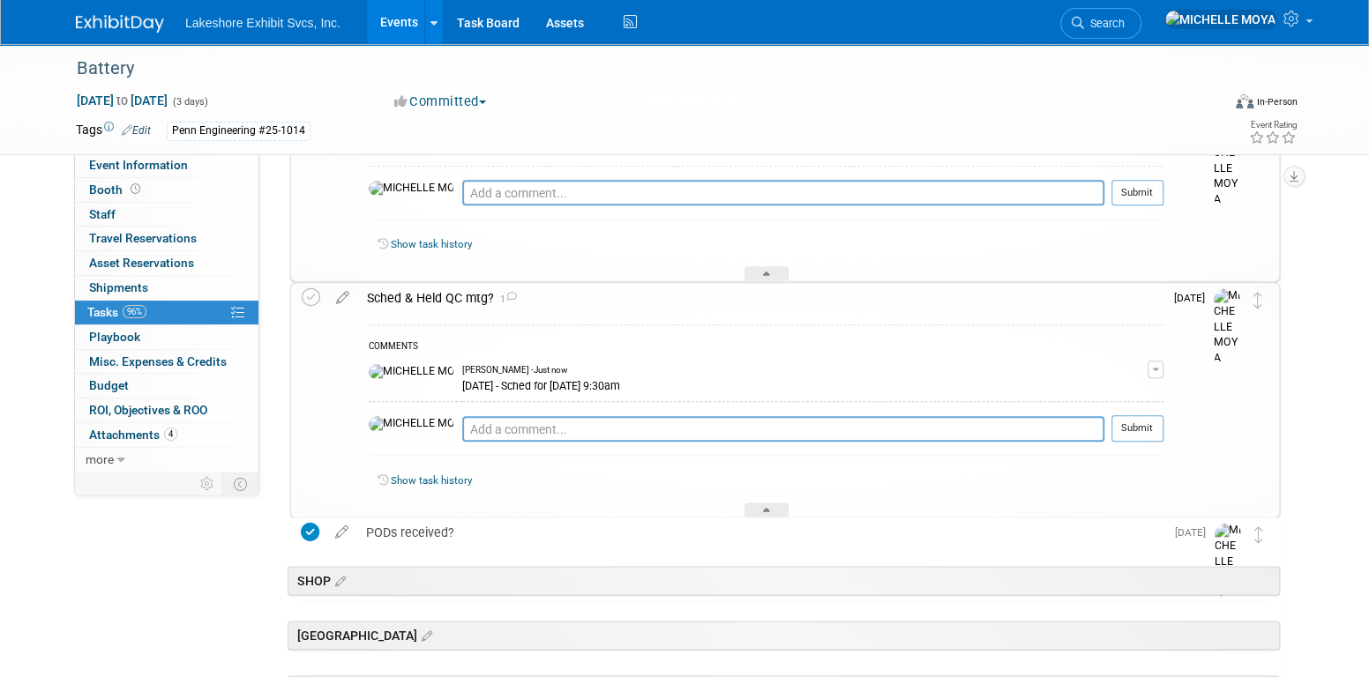
click at [443, 305] on div "Sched & Held QC mtg? 1" at bounding box center [760, 298] width 805 height 30
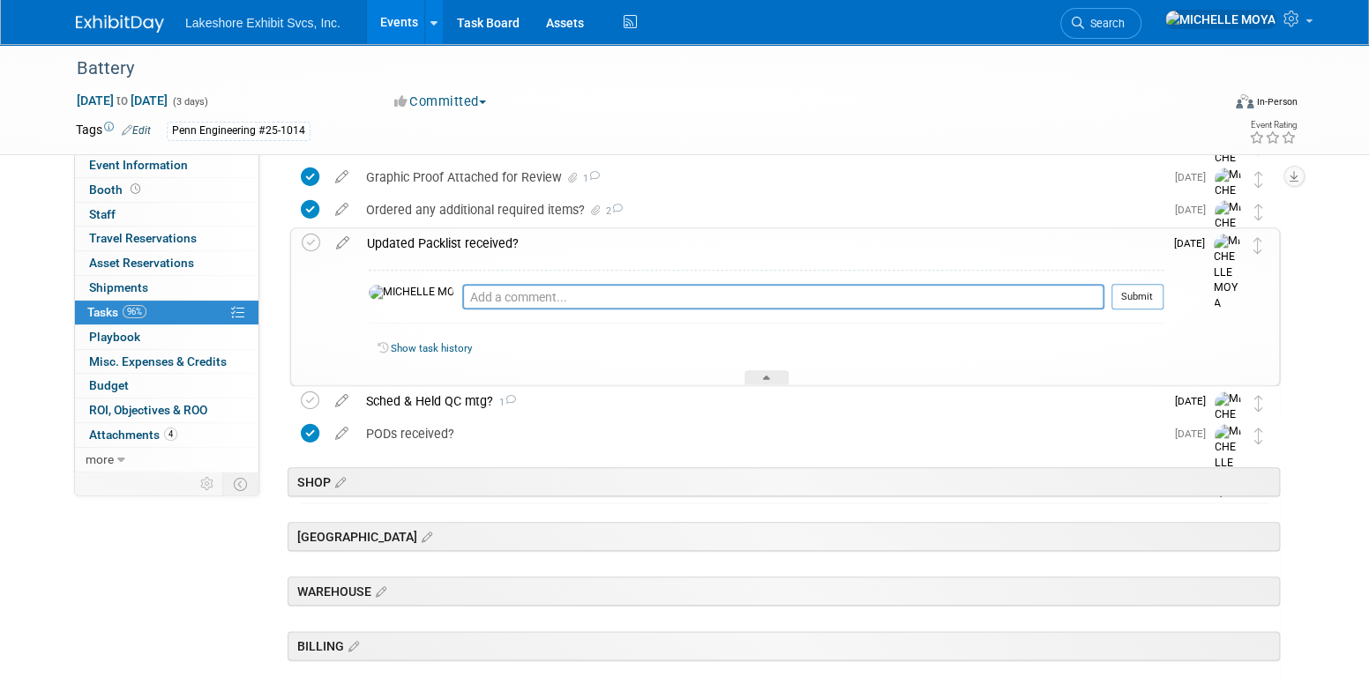
scroll to position [653, 0]
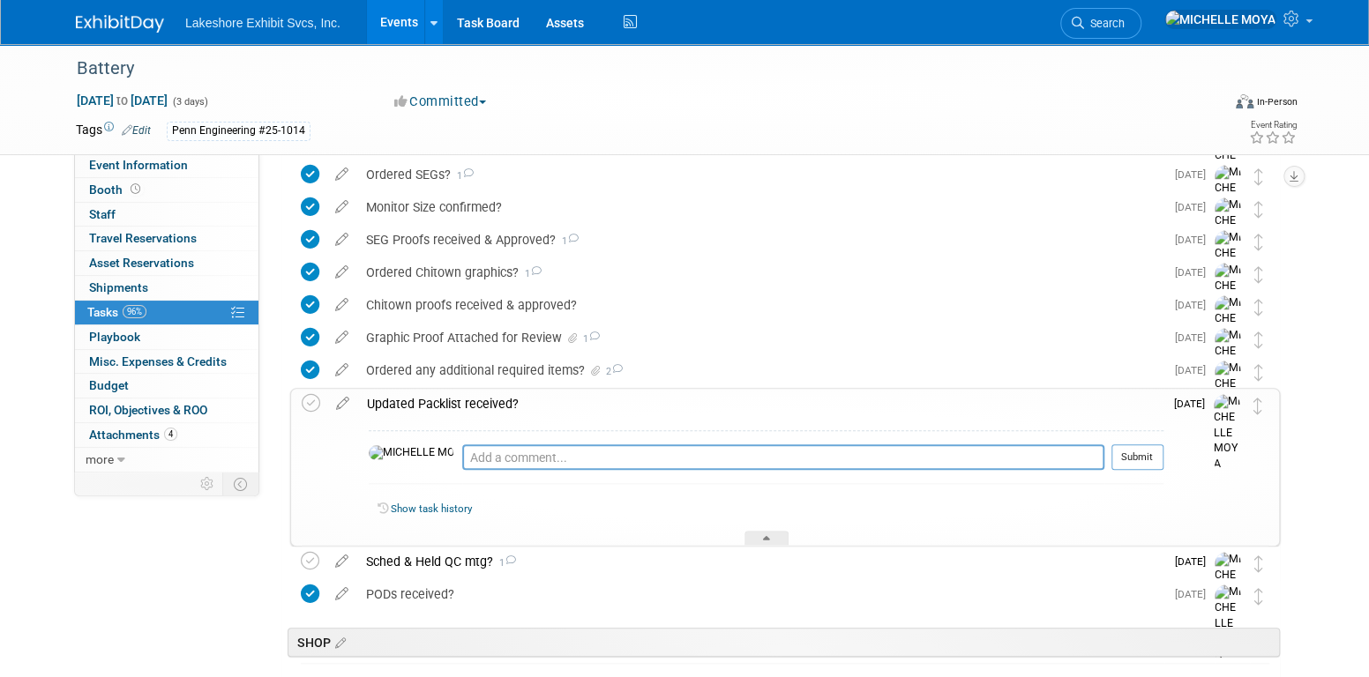
click at [435, 409] on div "Updated Packlist received?" at bounding box center [760, 404] width 805 height 30
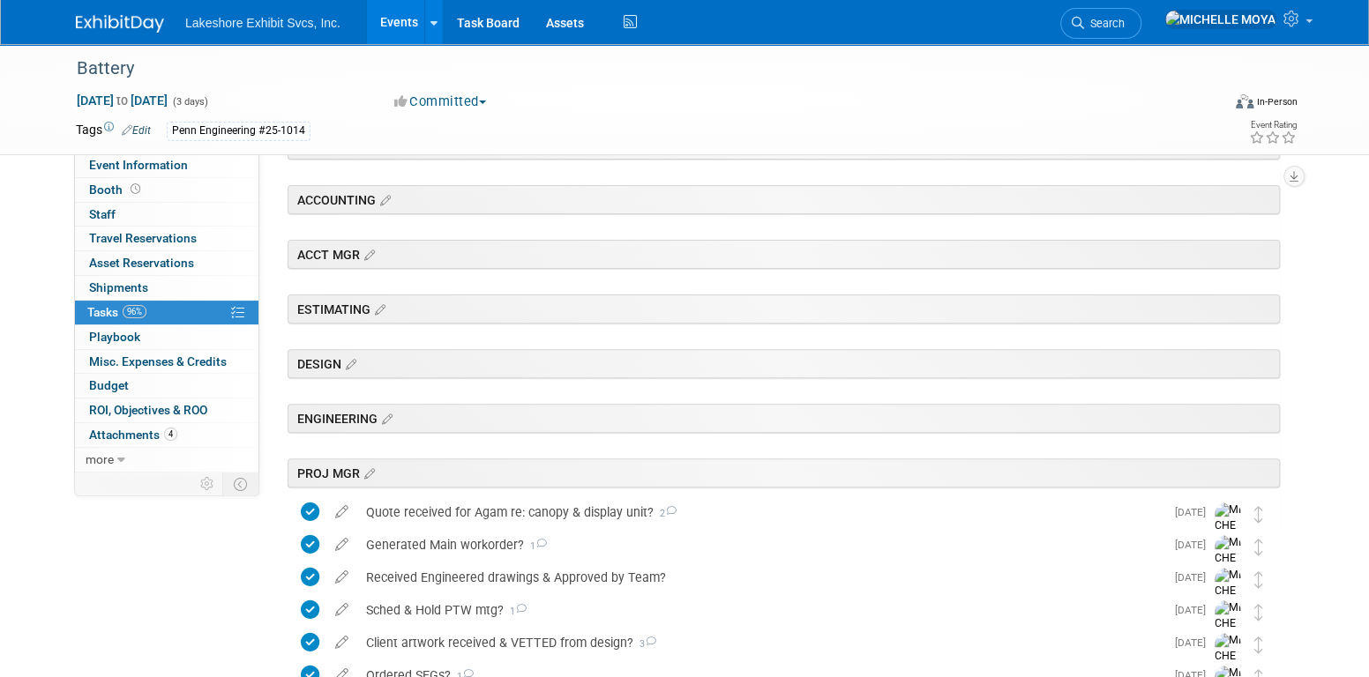
scroll to position [0, 0]
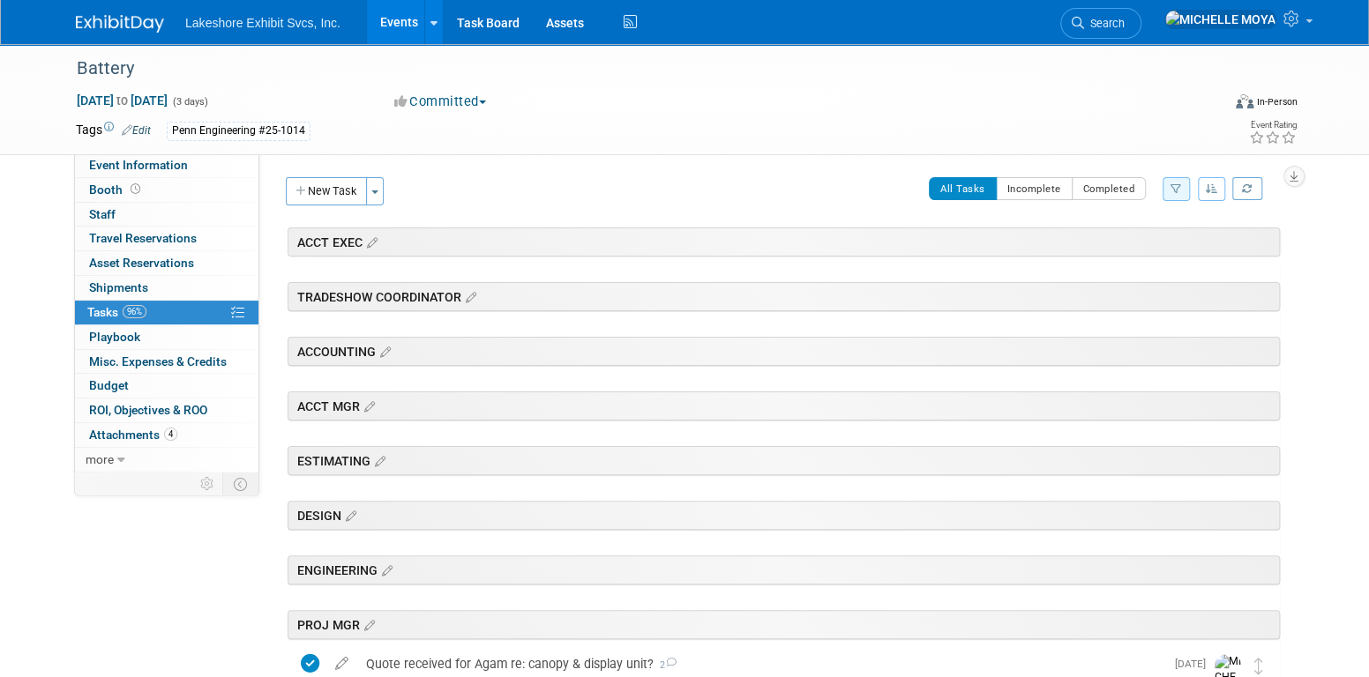
click at [383, 12] on link "Events" at bounding box center [399, 22] width 64 height 44
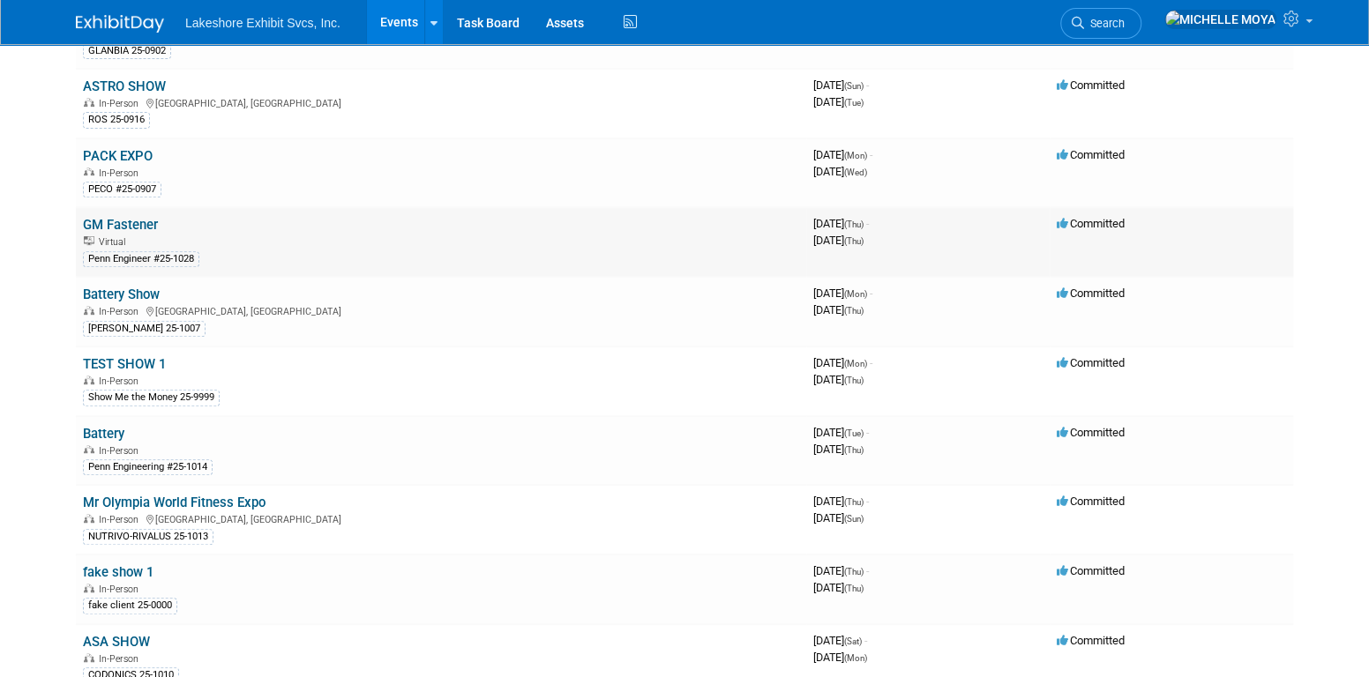
scroll to position [353, 0]
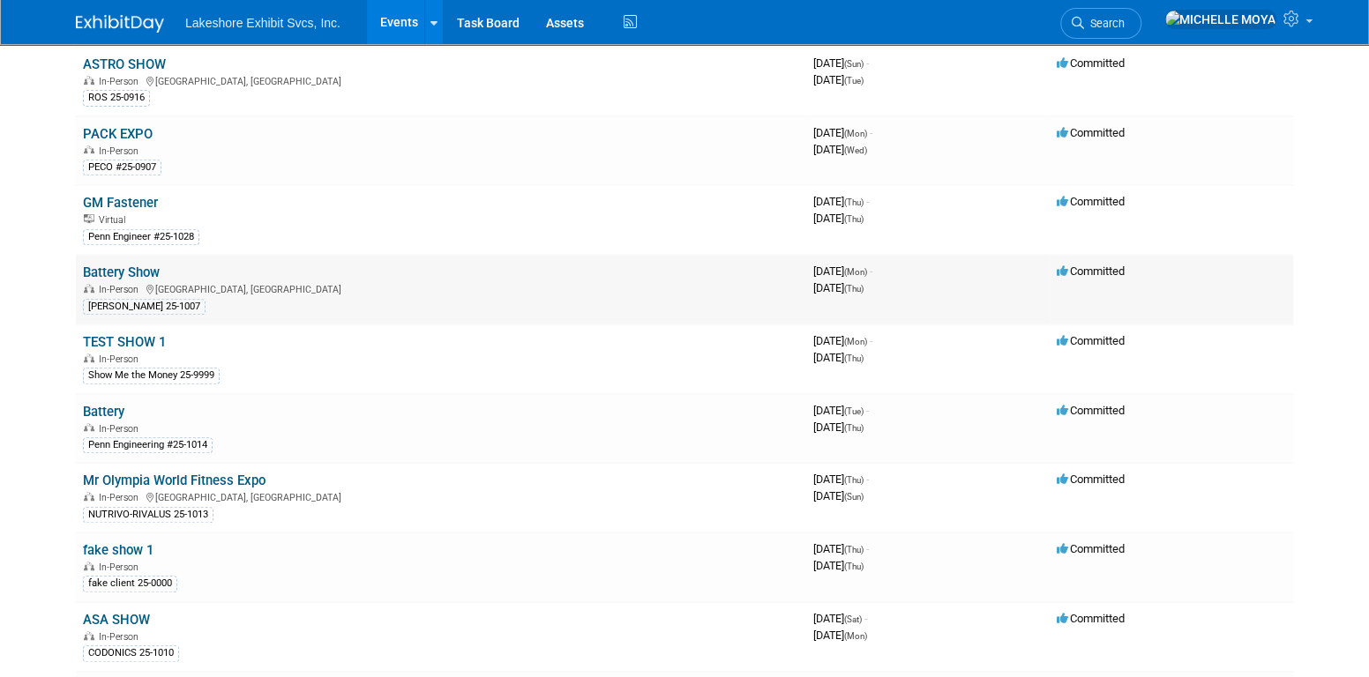
click at [137, 271] on link "Battery Show" at bounding box center [121, 273] width 77 height 16
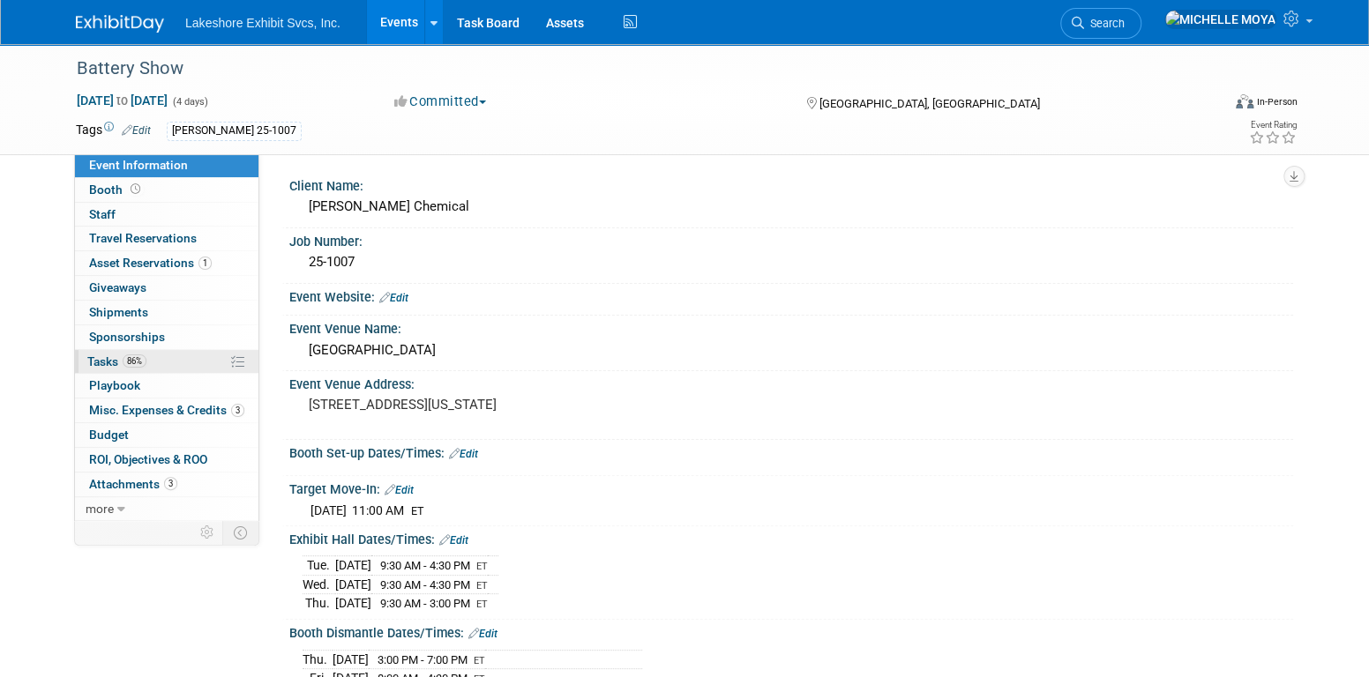
click at [166, 353] on link "86% Tasks 86%" at bounding box center [166, 362] width 183 height 24
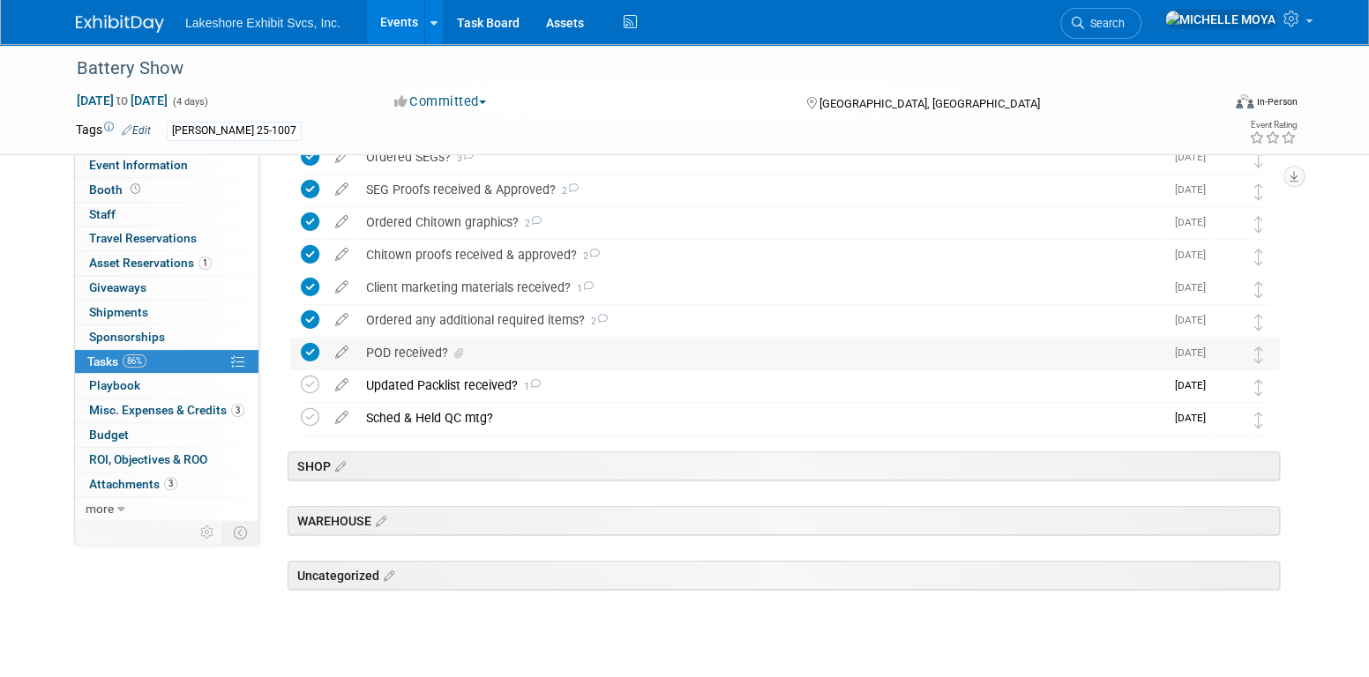
scroll to position [589, 0]
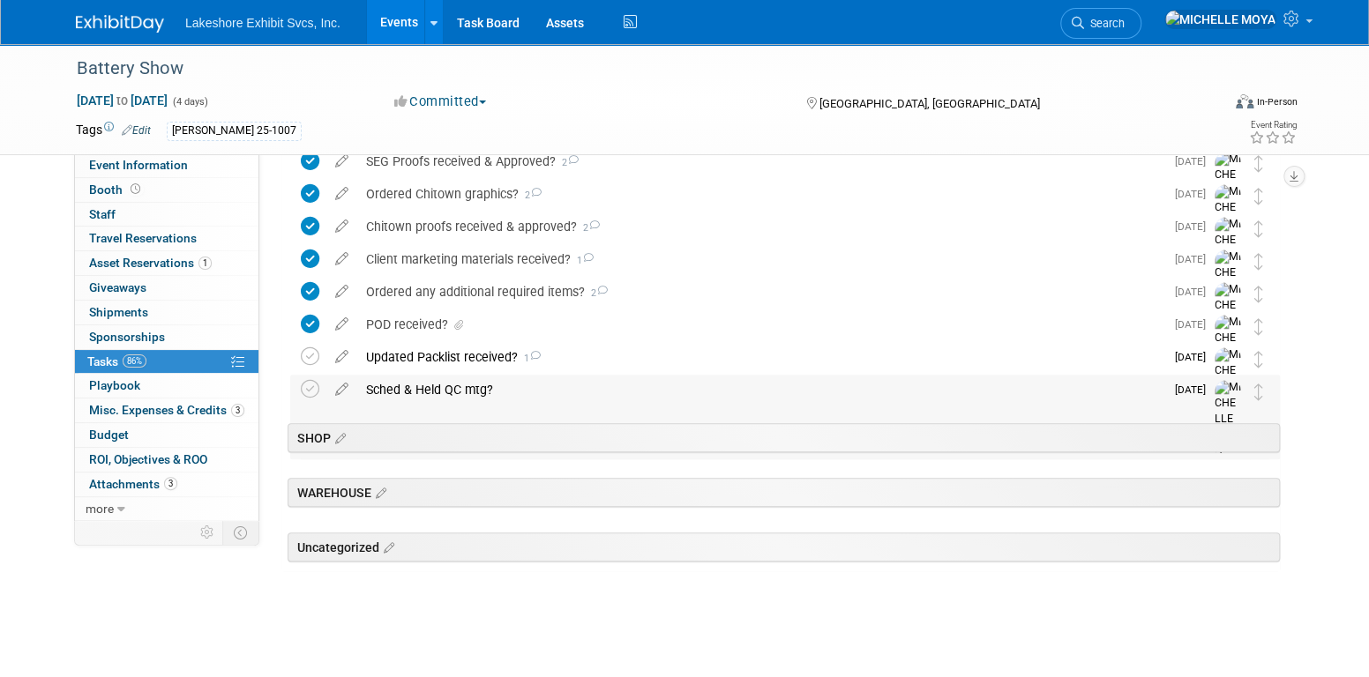
click at [416, 390] on div "Sched & Held QC mtg?" at bounding box center [760, 390] width 807 height 30
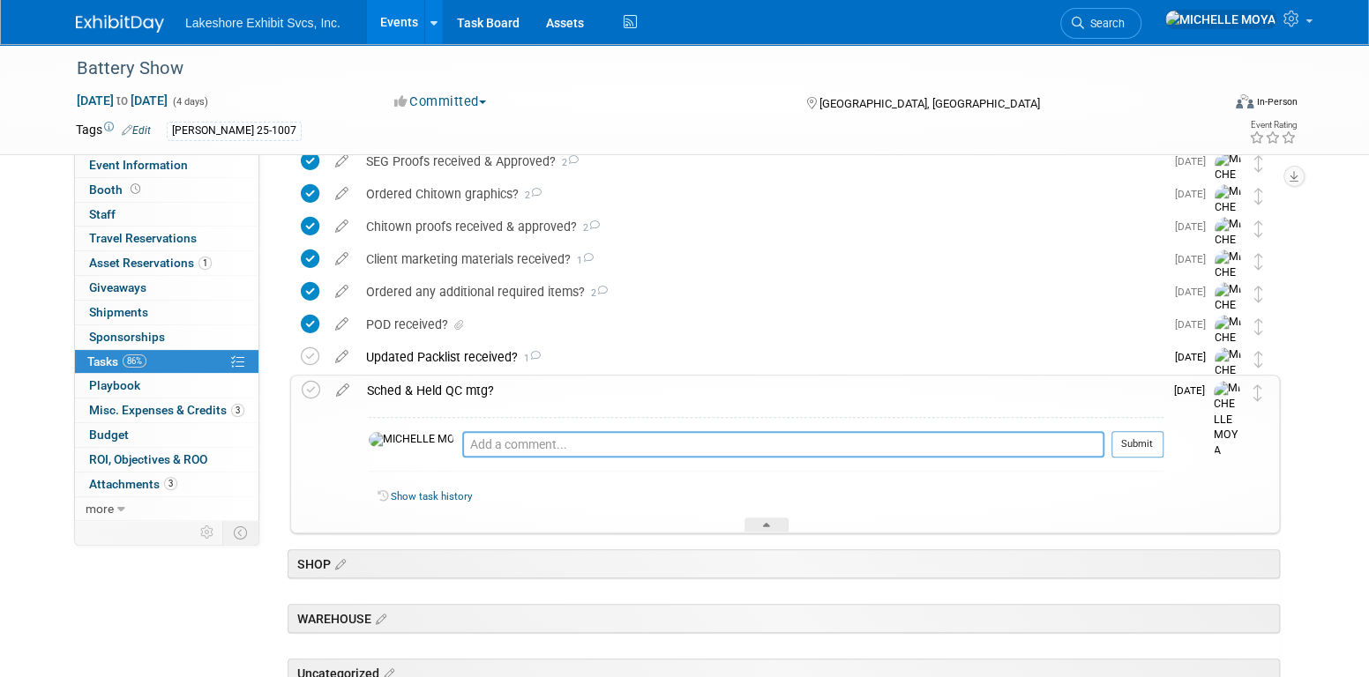
click at [462, 444] on textarea at bounding box center [783, 444] width 642 height 26
paste textarea "9.8.25 - Sched for Mon 09/15/25 @ 9:30am"
type textarea "9.8.25 - Sched for Mon 09/15/25 @ 9:30am"
drag, startPoint x: 1141, startPoint y: 441, endPoint x: 1102, endPoint y: 422, distance: 43.4
click at [1139, 439] on button "Submit" at bounding box center [1137, 444] width 52 height 26
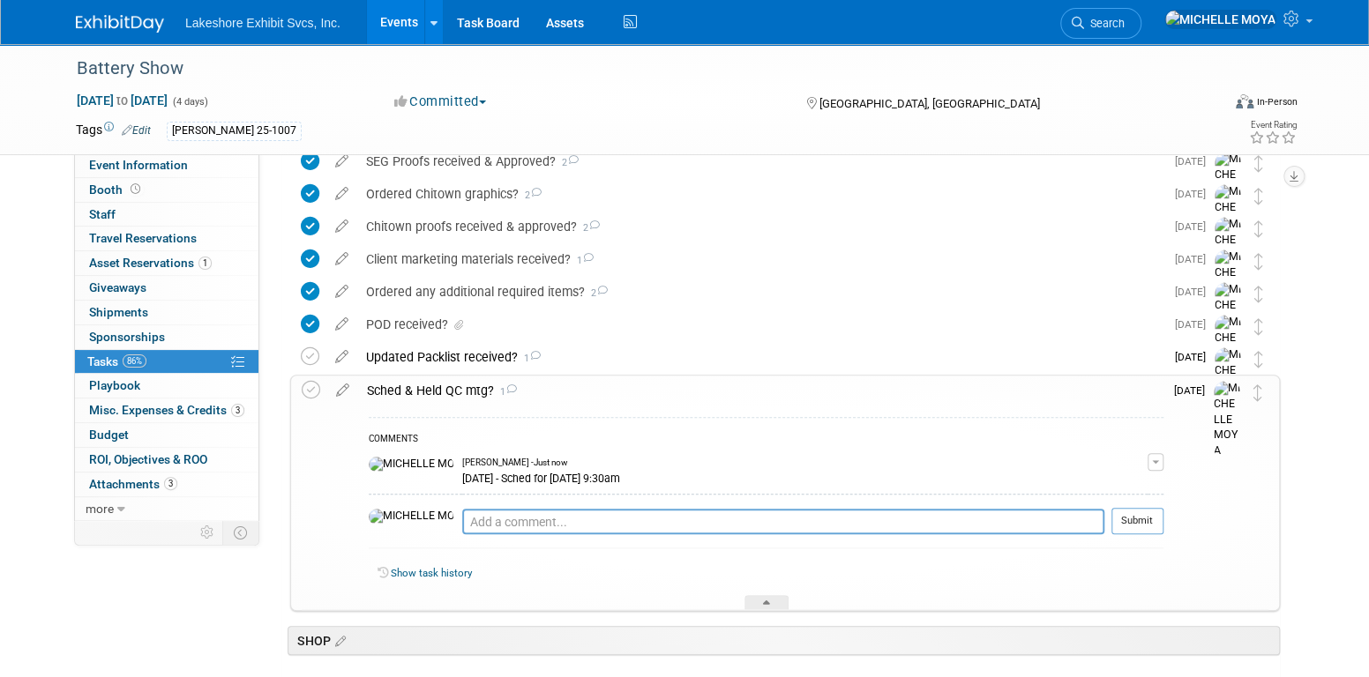
click at [1156, 462] on button "button" at bounding box center [1156, 462] width 16 height 18
click at [1126, 480] on link "Edit Comment" at bounding box center [1092, 487] width 139 height 25
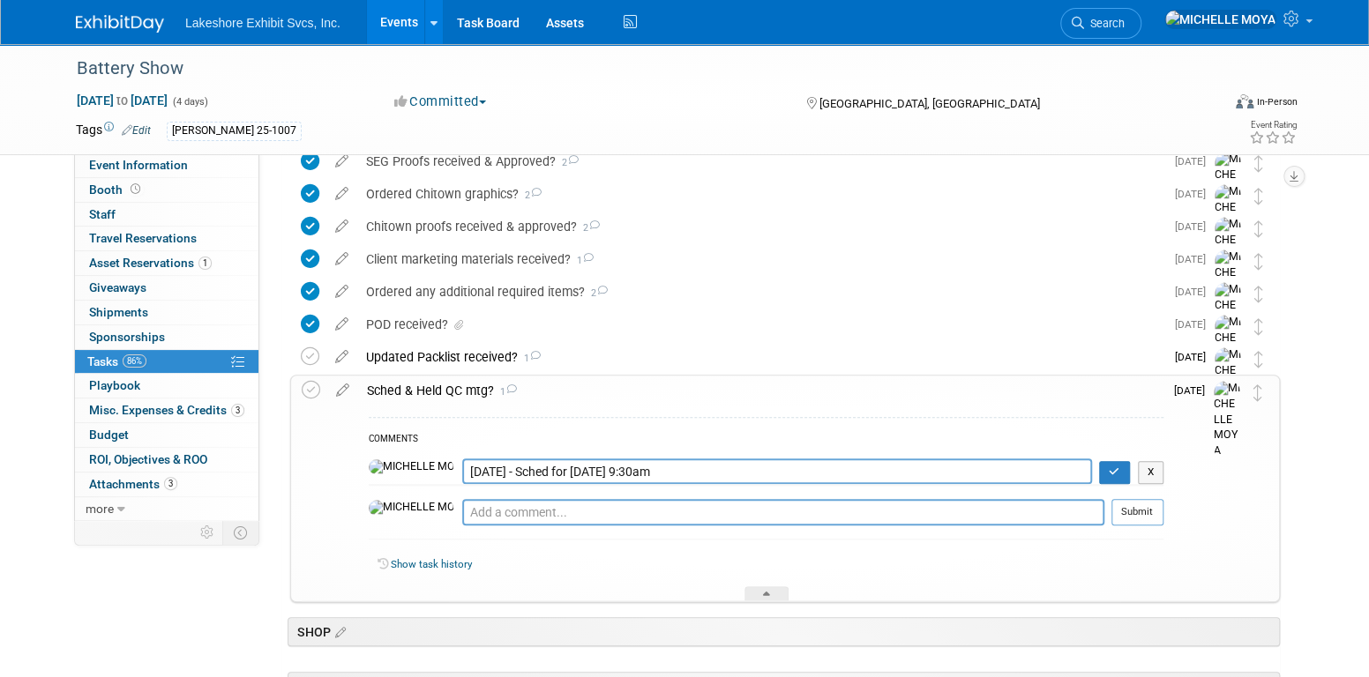
drag, startPoint x: 641, startPoint y: 473, endPoint x: 505, endPoint y: 473, distance: 135.8
click at [505, 474] on textarea "9.8.25 - Sched for Mon 09/15/25 @ 9:30am" at bounding box center [777, 472] width 630 height 26
type textarea "9.8.25 - Sched for Thurs. 09/11/25"
click at [1117, 472] on icon "button" at bounding box center [1114, 472] width 11 height 11
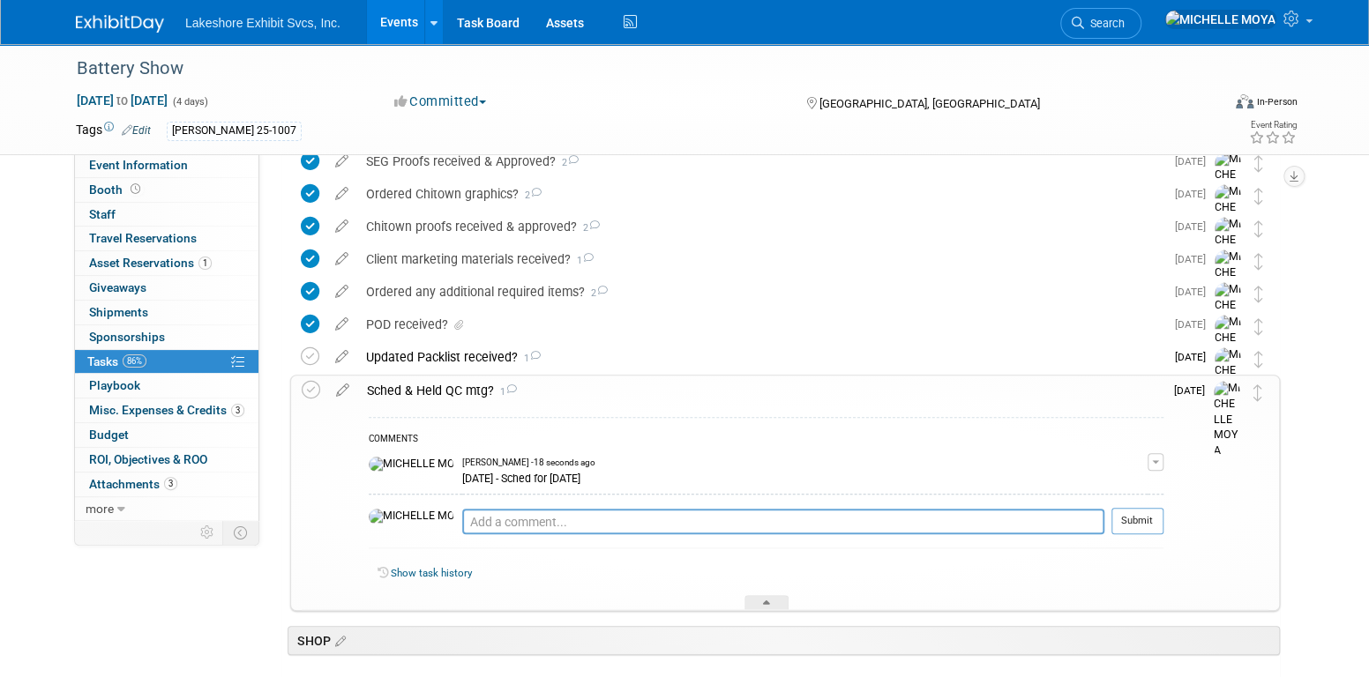
click at [468, 386] on div "Sched & Held QC mtg? 1" at bounding box center [760, 391] width 805 height 30
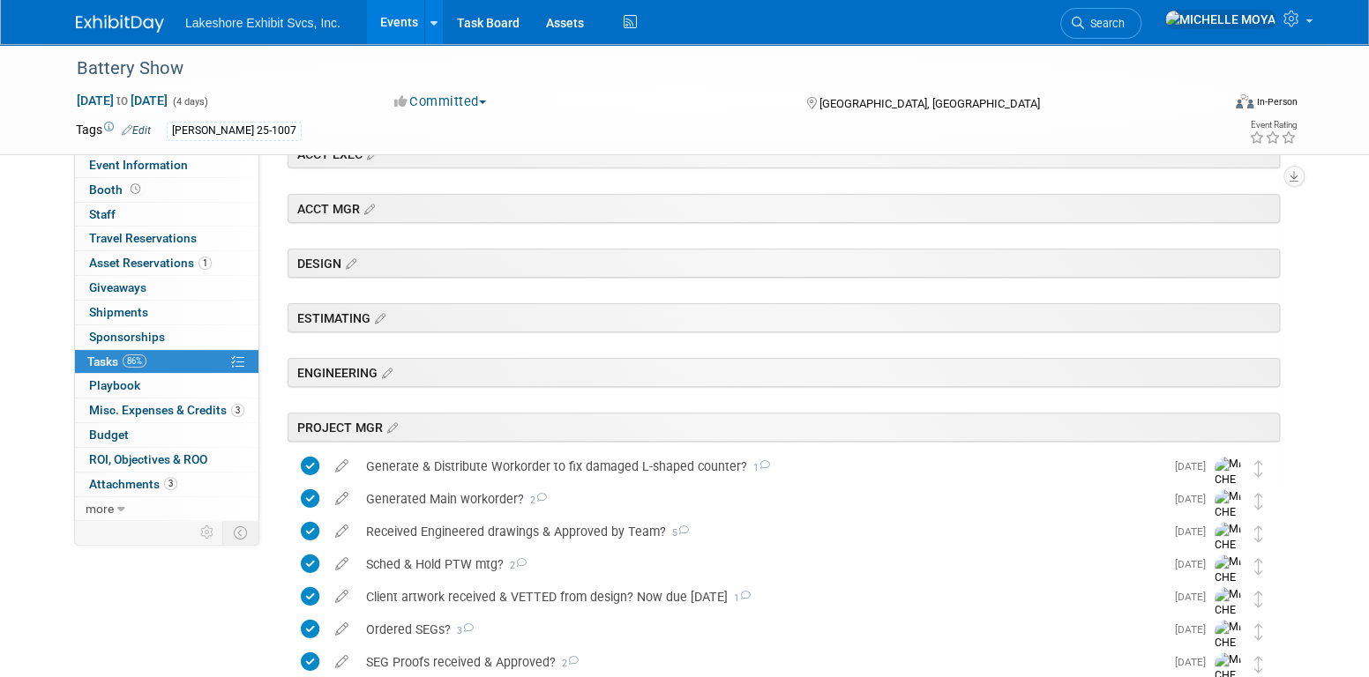
scroll to position [60, 0]
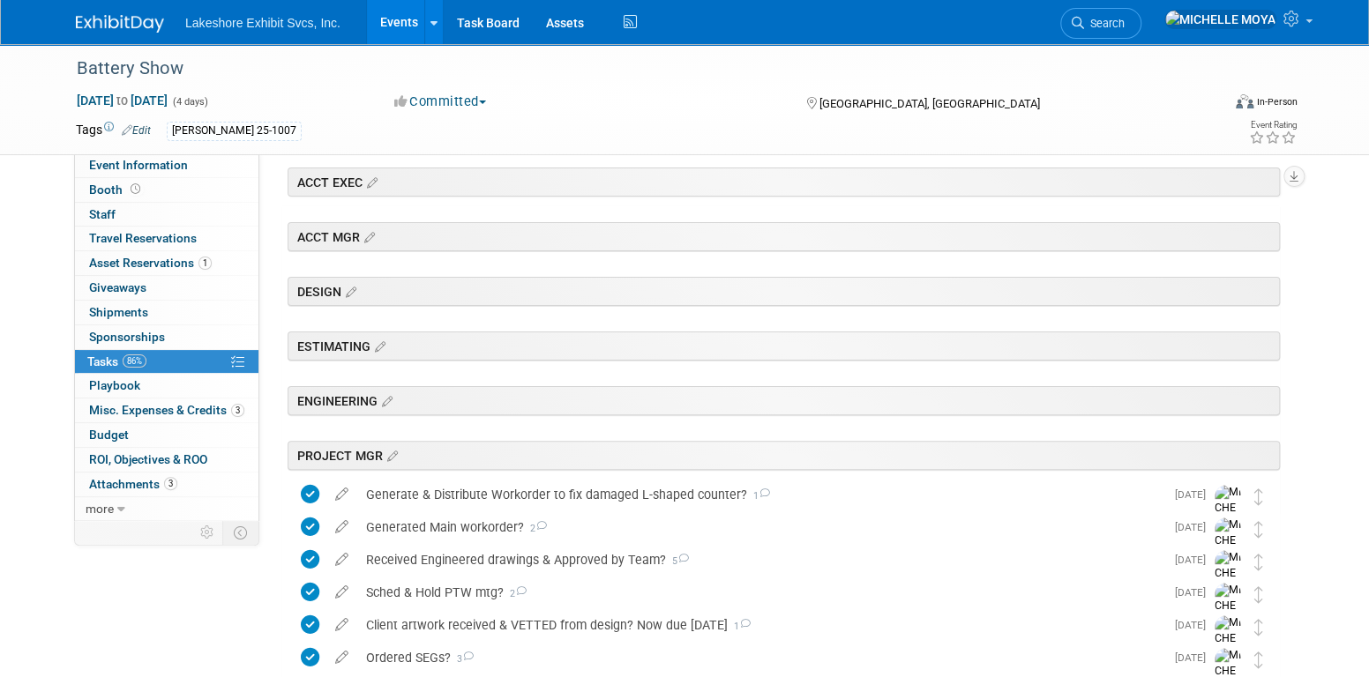
click at [413, 28] on link "Events" at bounding box center [399, 22] width 64 height 44
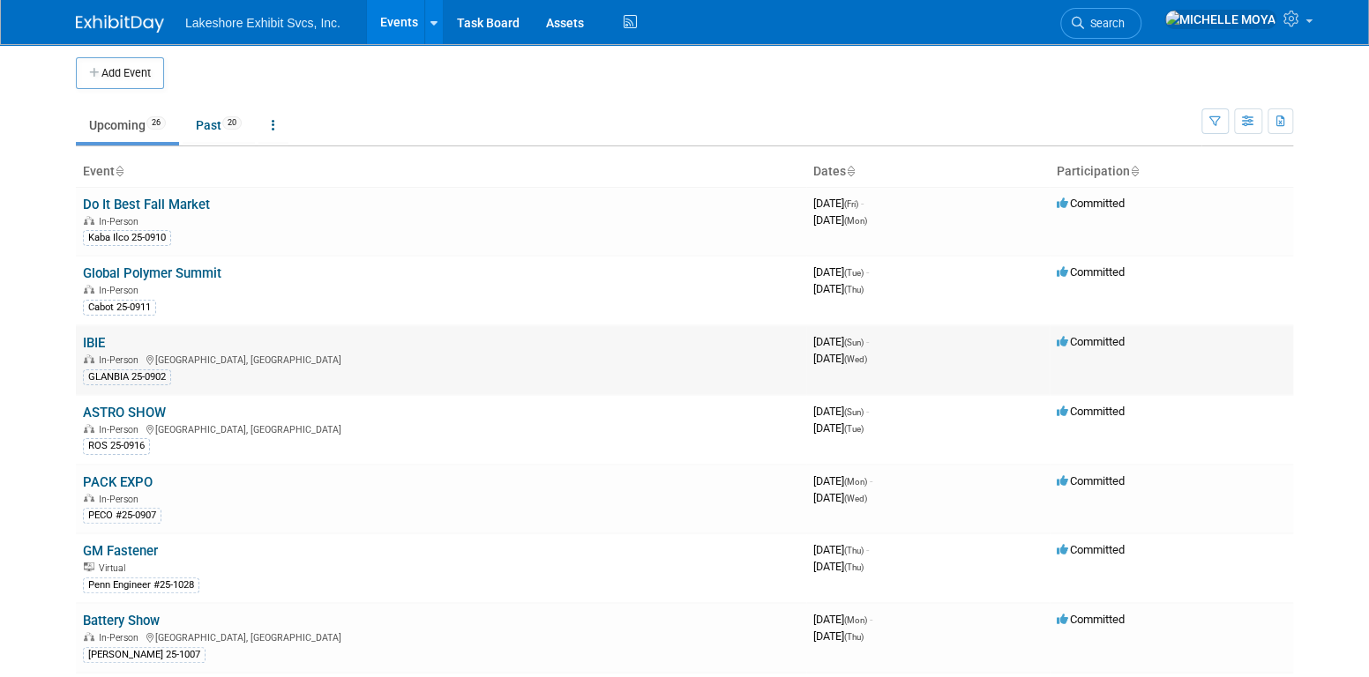
scroll to position [353, 0]
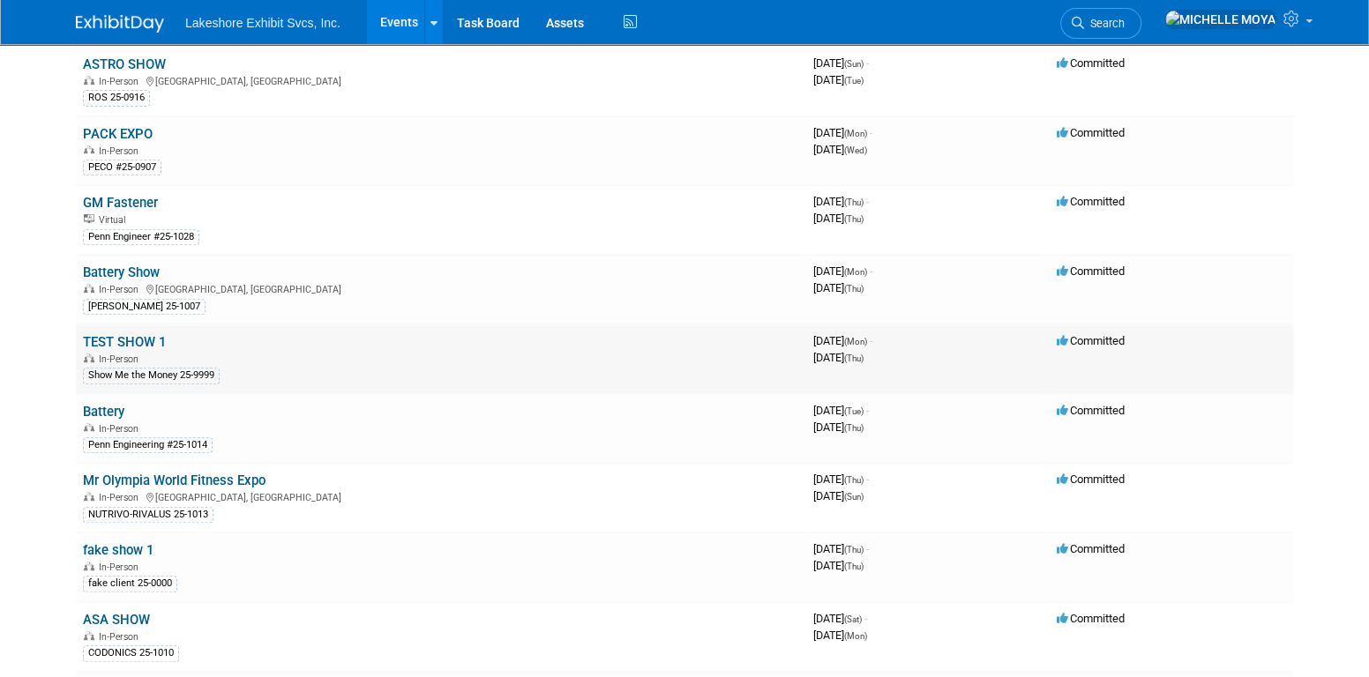
click at [125, 340] on link "TEST SHOW 1" at bounding box center [124, 342] width 83 height 16
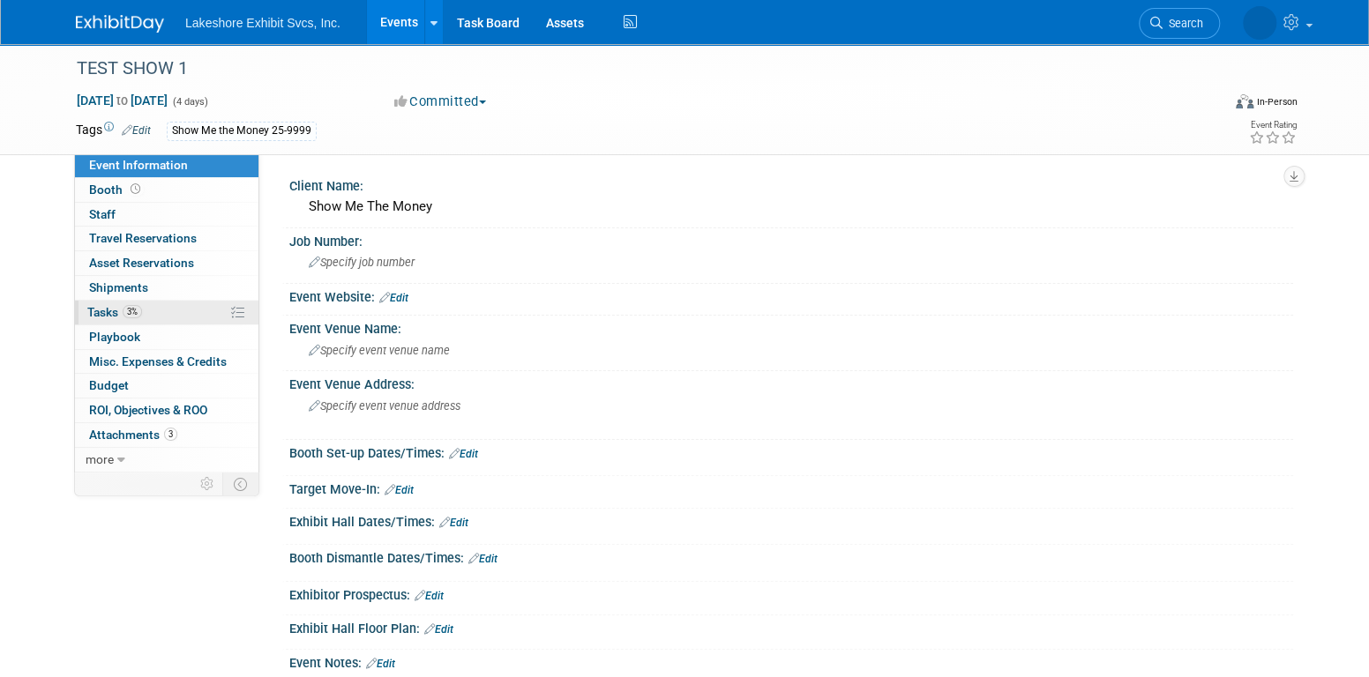
click at [211, 311] on link "3% Tasks 3%" at bounding box center [166, 313] width 183 height 24
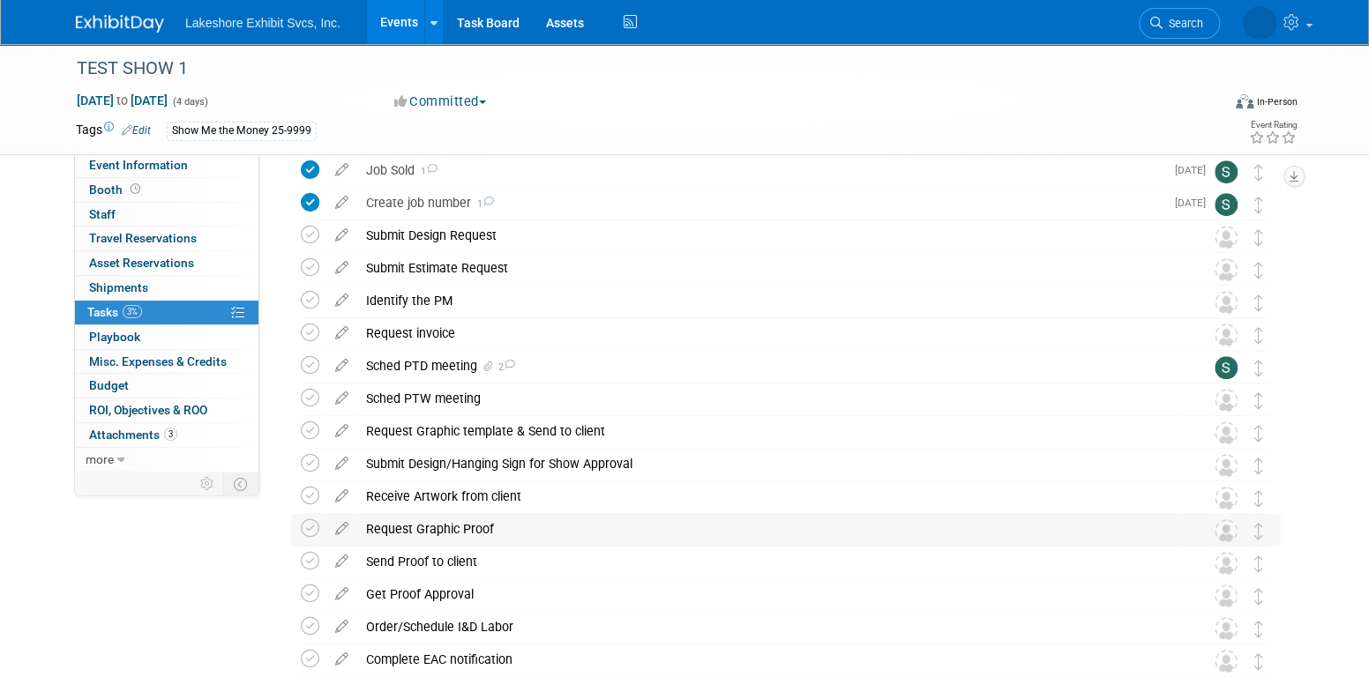
scroll to position [441, 0]
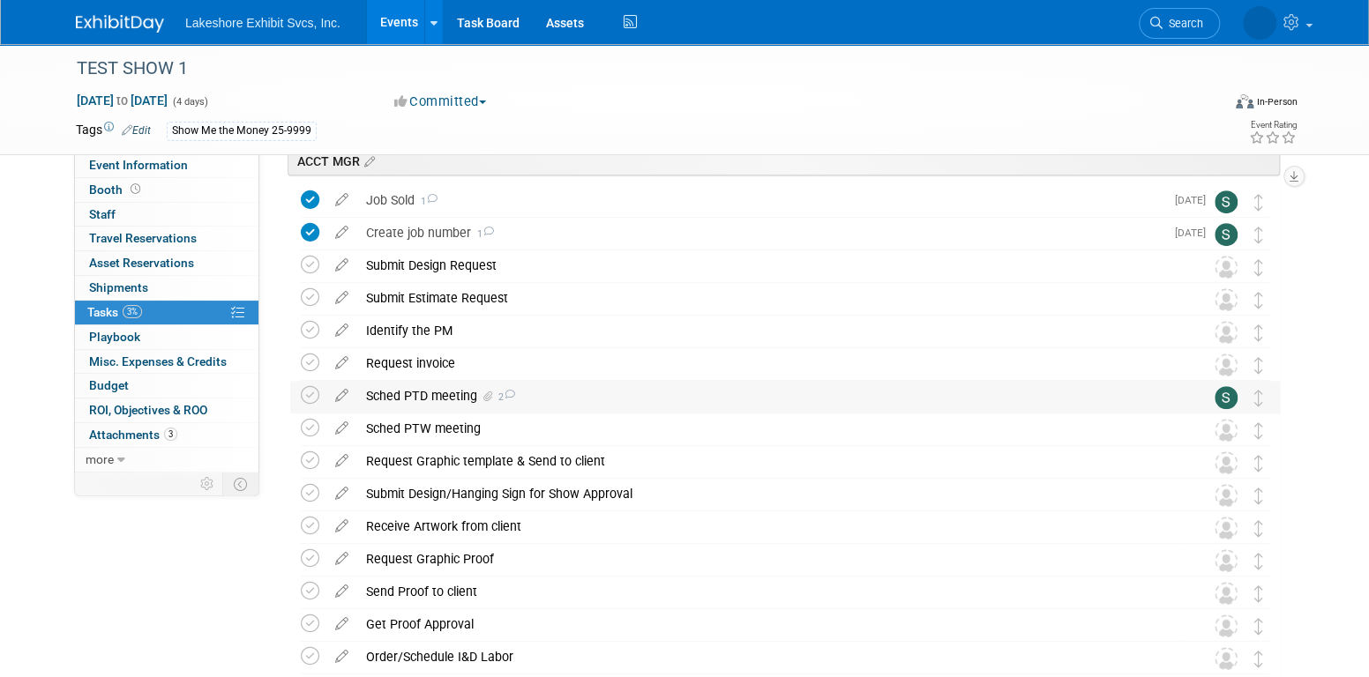
click at [469, 397] on div "Sched PTD meeting 2" at bounding box center [768, 396] width 822 height 30
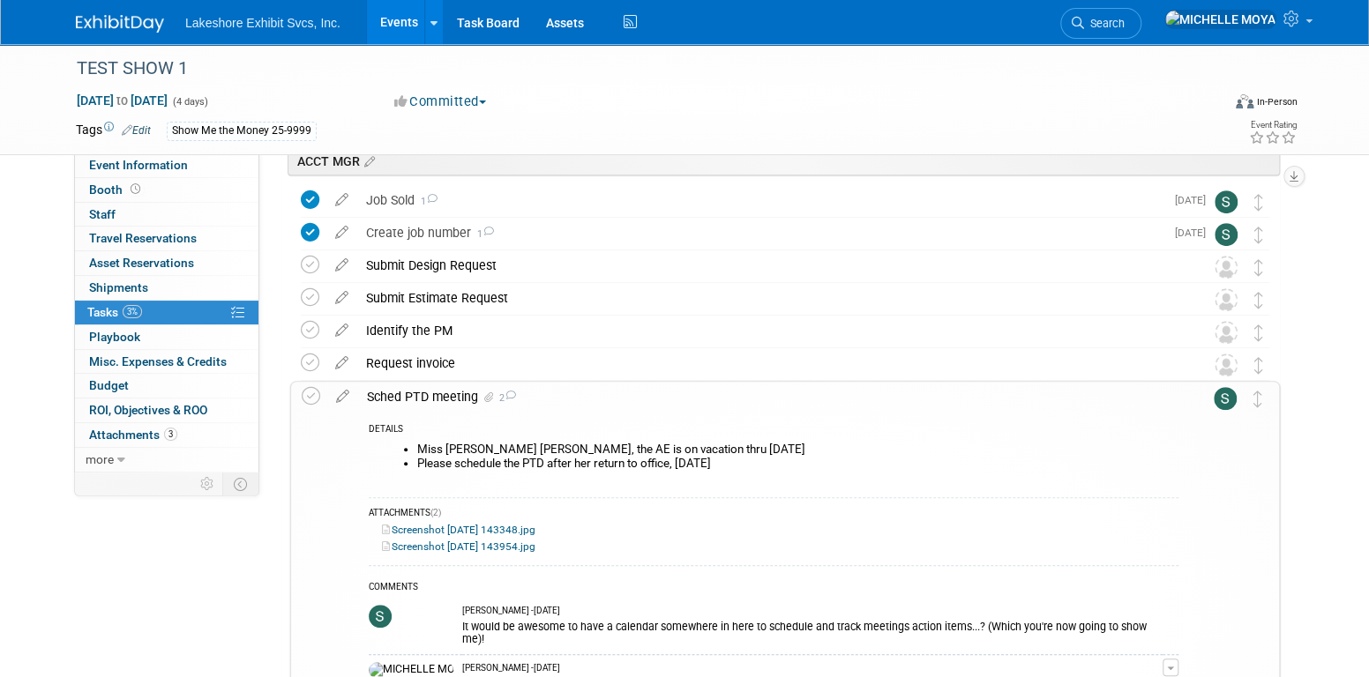
click at [469, 398] on div "Sched PTD meeting 2" at bounding box center [768, 397] width 820 height 30
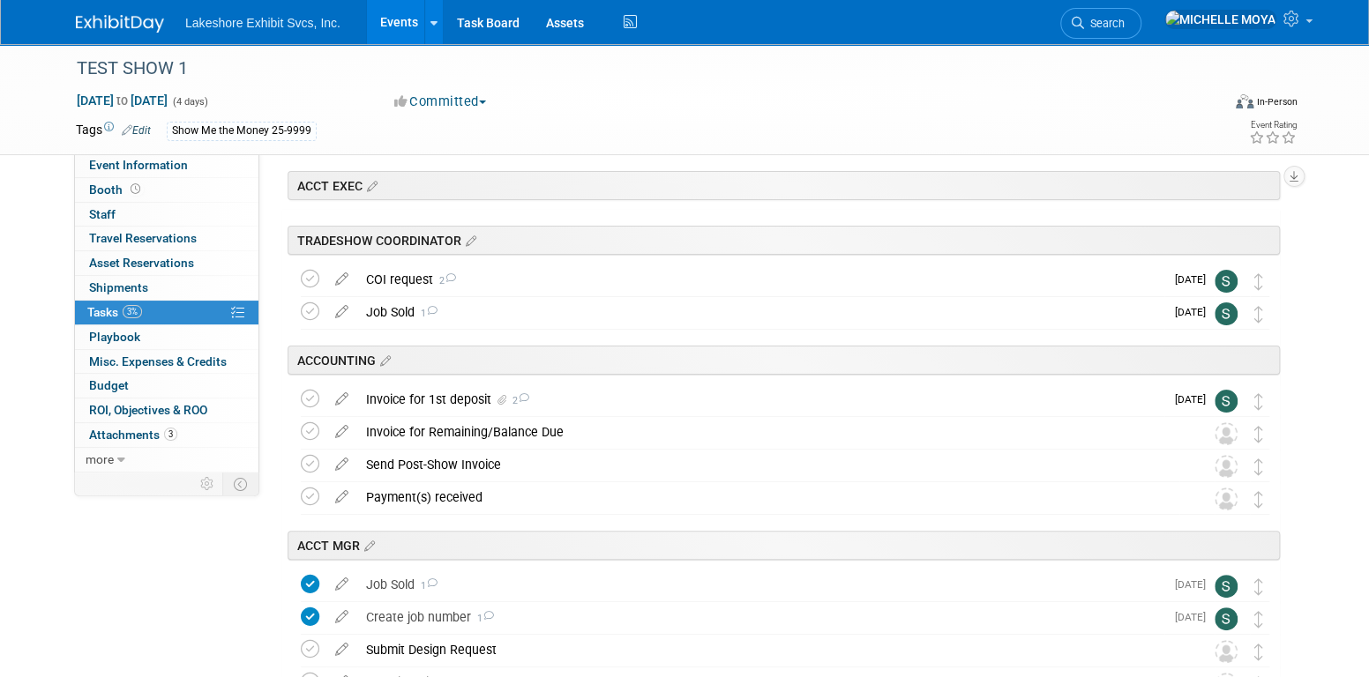
scroll to position [0, 0]
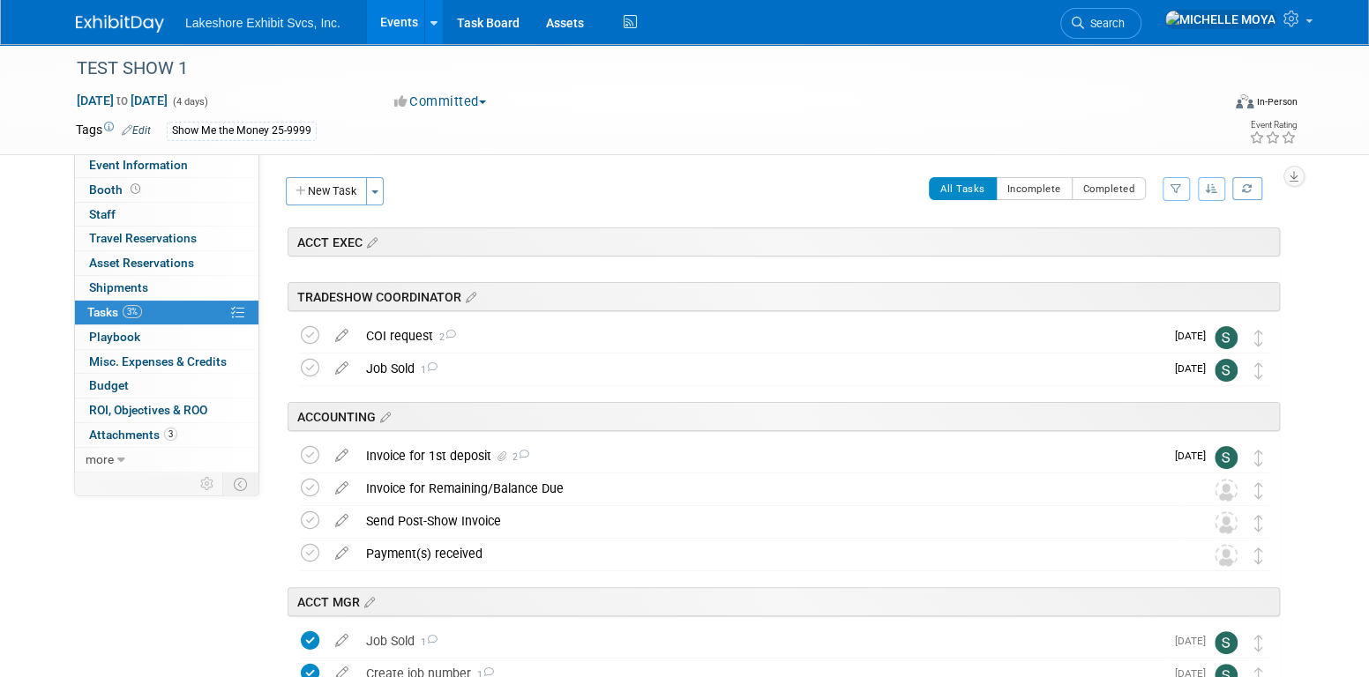
drag, startPoint x: 1162, startPoint y: 188, endPoint x: 1173, endPoint y: 185, distance: 11.8
click at [1163, 189] on div "All Tasks Incomplete Completed Filter by Assignee -- Select Assignee -- All una…" at bounding box center [836, 195] width 886 height 37
click at [1171, 184] on icon "button" at bounding box center [1175, 188] width 11 height 11
click at [1175, 187] on icon "button" at bounding box center [1175, 188] width 11 height 11
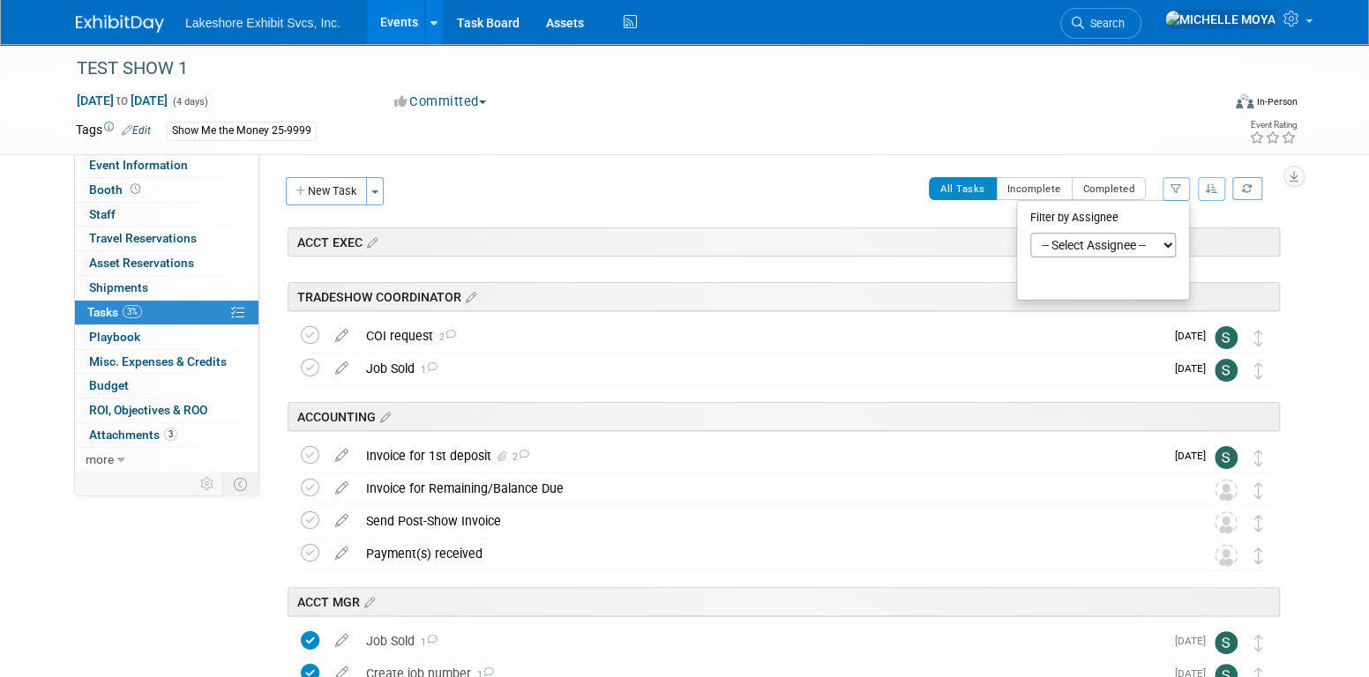
click at [1117, 251] on select "-- Select Assignee -- All unassigned tasks Assigned to me [PERSON_NAME] [PERSON…" at bounding box center [1103, 245] width 146 height 25
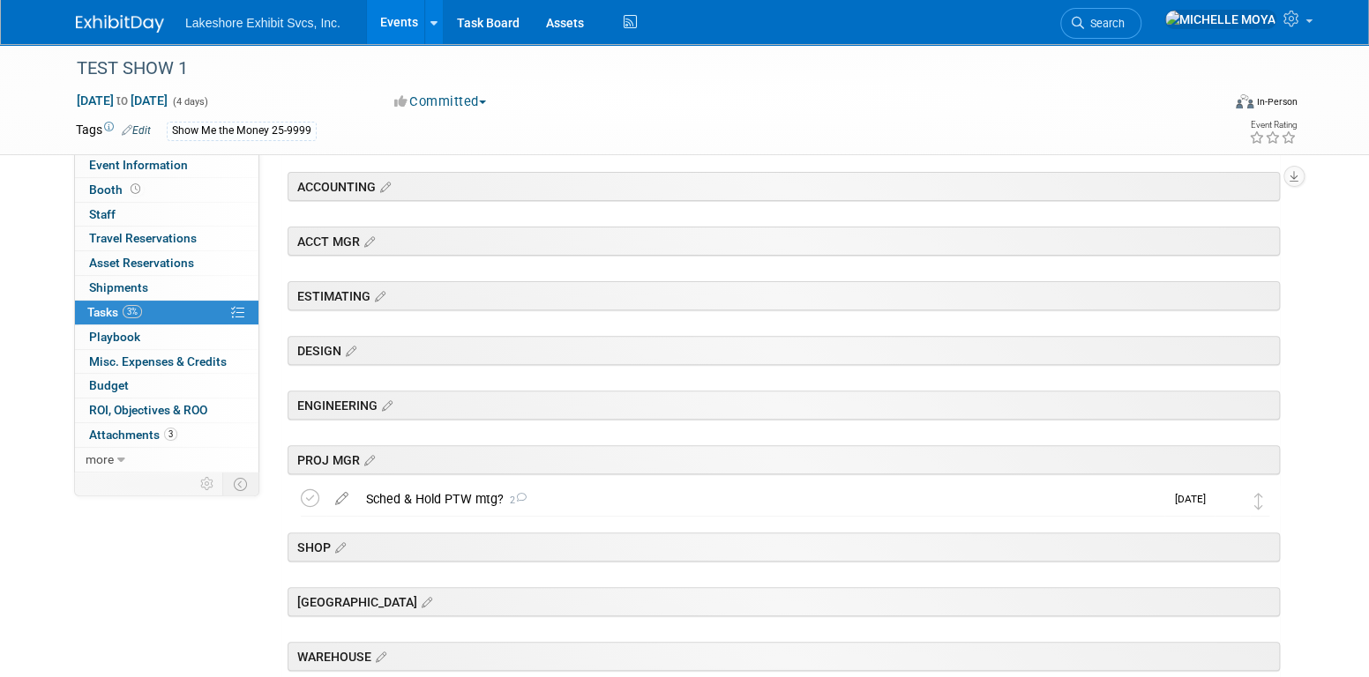
scroll to position [385, 0]
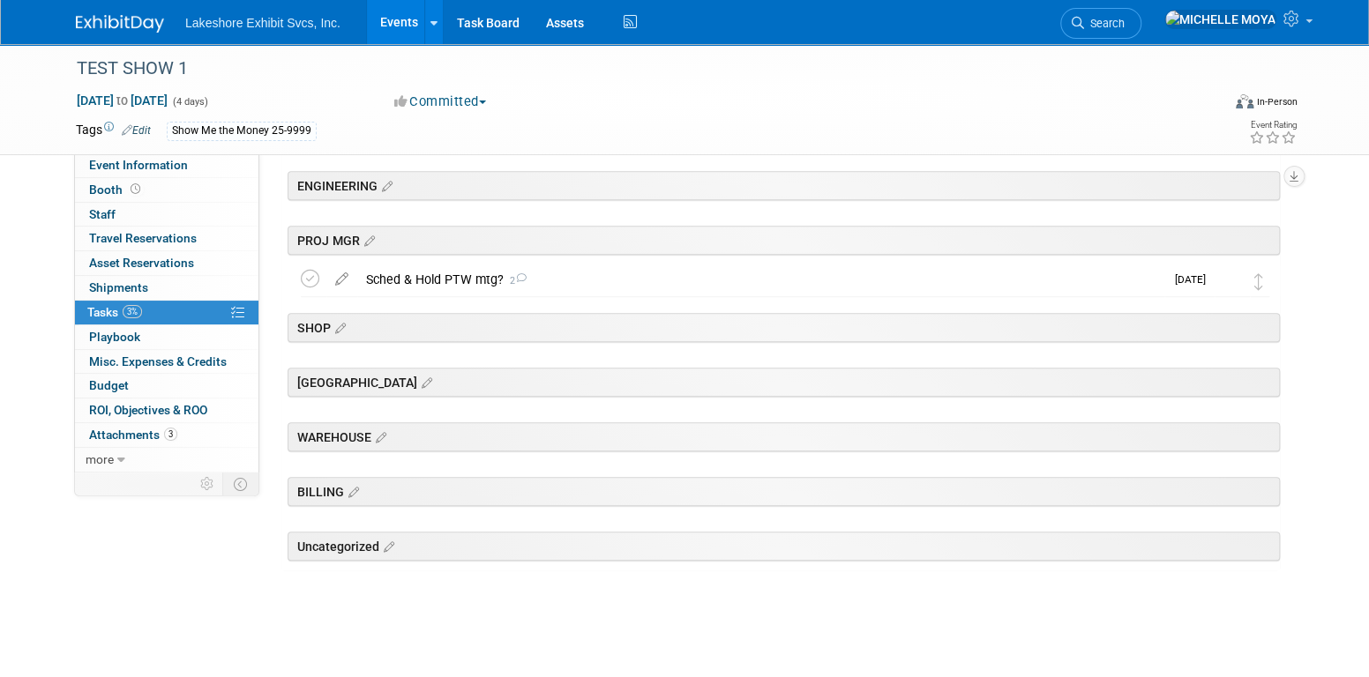
click at [404, 23] on link "Events" at bounding box center [399, 22] width 64 height 44
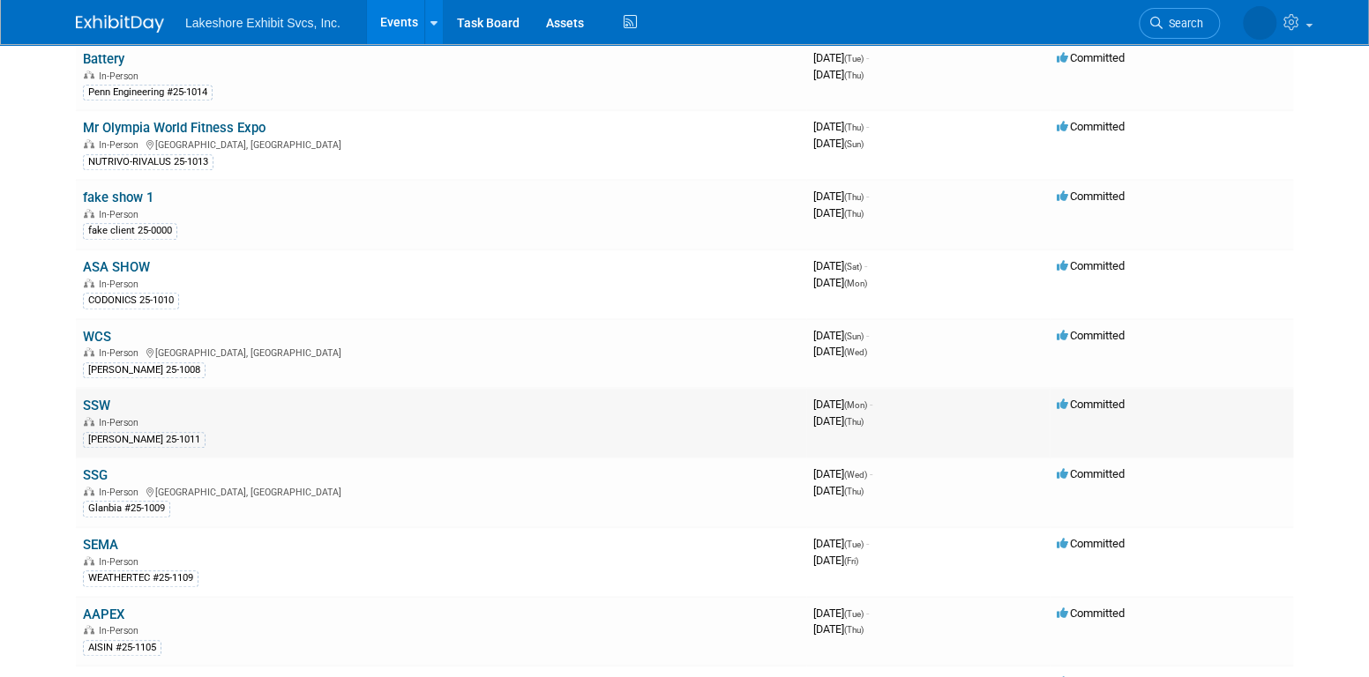
scroll to position [617, 0]
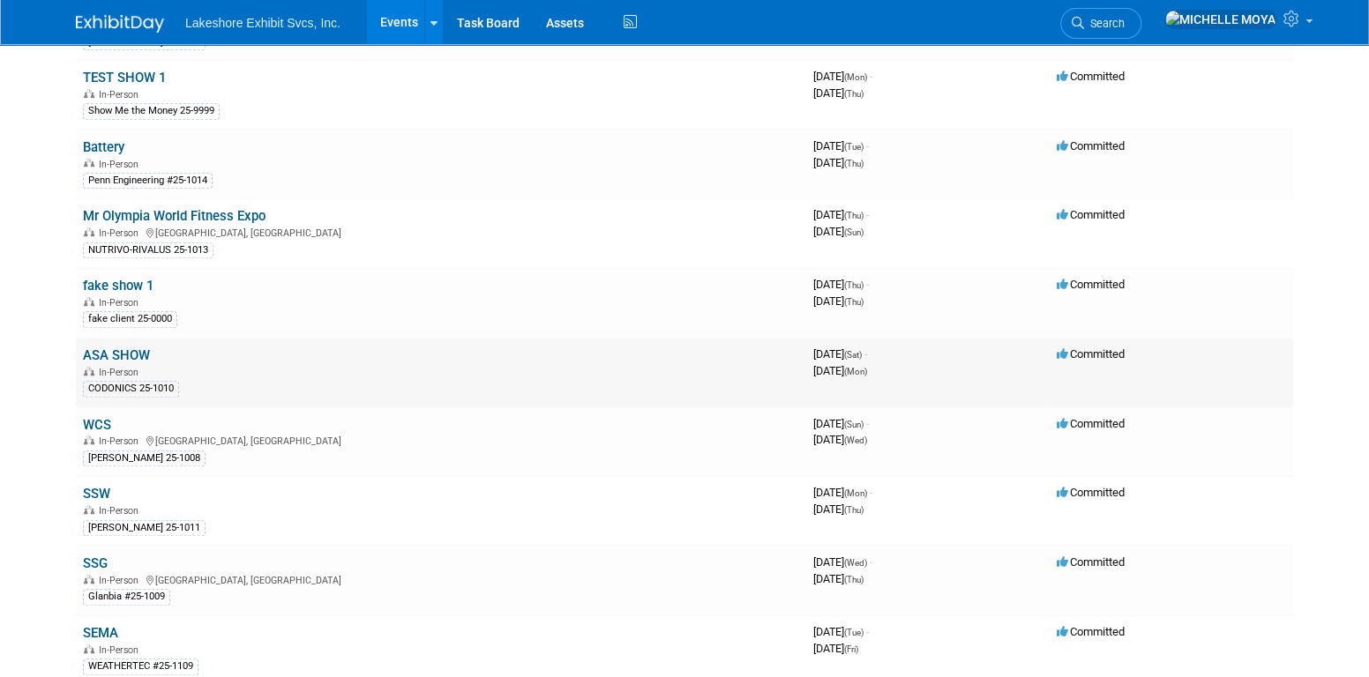
click at [144, 348] on link "ASA SHOW" at bounding box center [116, 356] width 67 height 16
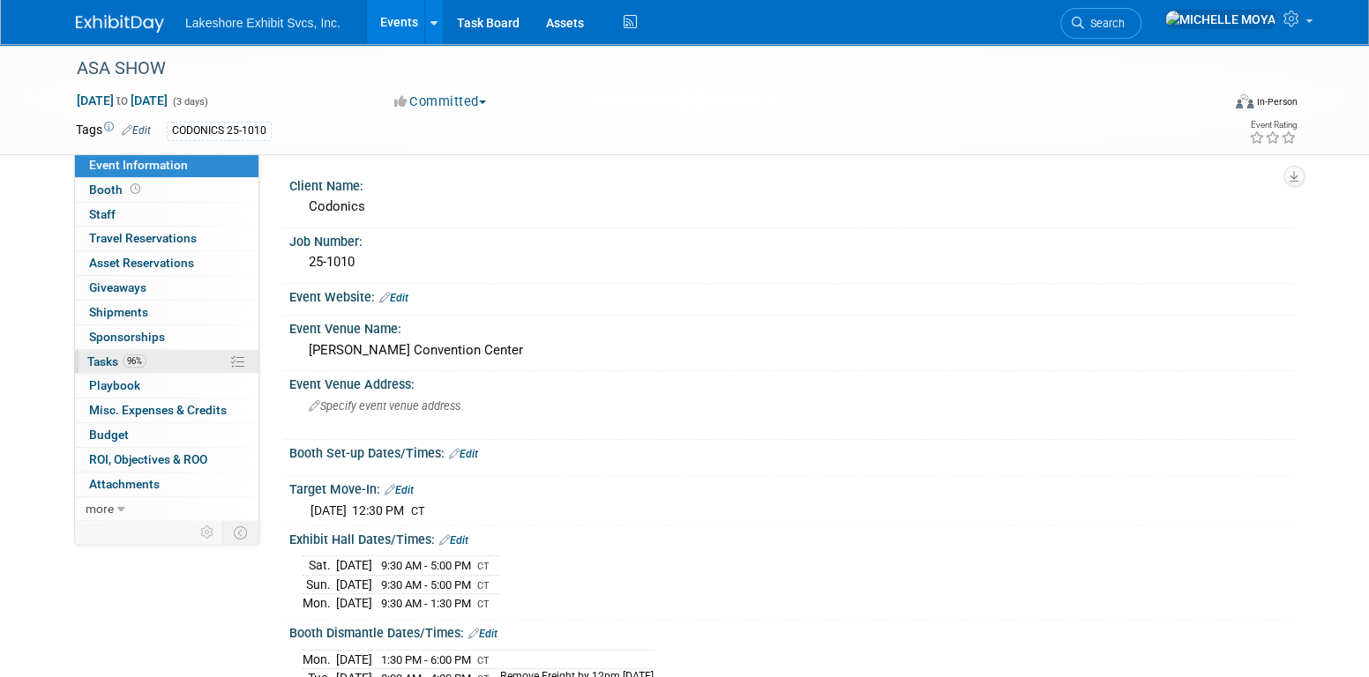
click at [158, 357] on link "96% Tasks 96%" at bounding box center [166, 362] width 183 height 24
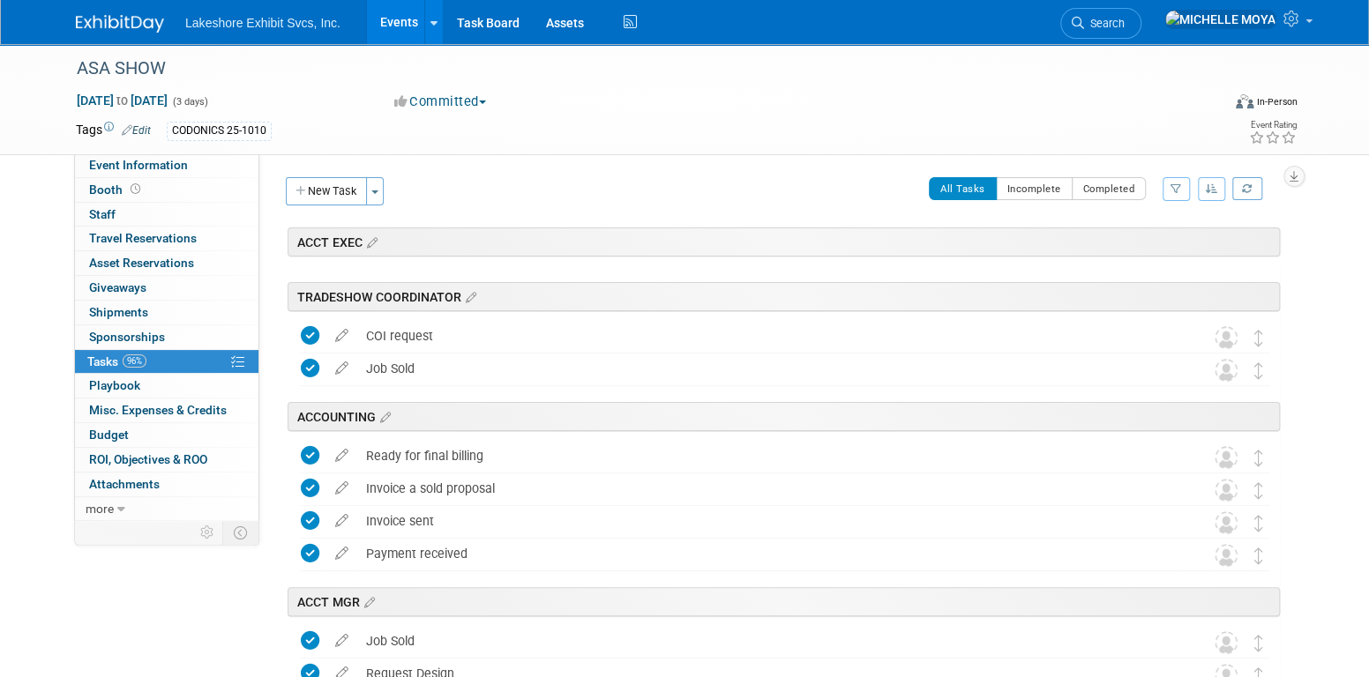
click at [1180, 187] on icon "button" at bounding box center [1175, 188] width 11 height 11
click at [1141, 238] on select "-- Select Assignee -- All unassigned tasks Assigned to me [PERSON_NAME] [PERSON…" at bounding box center [1103, 245] width 146 height 25
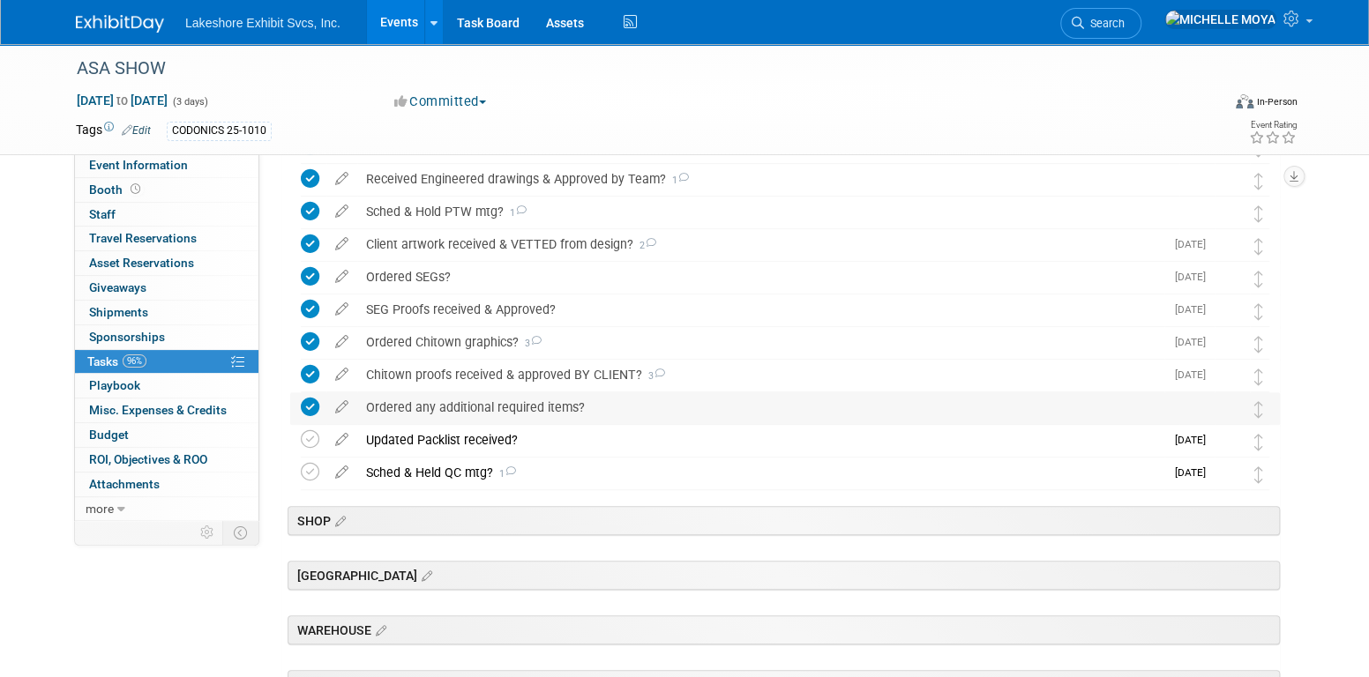
scroll to position [529, 0]
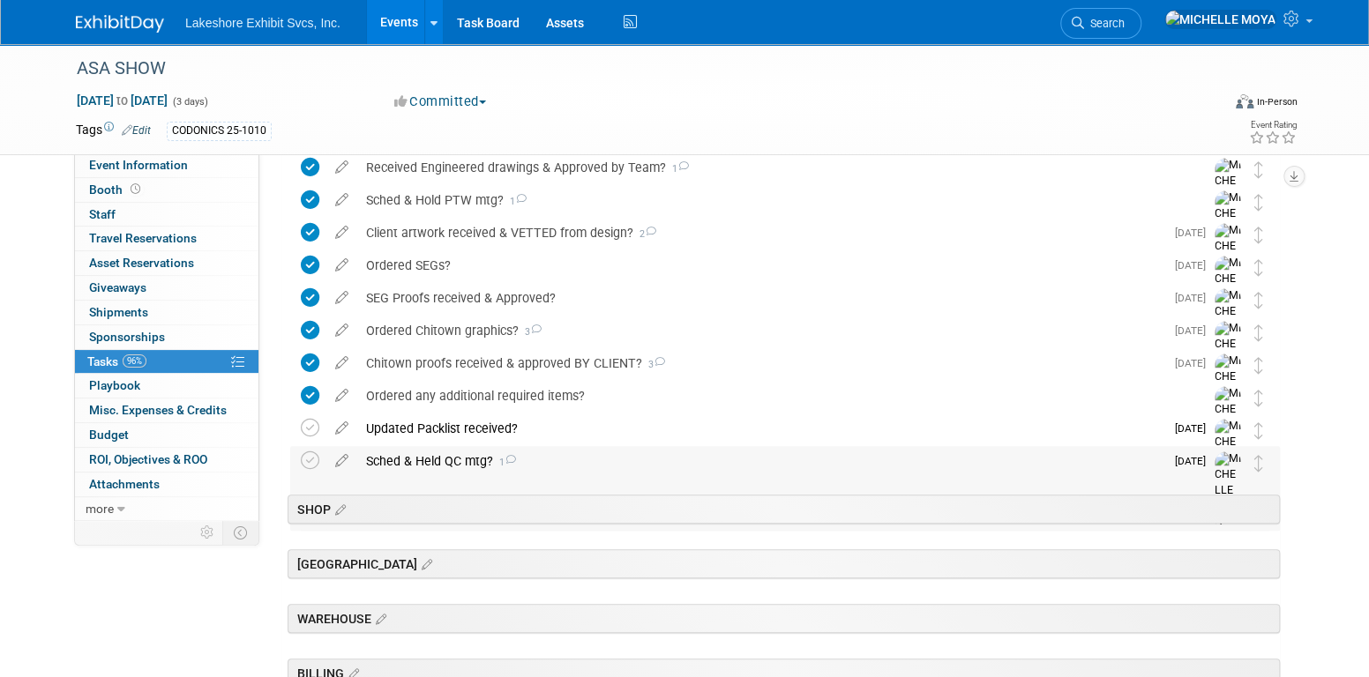
click at [475, 460] on div "Sched & Held QC mtg? 1" at bounding box center [760, 461] width 807 height 30
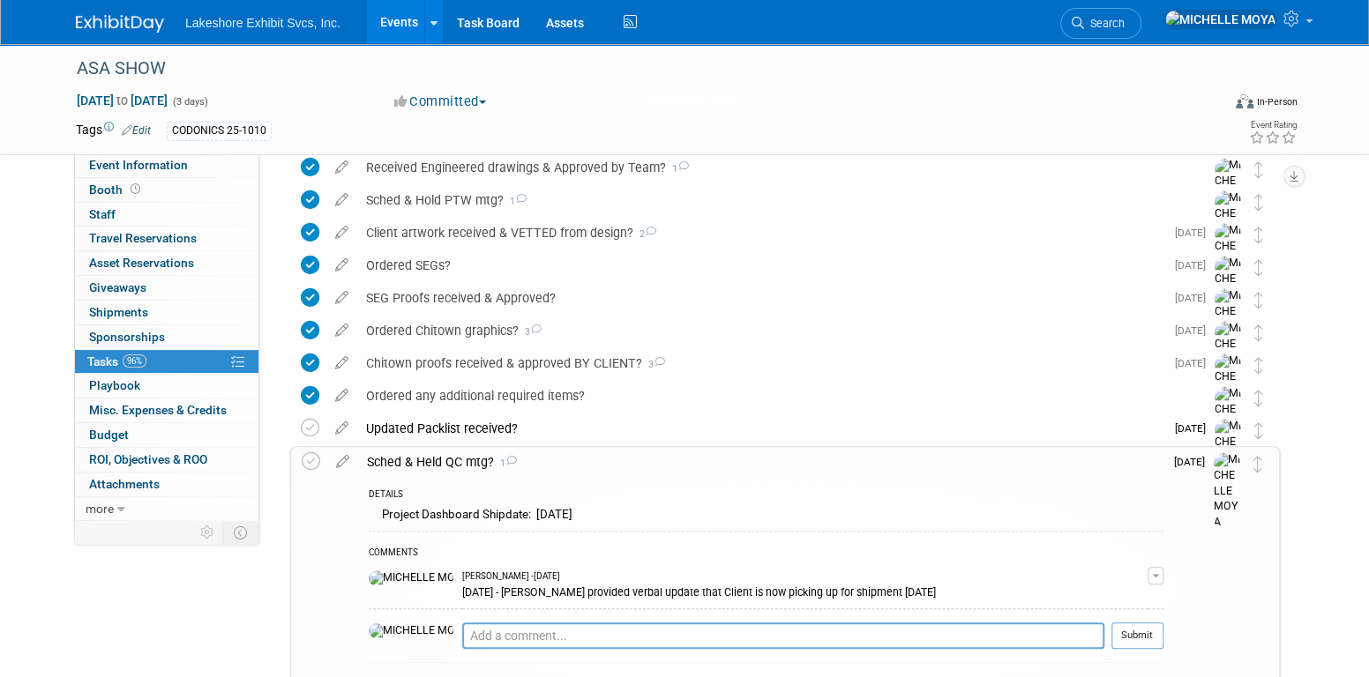
click at [475, 460] on div "Sched & Held QC mtg? 1" at bounding box center [760, 462] width 805 height 30
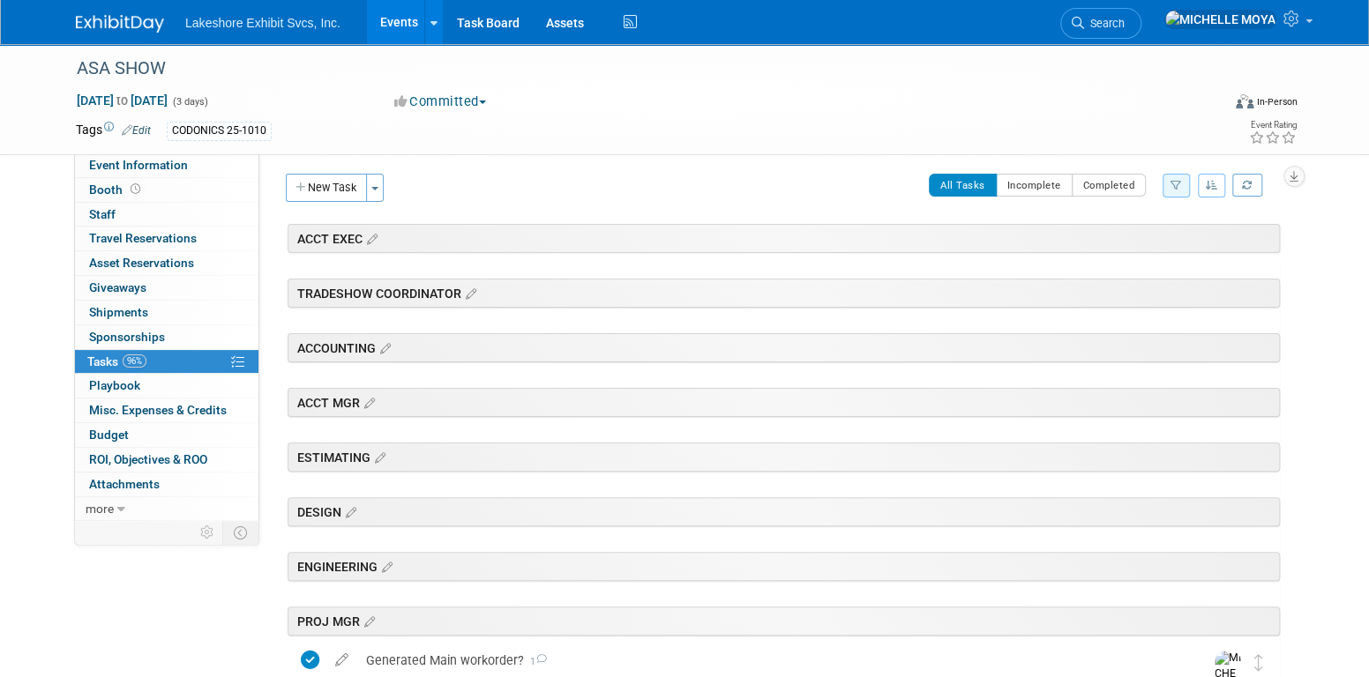
scroll to position [0, 0]
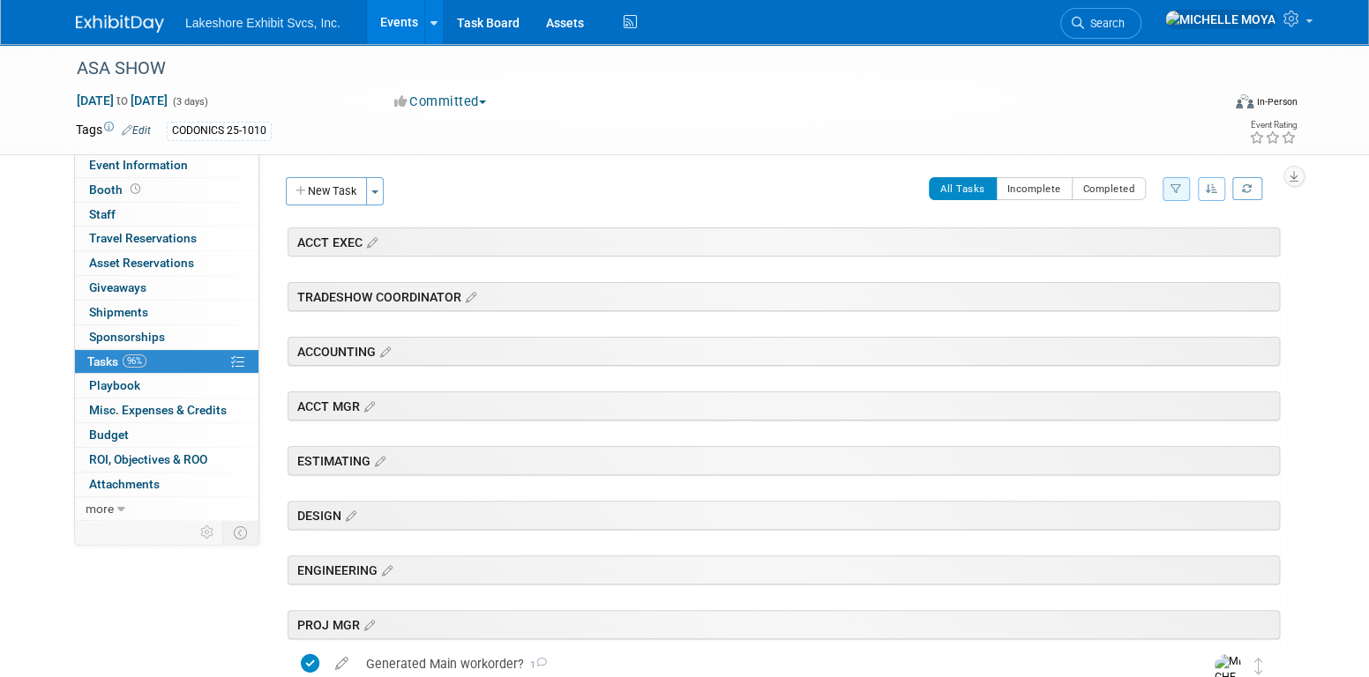
click at [389, 25] on link "Events" at bounding box center [399, 22] width 64 height 44
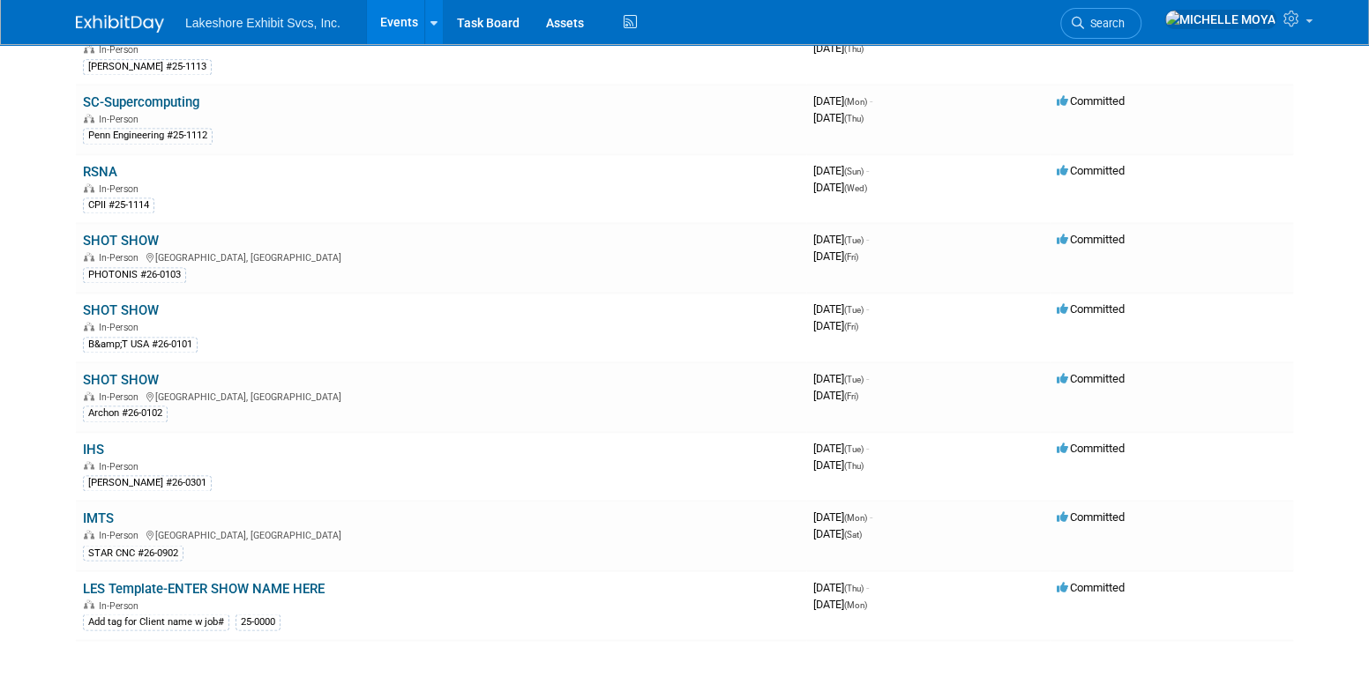
scroll to position [1422, 0]
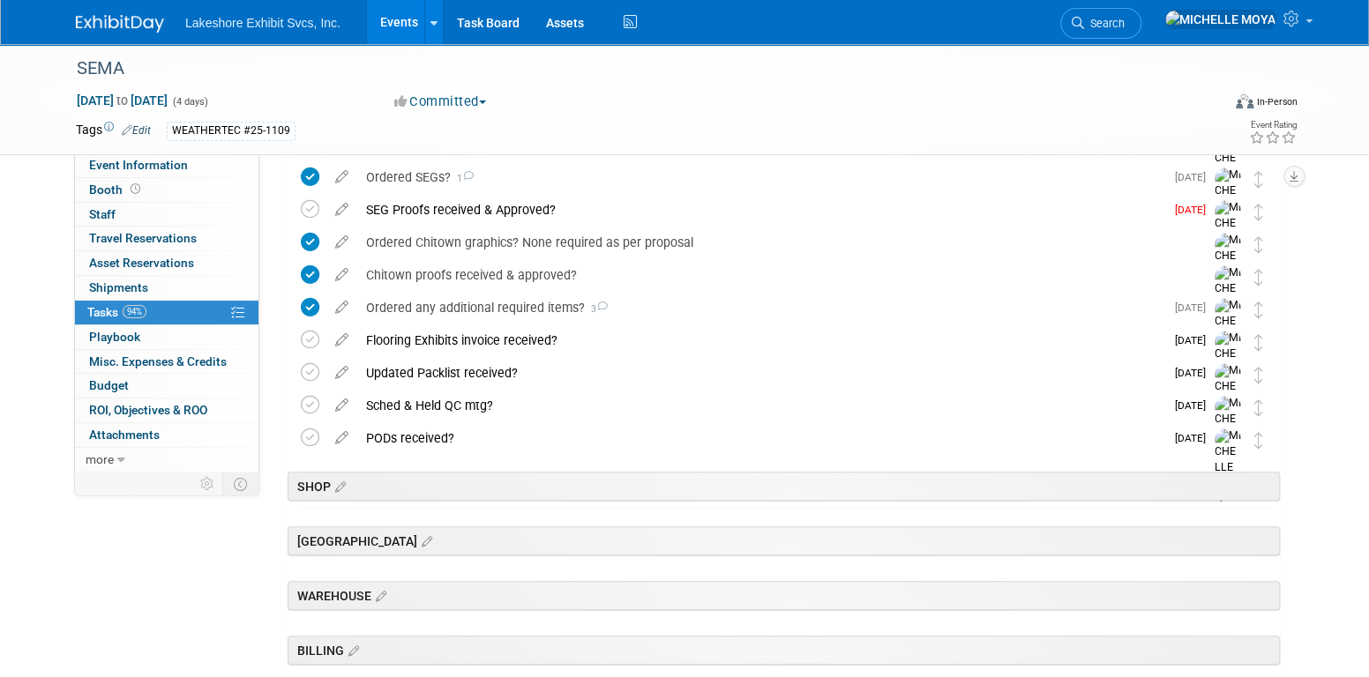
click at [393, 13] on link "Events" at bounding box center [399, 22] width 64 height 44
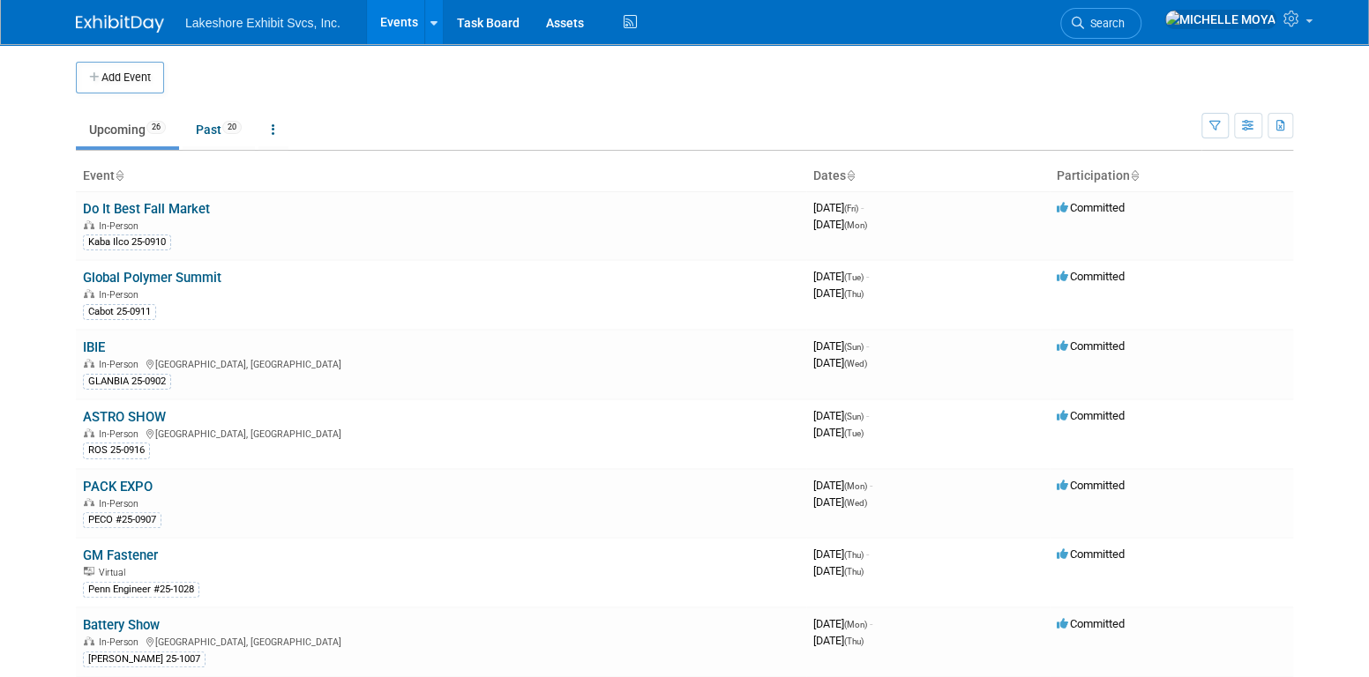
click at [396, 26] on link "Events" at bounding box center [399, 22] width 64 height 44
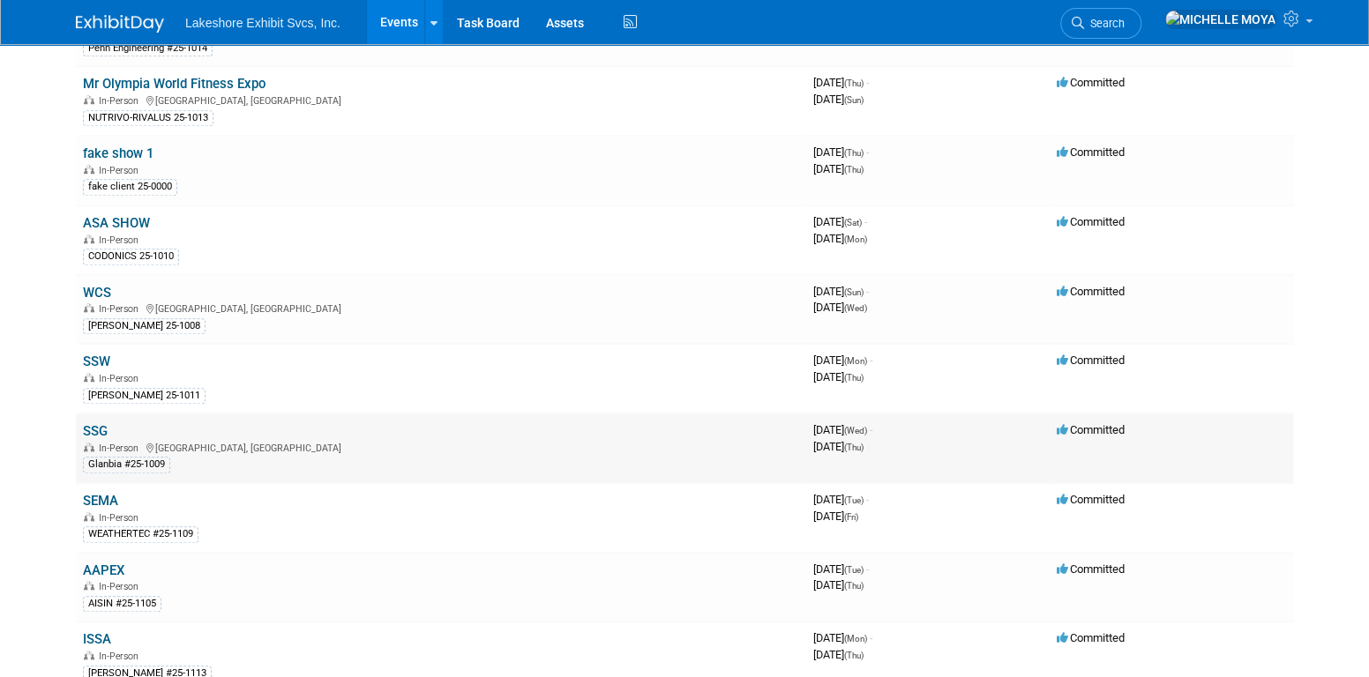
scroll to position [794, 0]
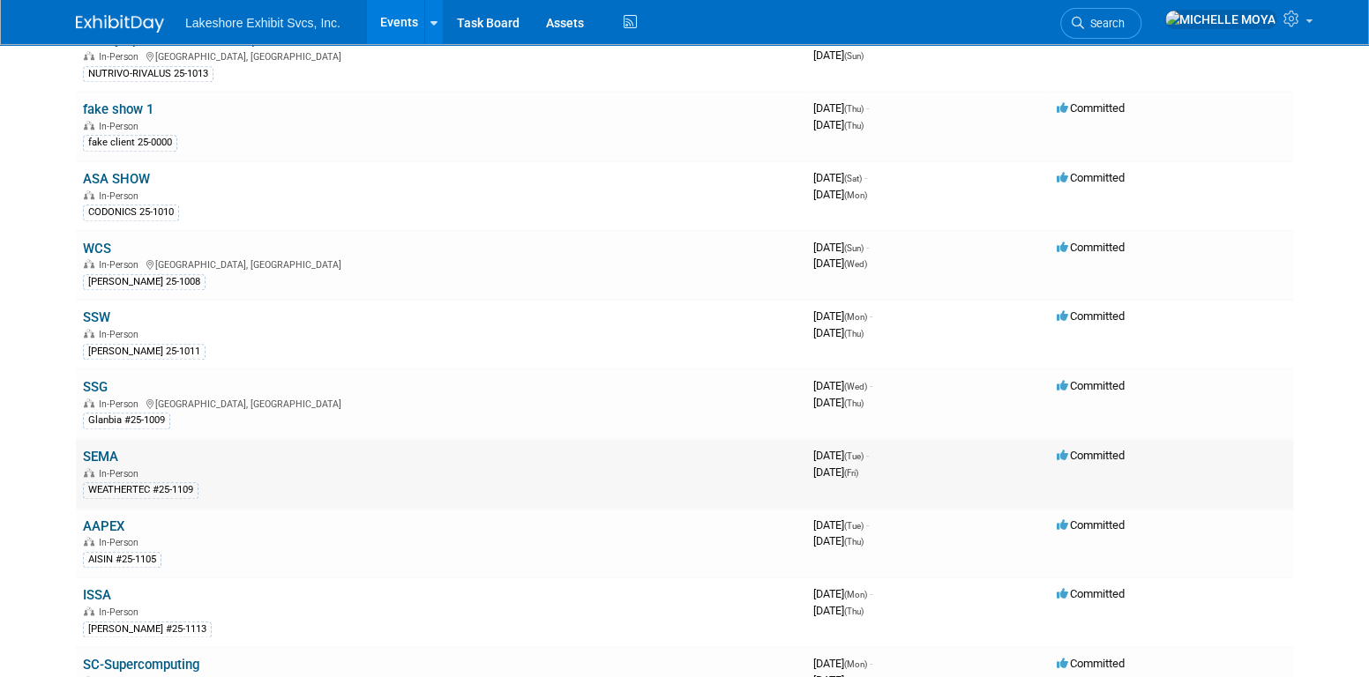
click at [100, 439] on td "SEMA In-Person WEATHERTEC #25-1109" at bounding box center [441, 474] width 730 height 70
click at [104, 449] on link "SEMA" at bounding box center [100, 457] width 35 height 16
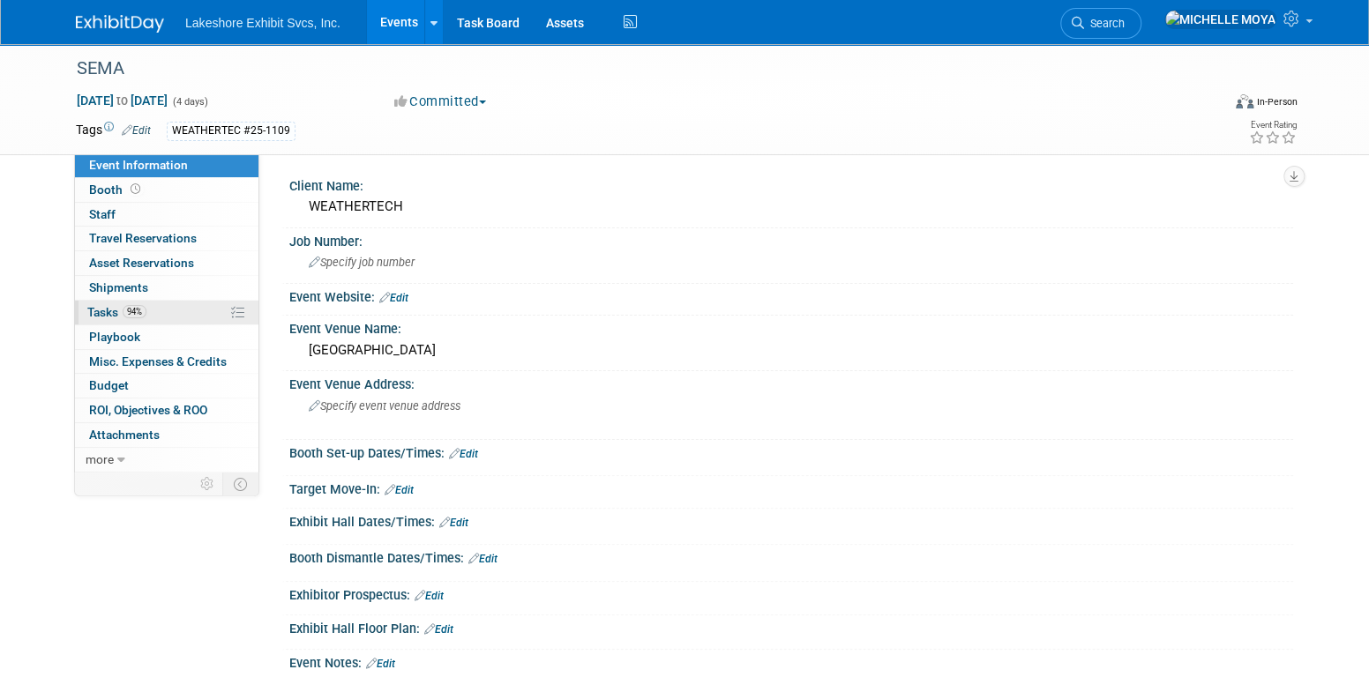
click at [161, 317] on link "94% Tasks 94%" at bounding box center [166, 313] width 183 height 24
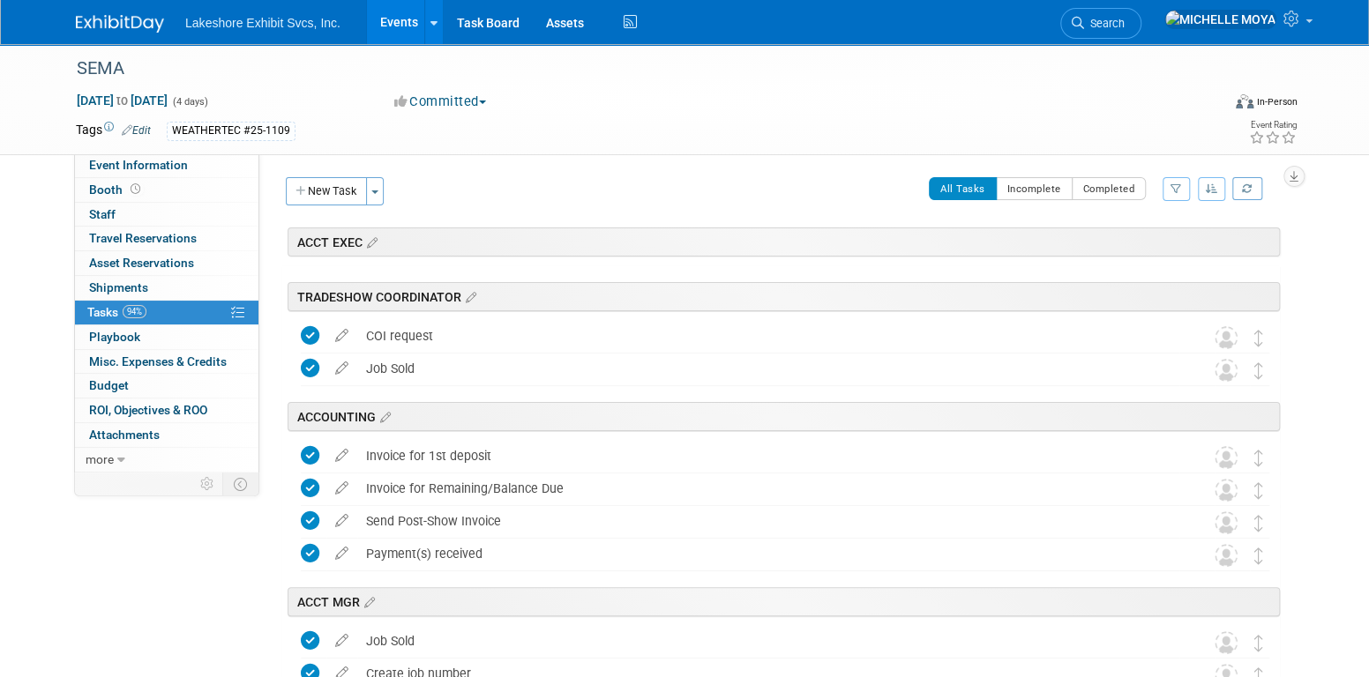
click at [1177, 189] on icon "button" at bounding box center [1175, 188] width 11 height 11
click at [1130, 243] on select "-- Select Assignee -- All unassigned tasks Assigned to me [PERSON_NAME] [PERSON…" at bounding box center [1103, 245] width 146 height 25
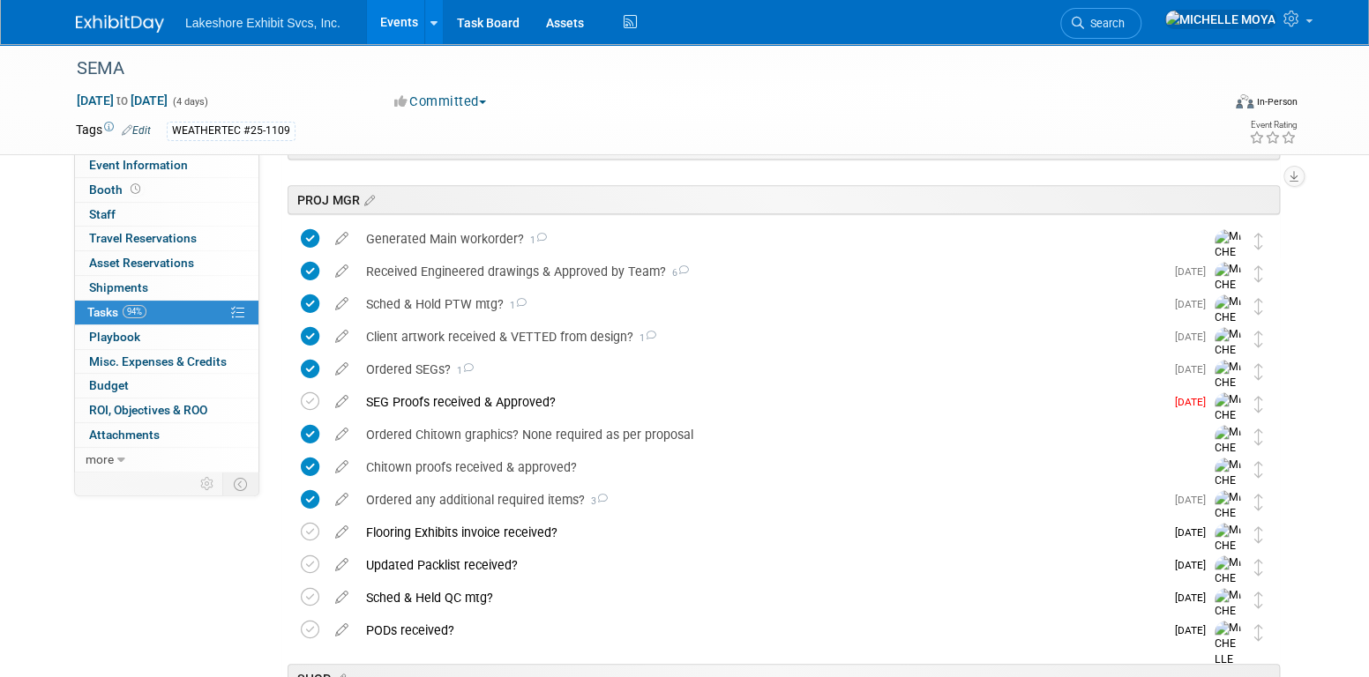
scroll to position [441, 0]
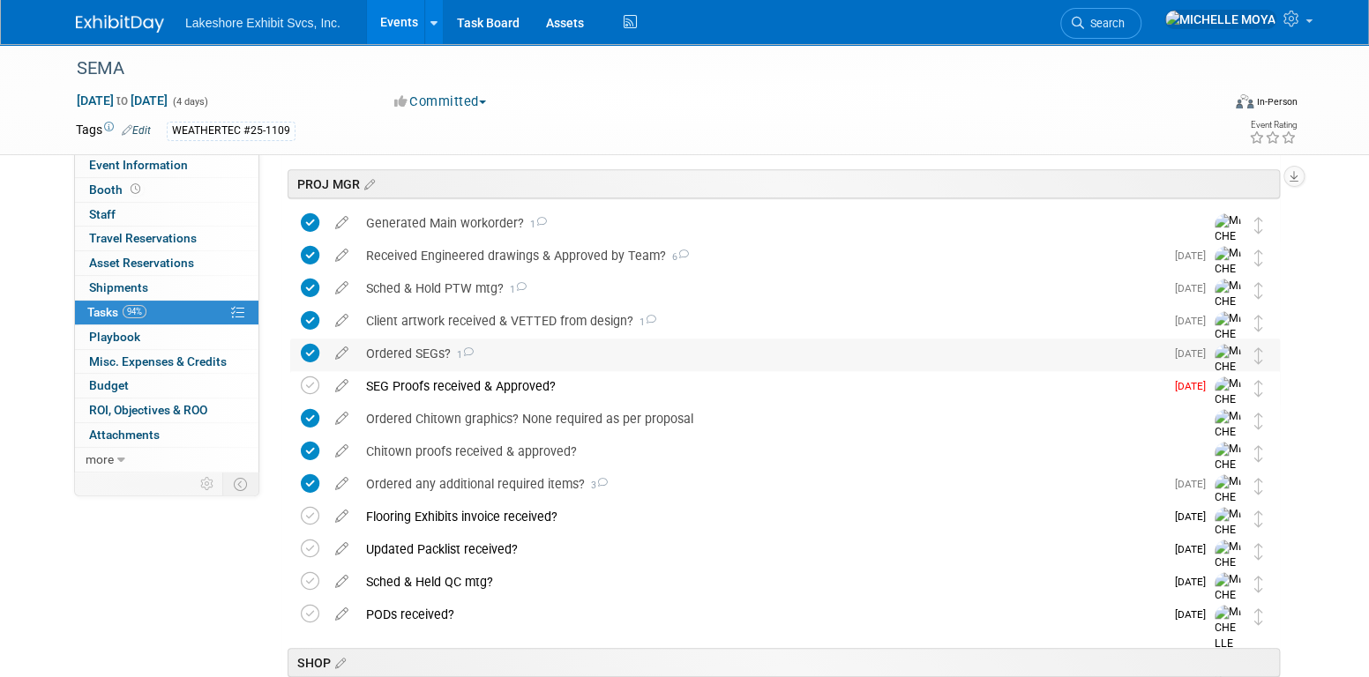
click at [436, 350] on div "Ordered SEGs? 1" at bounding box center [760, 354] width 807 height 30
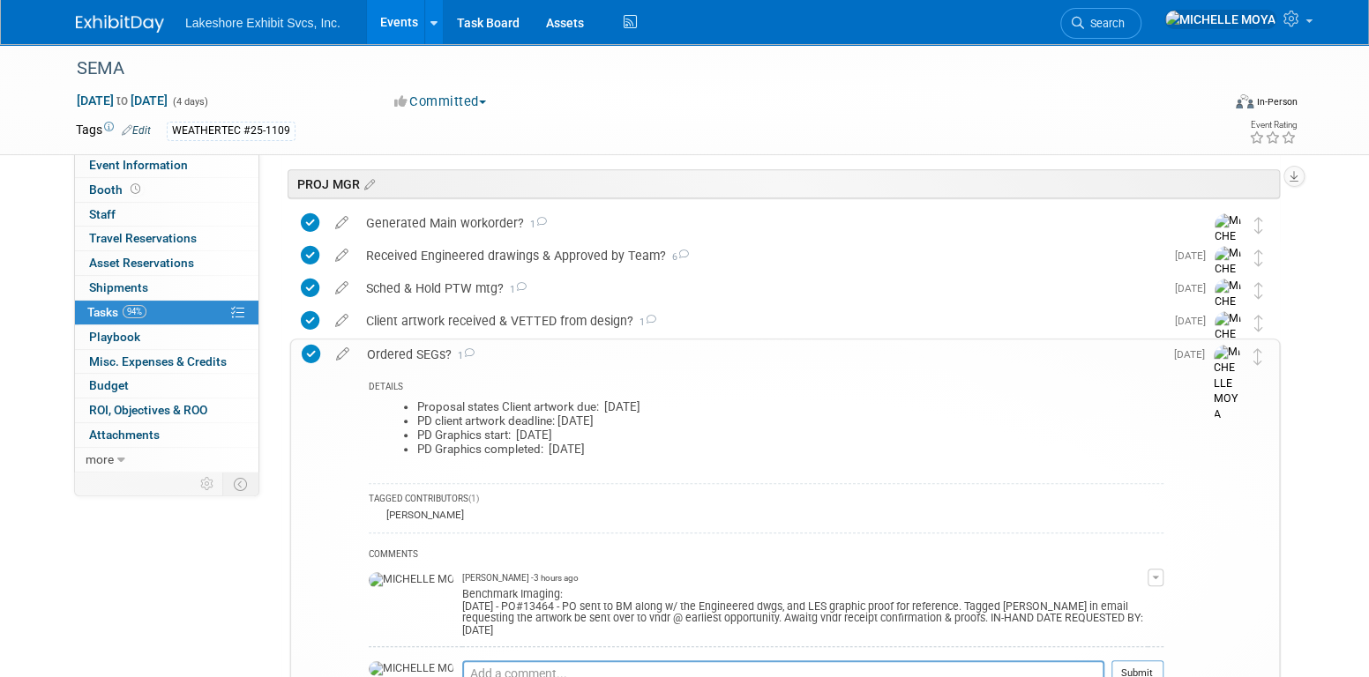
click at [436, 350] on div "Ordered SEGs? 1" at bounding box center [760, 355] width 805 height 30
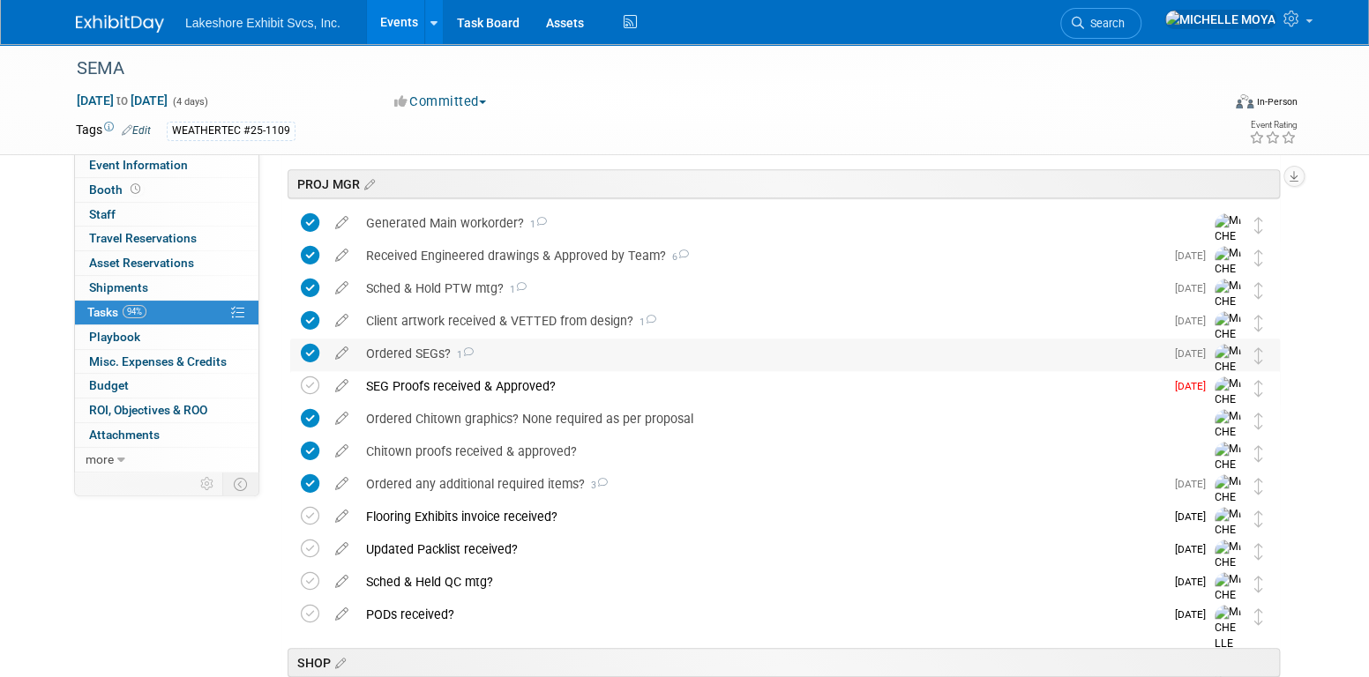
click at [433, 355] on div "Ordered SEGs? 1" at bounding box center [760, 354] width 807 height 30
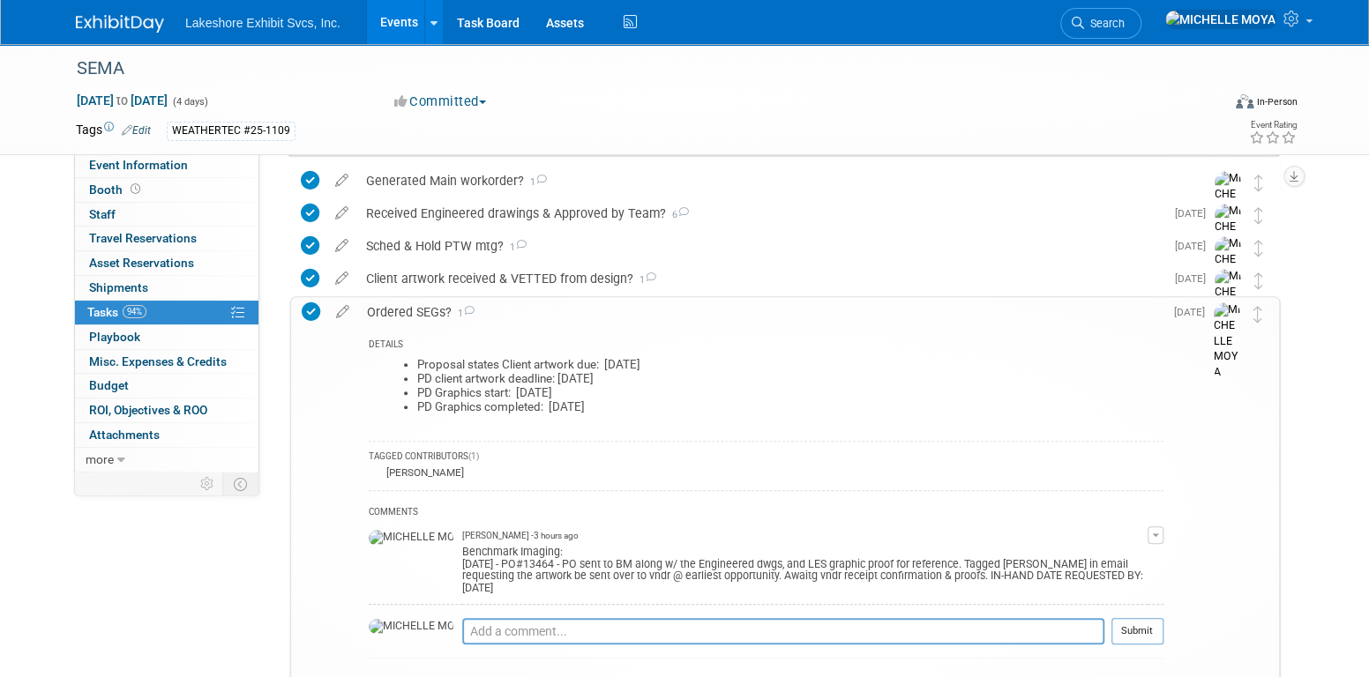
scroll to position [449, 0]
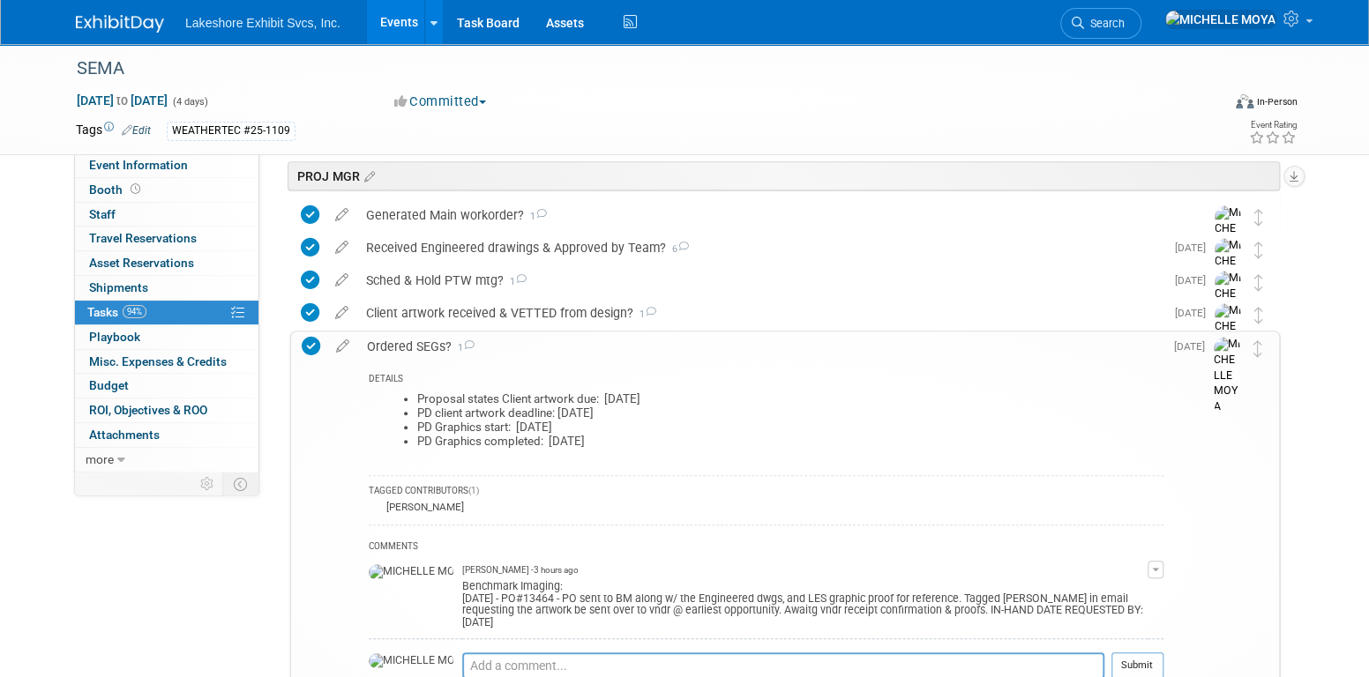
click at [408, 343] on div "Ordered SEGs? 1" at bounding box center [760, 347] width 805 height 30
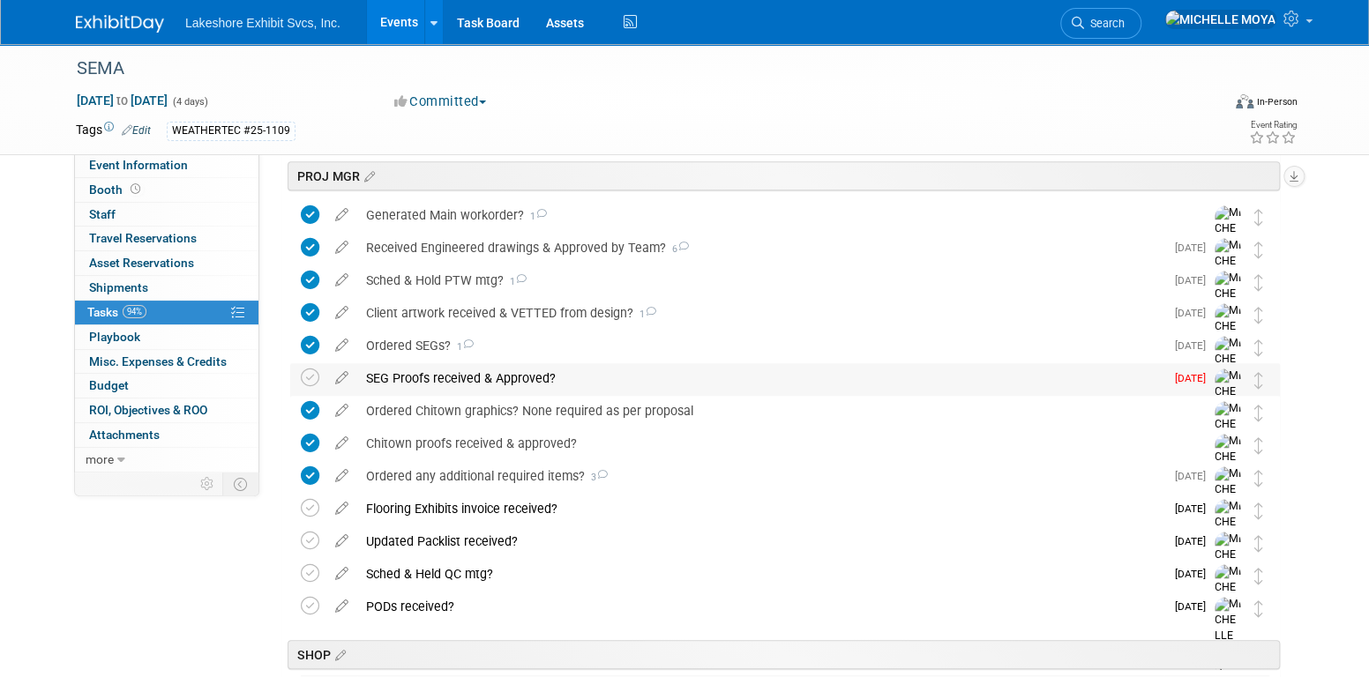
click at [505, 375] on div "SEG Proofs received & Approved?" at bounding box center [760, 378] width 807 height 30
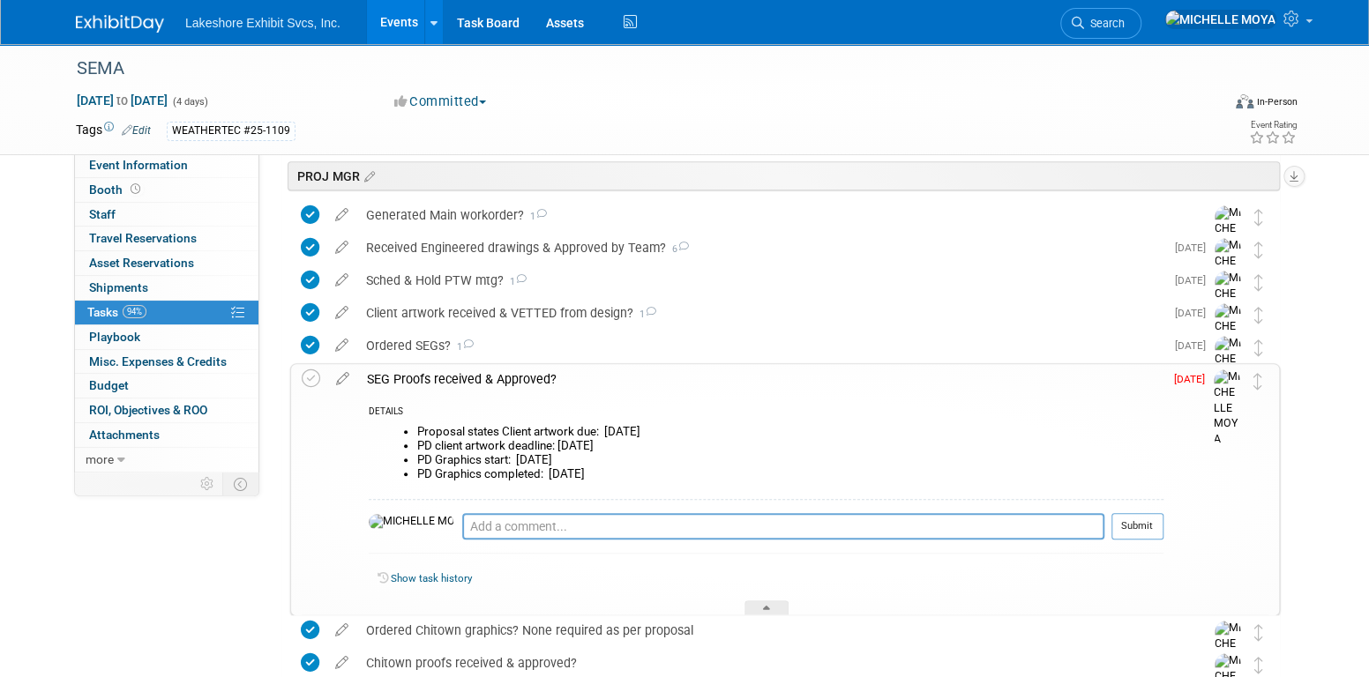
click at [505, 375] on div "SEG Proofs received & Approved?" at bounding box center [760, 379] width 805 height 30
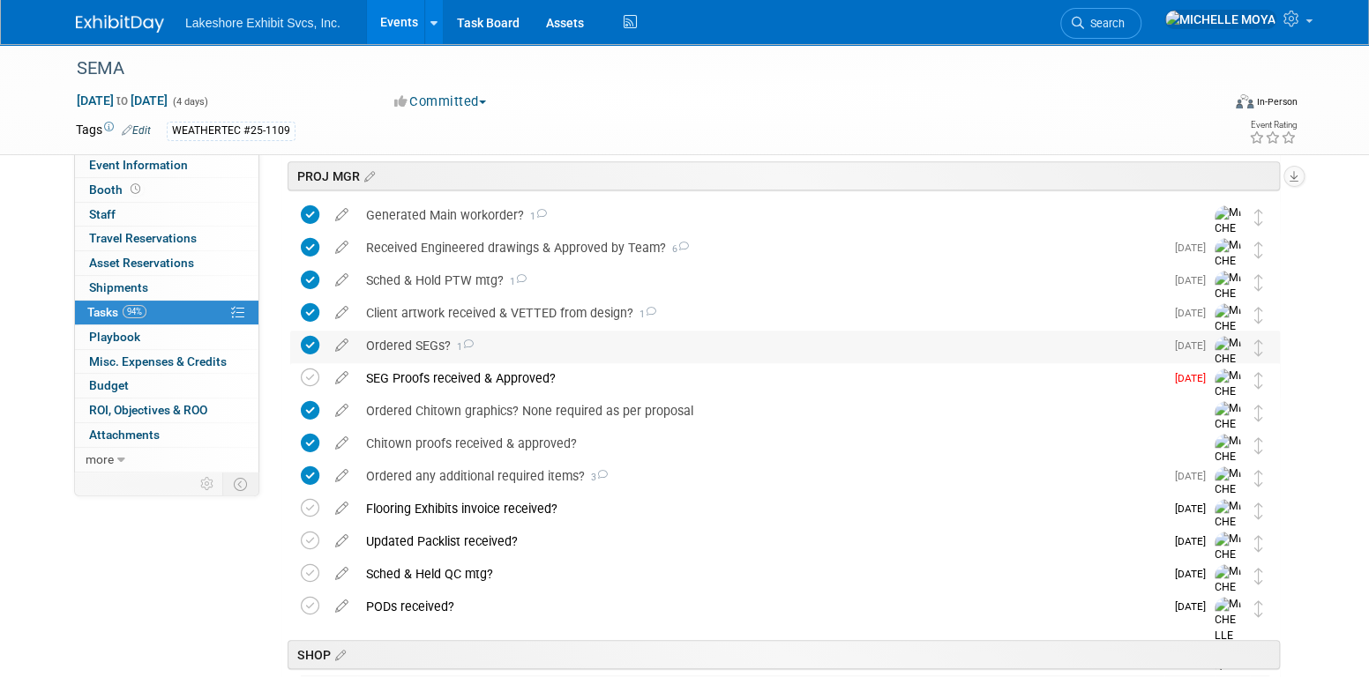
click at [414, 343] on div "Ordered SEGs? 1" at bounding box center [760, 346] width 807 height 30
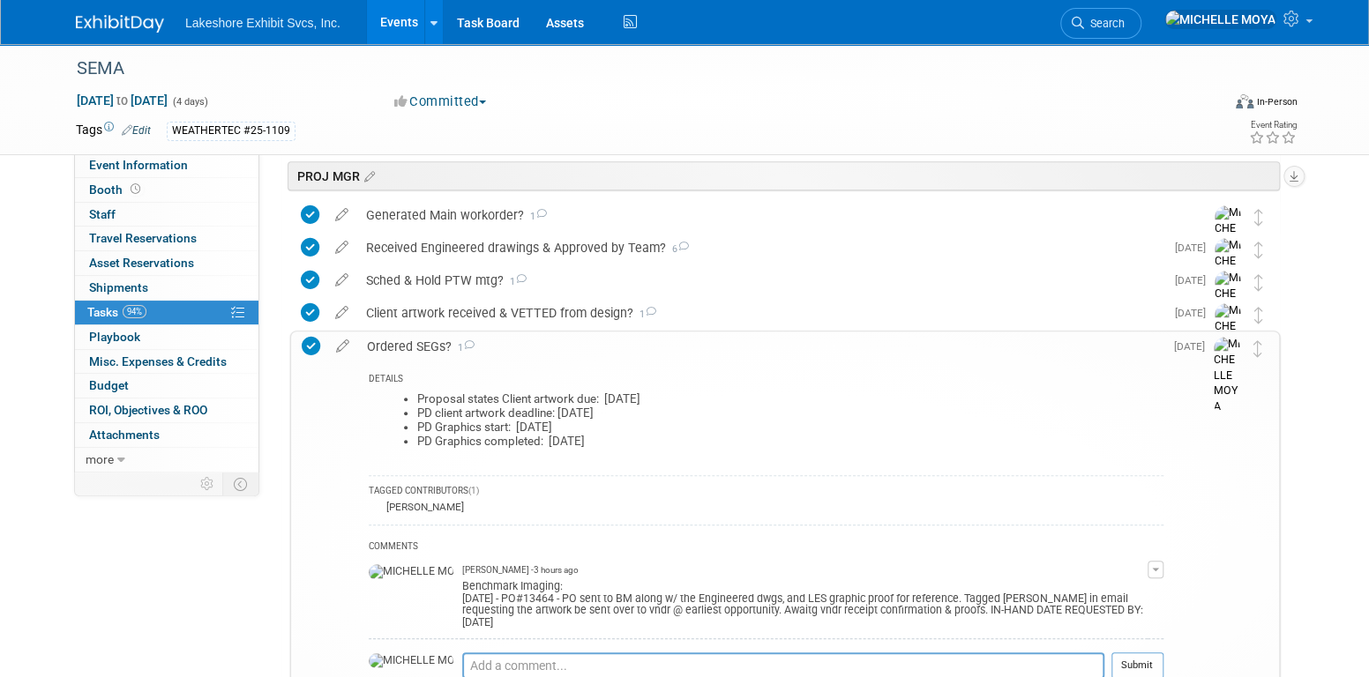
click at [413, 344] on div "Ordered SEGs? 1" at bounding box center [760, 347] width 805 height 30
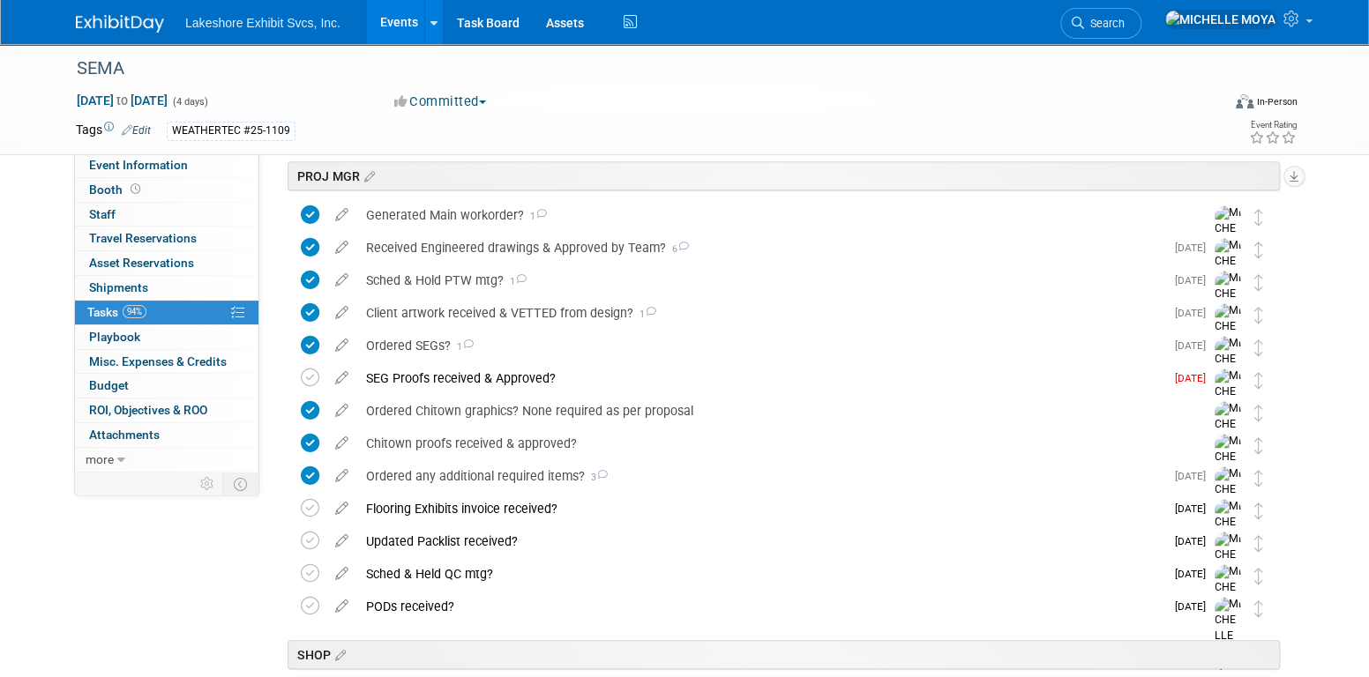
click at [393, 24] on link "Events" at bounding box center [399, 22] width 64 height 44
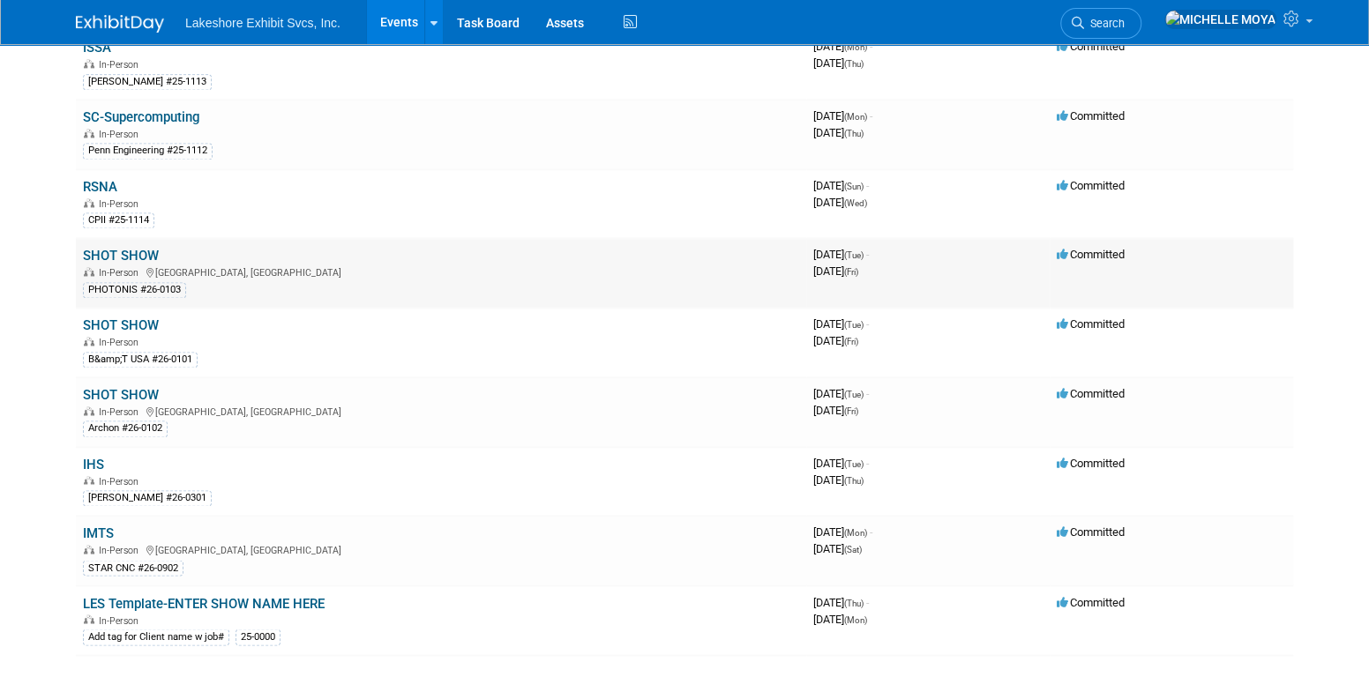
scroll to position [1510, 0]
